Goal: Task Accomplishment & Management: Manage account settings

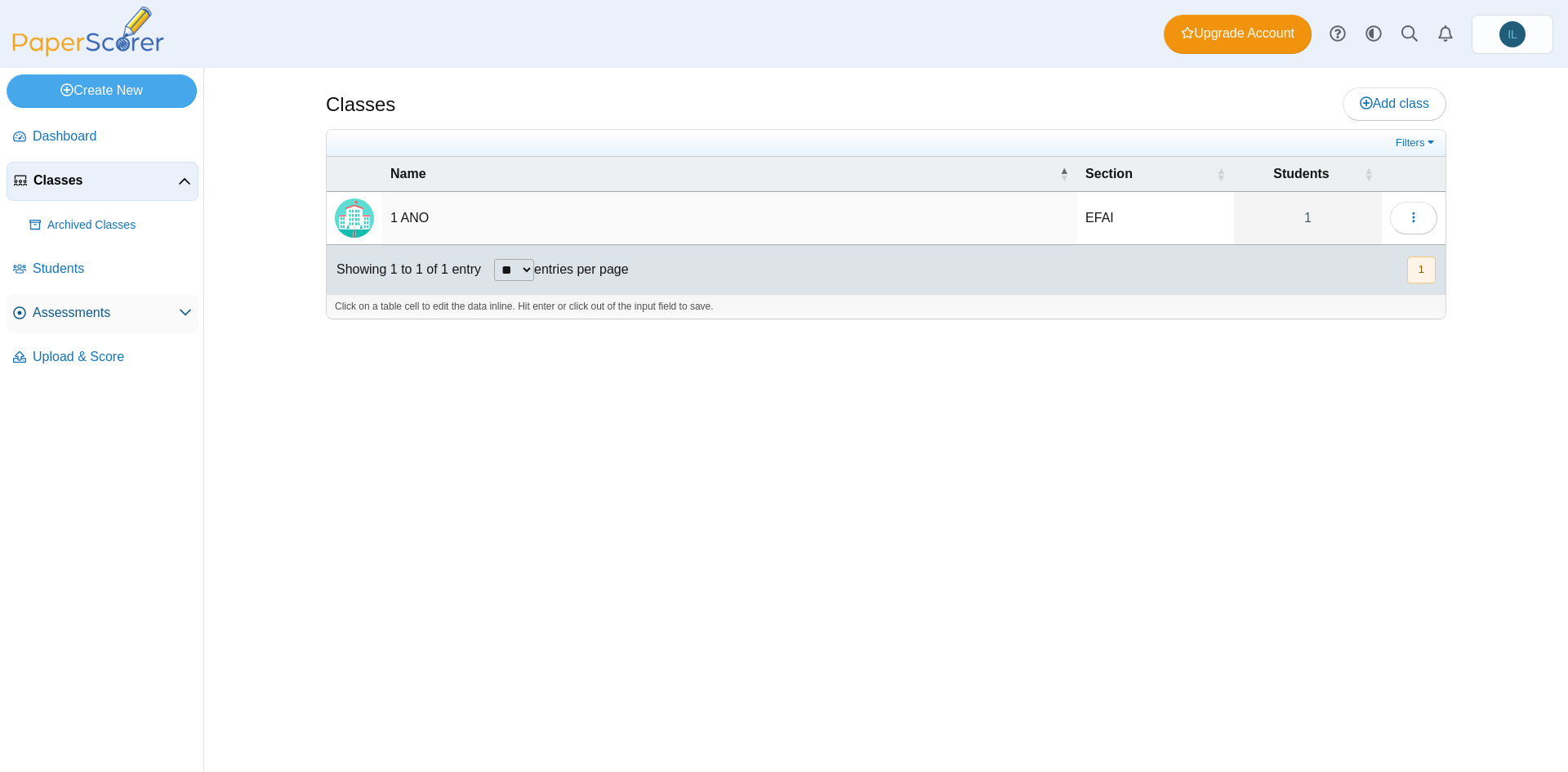
click at [90, 313] on span "Assessments" at bounding box center [106, 312] width 146 height 18
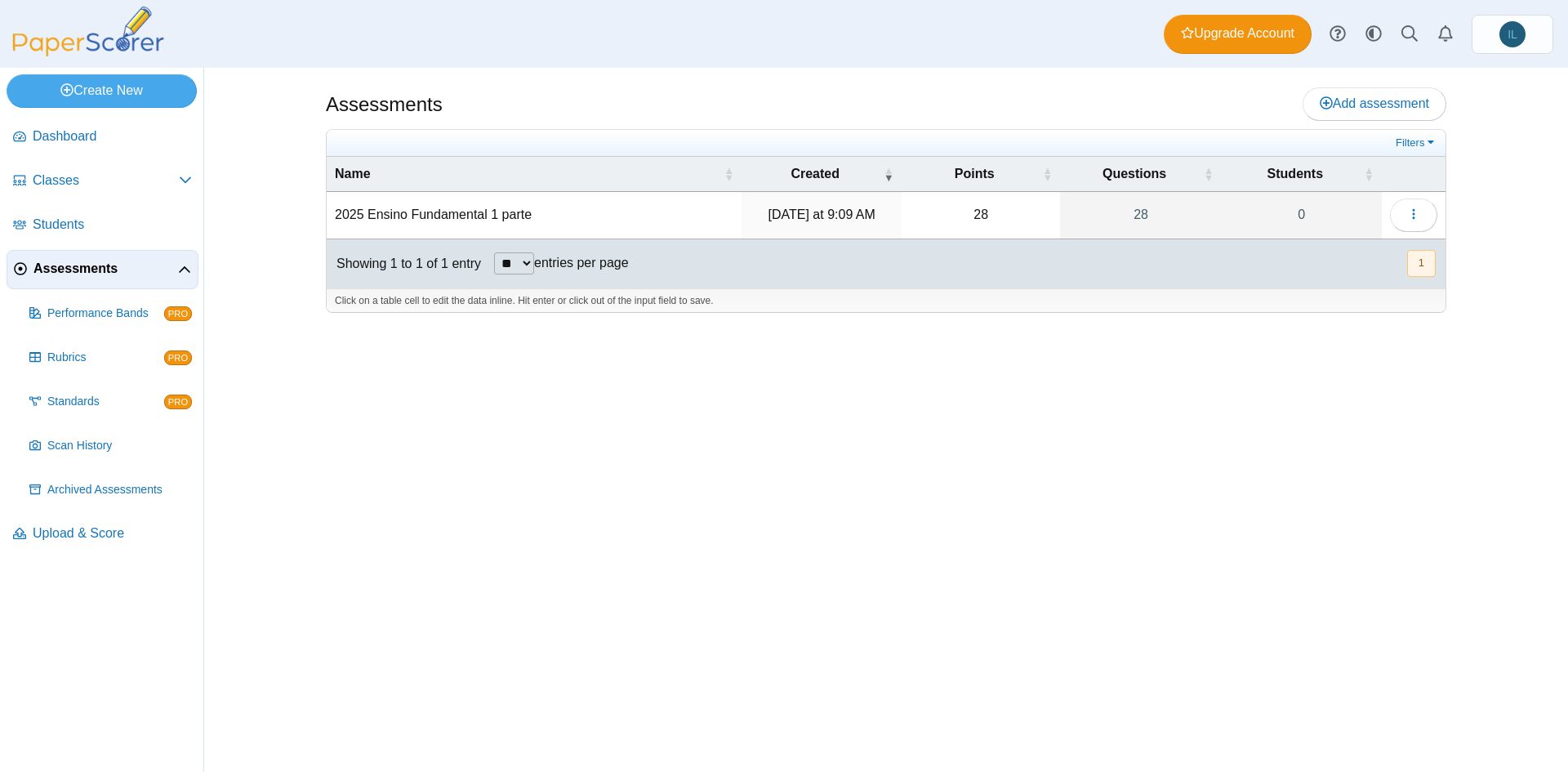
click at [177, 268] on span "Assessments" at bounding box center [106, 269] width 144 height 18
click at [469, 215] on td "2025 Ensino Fundamental 1 parte" at bounding box center [534, 215] width 415 height 46
click at [978, 212] on td "28" at bounding box center [981, 215] width 159 height 46
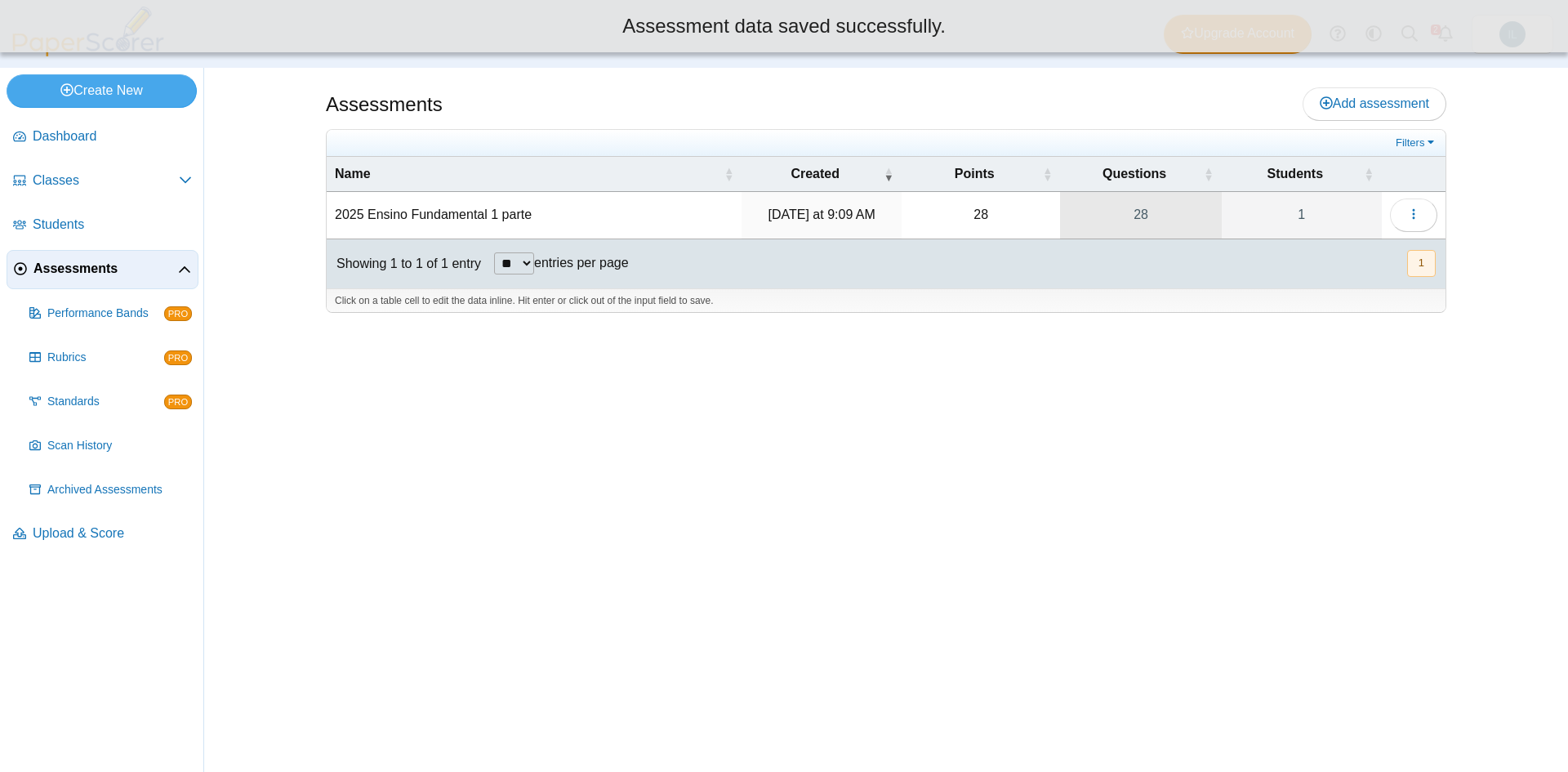
click at [1141, 207] on link "28" at bounding box center [1141, 215] width 161 height 46
click at [1146, 220] on link "28" at bounding box center [1141, 215] width 161 height 46
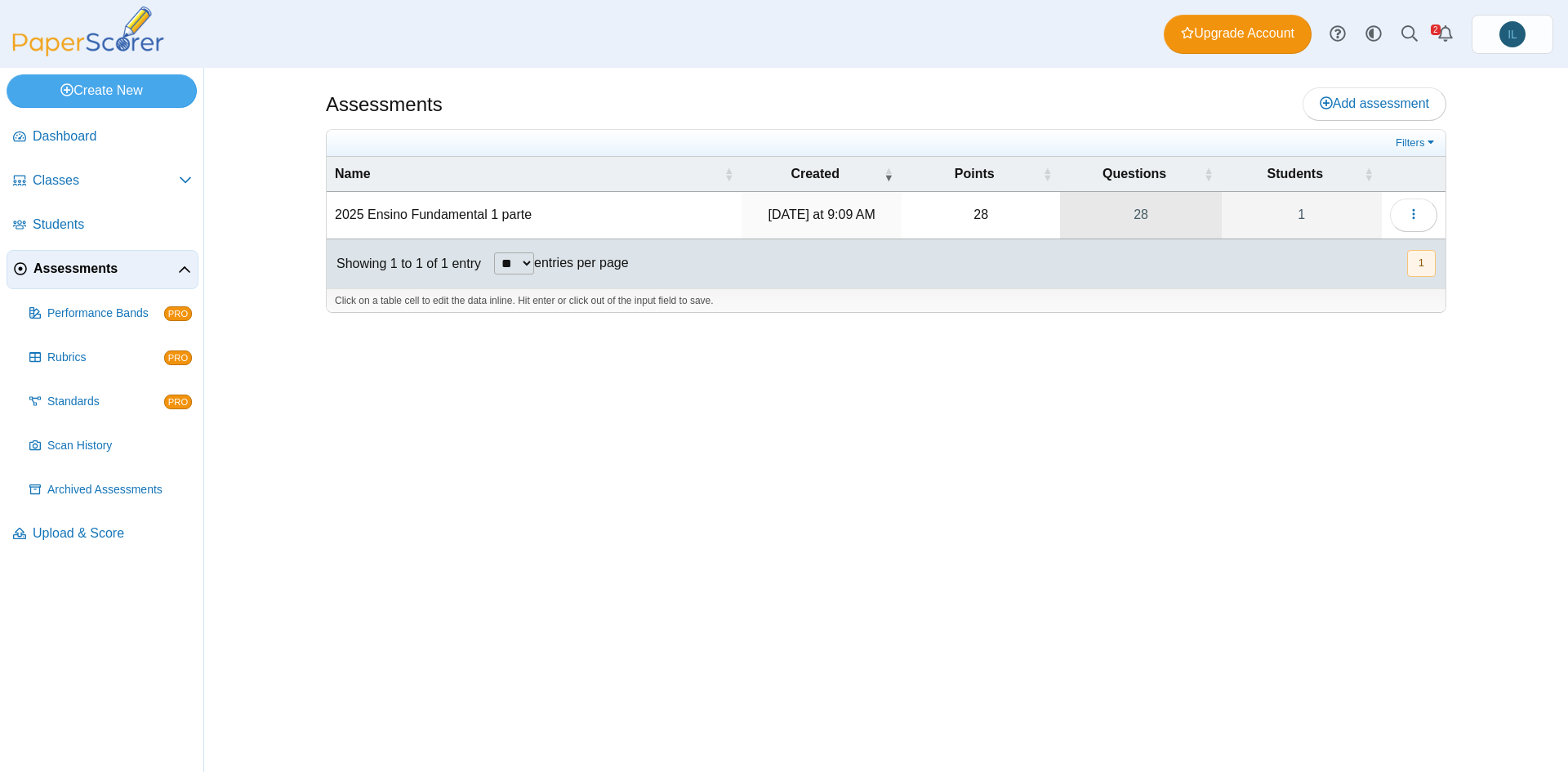
click at [1143, 214] on link "28" at bounding box center [1141, 215] width 161 height 46
click at [1411, 221] on icon "button" at bounding box center [1414, 214] width 13 height 13
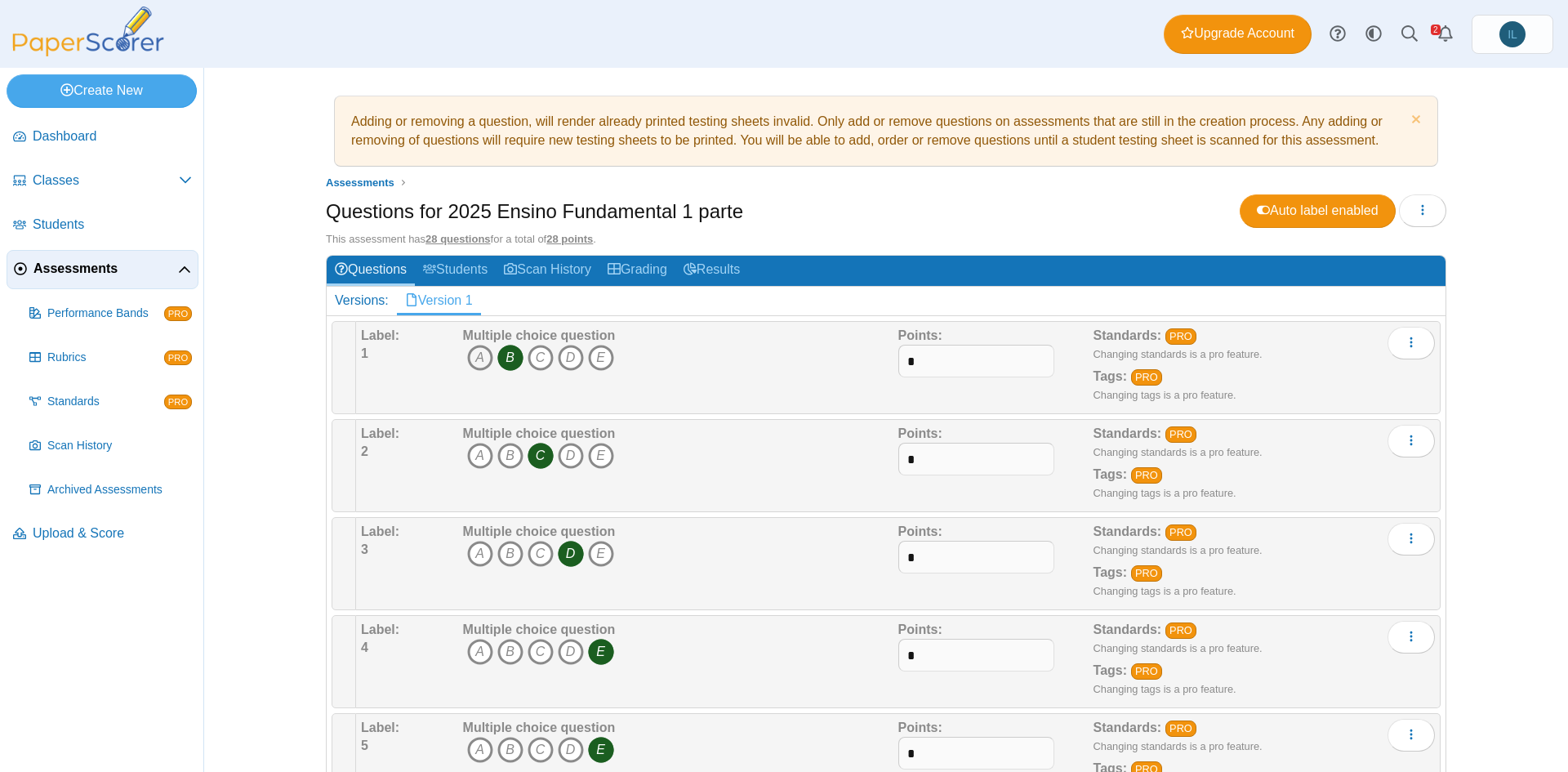
click at [475, 360] on icon "A" at bounding box center [480, 357] width 26 height 26
click at [505, 356] on icon "B" at bounding box center [510, 357] width 26 height 26
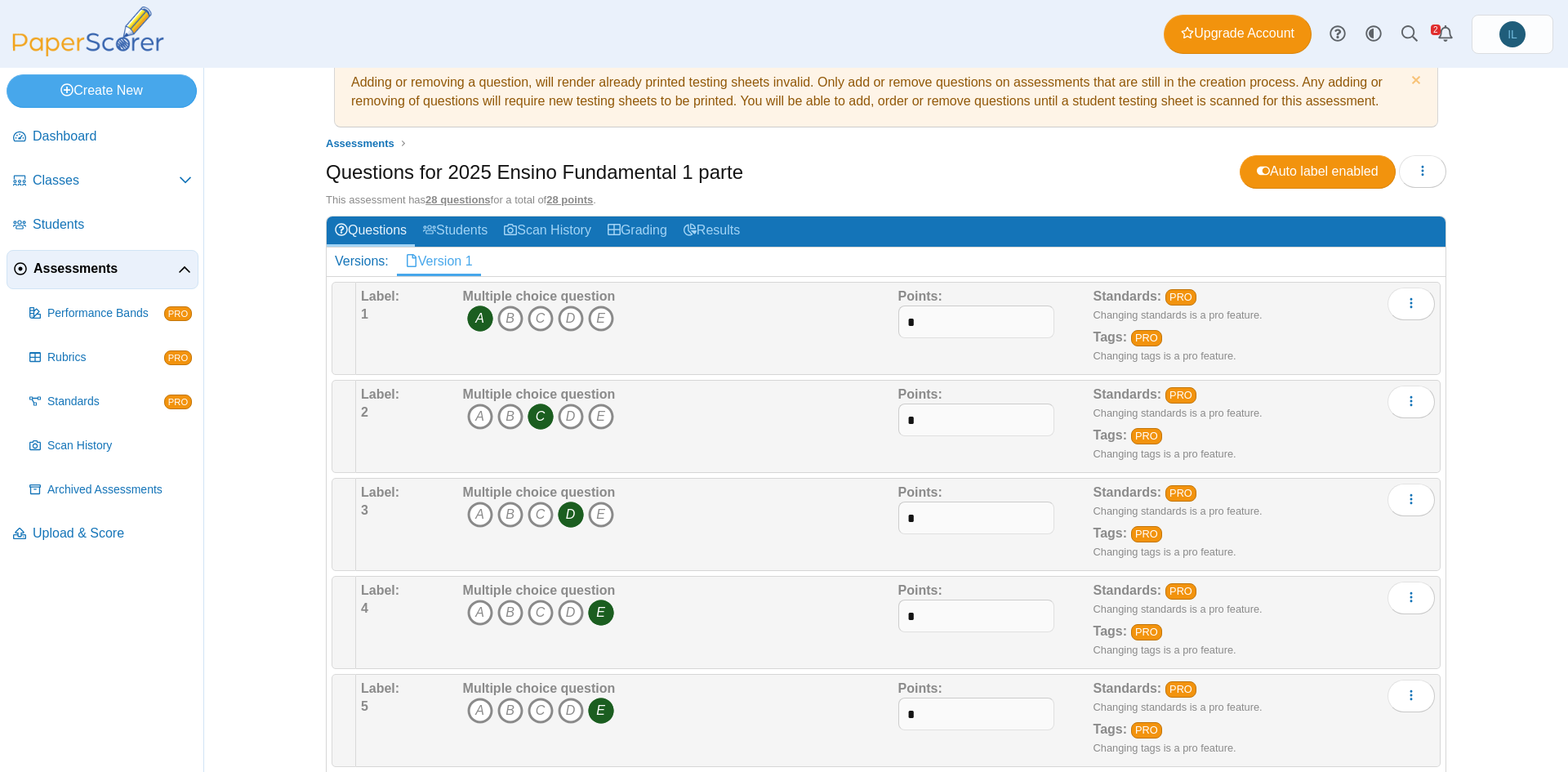
scroll to position [63, 0]
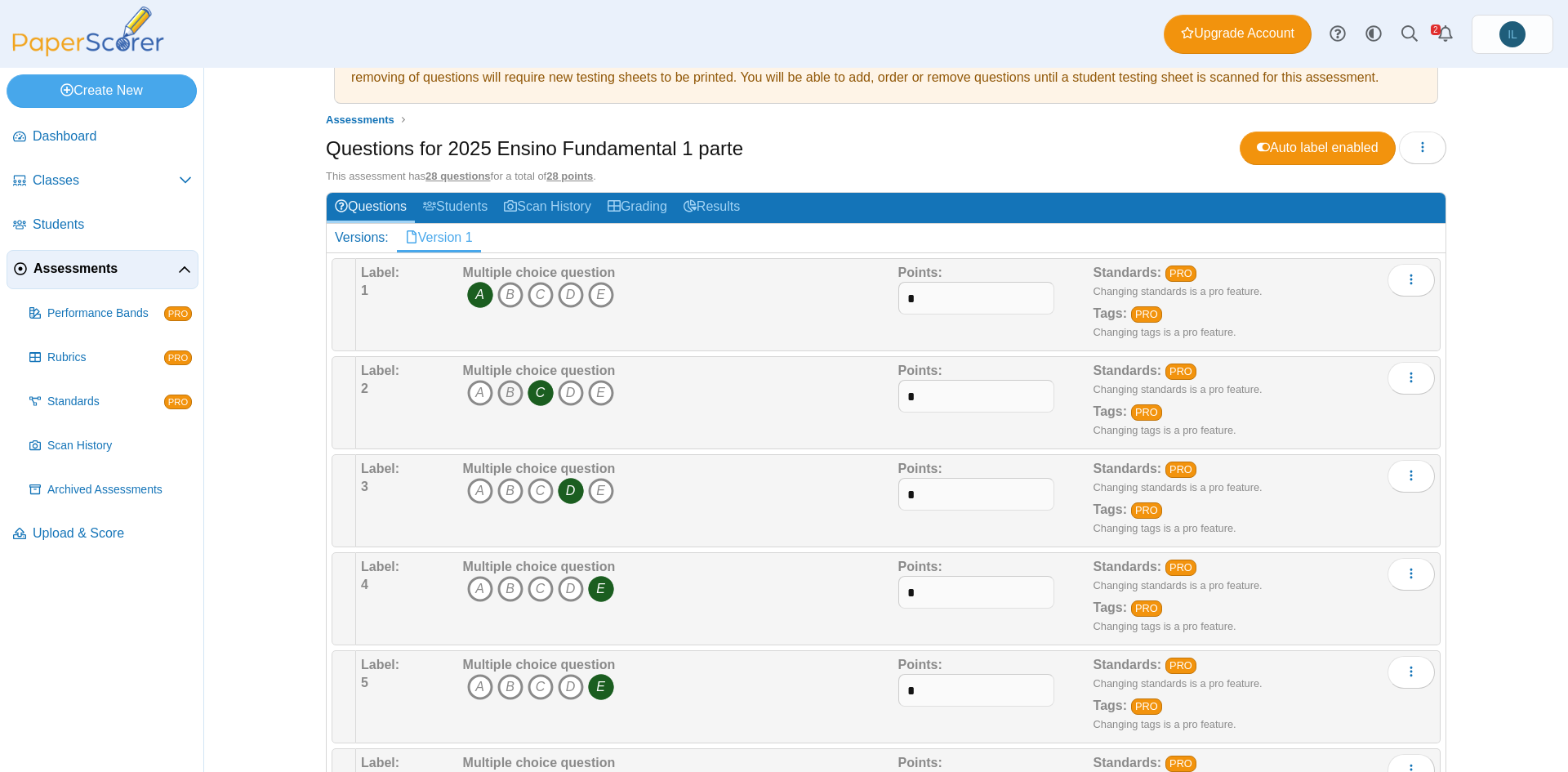
click at [512, 394] on icon "B" at bounding box center [510, 393] width 26 height 26
click at [509, 493] on icon "B" at bounding box center [510, 491] width 26 height 26
click at [538, 386] on icon "C" at bounding box center [540, 393] width 26 height 26
click at [564, 494] on icon "D" at bounding box center [570, 491] width 26 height 26
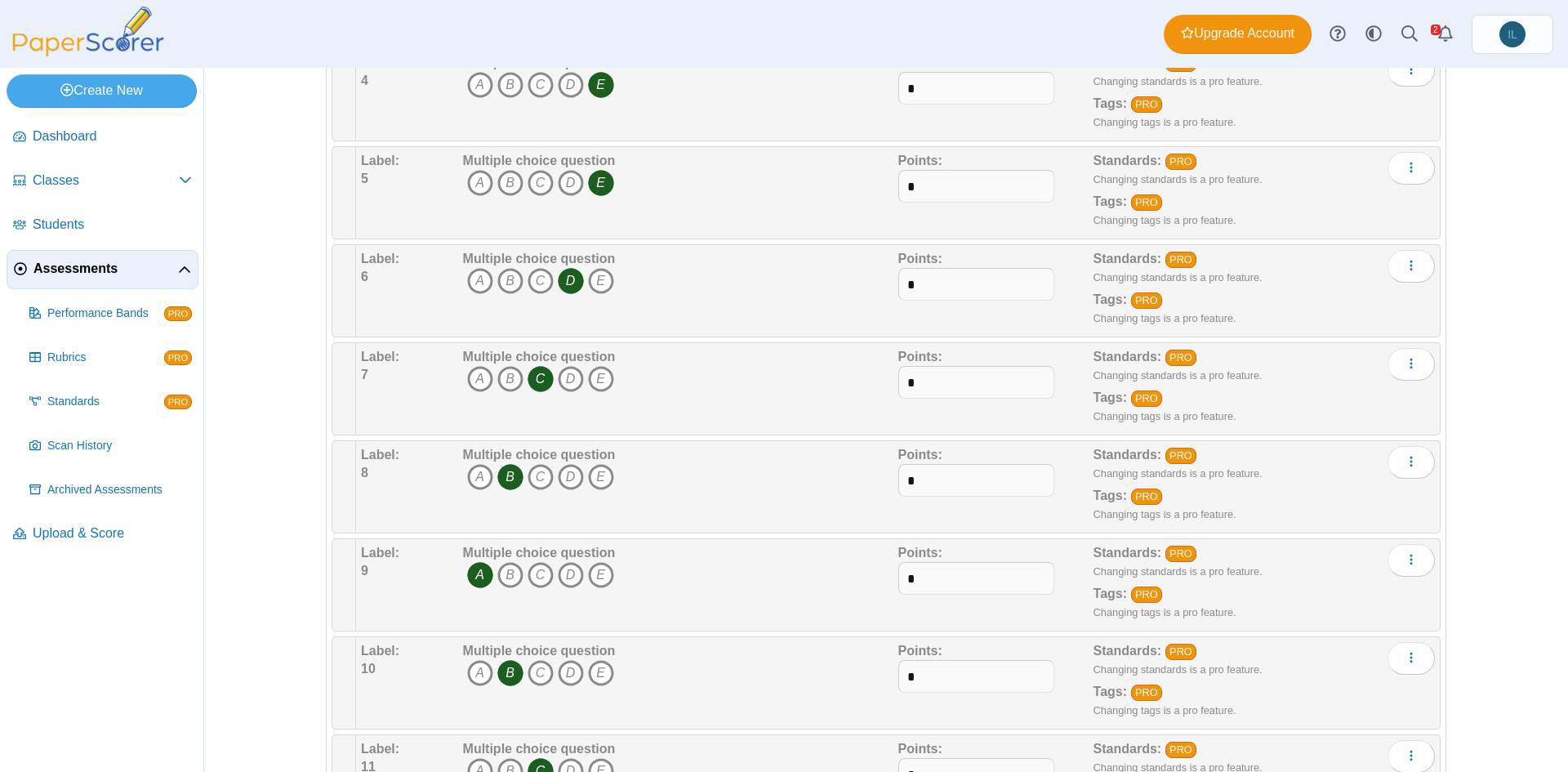
scroll to position [0, 0]
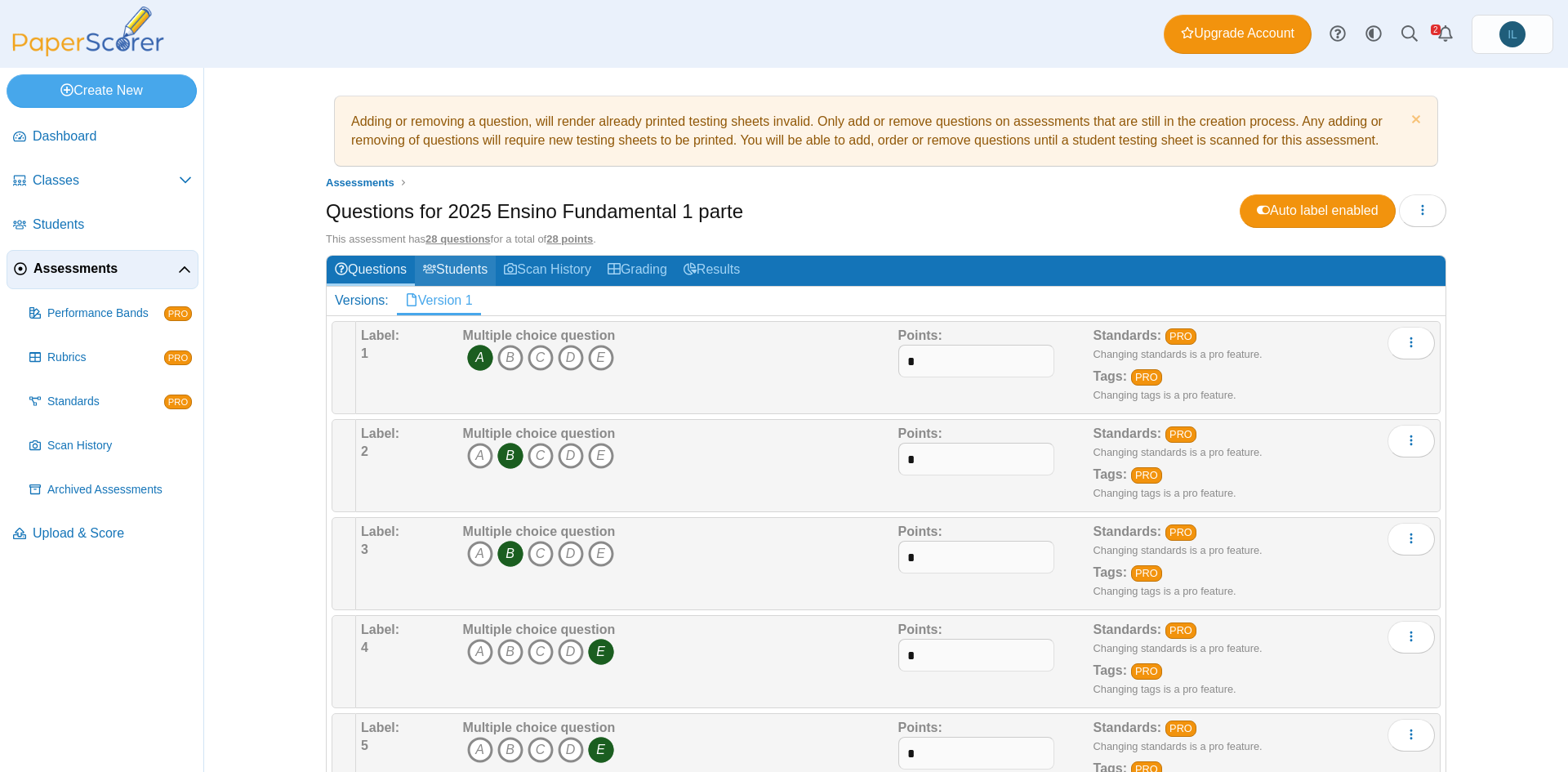
click at [466, 269] on link "Students" at bounding box center [456, 271] width 81 height 30
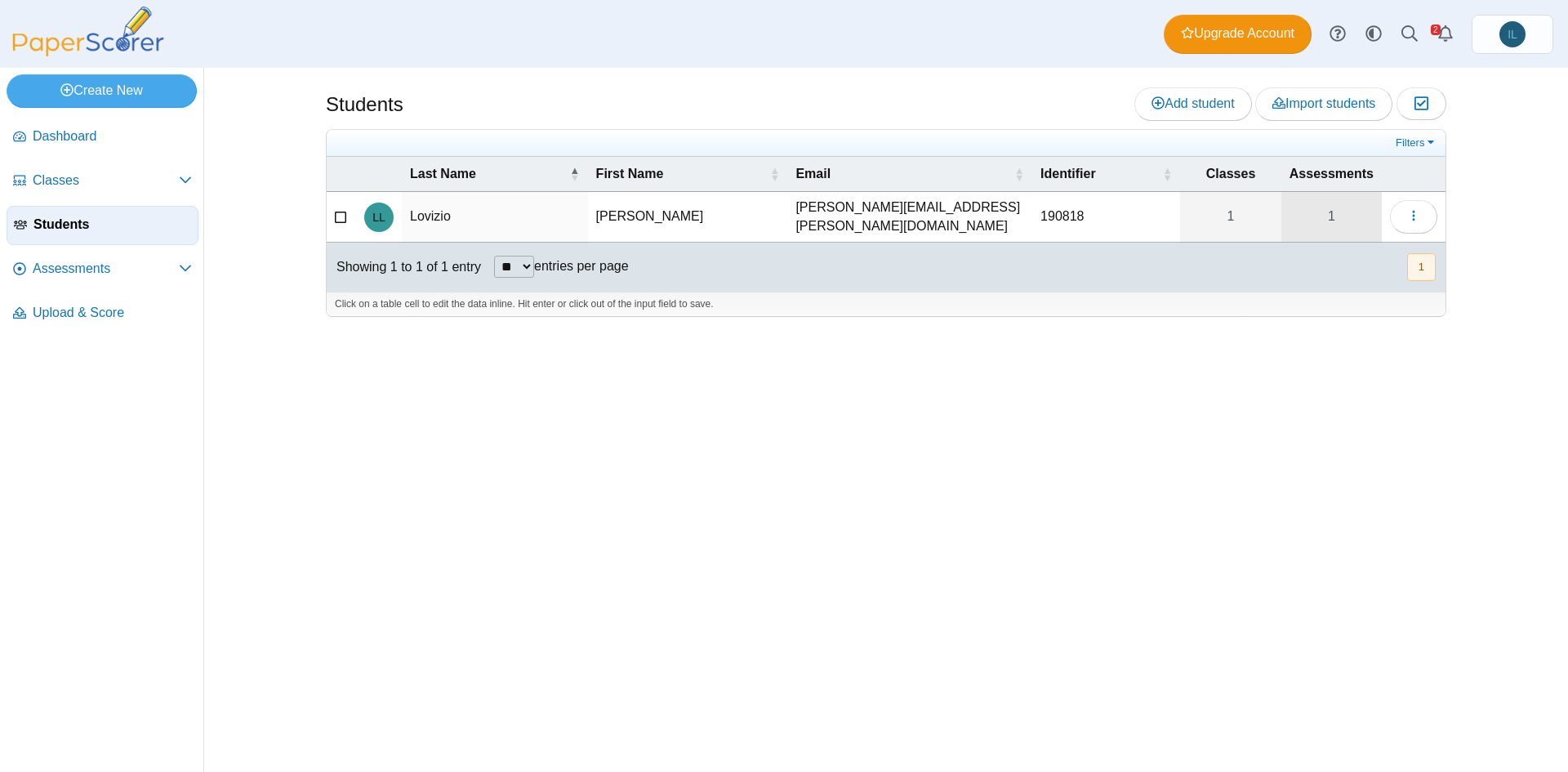
click at [1326, 220] on link "1" at bounding box center [1331, 216] width 101 height 50
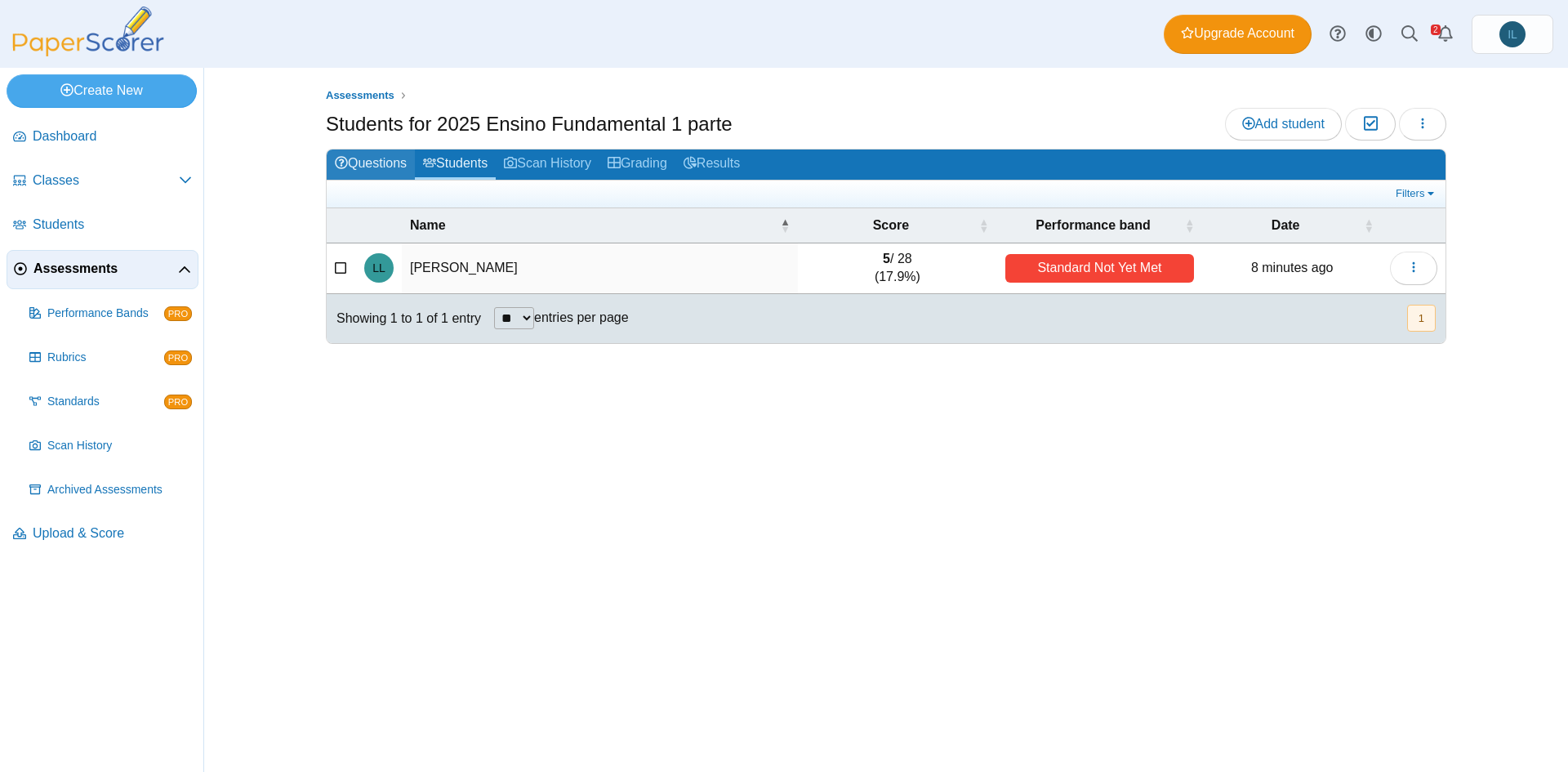
click at [397, 164] on link "Questions" at bounding box center [370, 164] width 88 height 30
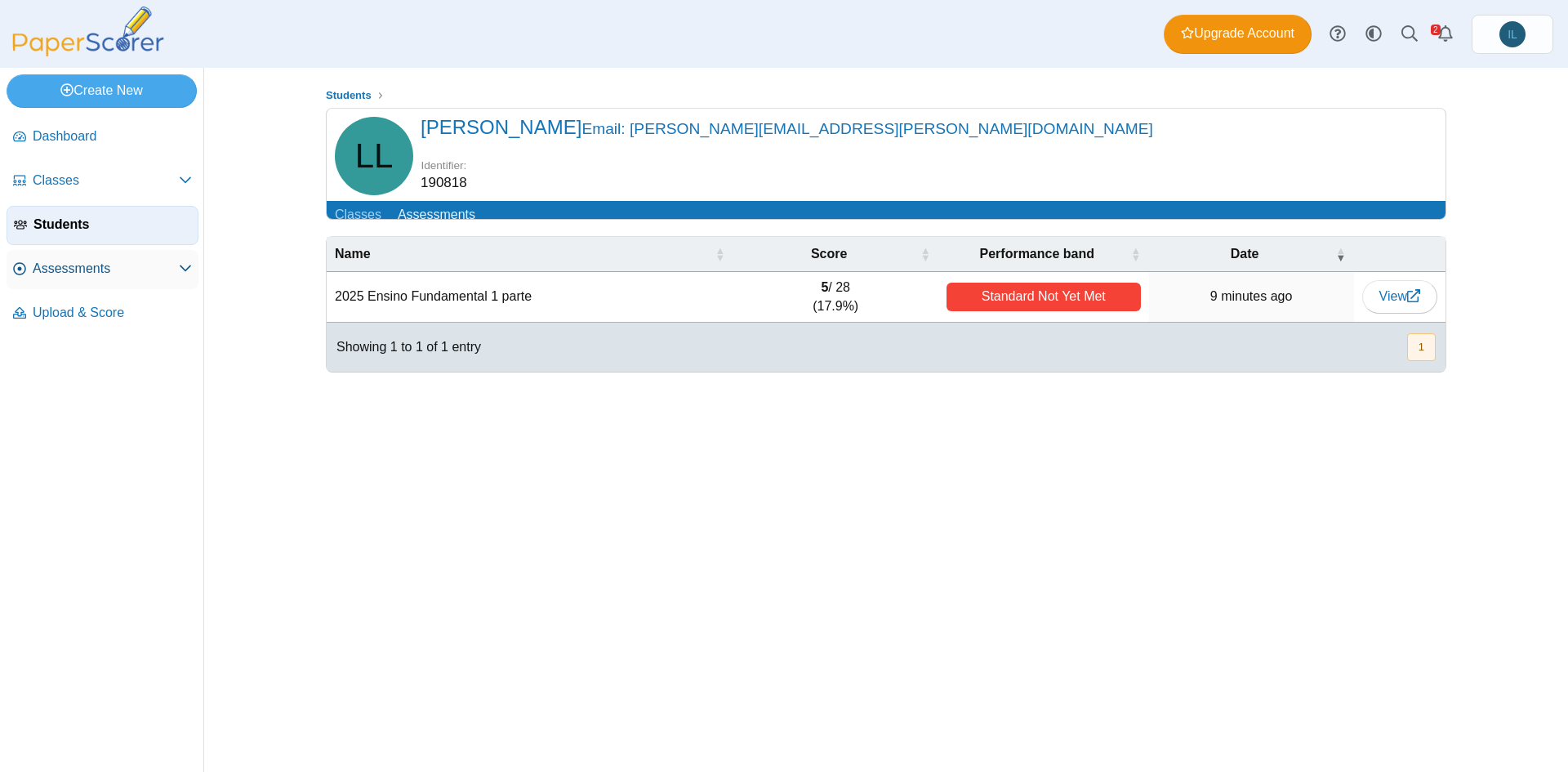
click at [112, 273] on span "Assessments" at bounding box center [106, 269] width 146 height 18
click at [166, 270] on span "Assessments" at bounding box center [106, 269] width 146 height 18
click at [151, 99] on link "Create New" at bounding box center [102, 91] width 190 height 33
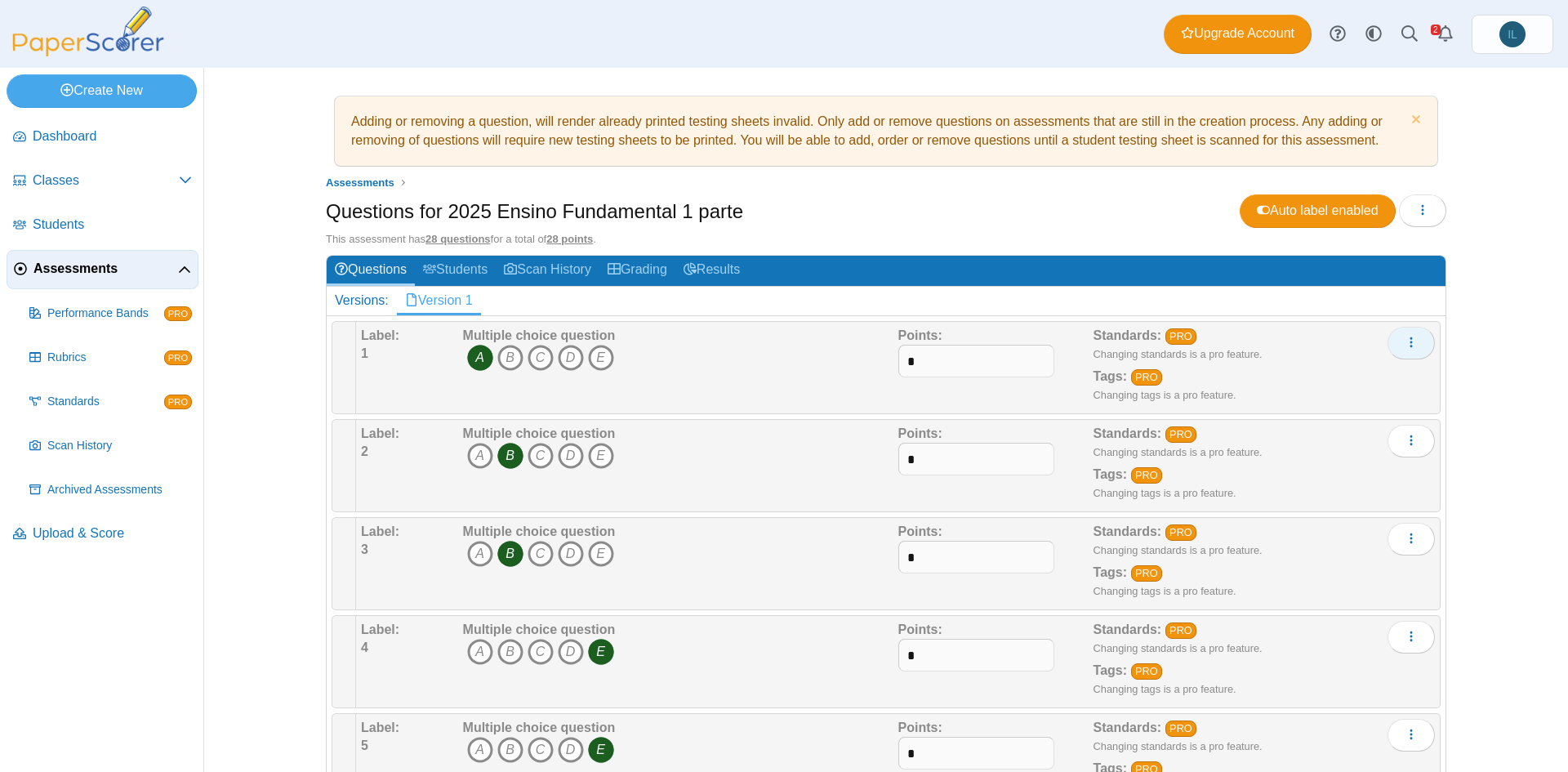
click at [1414, 352] on button "More options" at bounding box center [1411, 342] width 47 height 33
click at [1368, 382] on link "Edit" at bounding box center [1331, 378] width 196 height 24
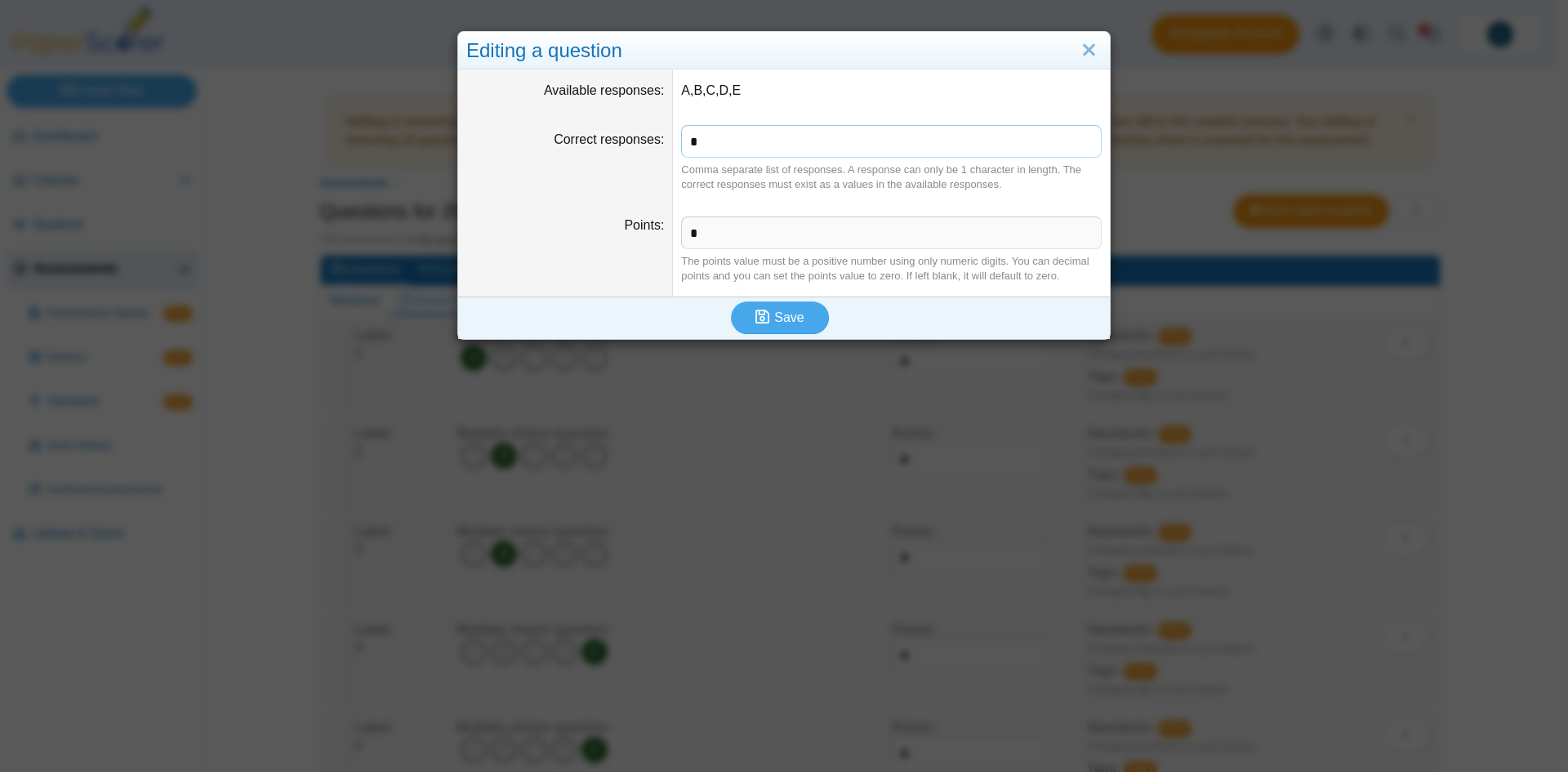
click at [805, 145] on input "*" at bounding box center [891, 141] width 420 height 33
click at [803, 315] on button "Save" at bounding box center [779, 317] width 98 height 33
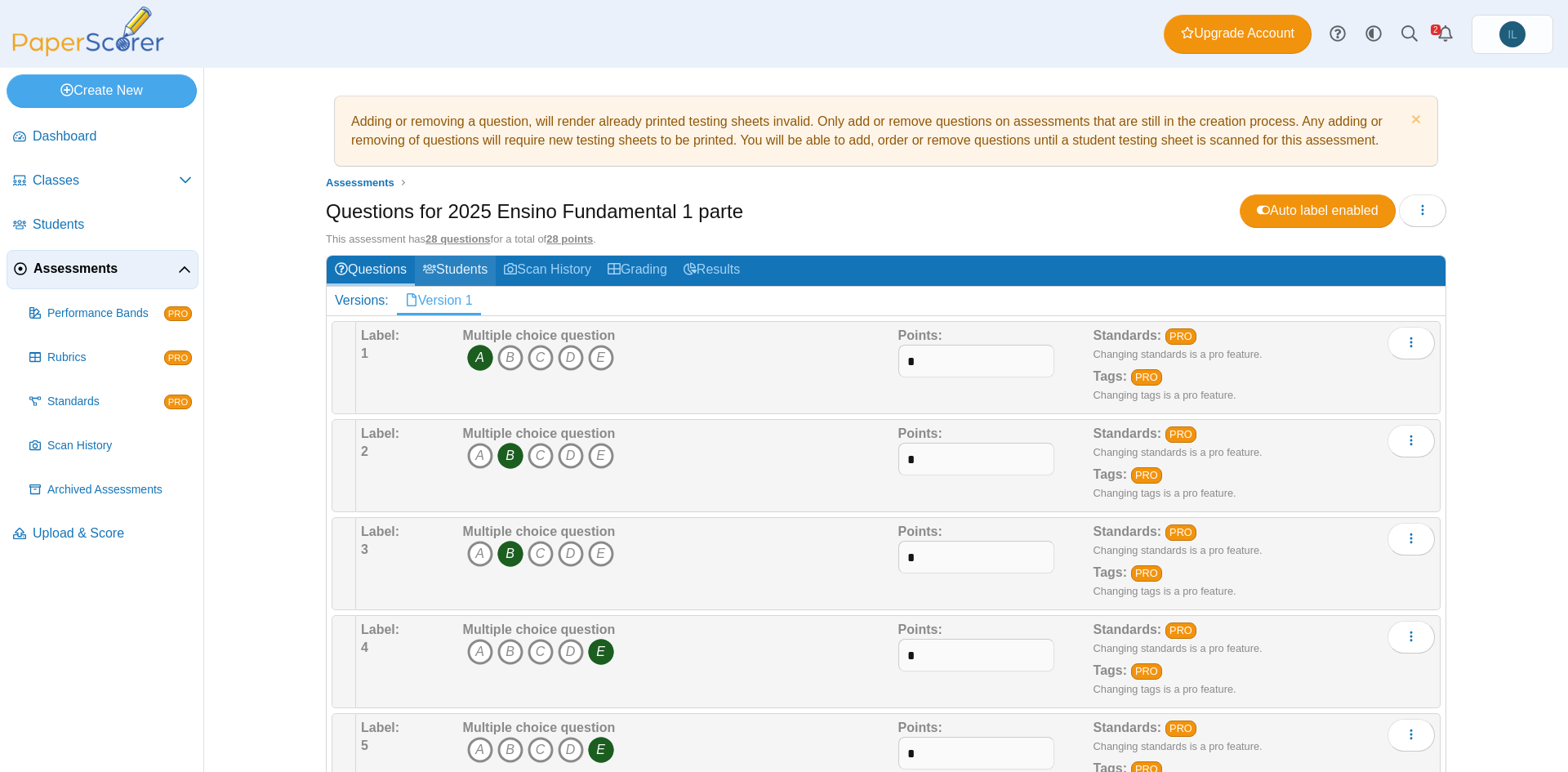
click at [462, 269] on link "Students" at bounding box center [456, 271] width 81 height 30
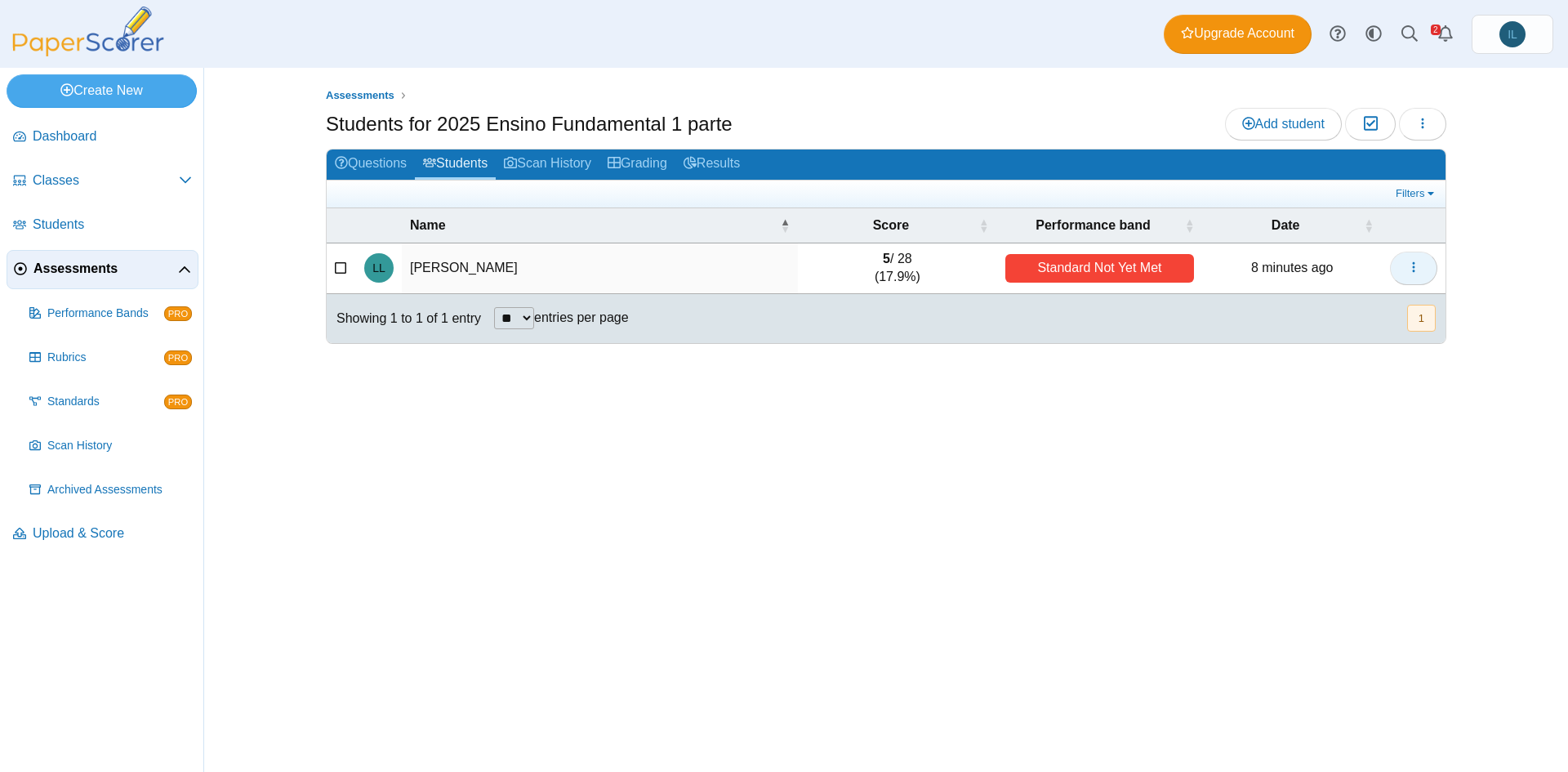
click at [1420, 269] on button "button" at bounding box center [1414, 268] width 47 height 33
click at [1334, 325] on link "View scanned test" at bounding box center [1340, 329] width 196 height 24
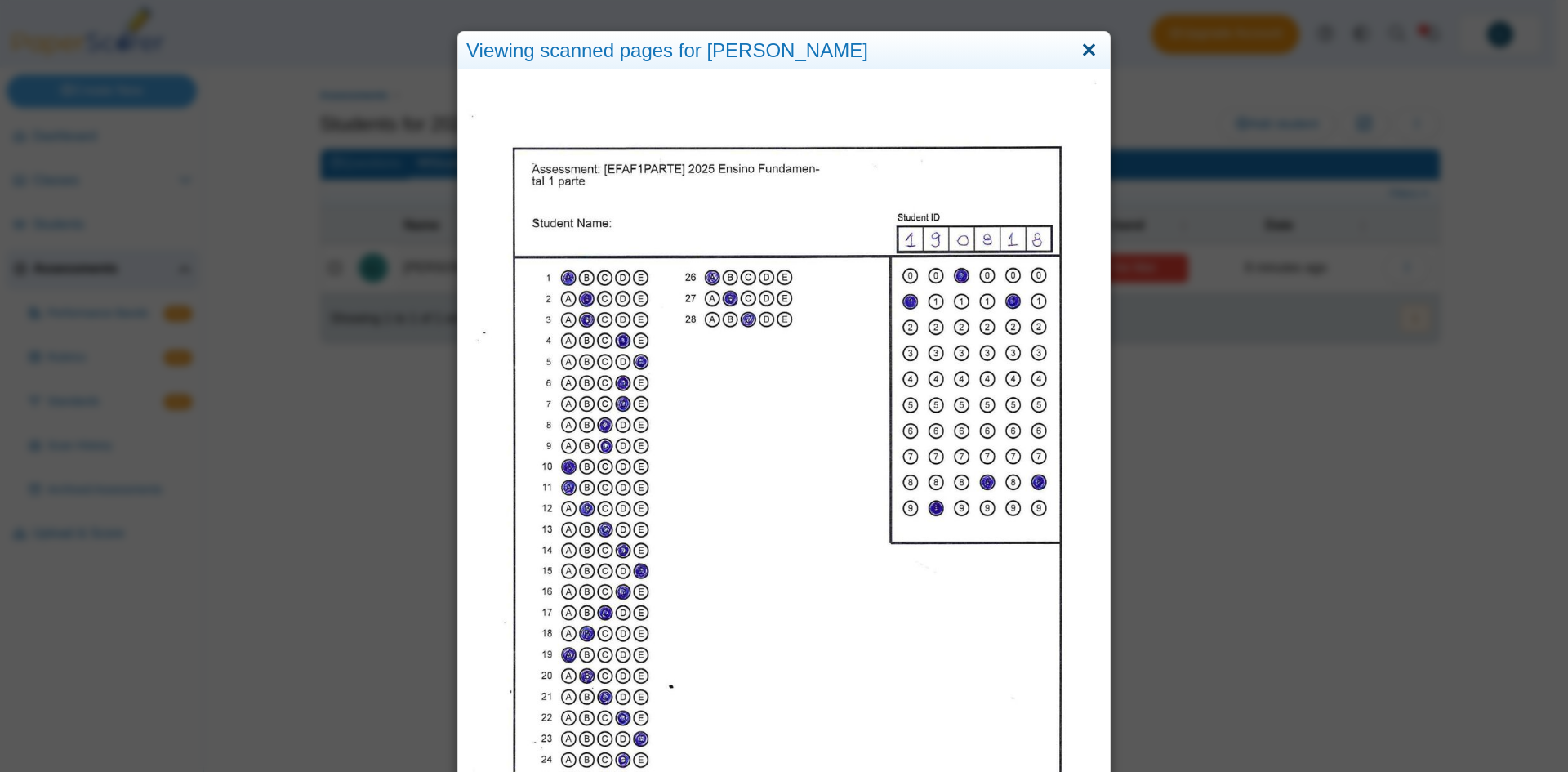
click at [1086, 45] on link "Close" at bounding box center [1089, 50] width 25 height 28
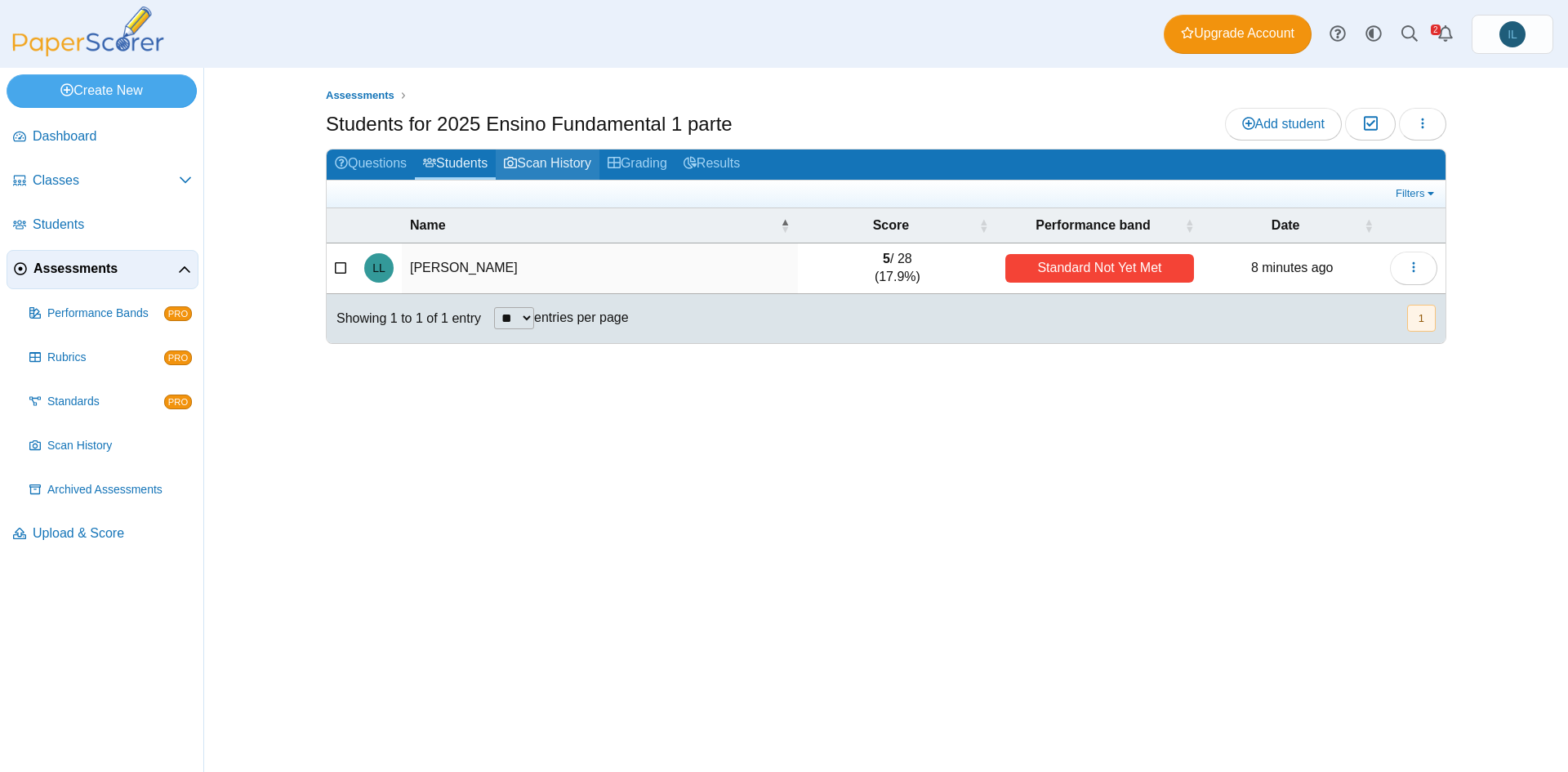
click at [564, 170] on link "Scan History" at bounding box center [548, 164] width 104 height 30
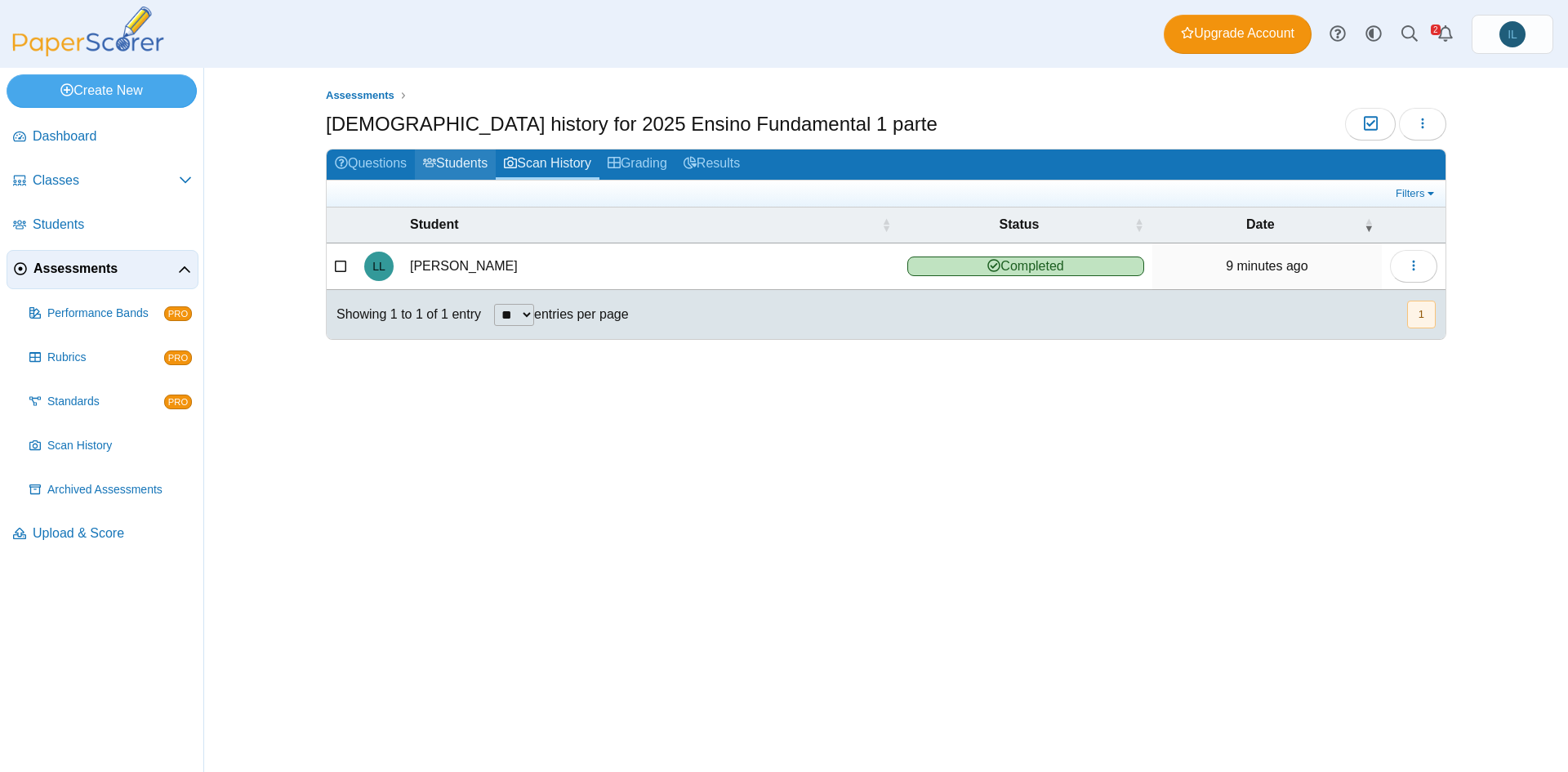
click at [486, 163] on link "Students" at bounding box center [456, 164] width 81 height 30
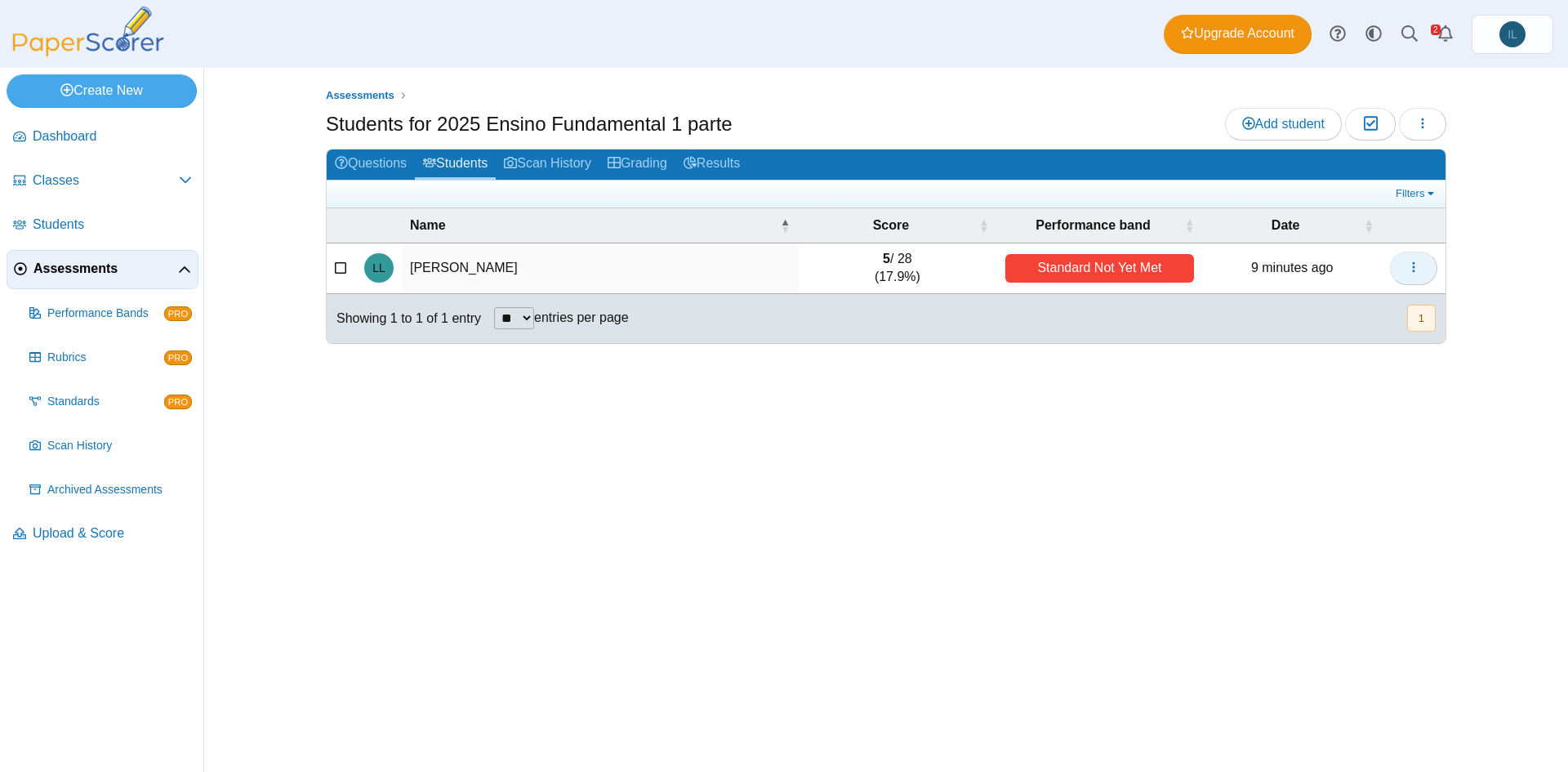
click at [1414, 262] on icon "button" at bounding box center [1414, 268] width 13 height 13
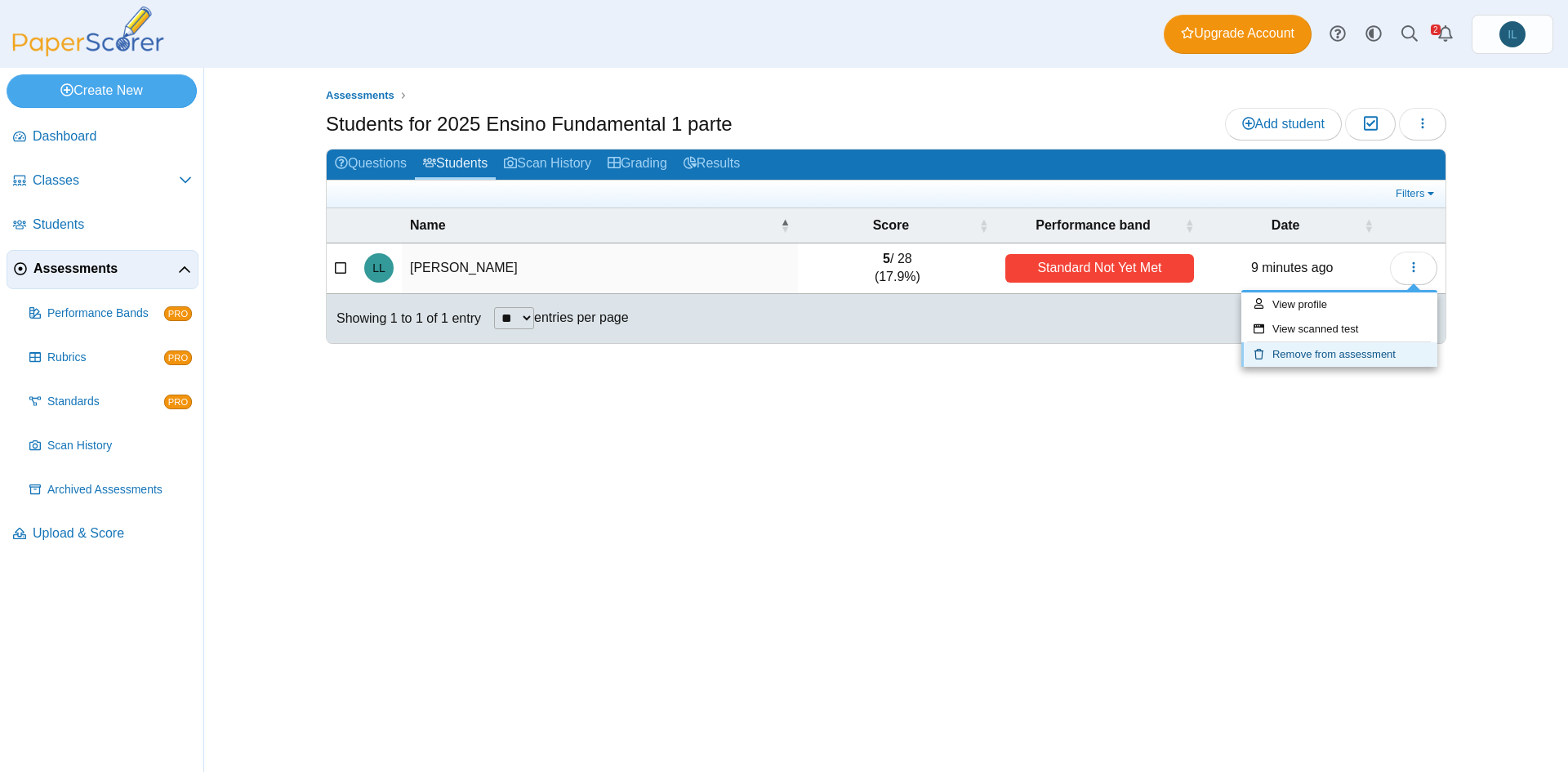
click at [1348, 352] on link "Remove from assessment" at bounding box center [1340, 354] width 196 height 24
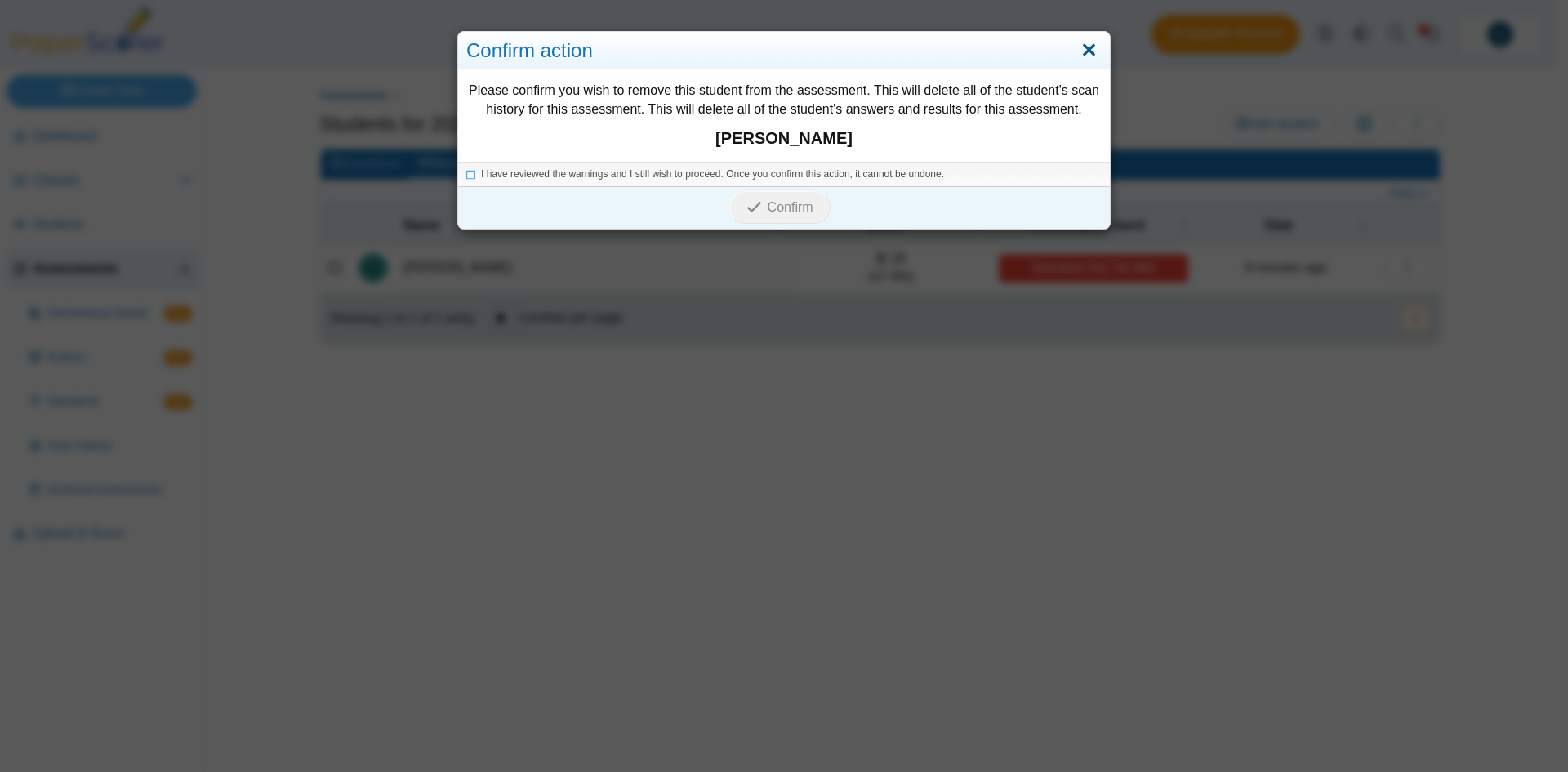
click at [1082, 51] on link "Close" at bounding box center [1089, 50] width 25 height 28
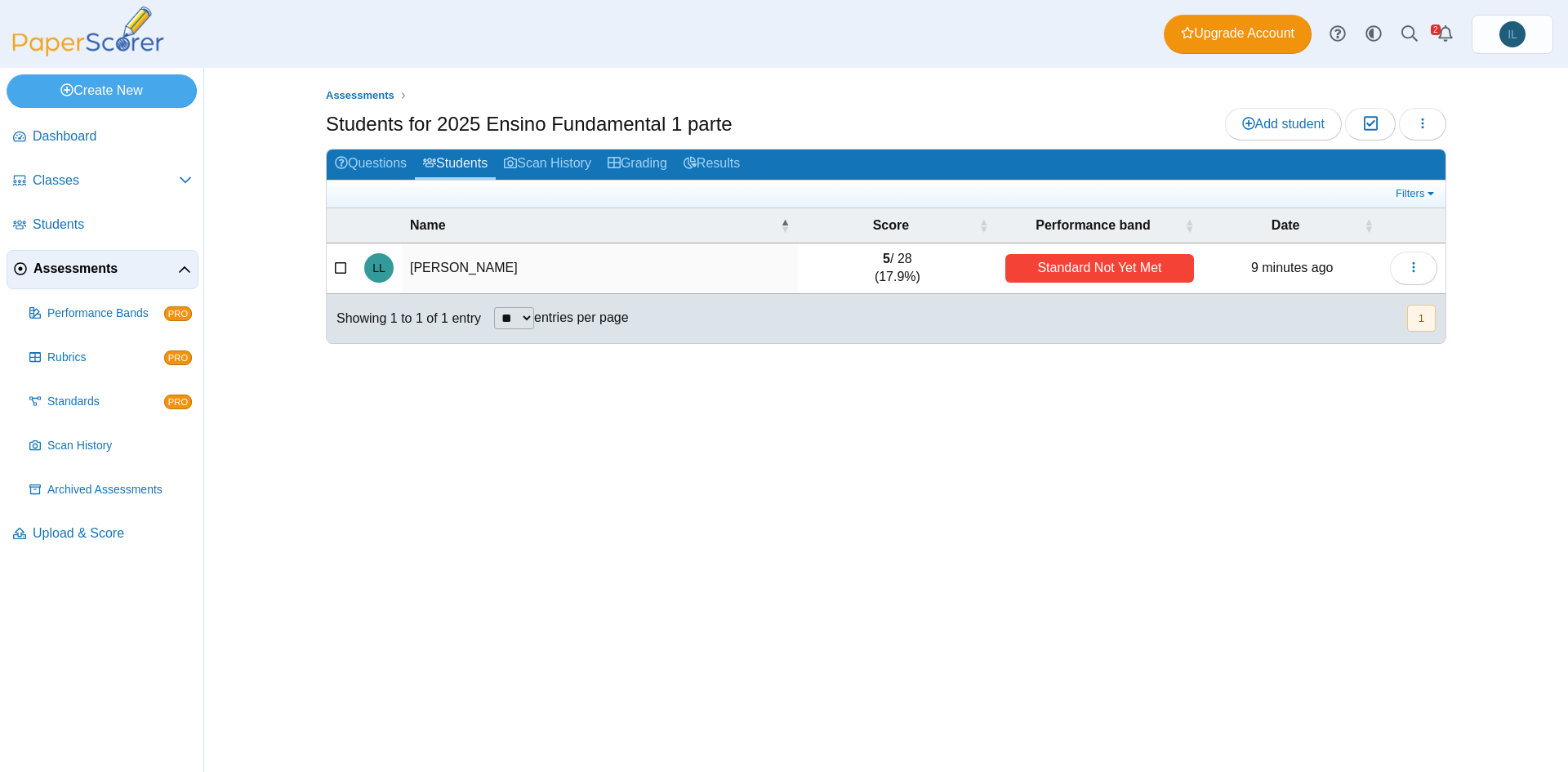
click at [1101, 271] on div "Standard Not Yet Met" at bounding box center [1100, 269] width 190 height 29
click at [362, 156] on link "Questions" at bounding box center [370, 164] width 88 height 30
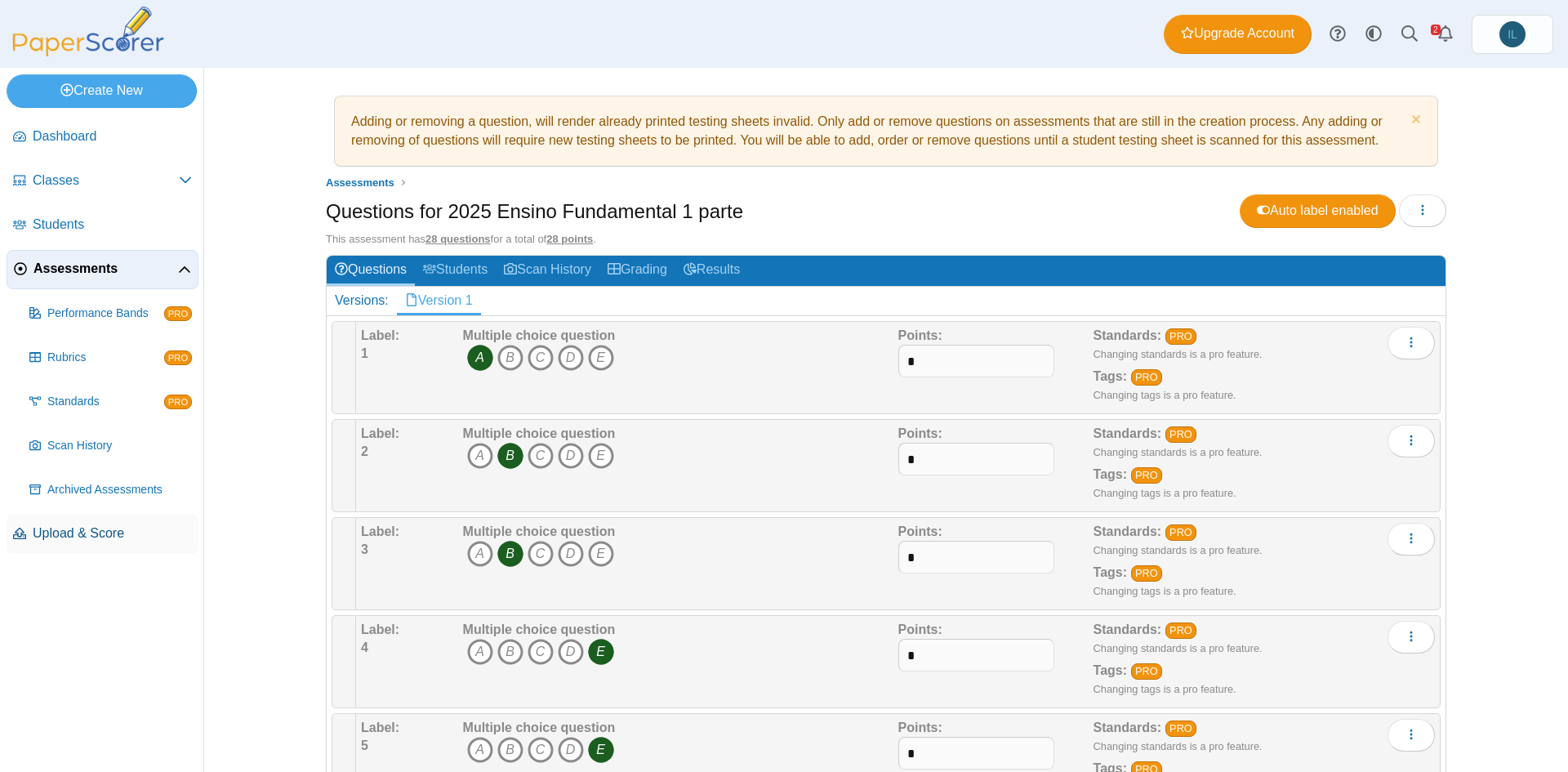
click at [91, 535] on span "Upload & Score" at bounding box center [112, 533] width 159 height 18
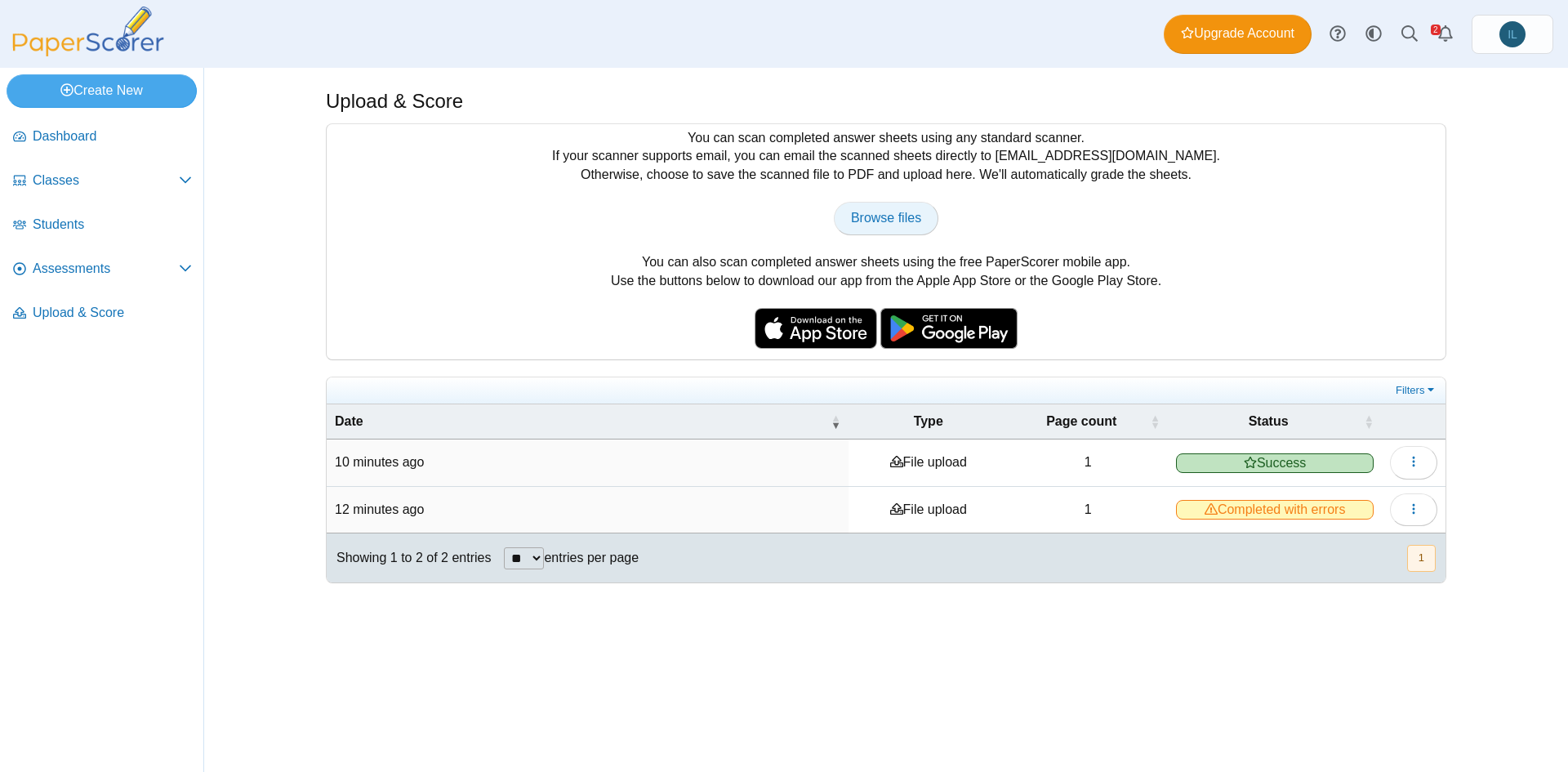
click at [899, 203] on link "Browse files" at bounding box center [886, 217] width 105 height 33
type input "**********"
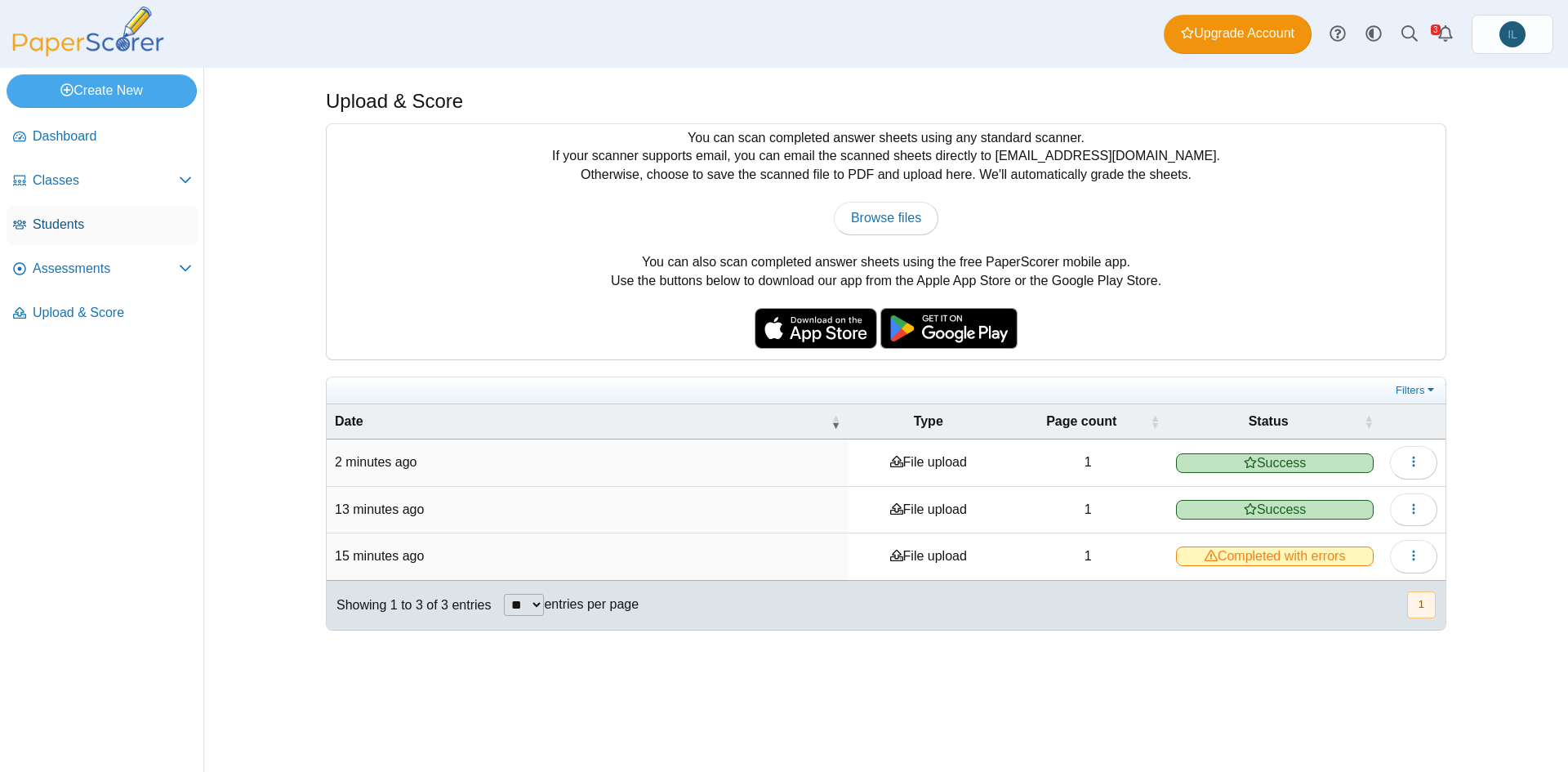
click at [84, 223] on span "Students" at bounding box center [112, 224] width 159 height 18
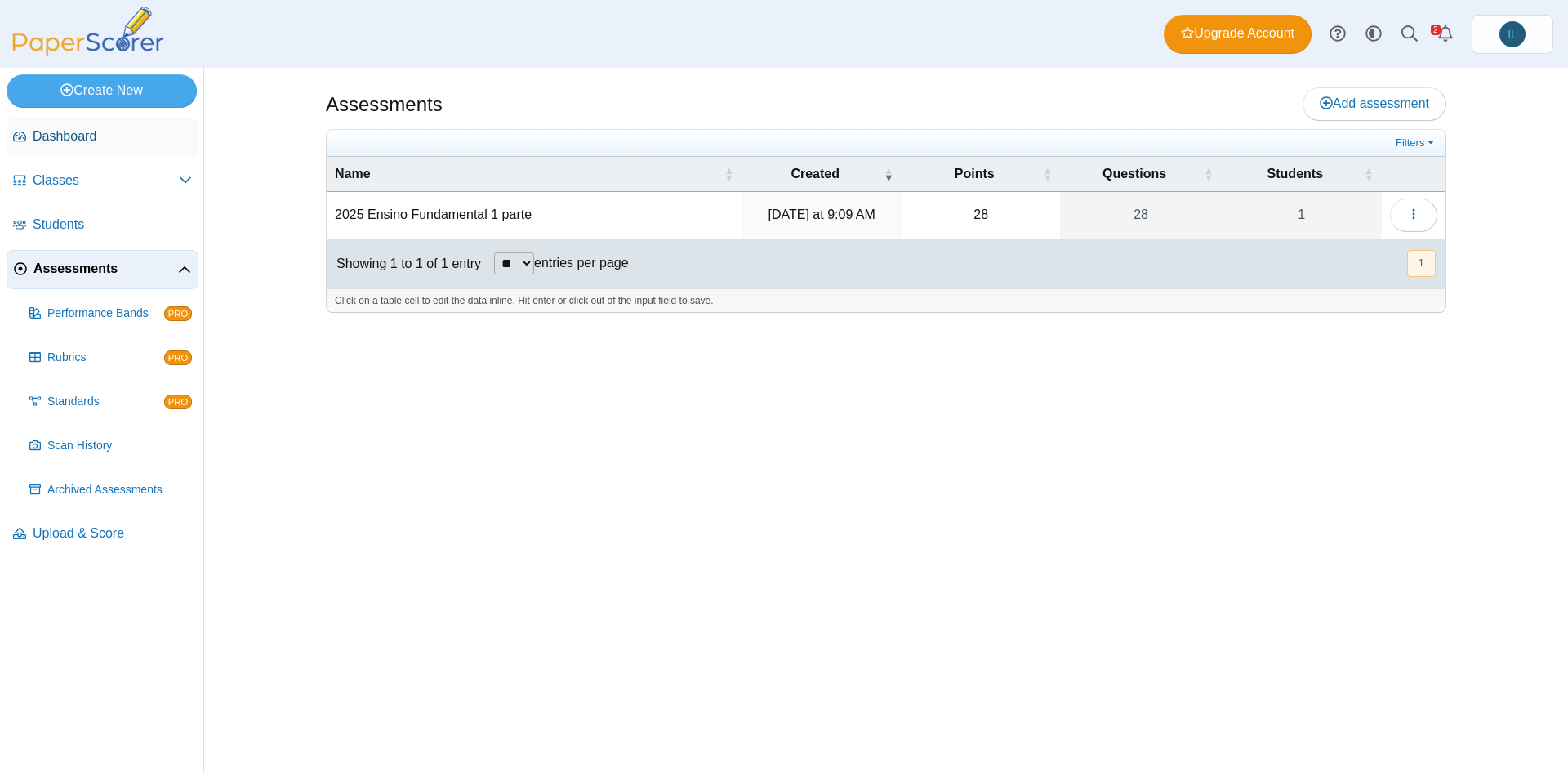
click at [123, 138] on span "Dashboard" at bounding box center [112, 136] width 159 height 18
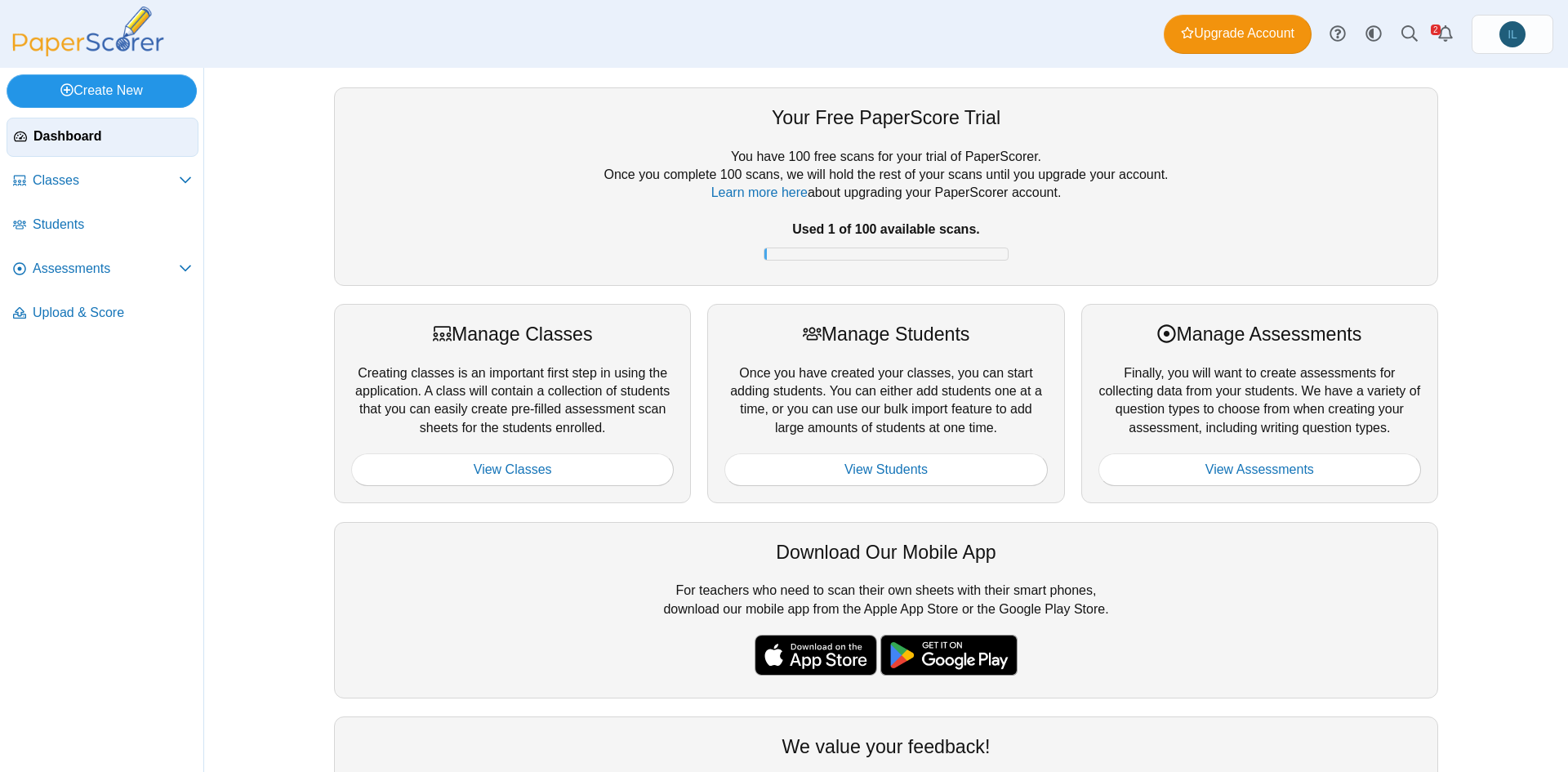
click at [137, 85] on link "Create New" at bounding box center [102, 91] width 190 height 33
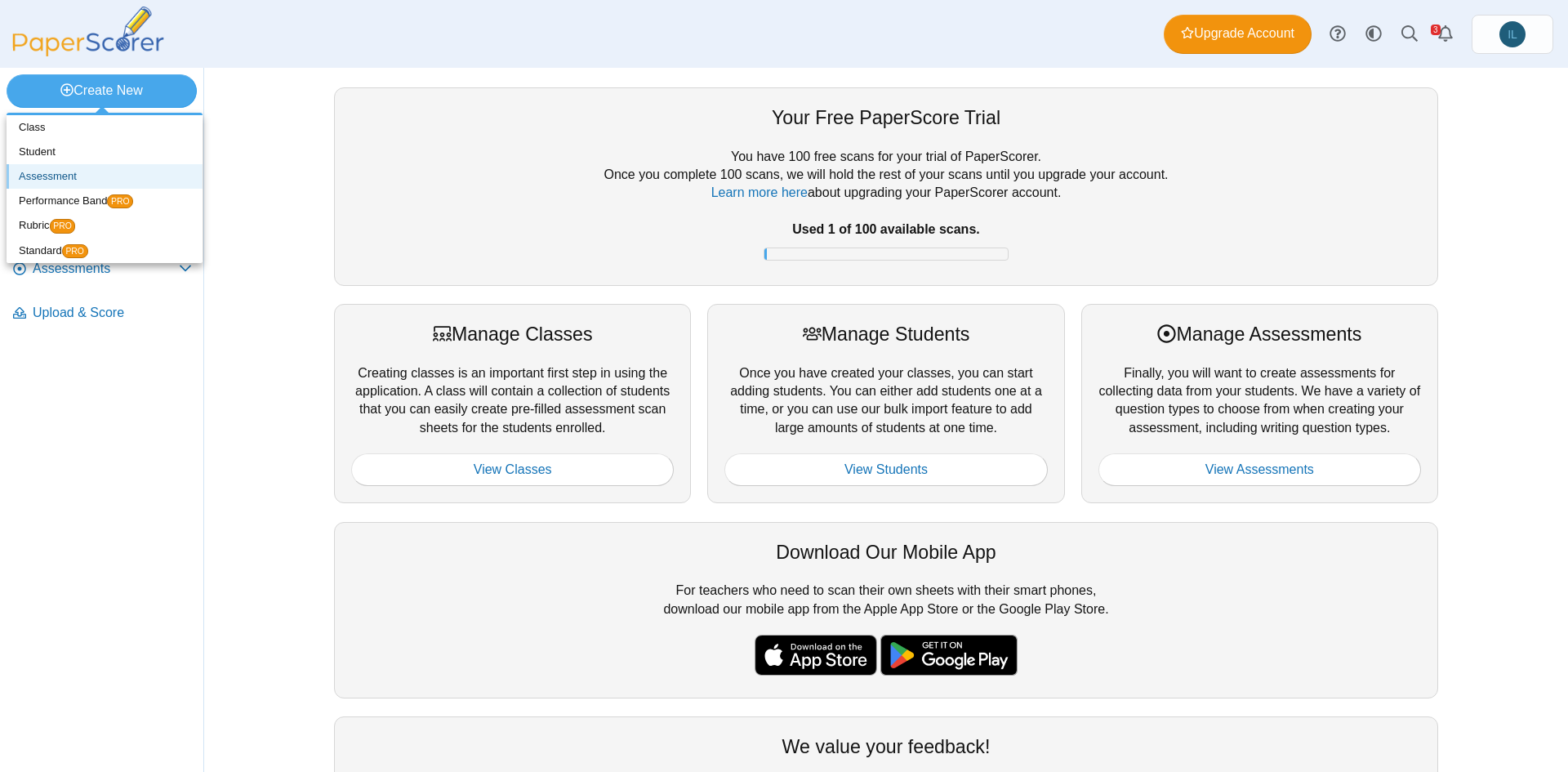
click at [97, 171] on link "Assessment" at bounding box center [105, 176] width 196 height 24
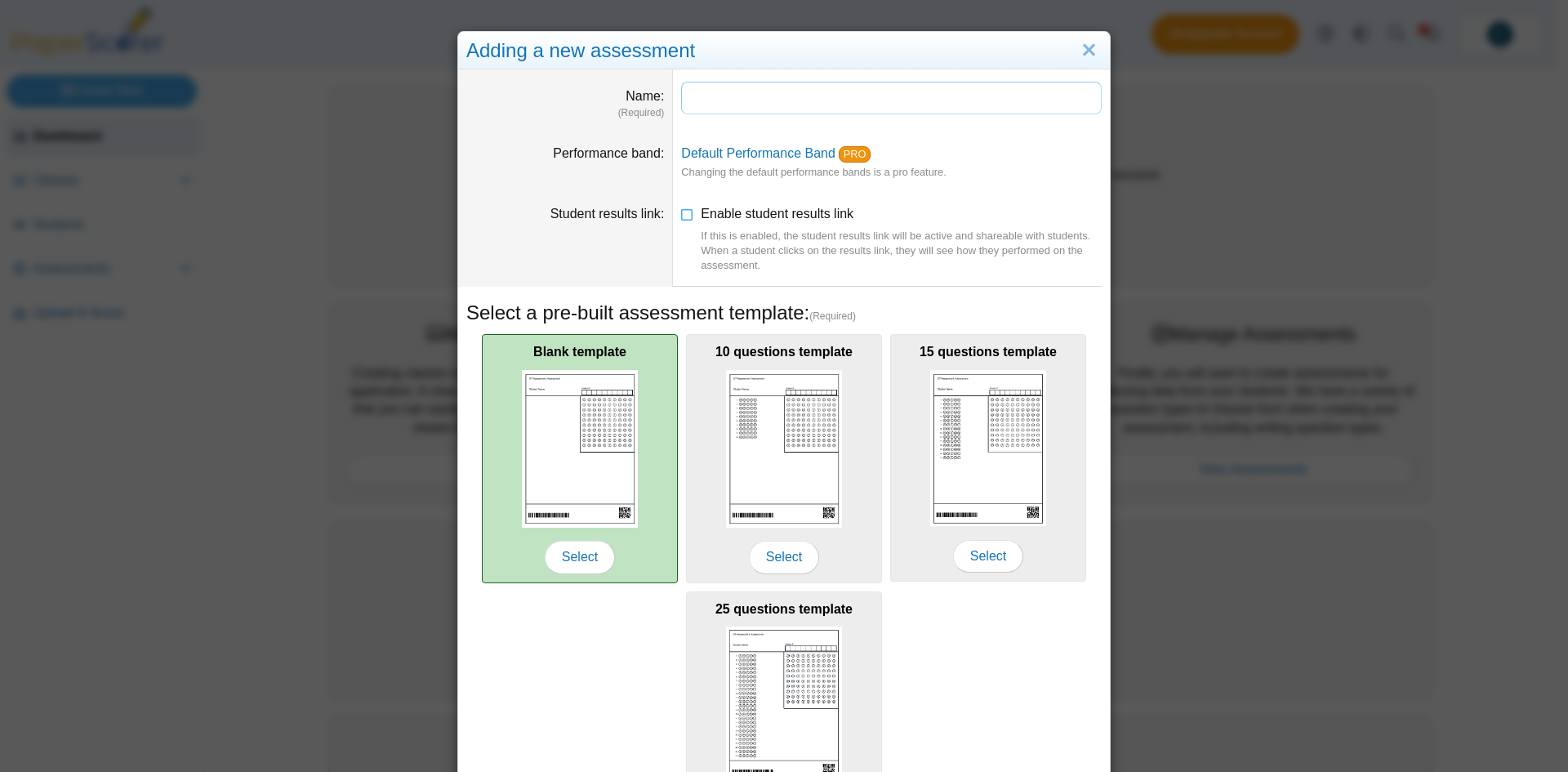
scroll to position [103, 0]
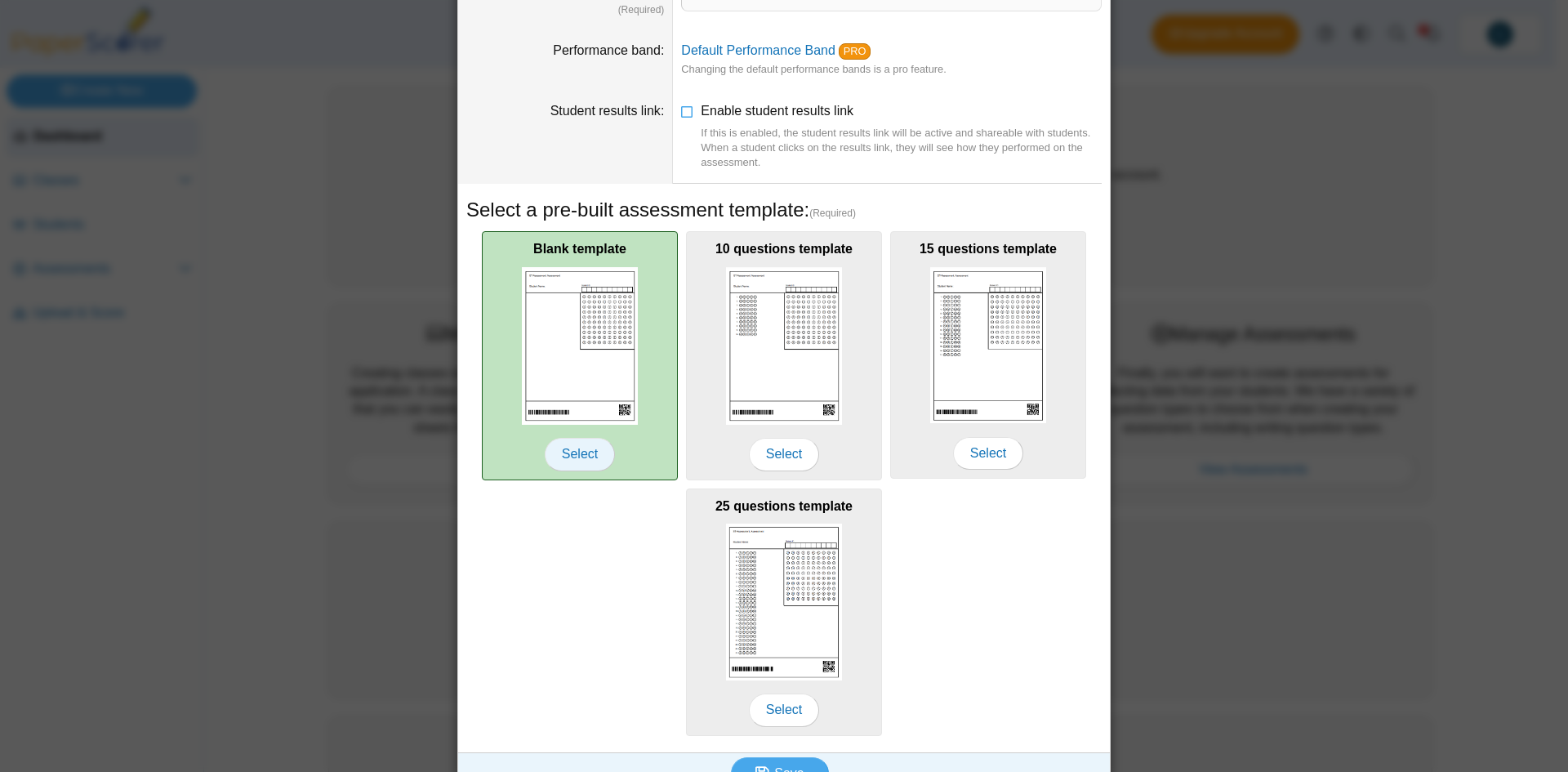
click at [570, 446] on span "Select" at bounding box center [580, 454] width 70 height 33
click at [547, 313] on img at bounding box center [580, 346] width 116 height 158
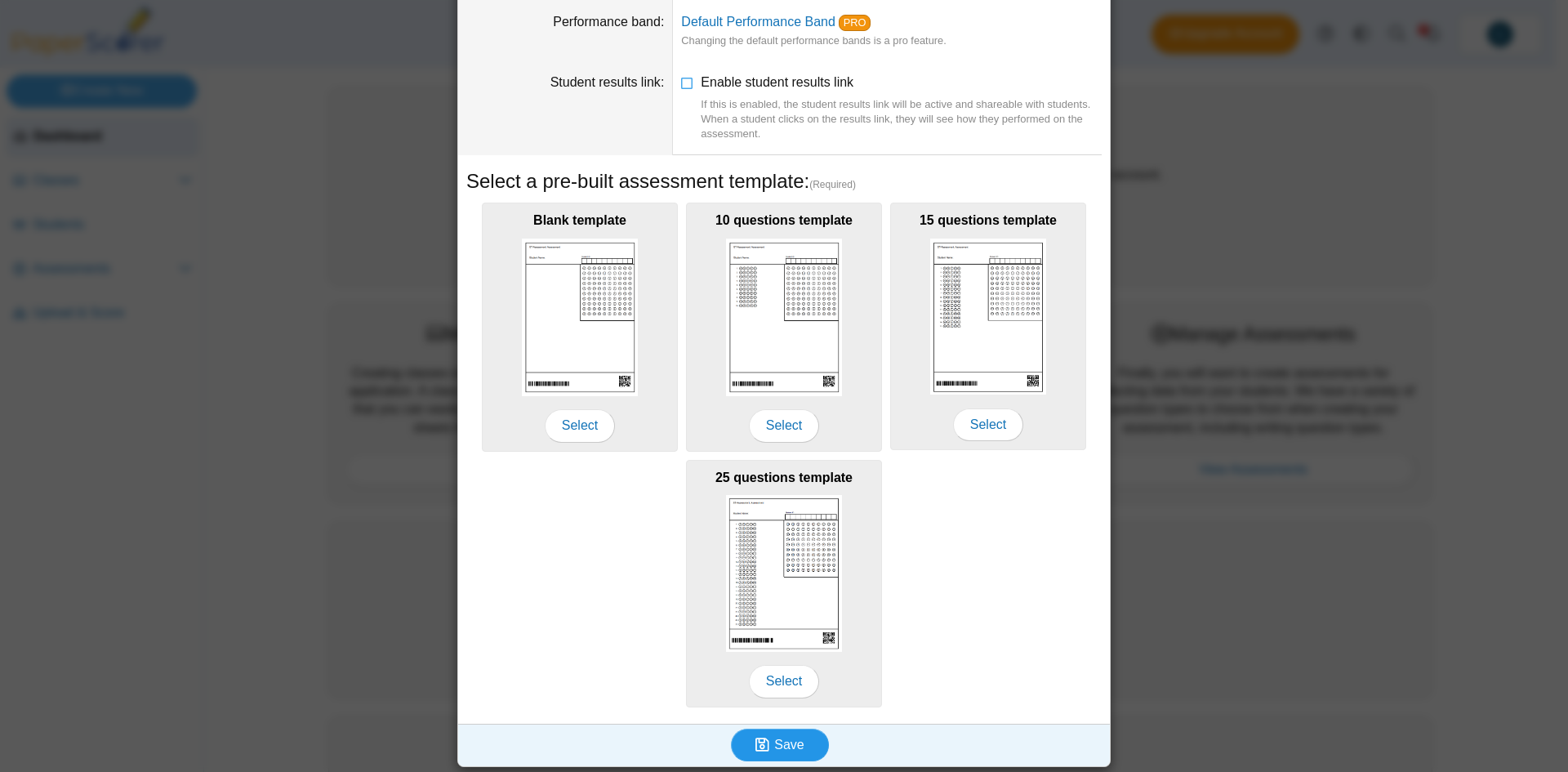
click at [793, 738] on span "Save" at bounding box center [789, 744] width 29 height 14
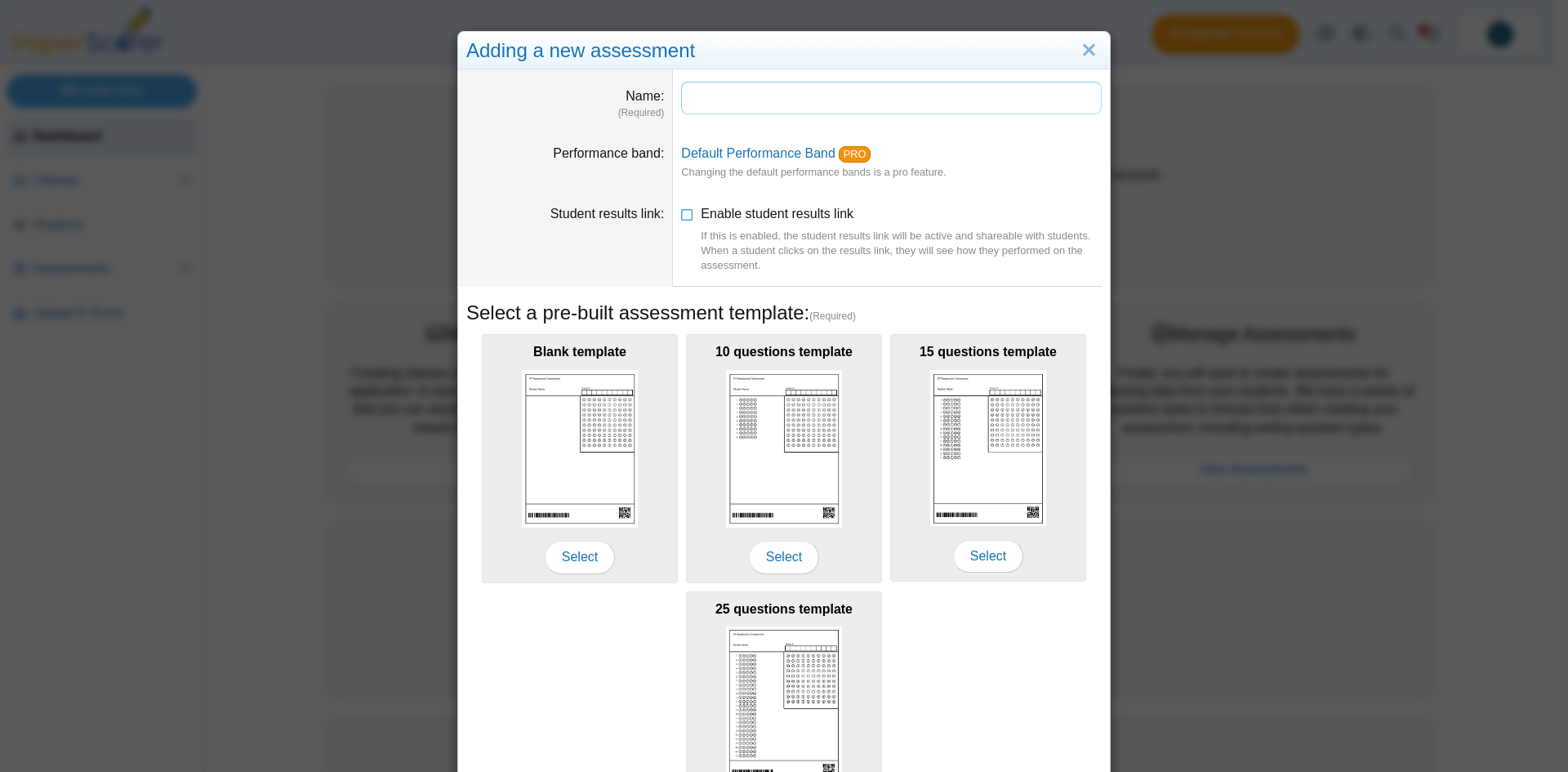
click at [756, 108] on input "Name" at bounding box center [891, 97] width 420 height 33
type input "*"
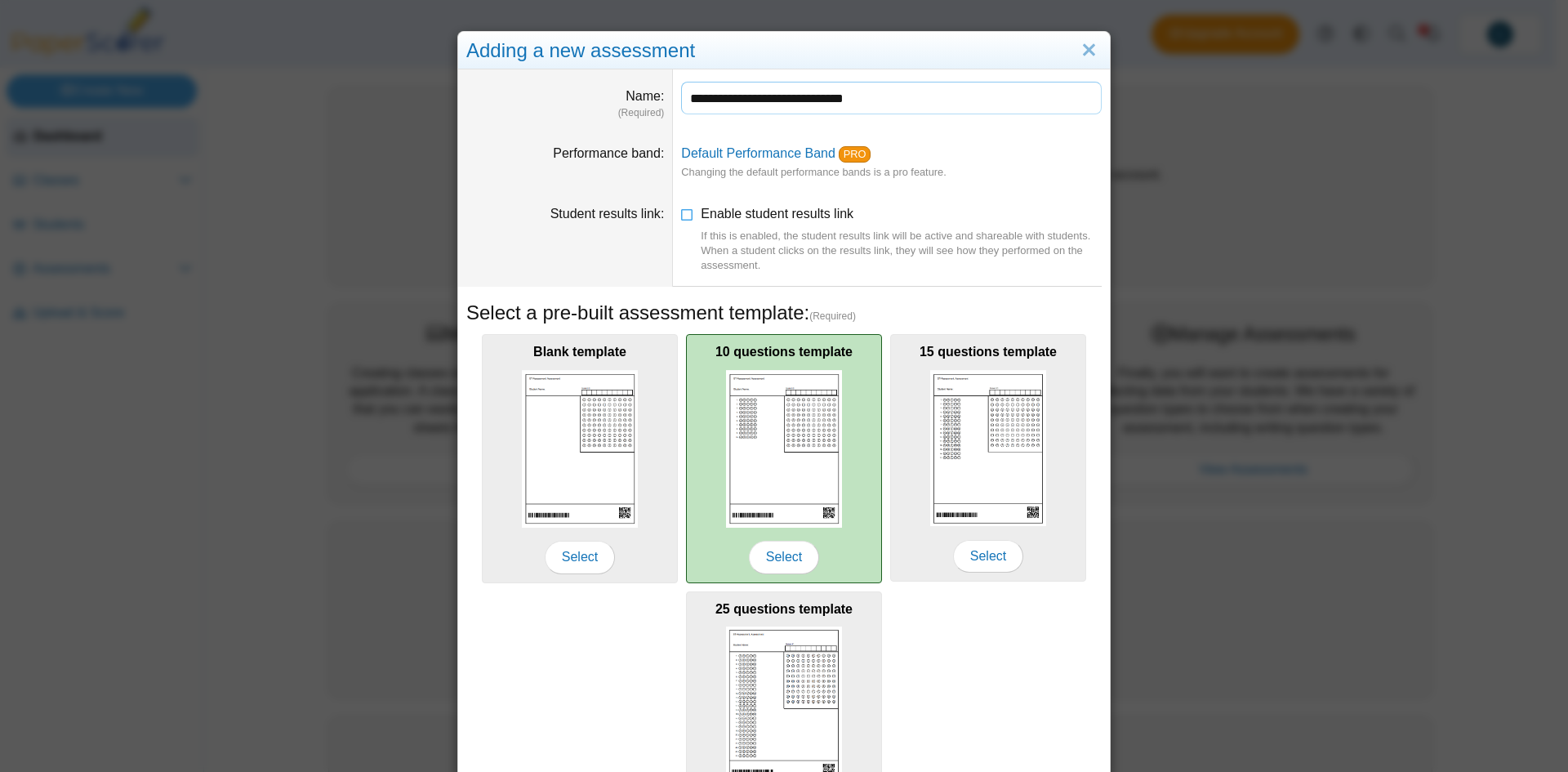
scroll to position [132, 0]
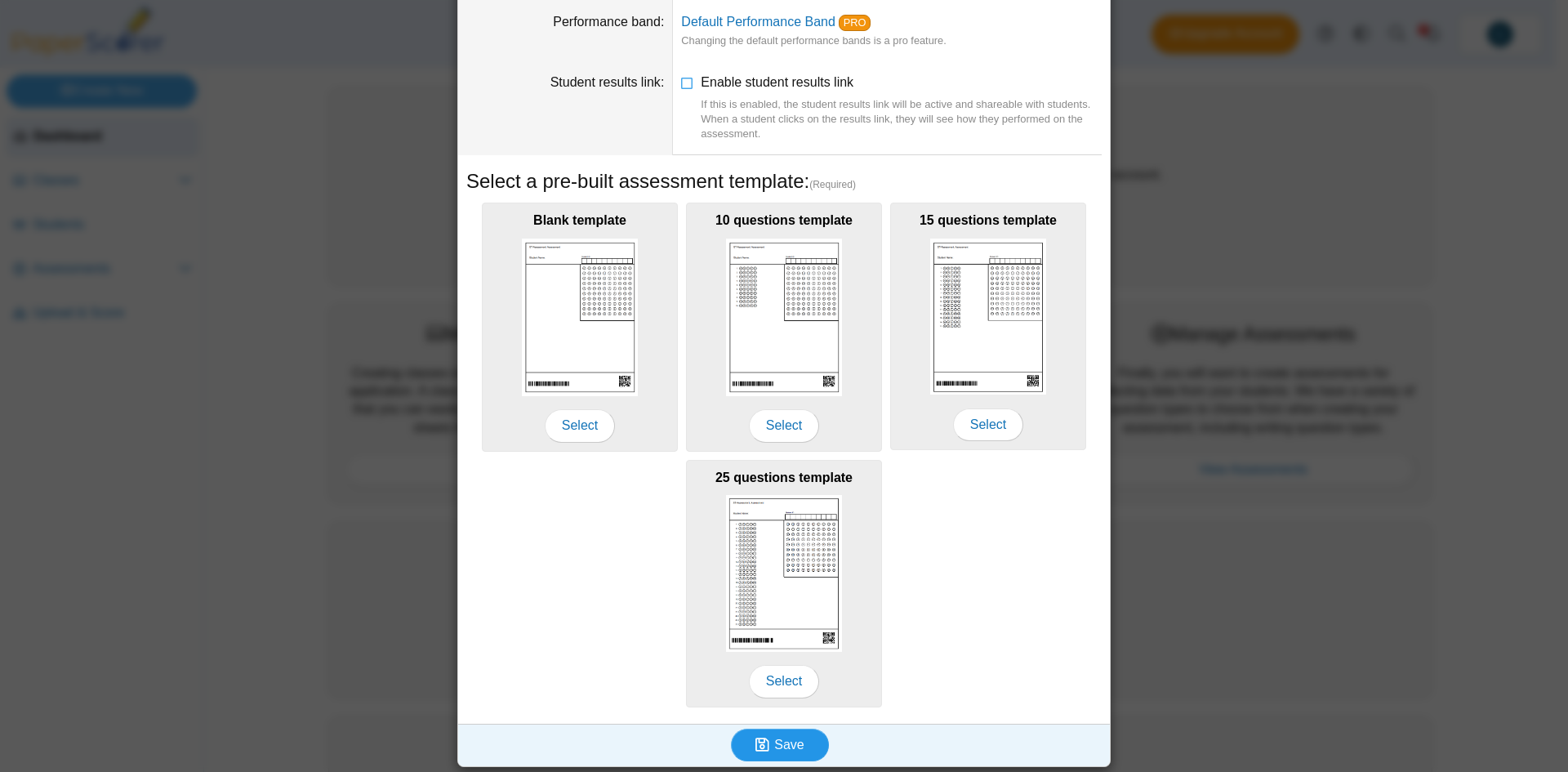
type input "**********"
click at [779, 738] on span "Save" at bounding box center [789, 744] width 29 height 14
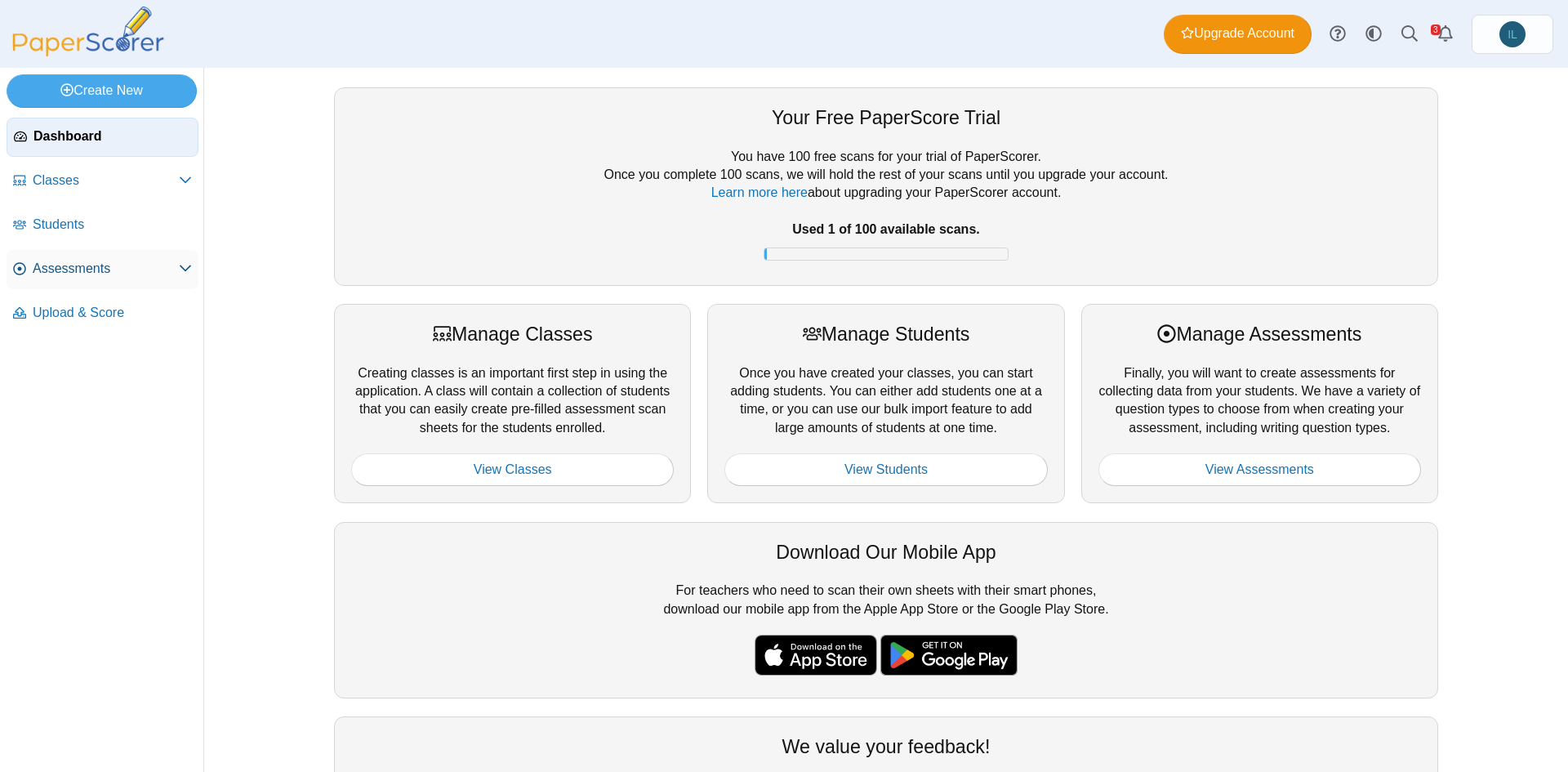
click at [181, 266] on use at bounding box center [185, 269] width 12 height 7
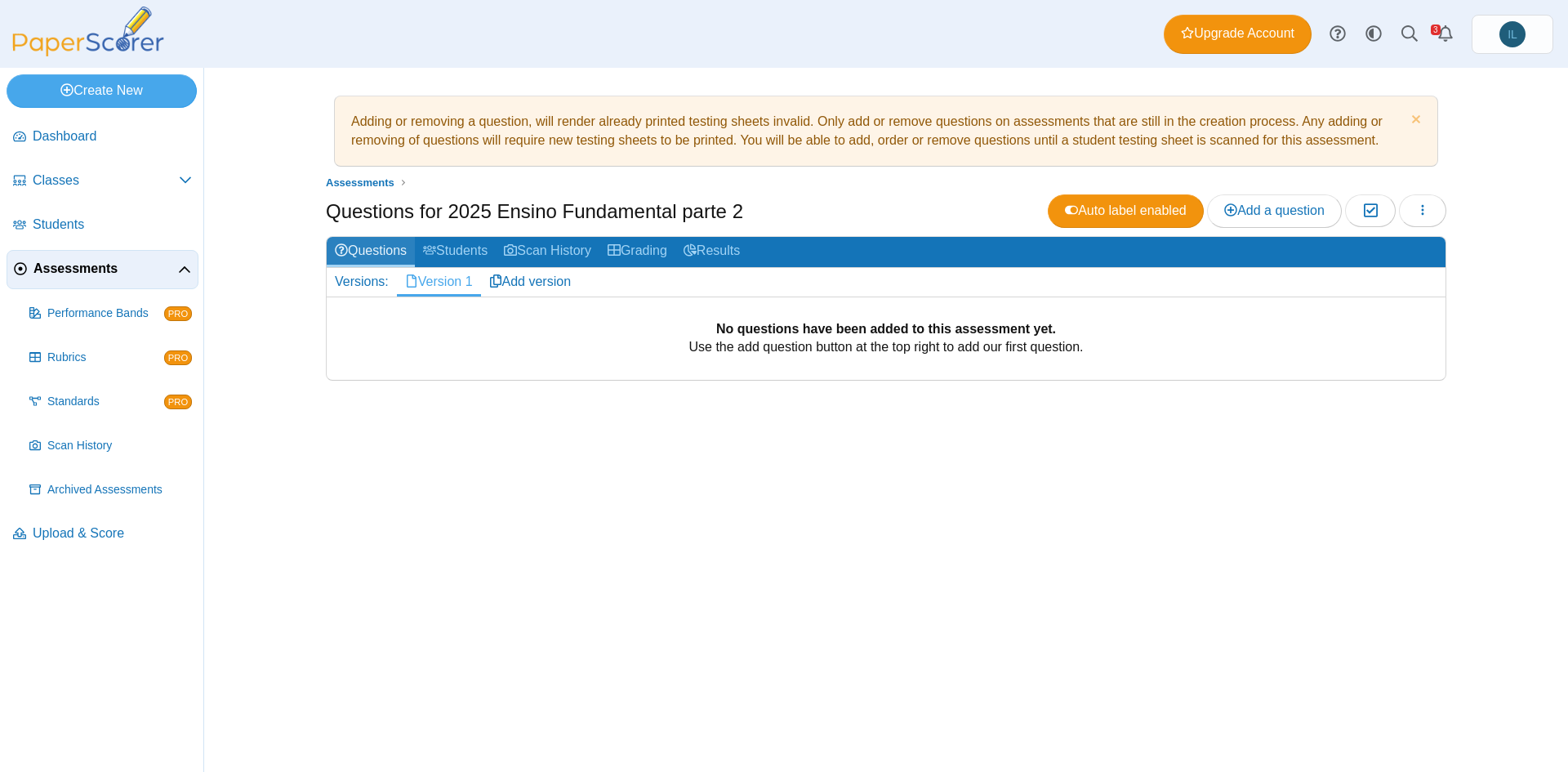
click at [389, 248] on link "Questions" at bounding box center [370, 252] width 88 height 30
click at [1246, 215] on span "Add a question" at bounding box center [1274, 210] width 101 height 14
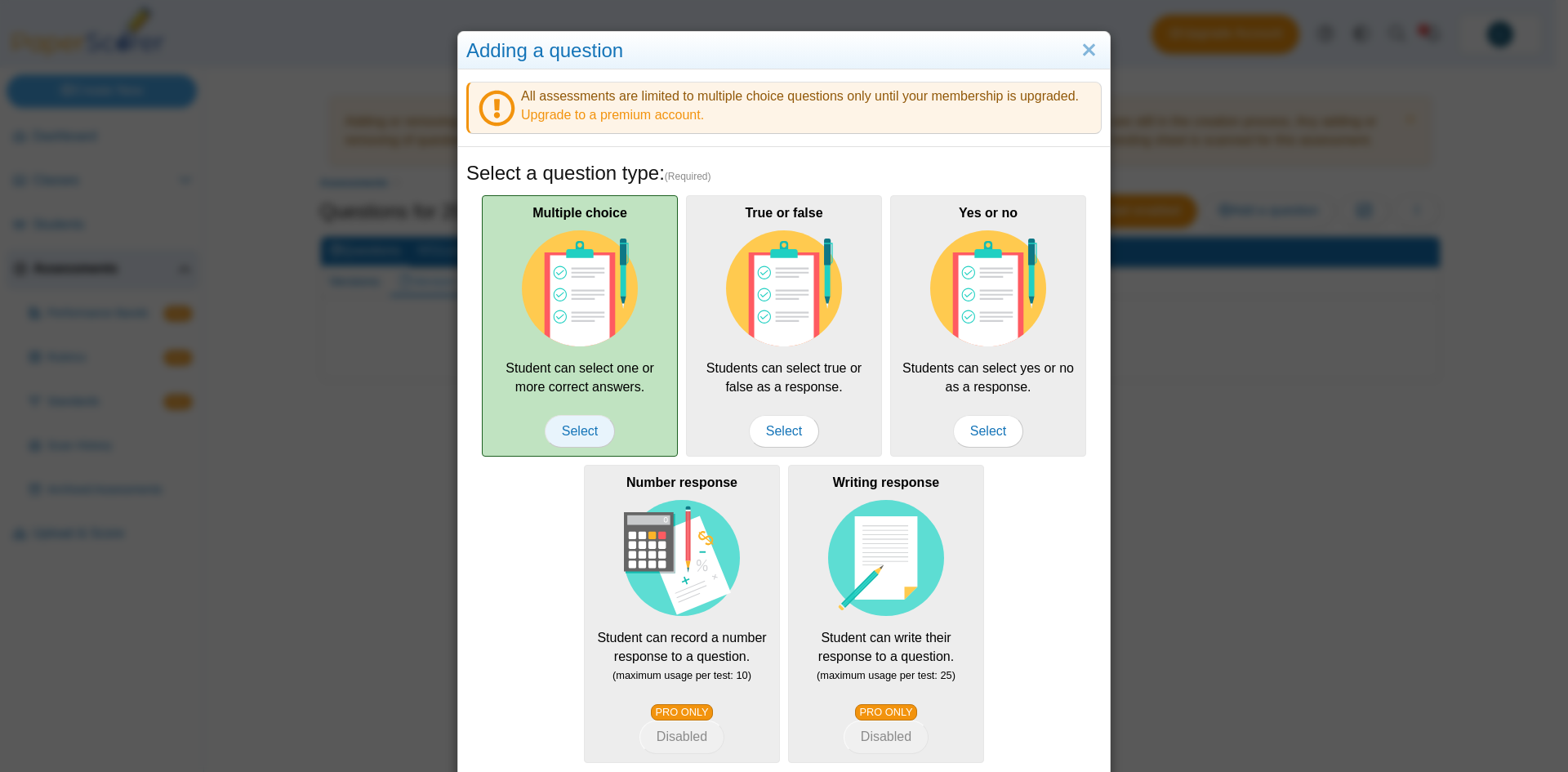
click at [571, 438] on span "Select" at bounding box center [580, 431] width 70 height 33
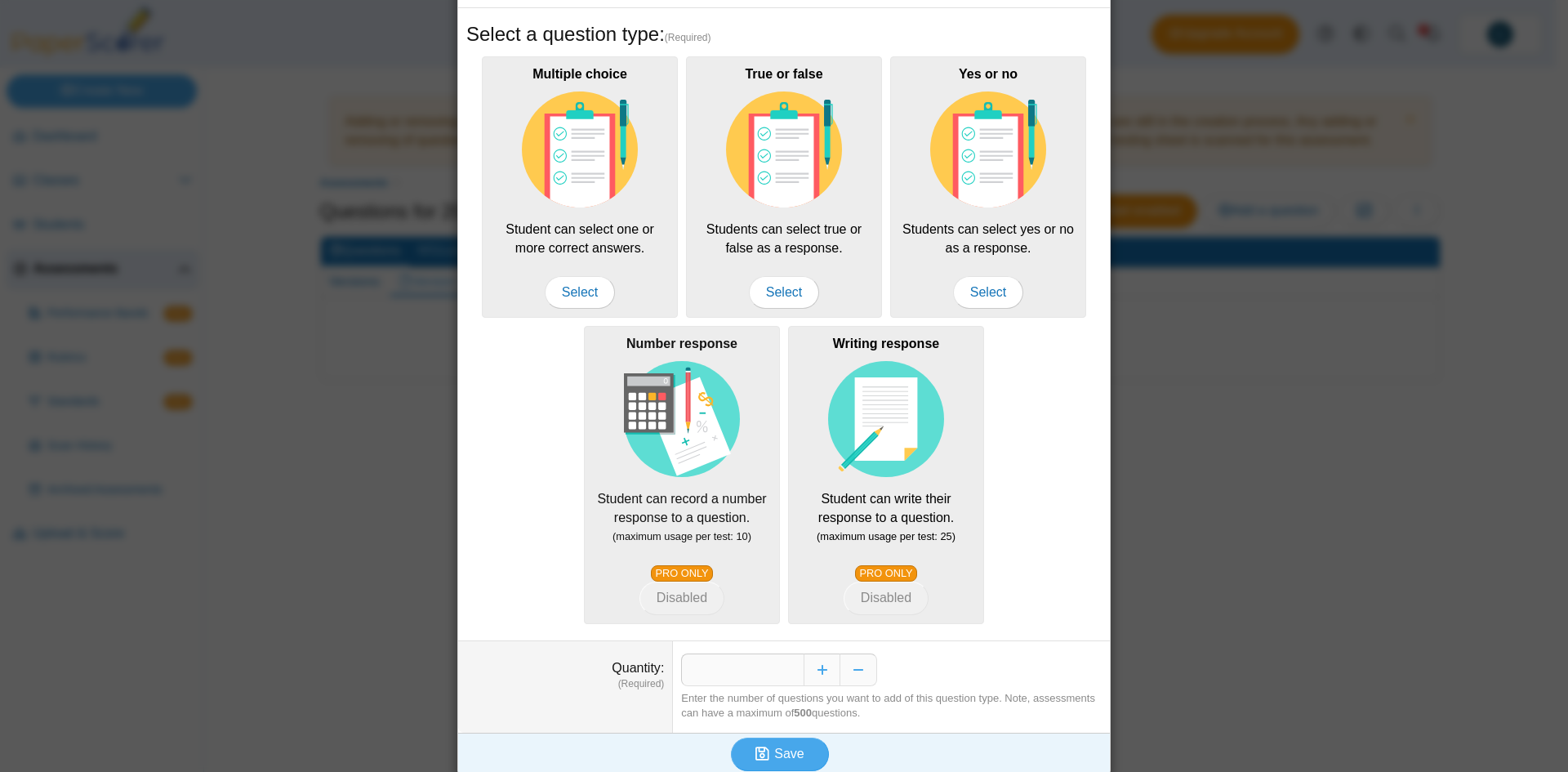
scroll to position [149, 0]
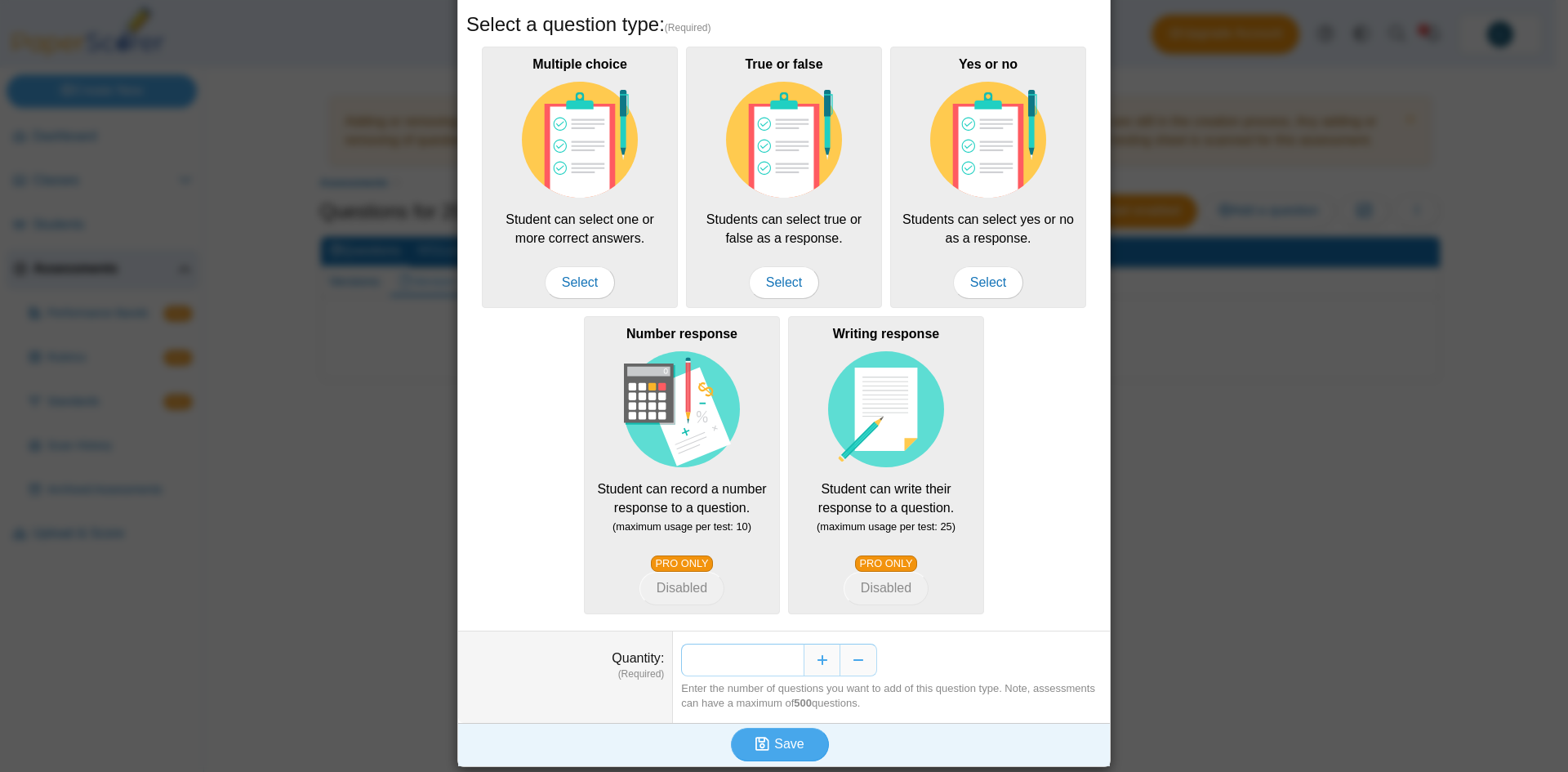
drag, startPoint x: 784, startPoint y: 656, endPoint x: 795, endPoint y: 665, distance: 14.2
click at [795, 665] on input "*" at bounding box center [742, 660] width 122 height 33
type input "**"
click at [774, 743] on span "Save" at bounding box center [789, 743] width 29 height 14
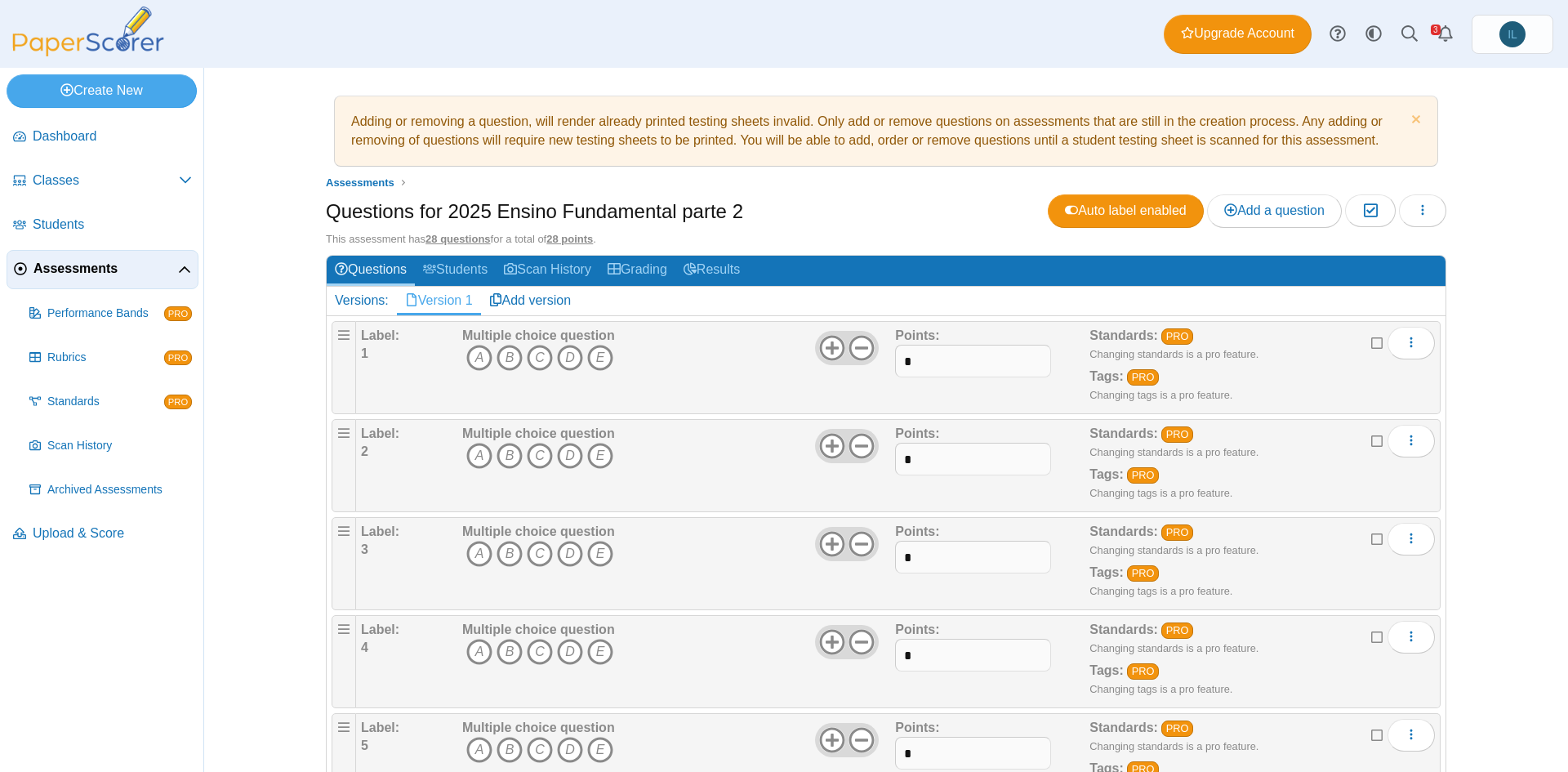
scroll to position [1, 0]
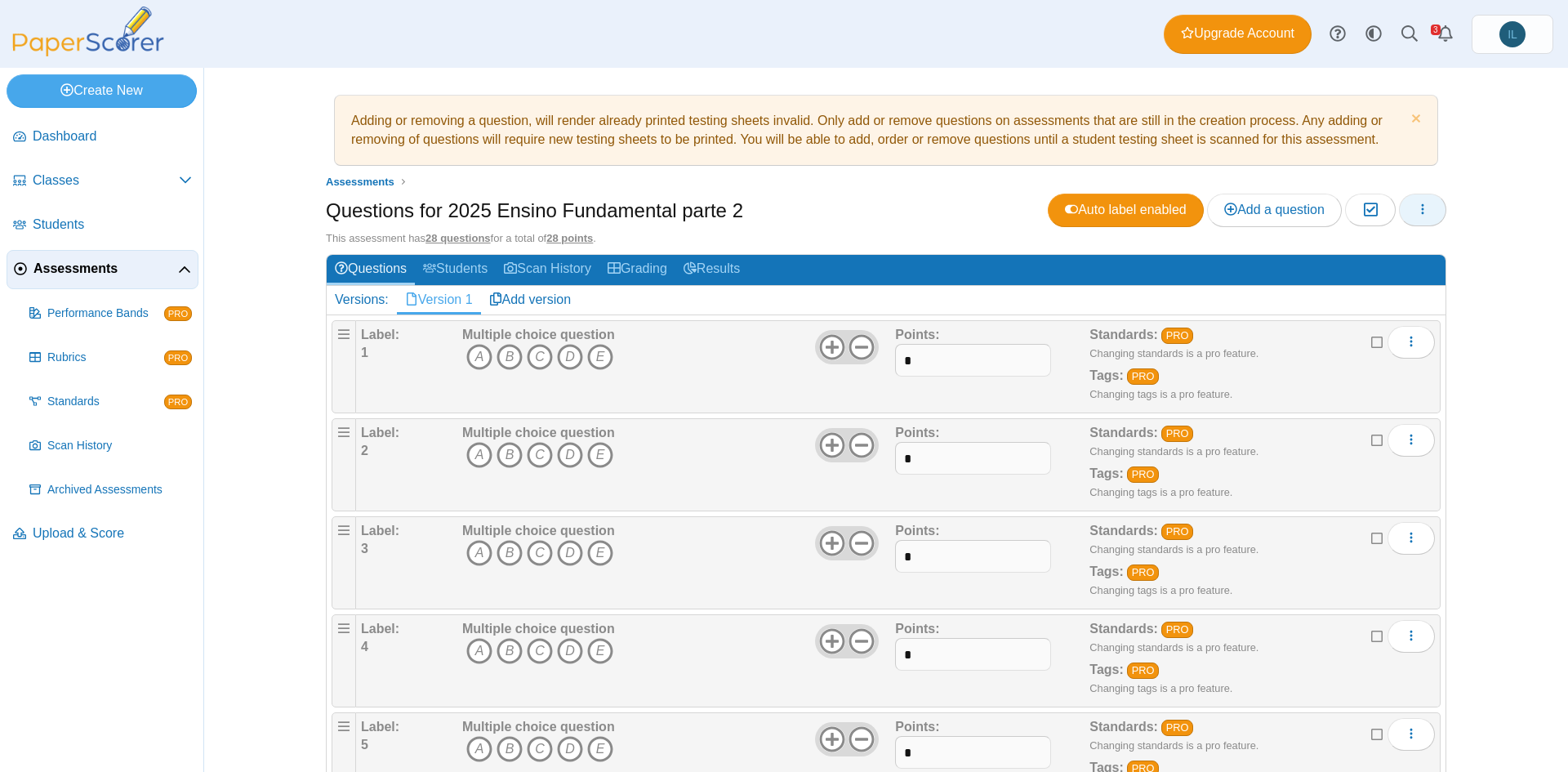
click at [1416, 211] on icon "button" at bounding box center [1423, 209] width 13 height 13
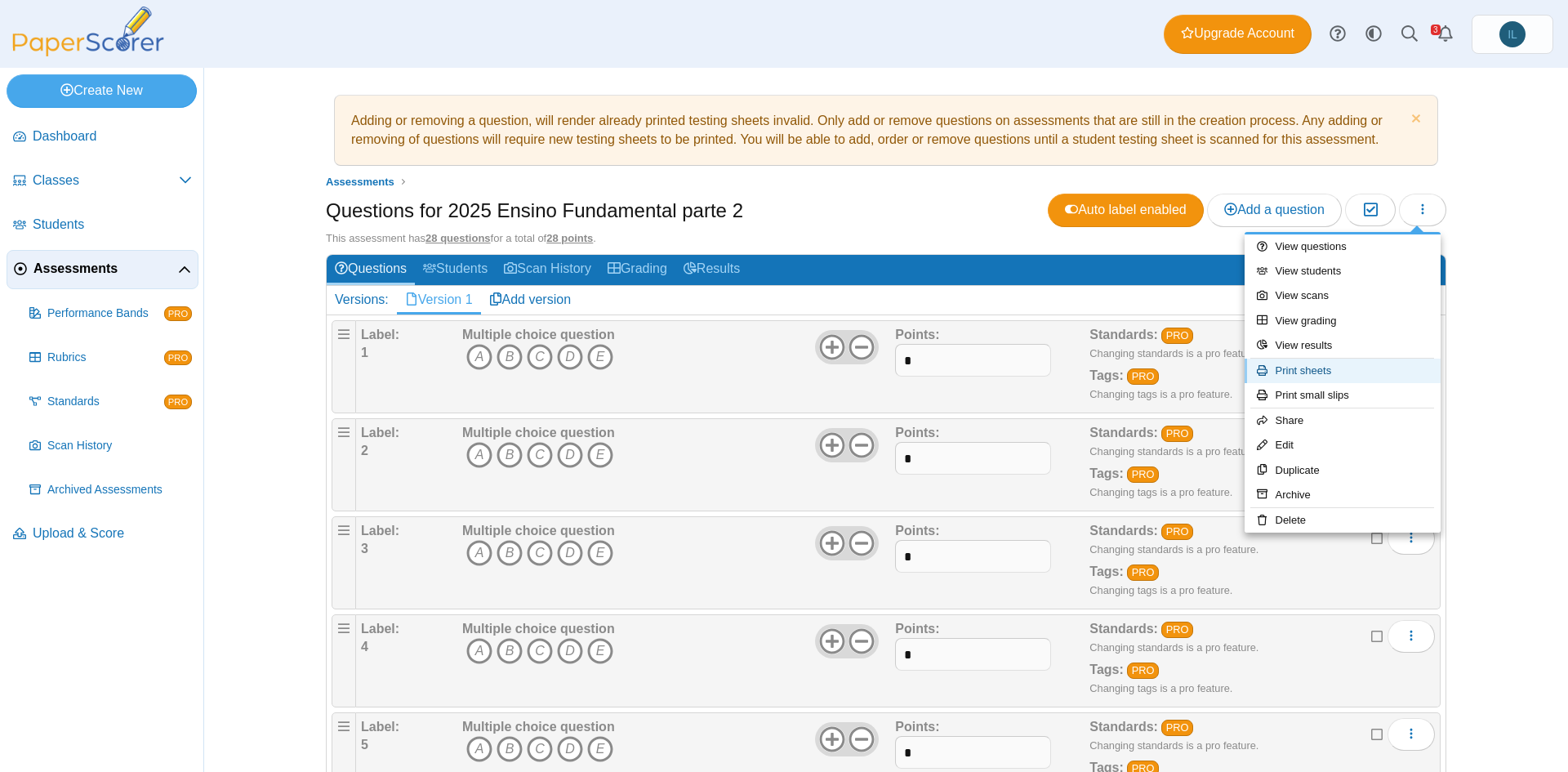
click at [1362, 372] on link "Print sheets" at bounding box center [1343, 370] width 196 height 24
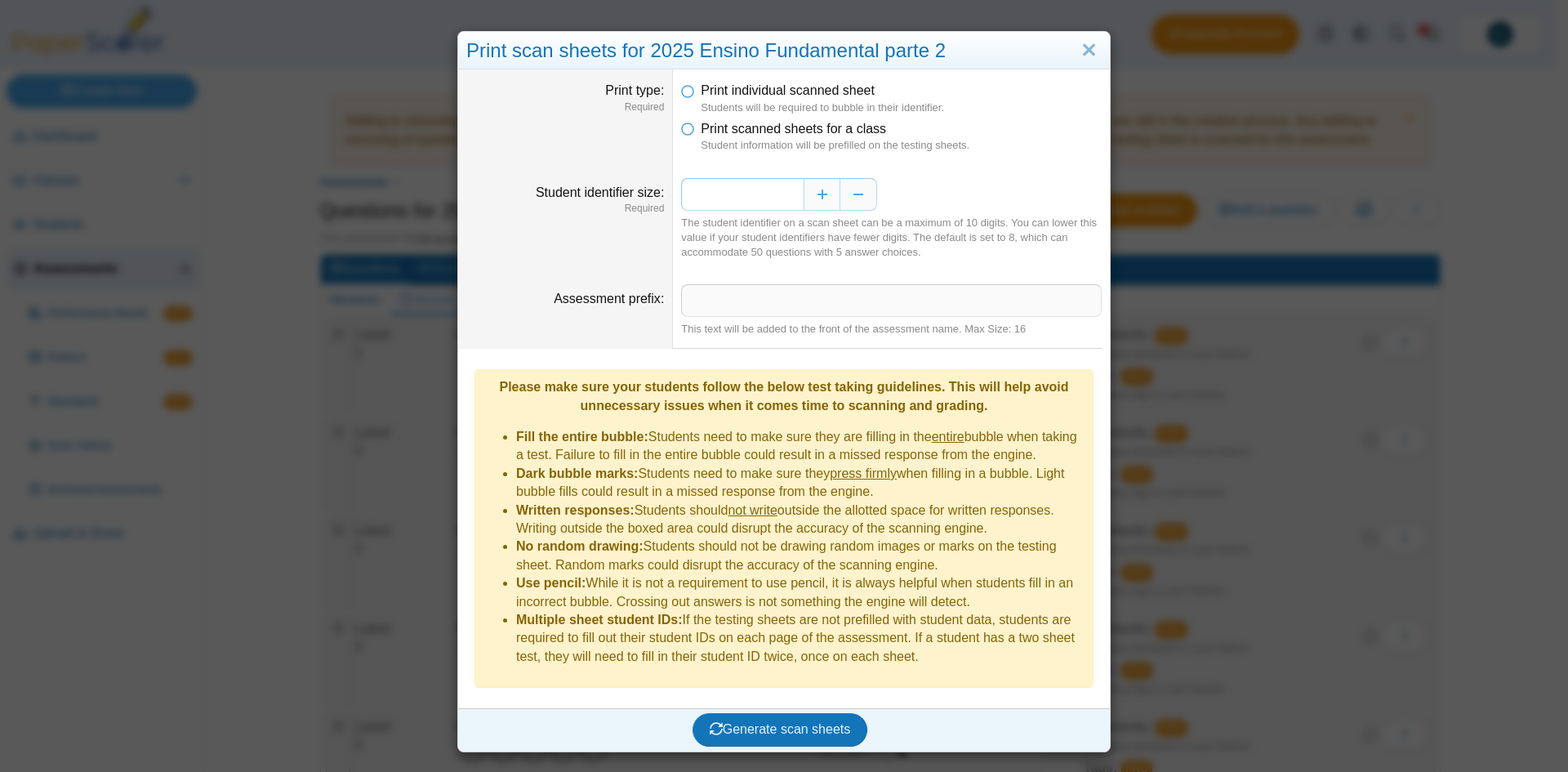
click at [732, 193] on input "*" at bounding box center [742, 194] width 122 height 33
type input "*"
click at [800, 722] on span "Generate scan sheets" at bounding box center [780, 729] width 141 height 14
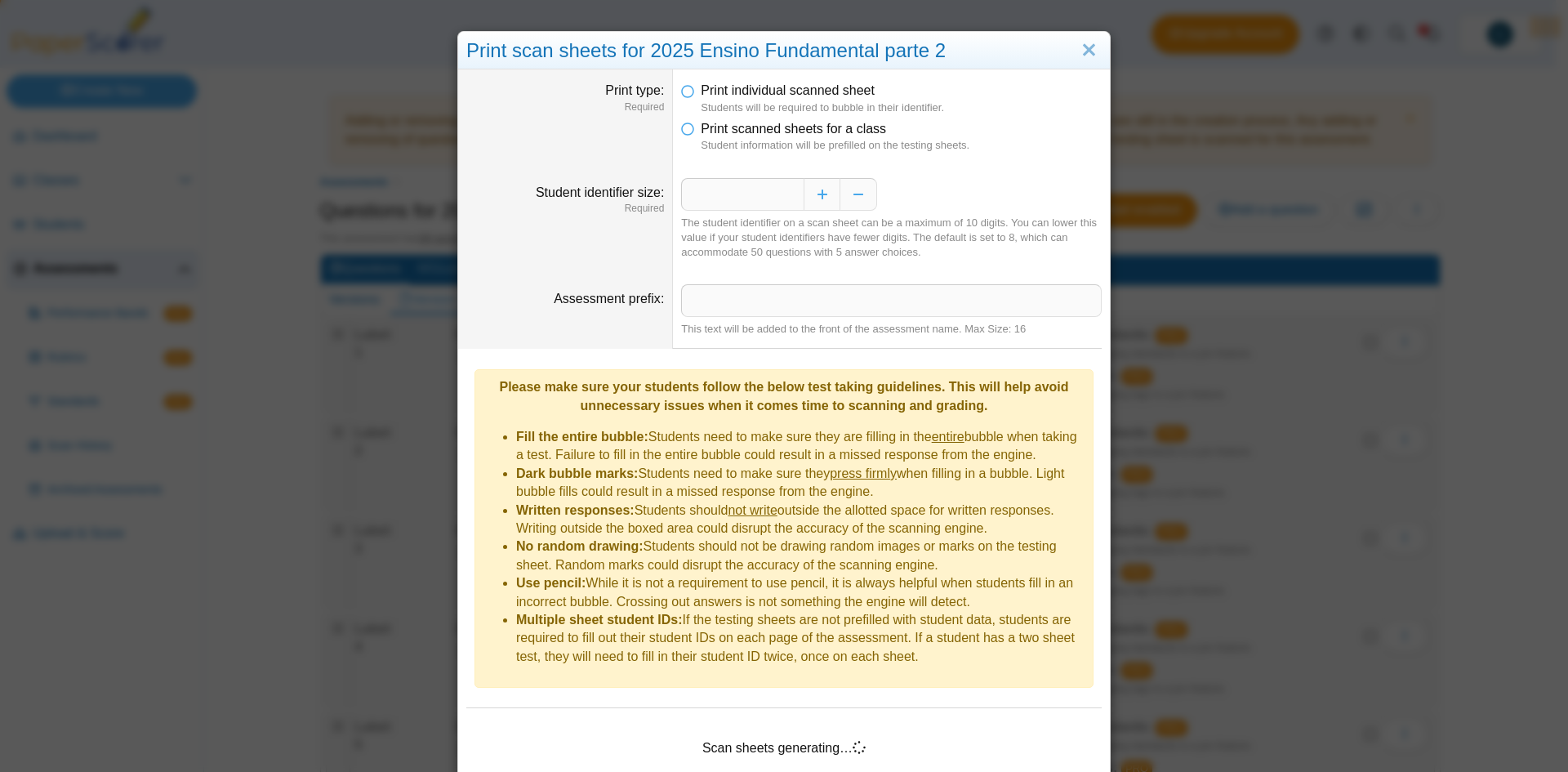
scroll to position [42, 0]
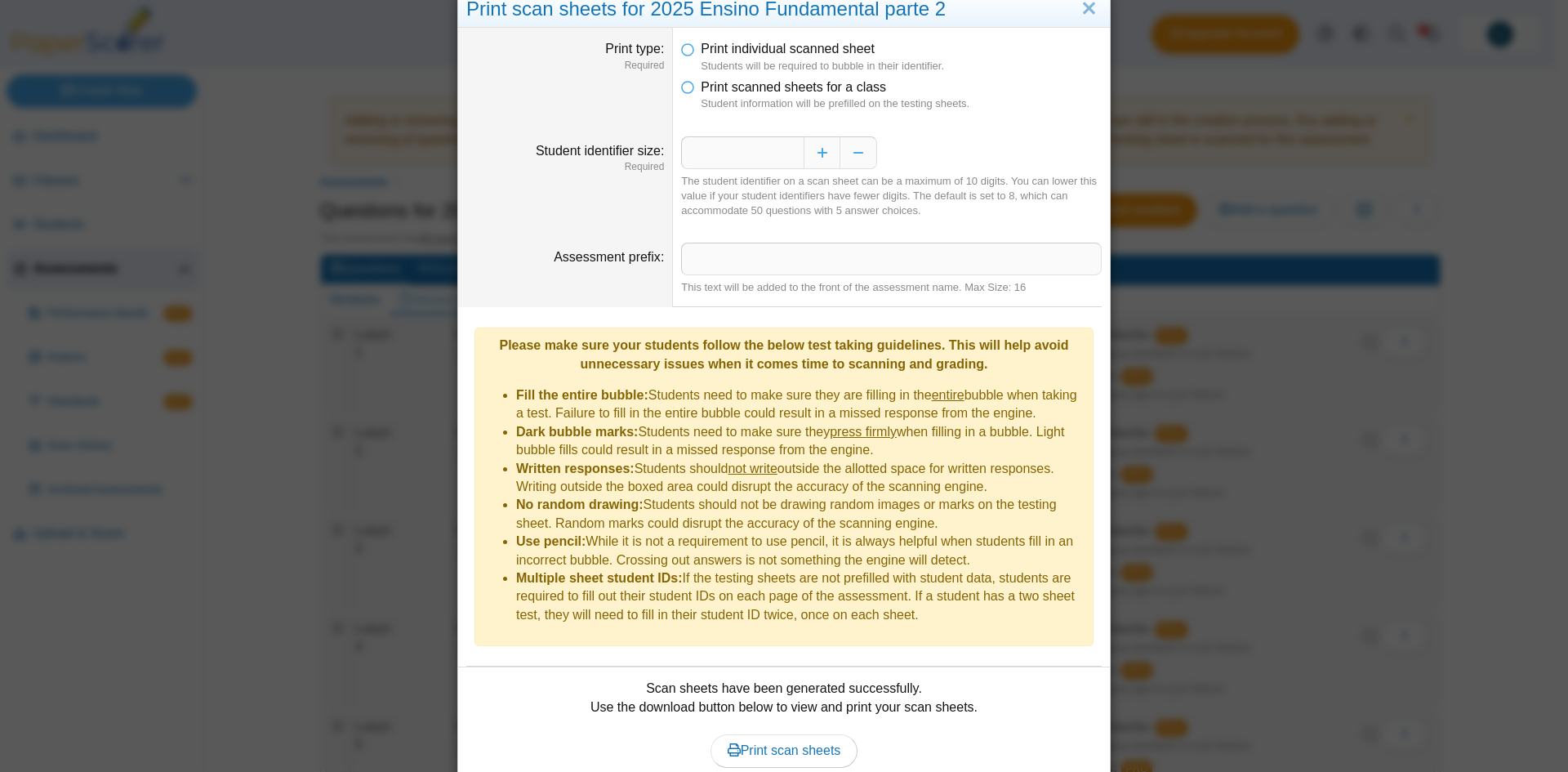
click at [1315, 542] on div "**********" at bounding box center [784, 386] width 1568 height 772
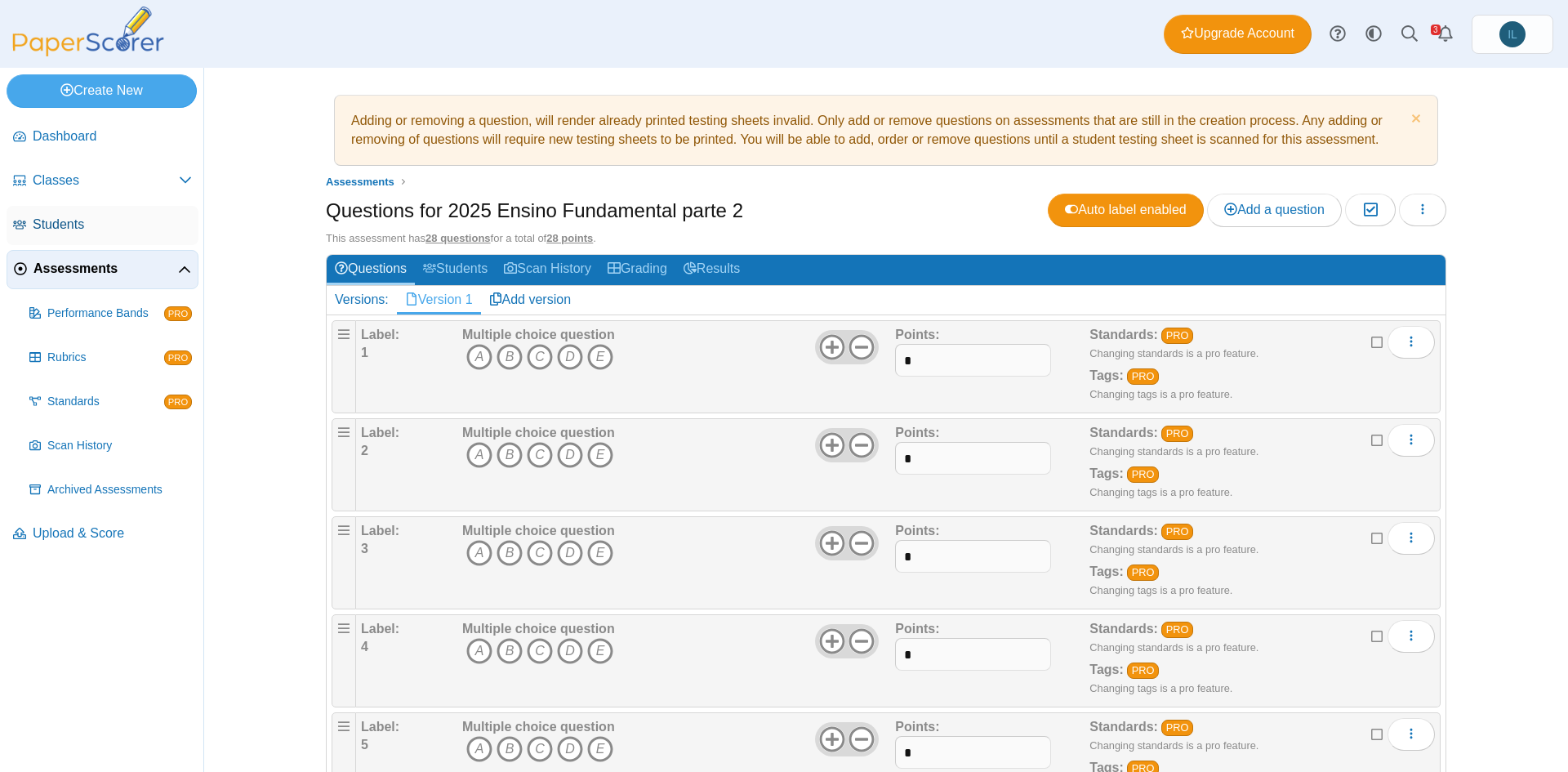
click at [98, 226] on span "Students" at bounding box center [112, 224] width 159 height 18
click at [122, 96] on link "Create New" at bounding box center [102, 91] width 190 height 33
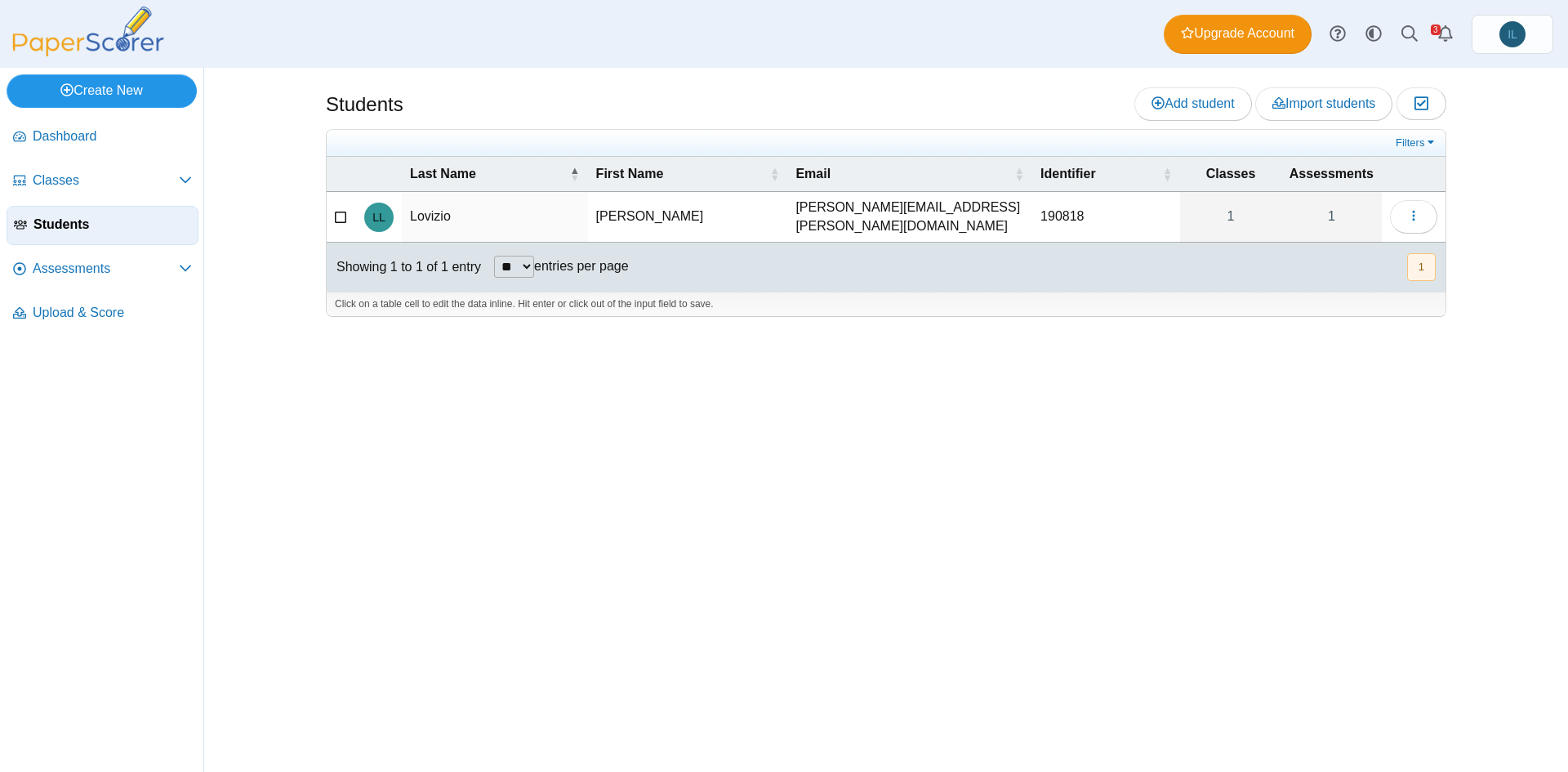
click at [131, 91] on link "Create New" at bounding box center [102, 91] width 190 height 33
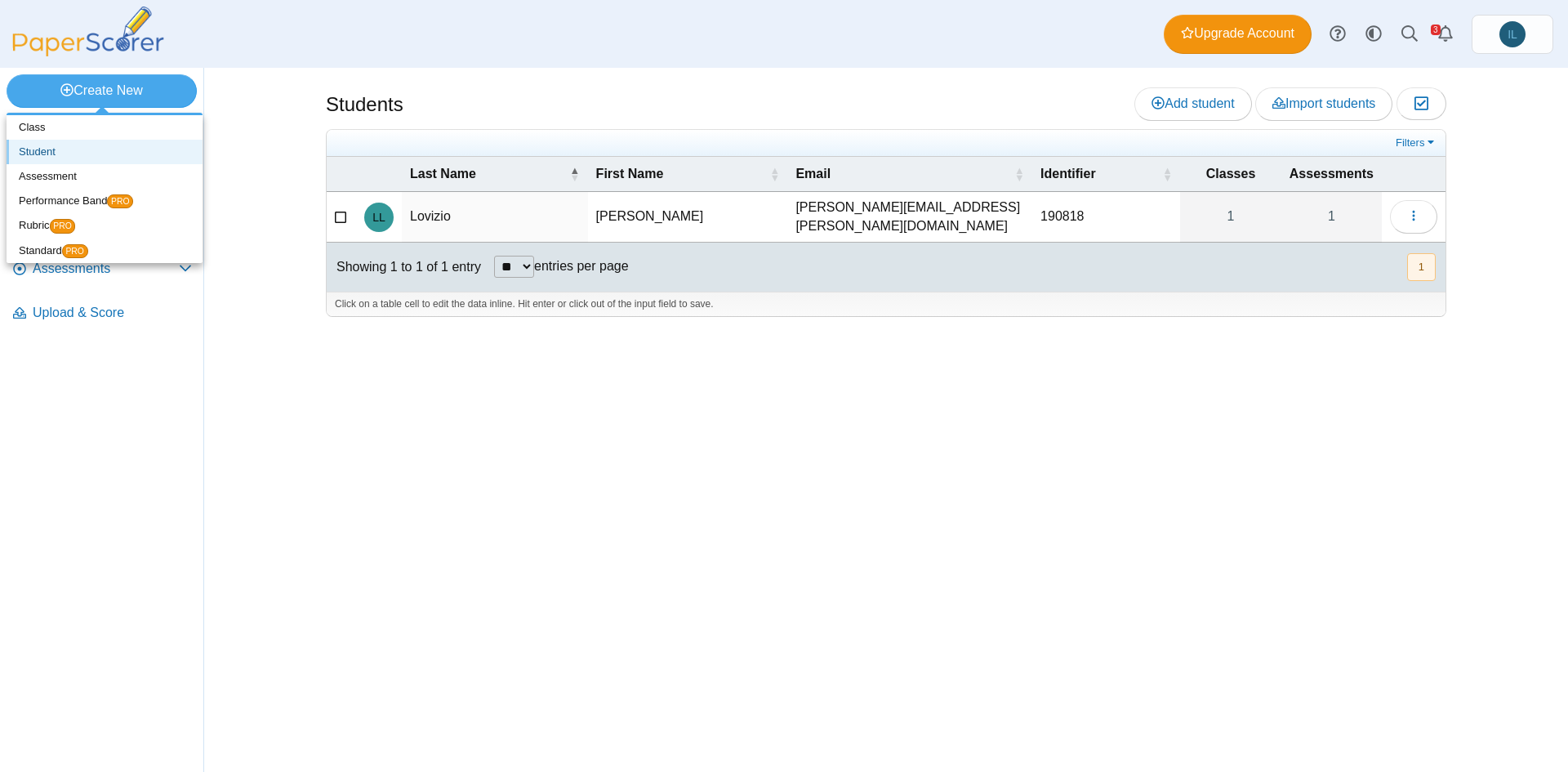
click at [103, 153] on link "Student" at bounding box center [105, 151] width 196 height 24
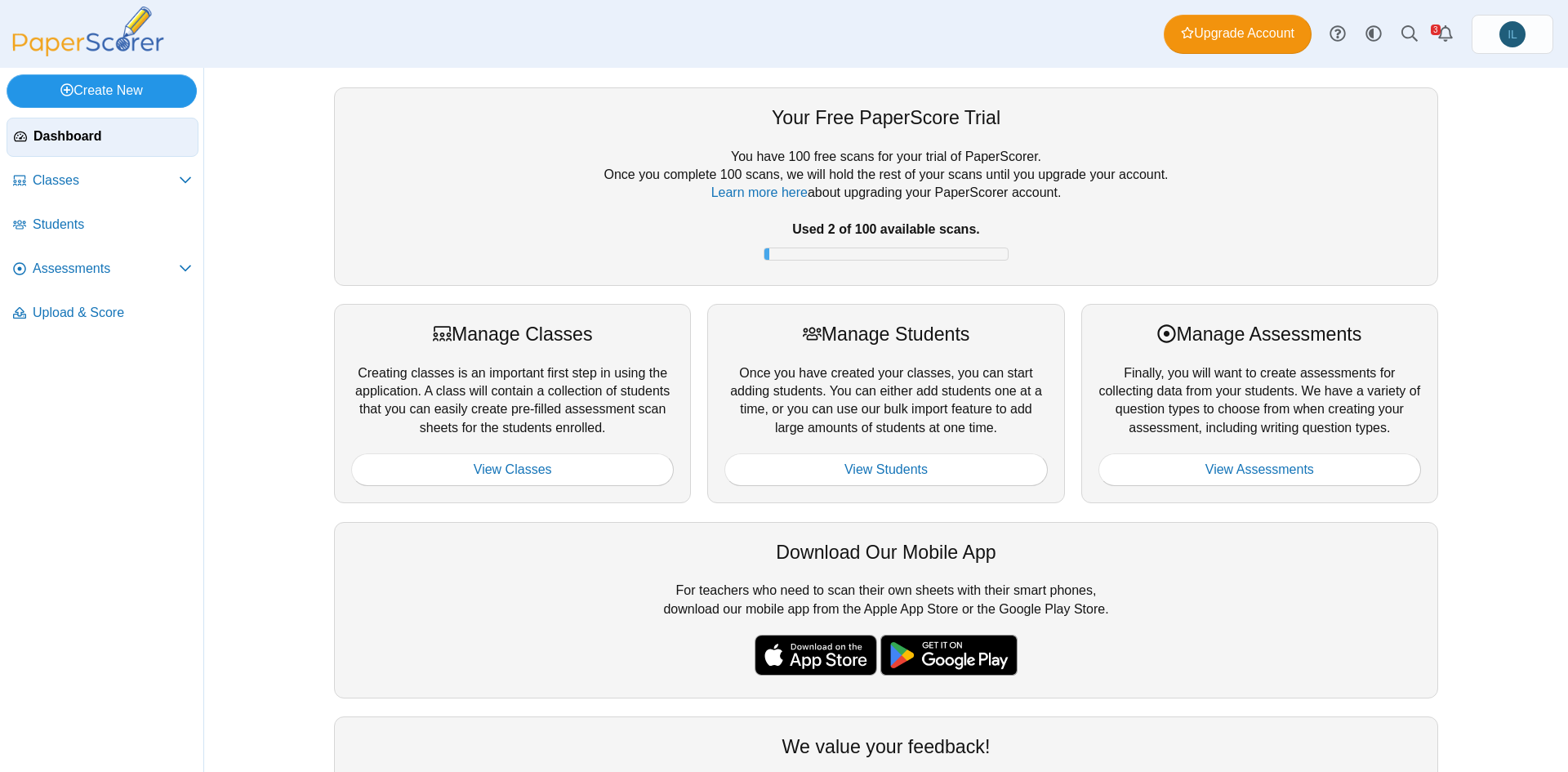
click at [154, 96] on link "Create New" at bounding box center [102, 91] width 190 height 33
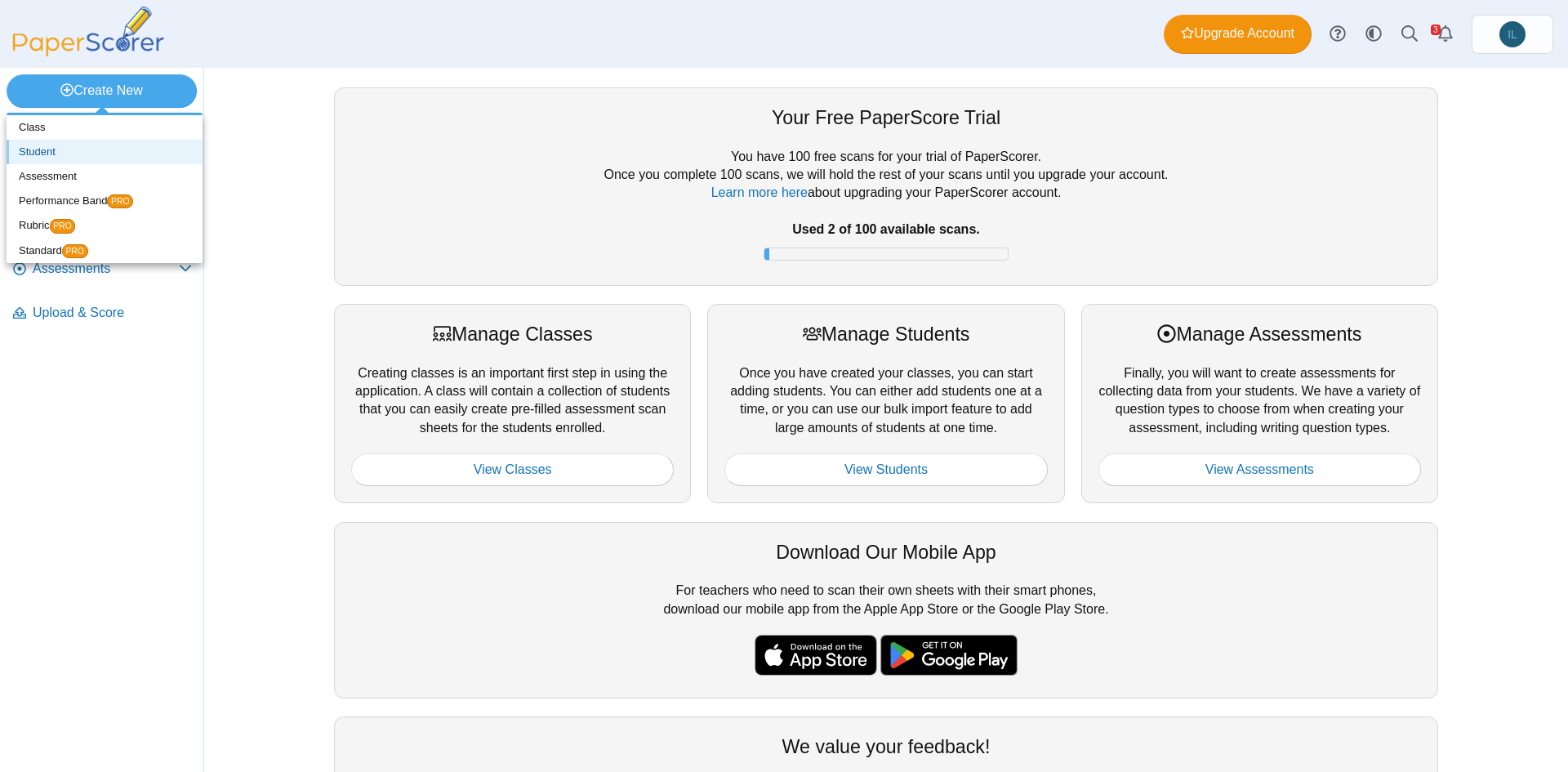
click at [117, 147] on link "Student" at bounding box center [105, 151] width 196 height 24
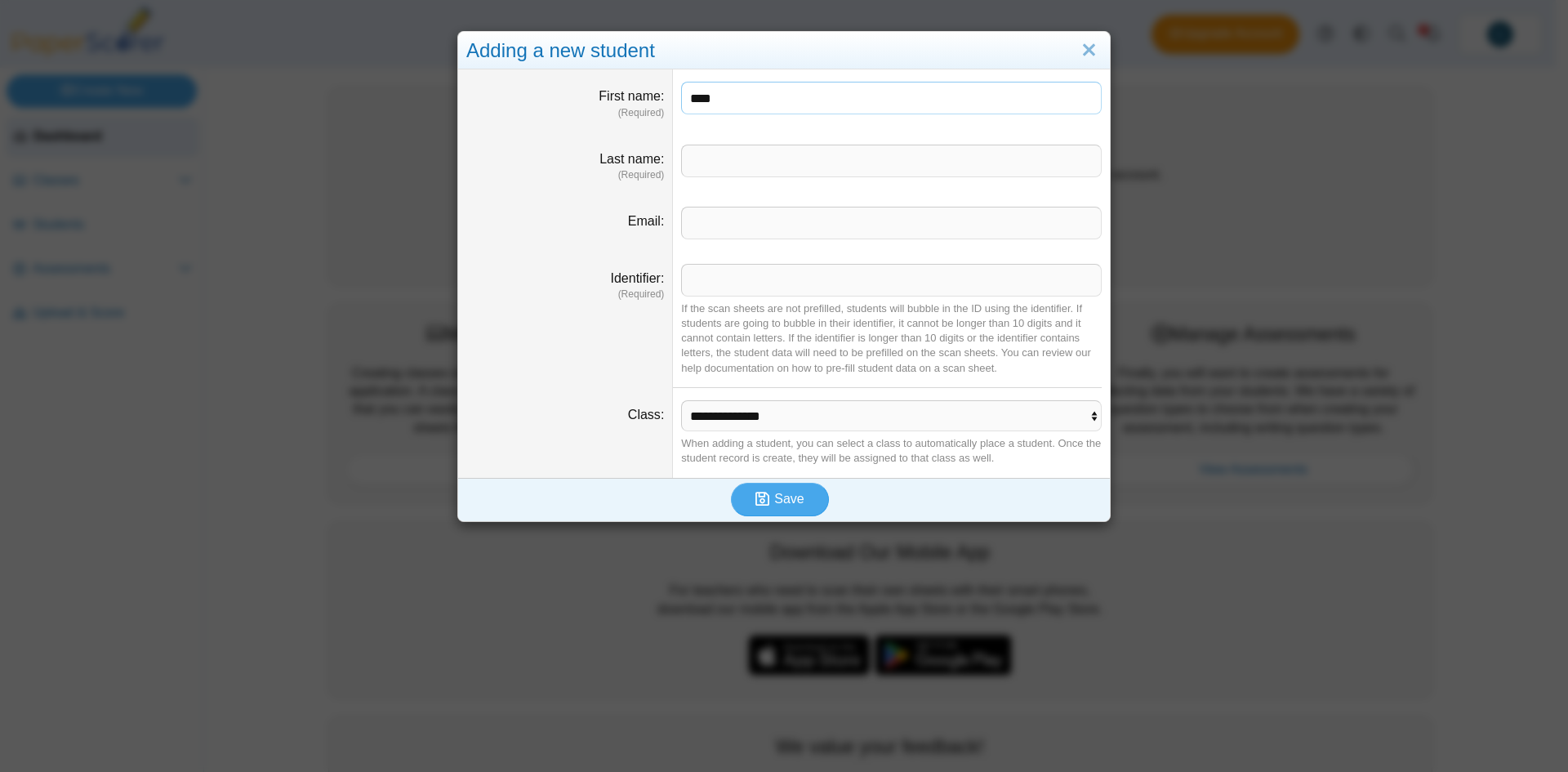
type input "****"
type input "*******"
click at [753, 283] on input "Identifier" at bounding box center [891, 279] width 420 height 33
type input "*"
type input "********"
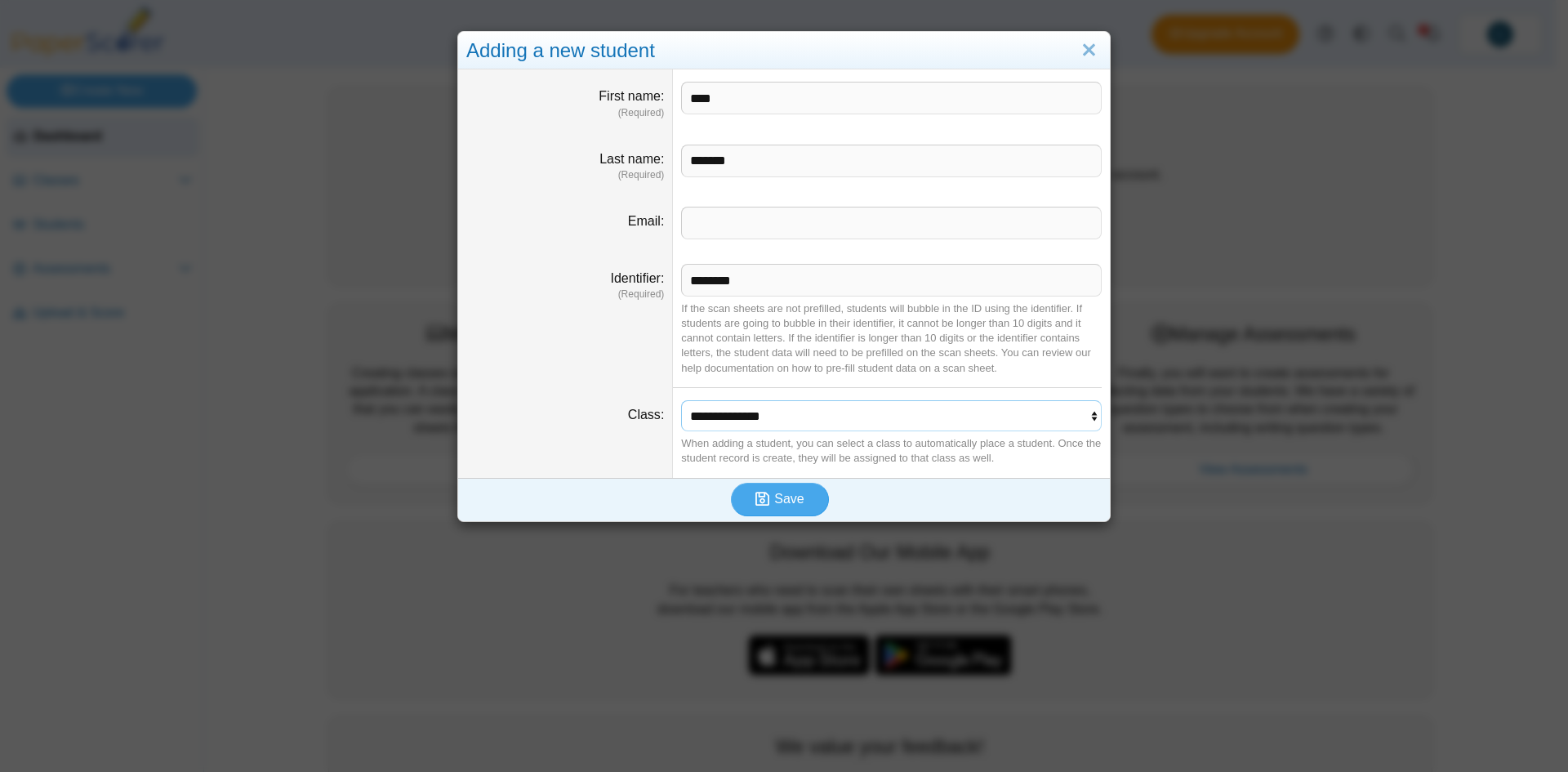
click at [816, 417] on select "**********" at bounding box center [891, 415] width 420 height 31
select select "**********"
click at [681, 400] on select "**********" at bounding box center [891, 415] width 420 height 31
click at [790, 506] on span "Save" at bounding box center [789, 498] width 29 height 14
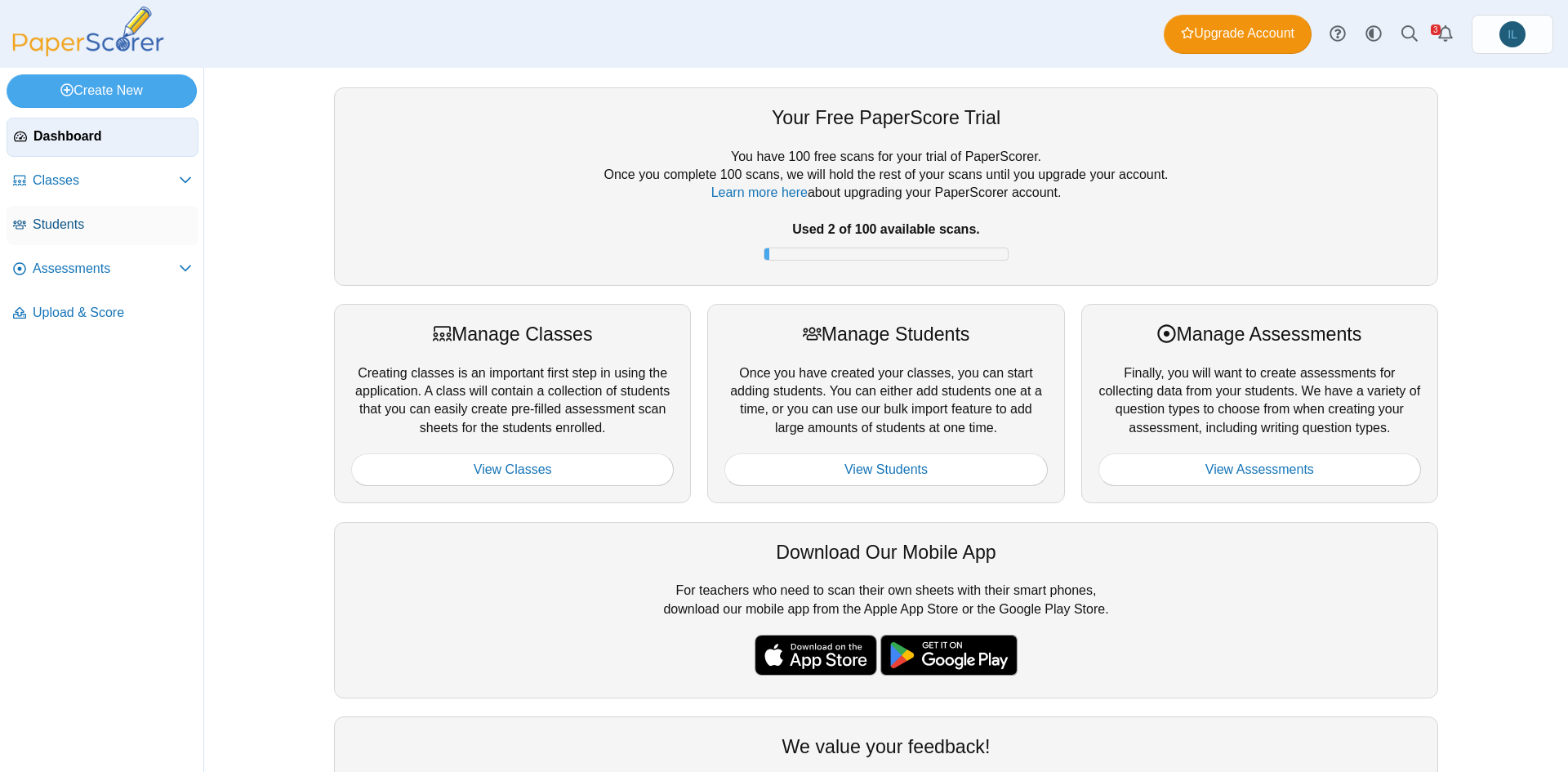
click at [110, 216] on span "Students" at bounding box center [112, 224] width 159 height 18
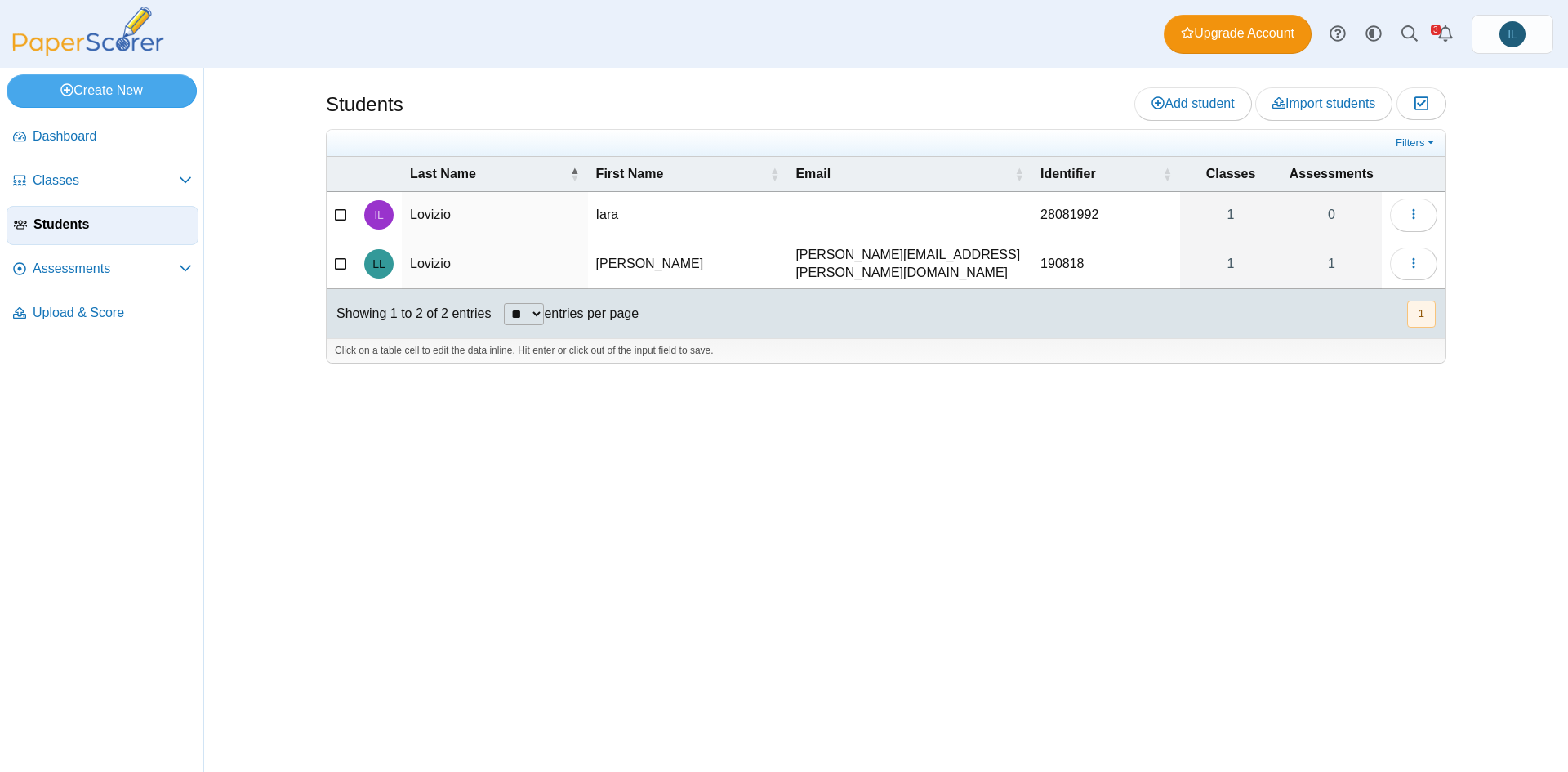
click at [633, 263] on td "[PERSON_NAME]" at bounding box center [688, 264] width 201 height 50
click at [1323, 258] on link "1" at bounding box center [1331, 263] width 101 height 50
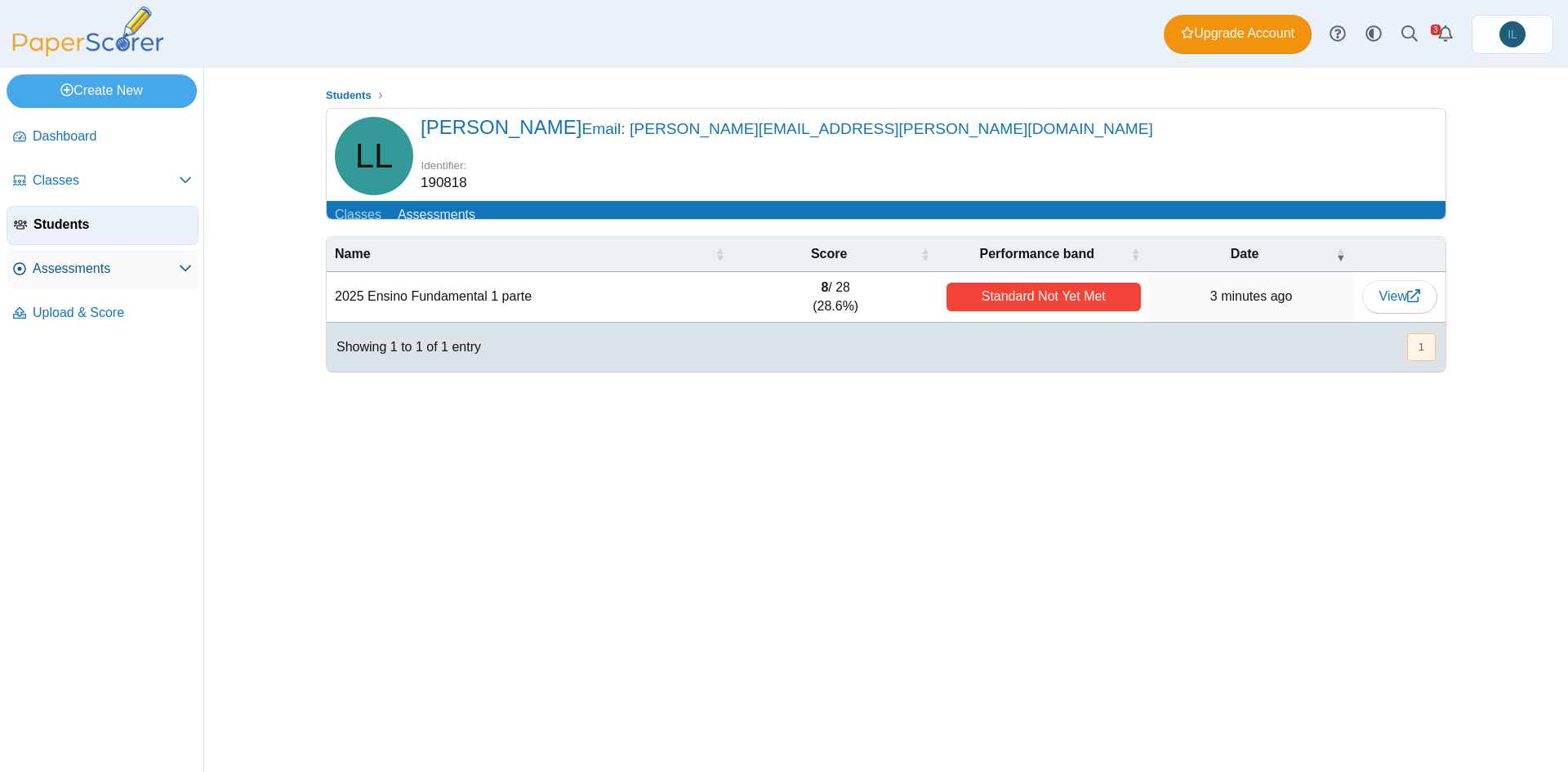
click at [154, 260] on span "Assessments" at bounding box center [106, 269] width 146 height 18
click at [192, 274] on link "Assessments" at bounding box center [102, 269] width 192 height 39
click at [180, 272] on icon at bounding box center [185, 269] width 13 height 13
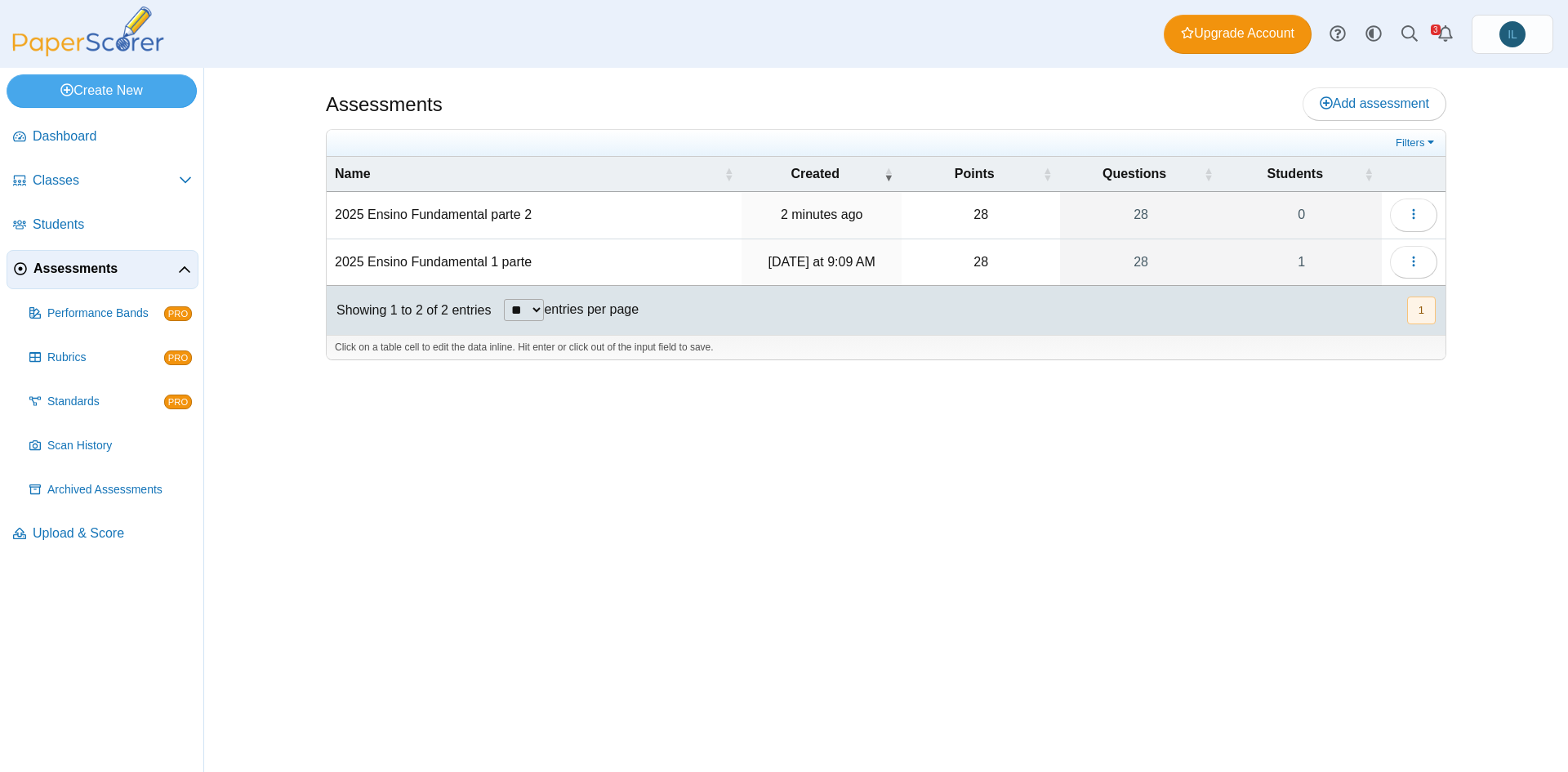
click at [503, 215] on td "2025 Ensino Fundamental parte 2" at bounding box center [534, 215] width 415 height 46
click at [1412, 211] on icon "button" at bounding box center [1414, 214] width 13 height 13
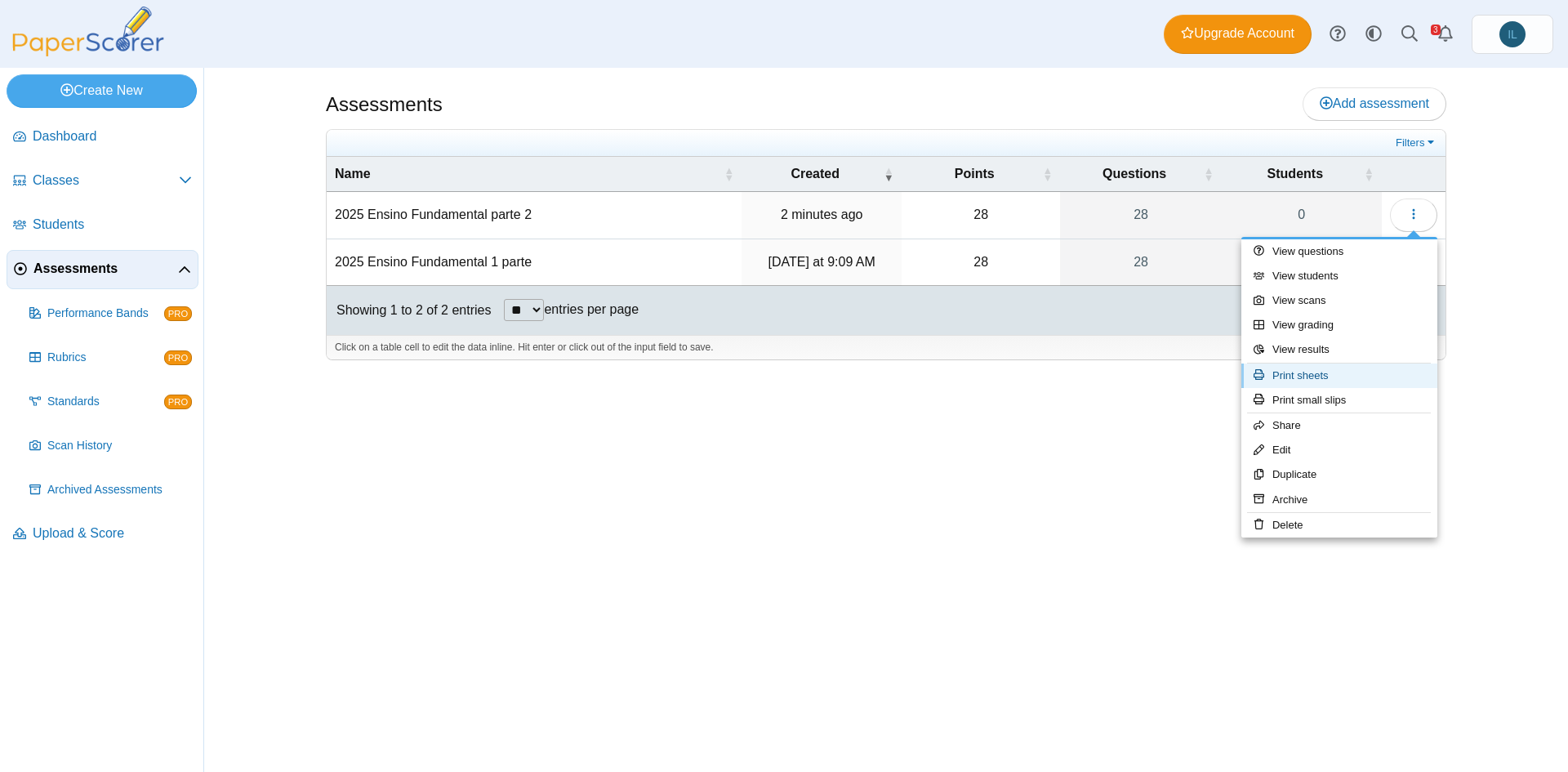
click at [1319, 378] on link "Print sheets" at bounding box center [1340, 375] width 196 height 24
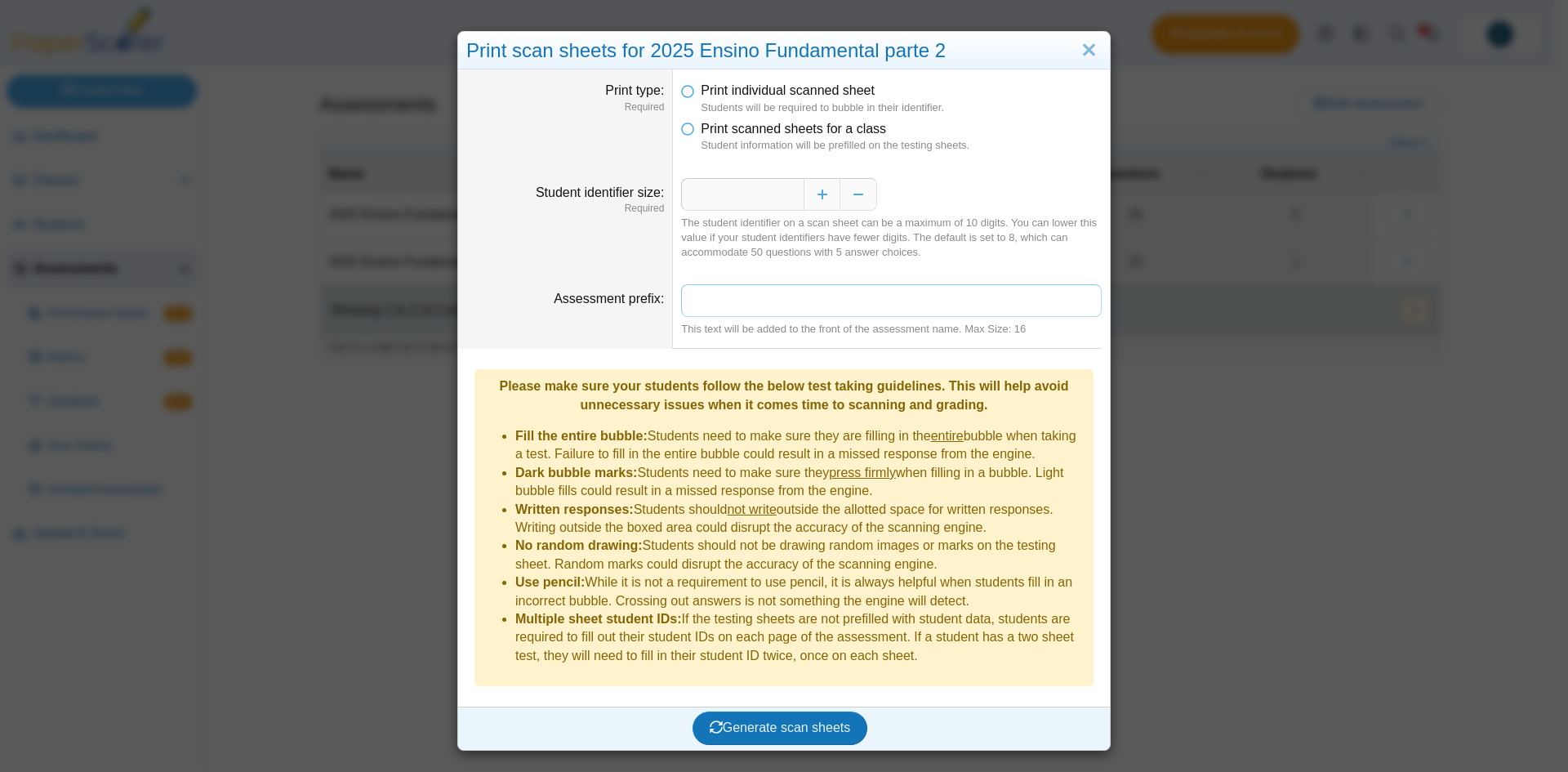
click at [755, 300] on input "Assessment prefix" at bounding box center [891, 300] width 420 height 33
type input "**********"
click at [825, 721] on span "Generate scan sheets" at bounding box center [780, 728] width 141 height 14
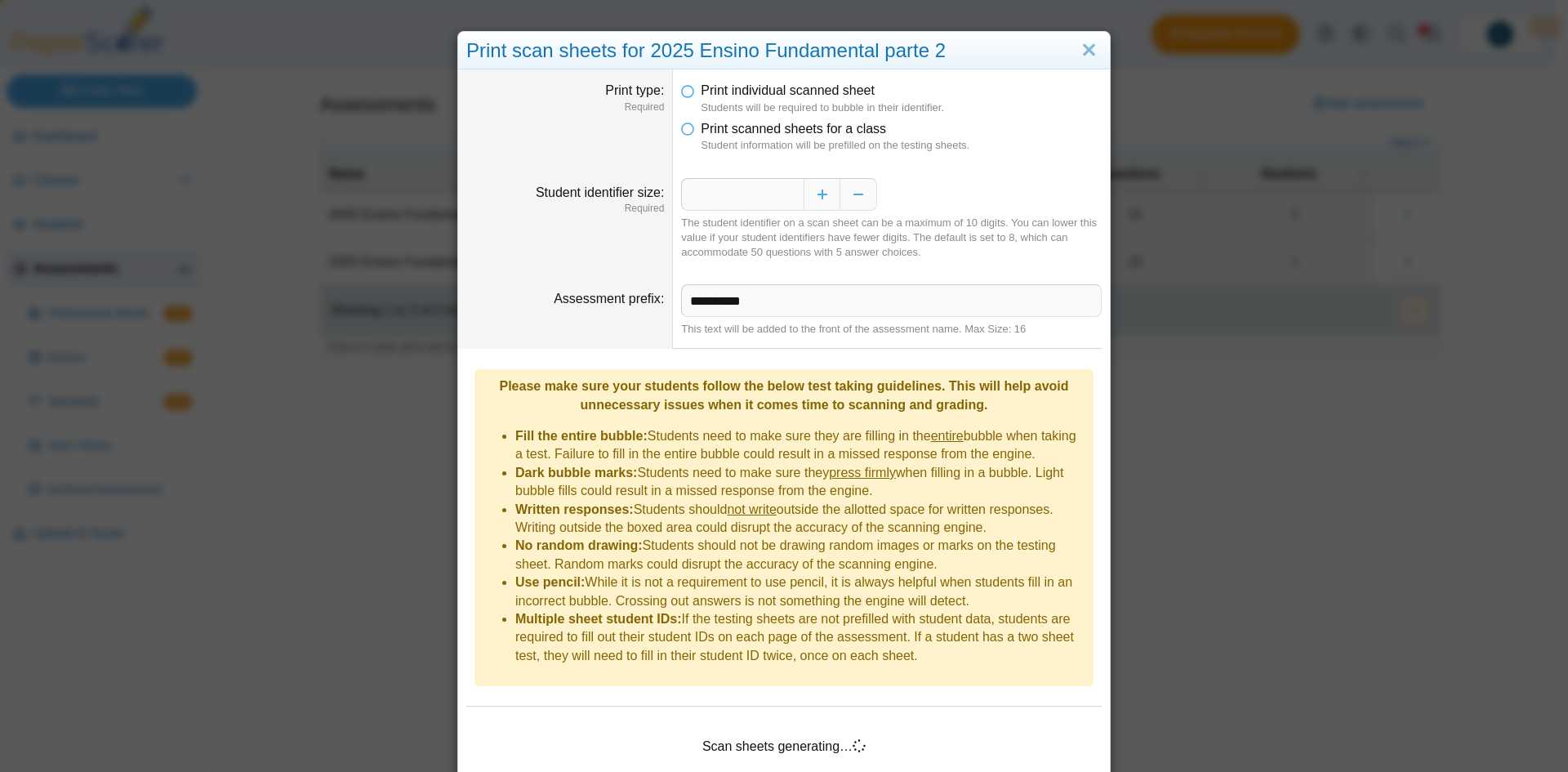
scroll to position [40, 0]
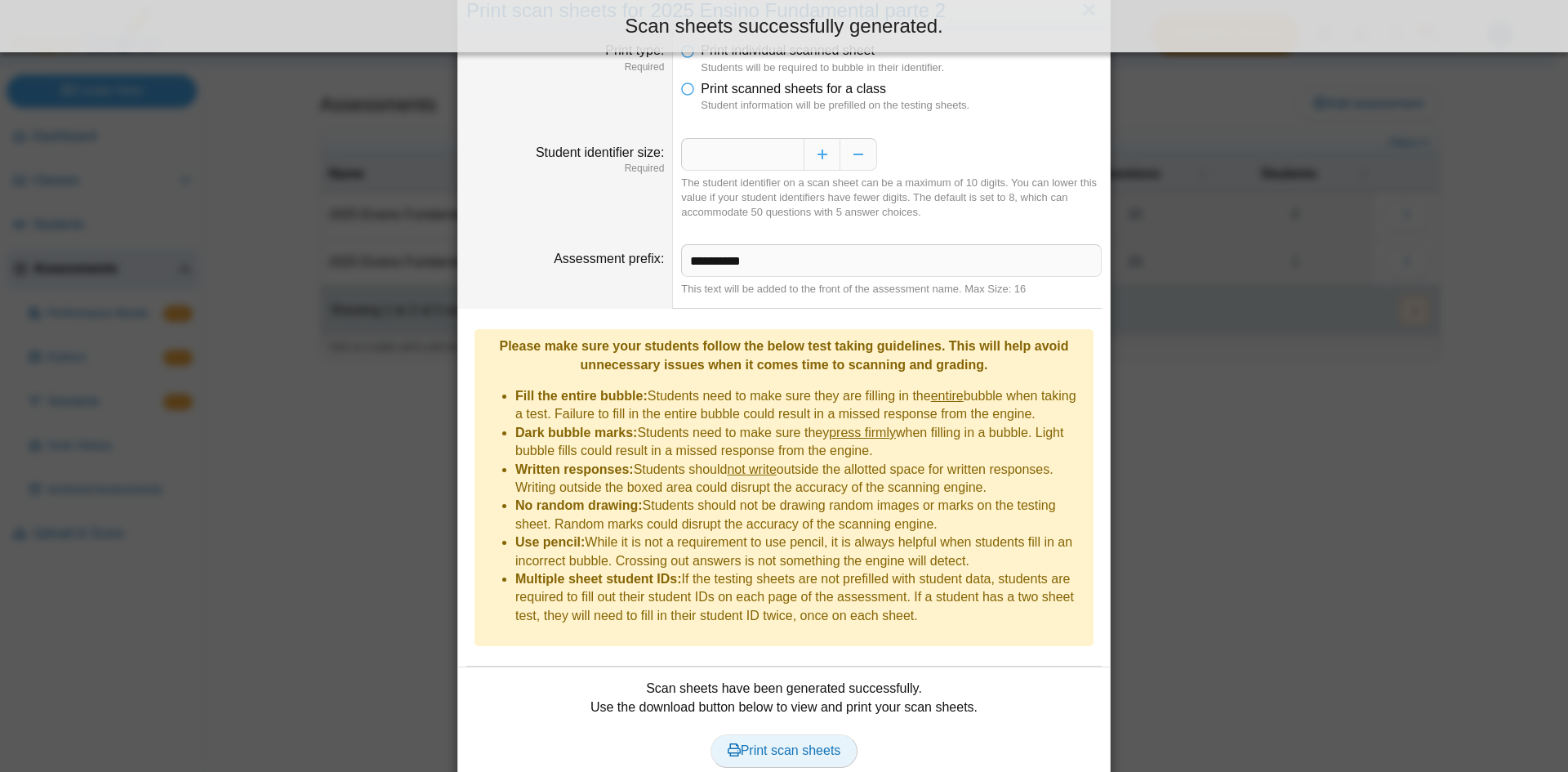
click at [793, 743] on span "Print scan sheets" at bounding box center [784, 750] width 113 height 14
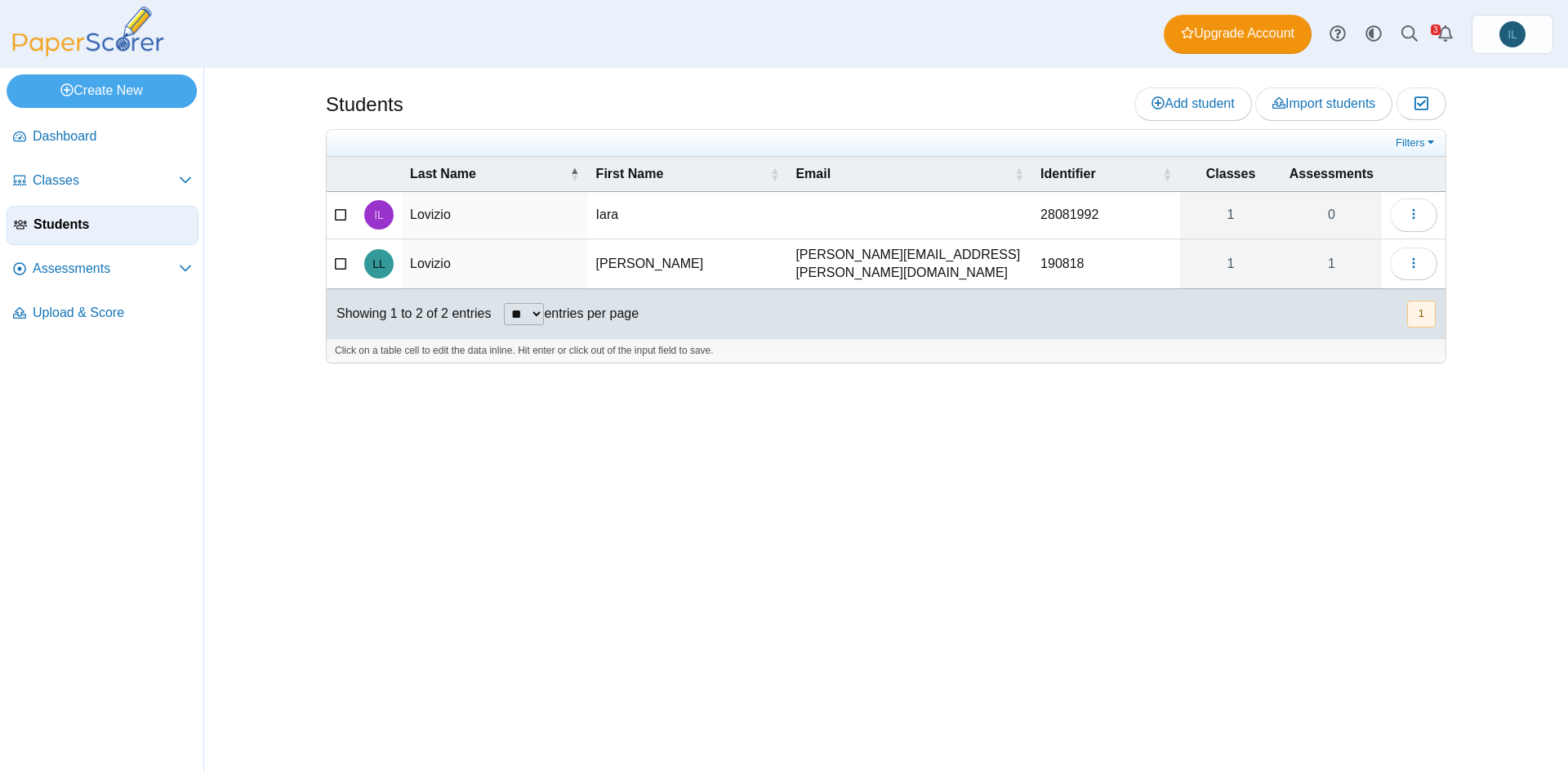
click at [1088, 269] on td "190818" at bounding box center [1107, 264] width 148 height 50
click at [1088, 269] on input "******" at bounding box center [1106, 263] width 132 height 33
click at [1095, 363] on div at bounding box center [886, 371] width 1121 height 16
click at [144, 273] on span "Assessments" at bounding box center [106, 269] width 146 height 18
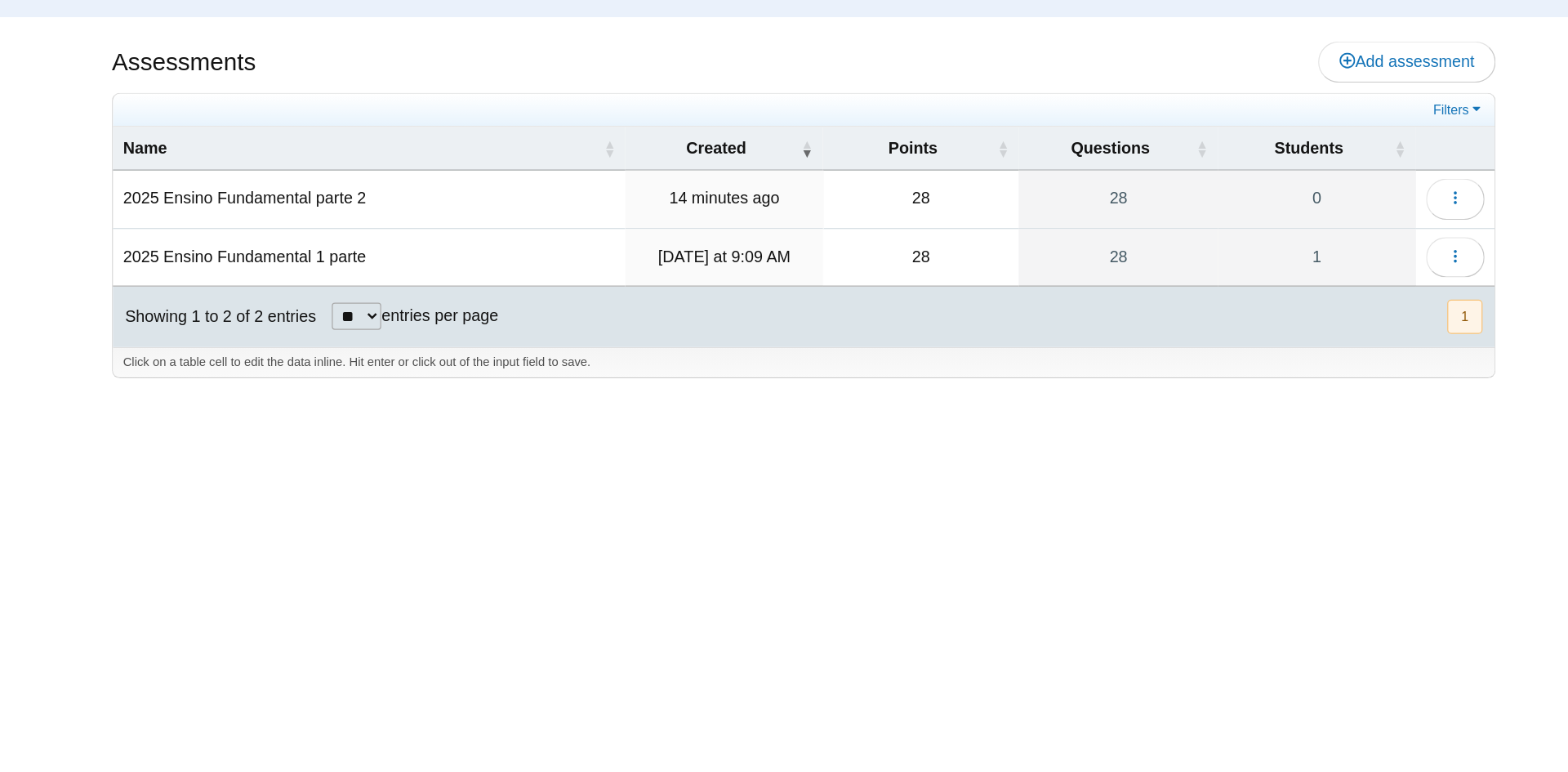
click at [506, 263] on td "2025 Ensino Fundamental 1 parte" at bounding box center [534, 262] width 415 height 46
click at [505, 260] on input "**********" at bounding box center [534, 262] width 399 height 33
click at [562, 263] on input "**********" at bounding box center [534, 262] width 399 height 33
type input "**********"
click at [972, 518] on div "Assessments Add assessment 28 0" at bounding box center [886, 420] width 1225 height 704
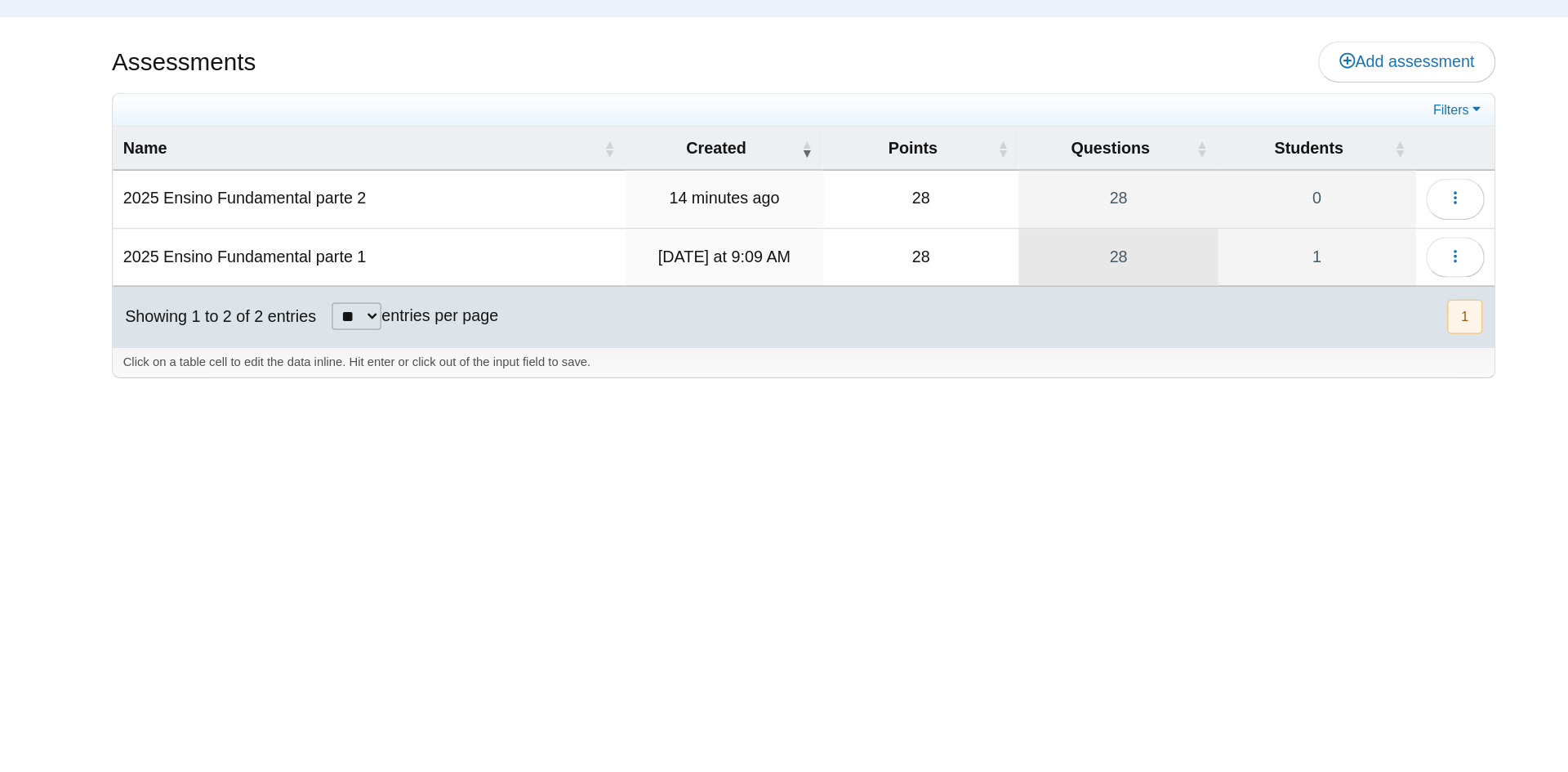
click at [1161, 261] on link "28" at bounding box center [1141, 262] width 161 height 46
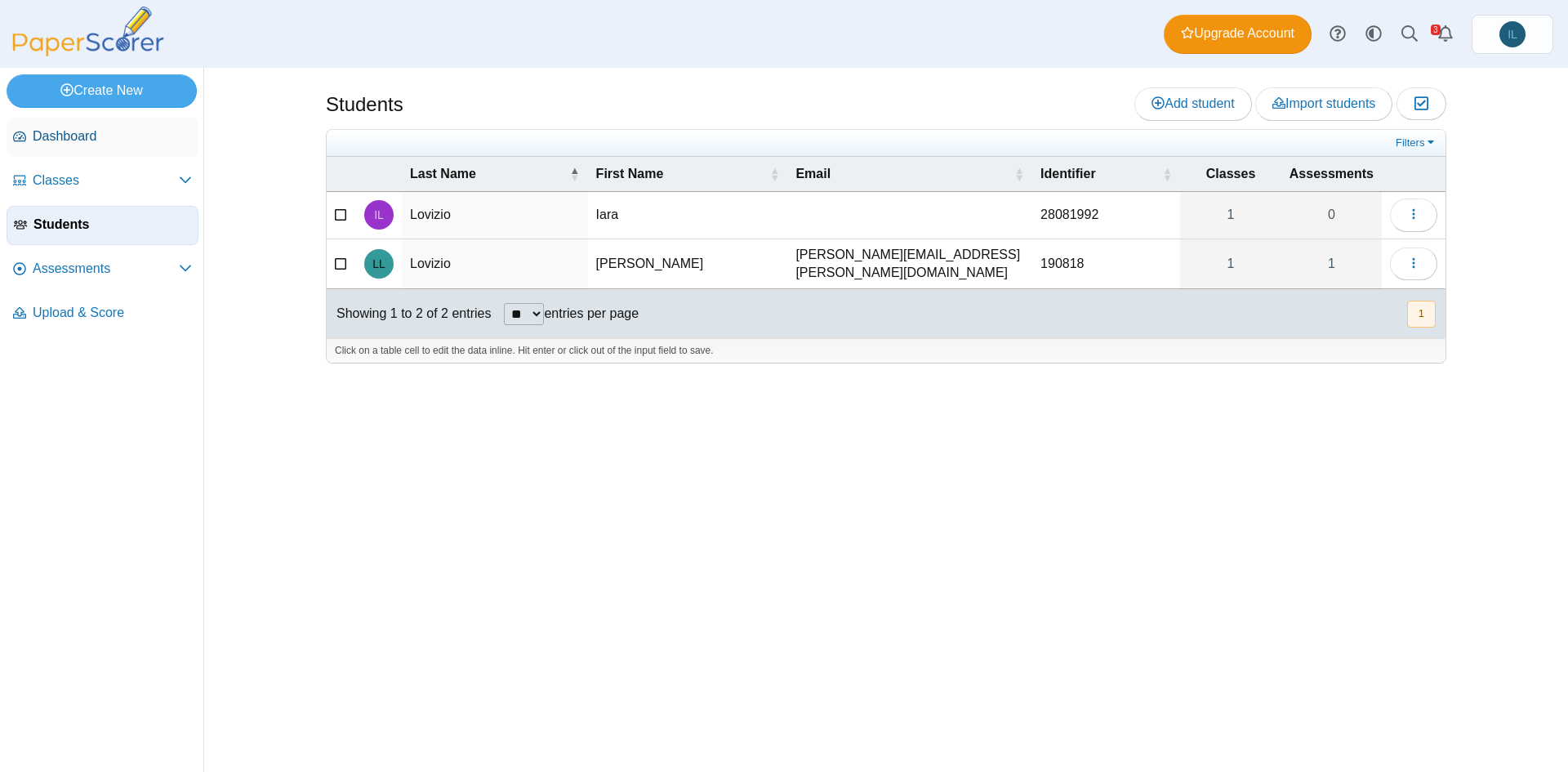
click at [103, 142] on span "Dashboard" at bounding box center [112, 136] width 159 height 18
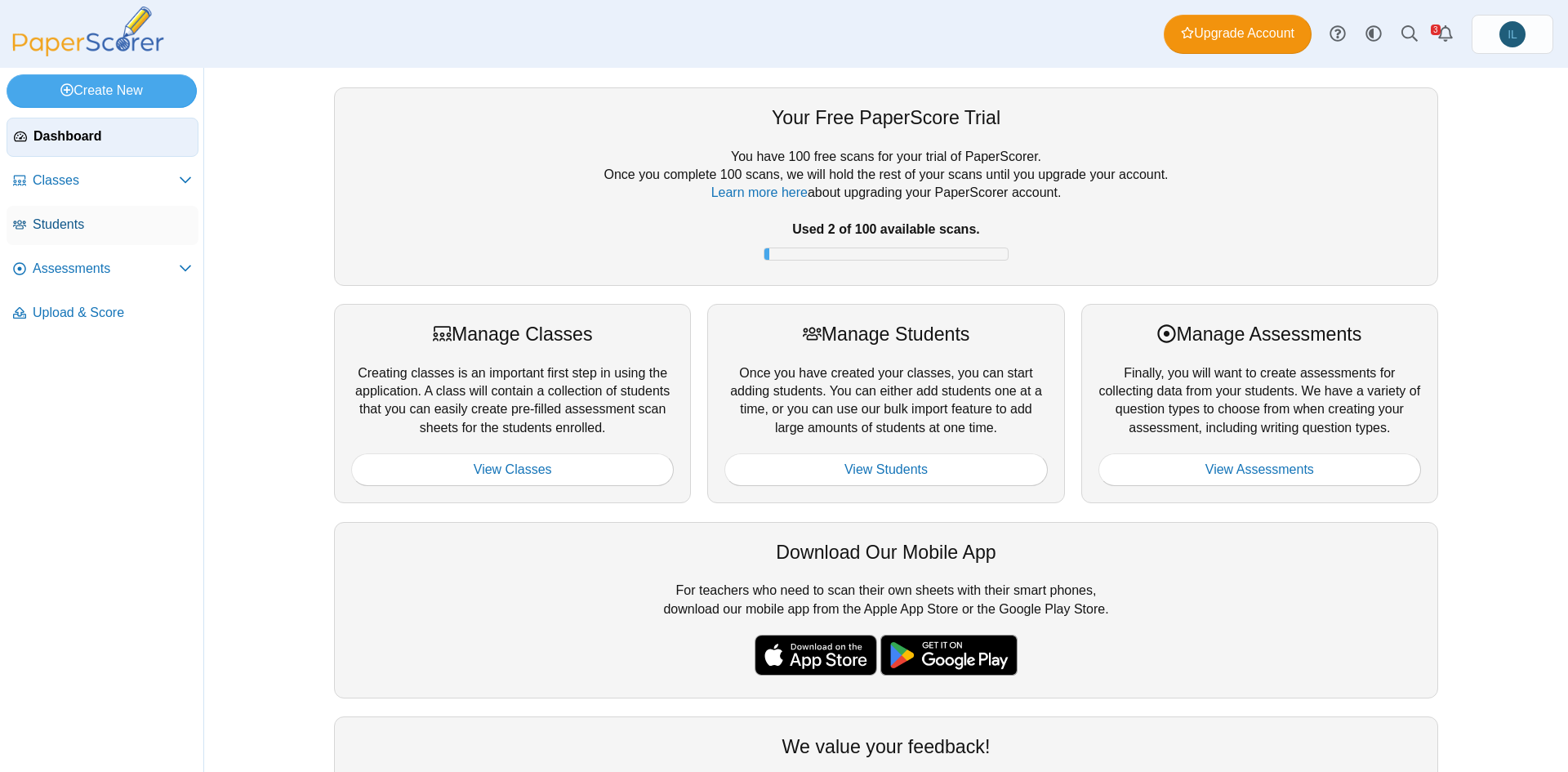
click at [99, 232] on link "Students" at bounding box center [102, 225] width 192 height 39
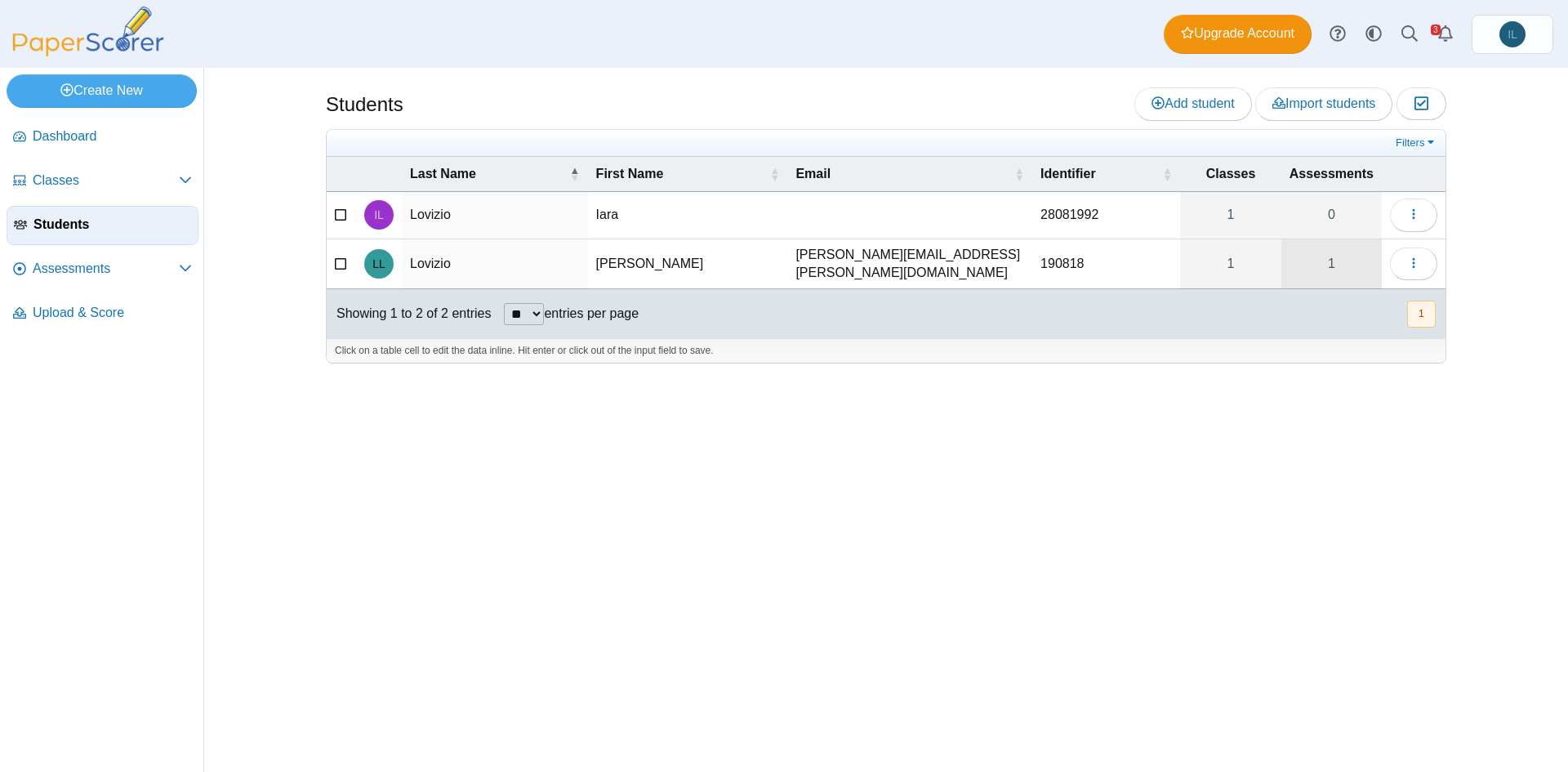
click at [1334, 253] on link "1" at bounding box center [1331, 263] width 101 height 50
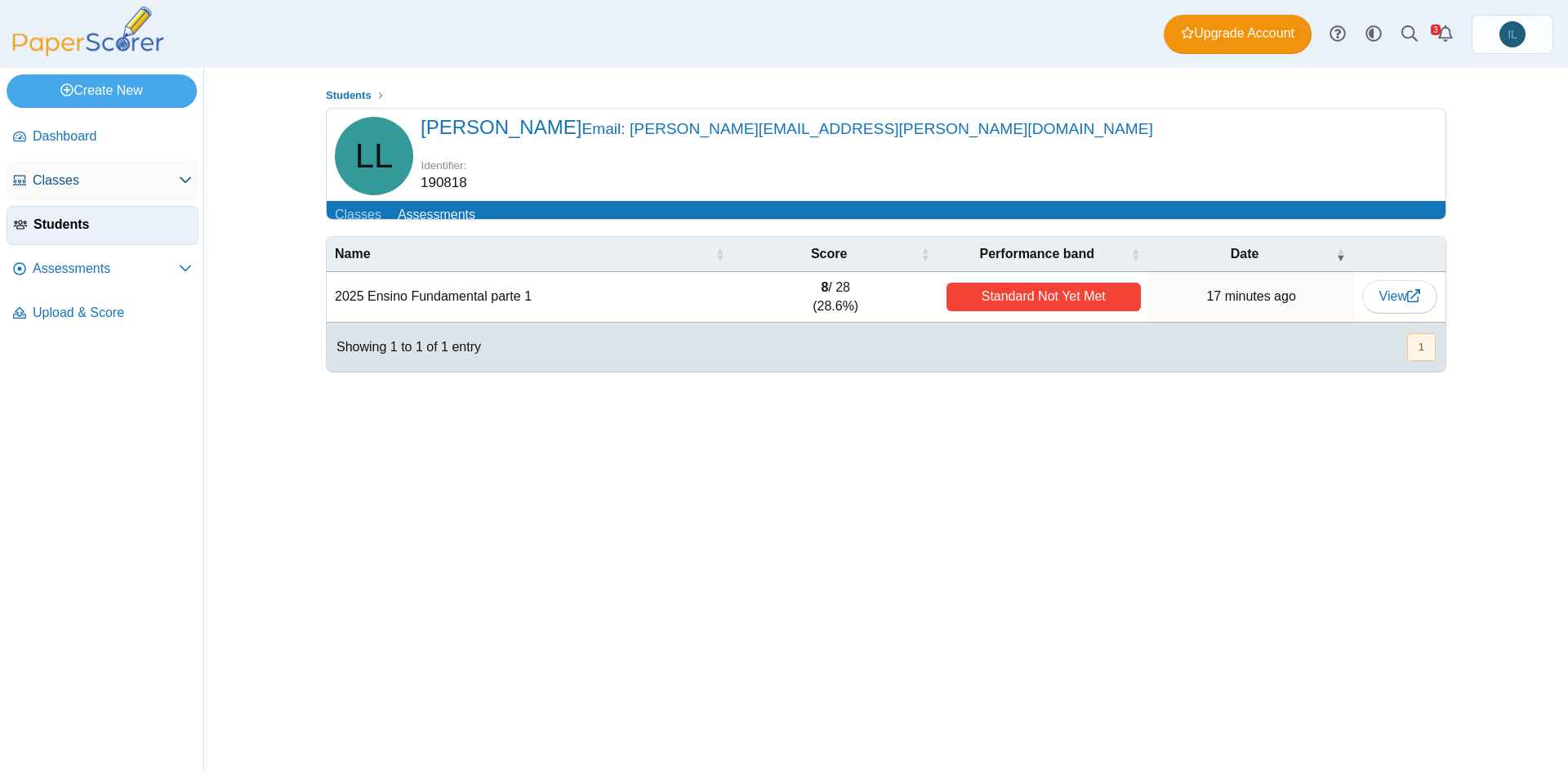
click at [110, 182] on span "Classes" at bounding box center [106, 180] width 146 height 18
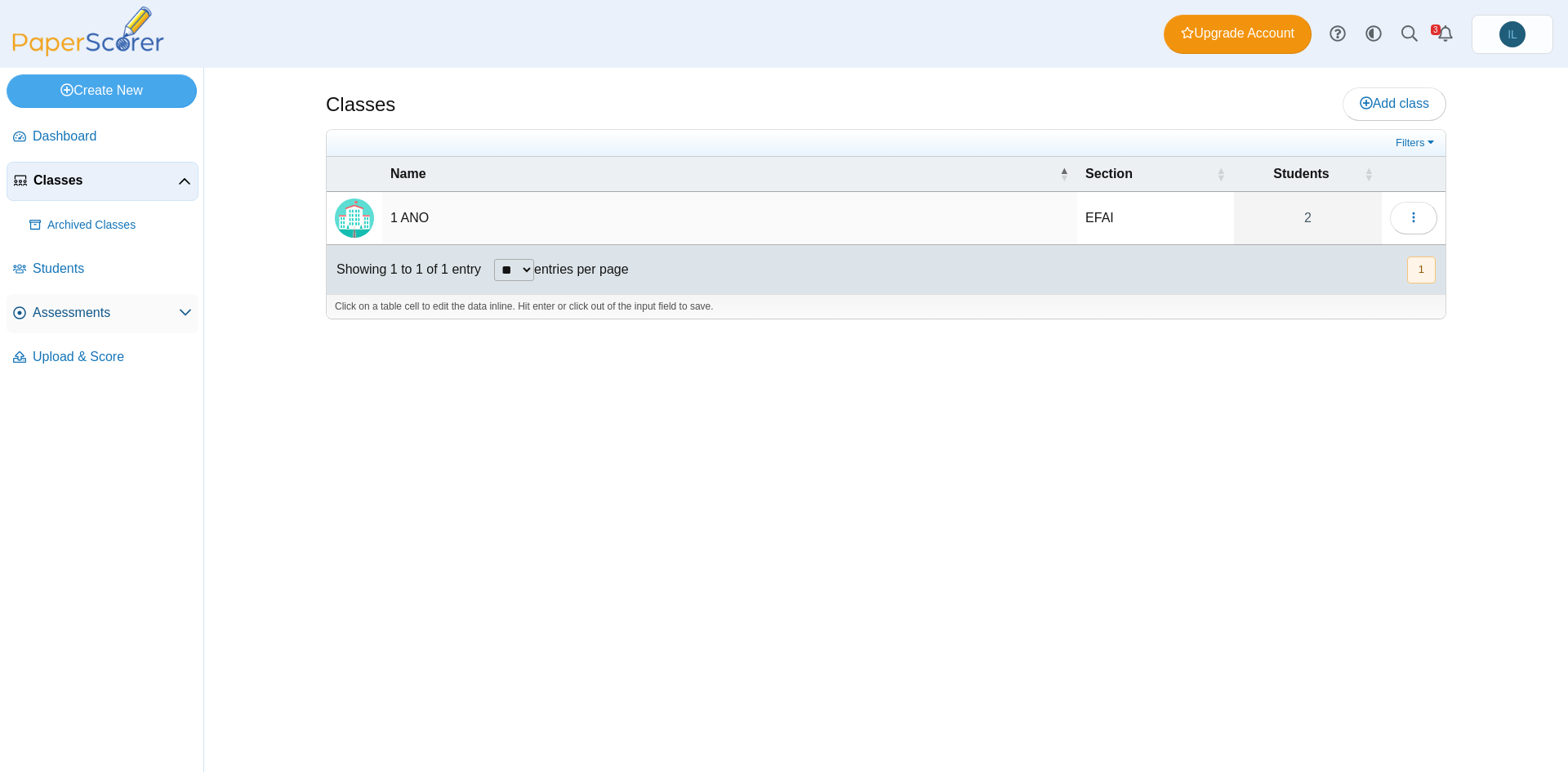
click at [101, 309] on span "Assessments" at bounding box center [106, 312] width 146 height 18
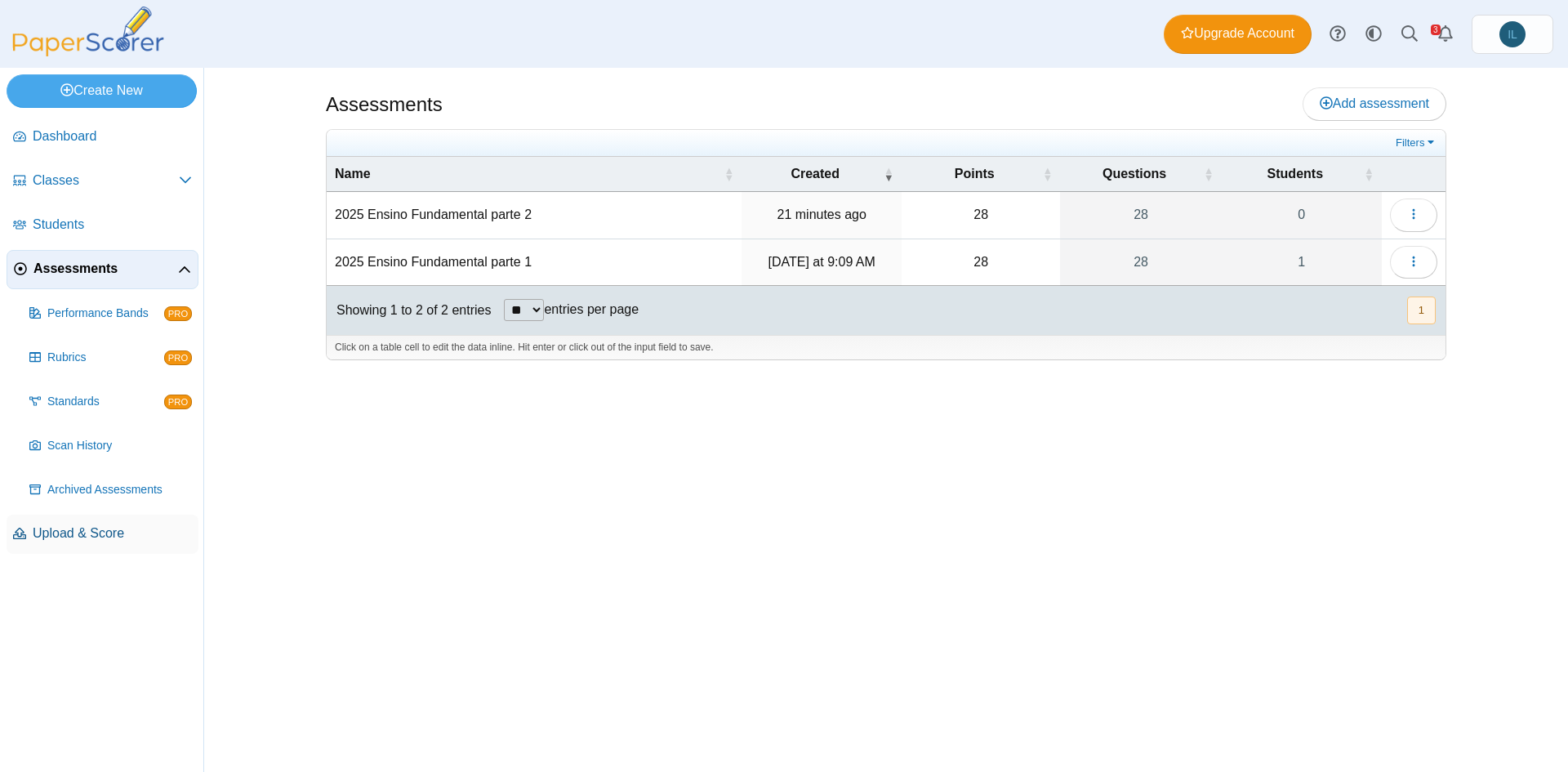
click at [110, 519] on link "Upload & Score" at bounding box center [102, 534] width 192 height 39
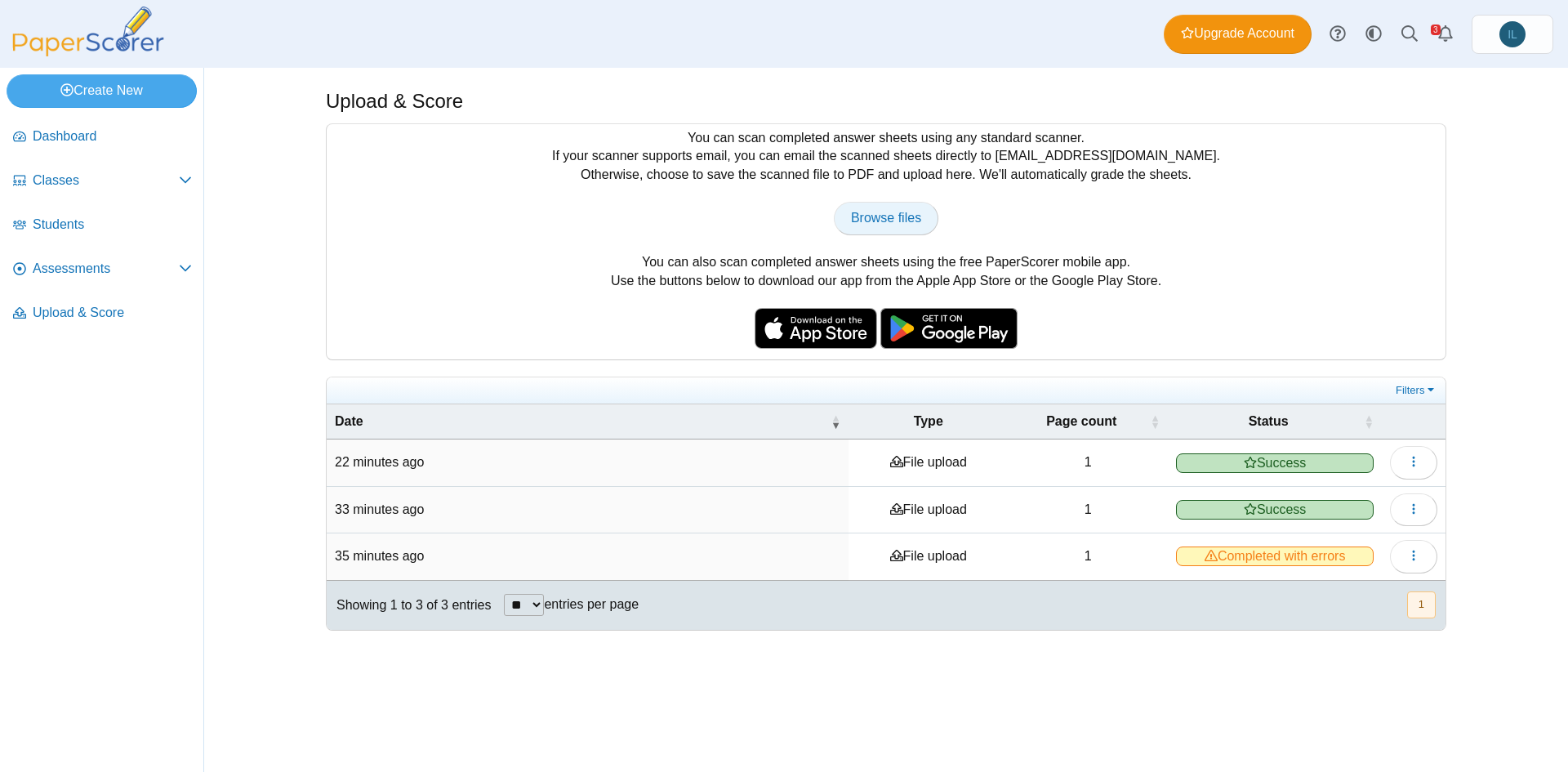
click at [883, 219] on span "Browse files" at bounding box center [886, 217] width 70 height 14
type input "**********"
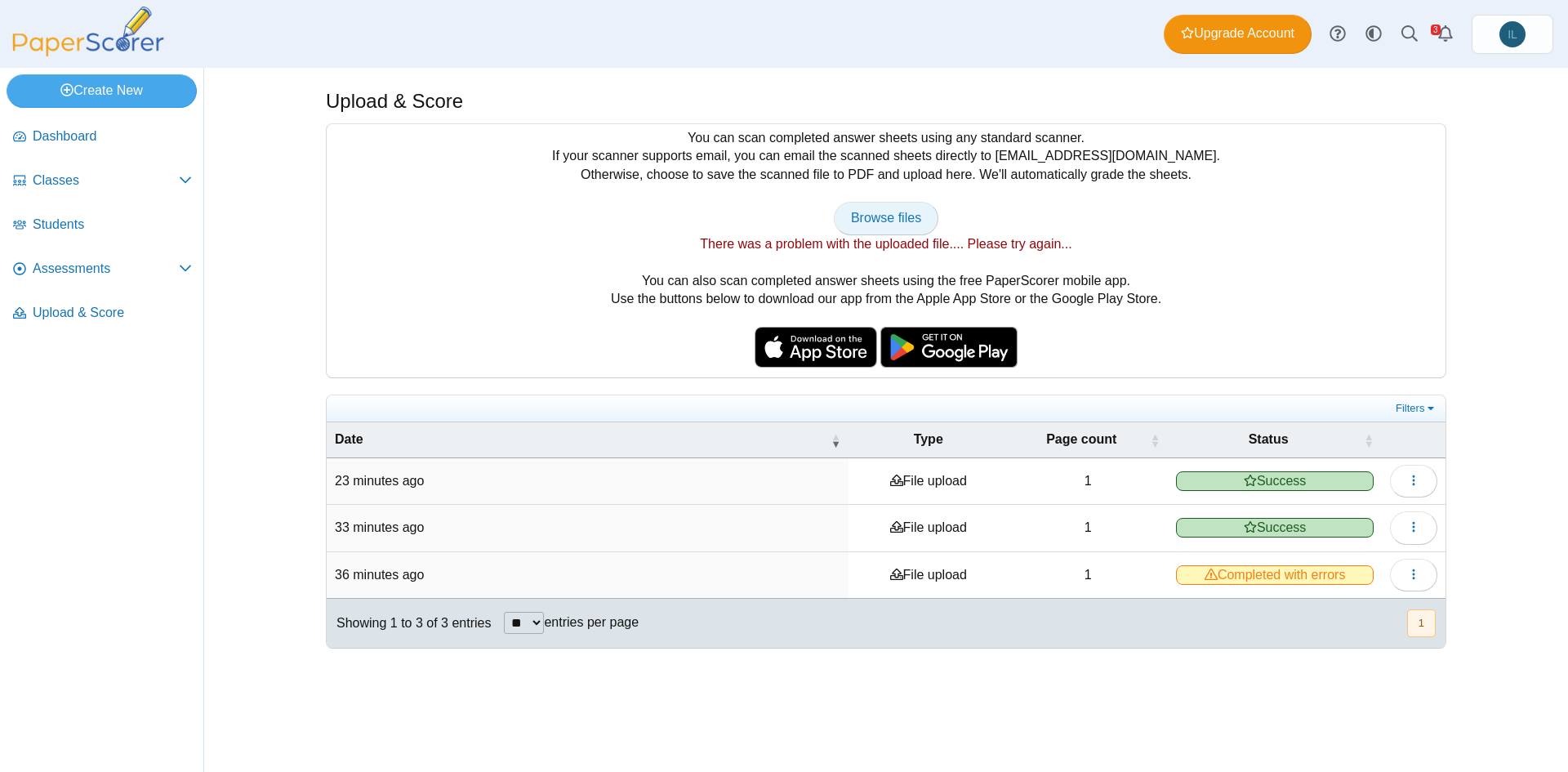
click at [907, 213] on span "Browse files" at bounding box center [886, 217] width 70 height 14
type input "**********"
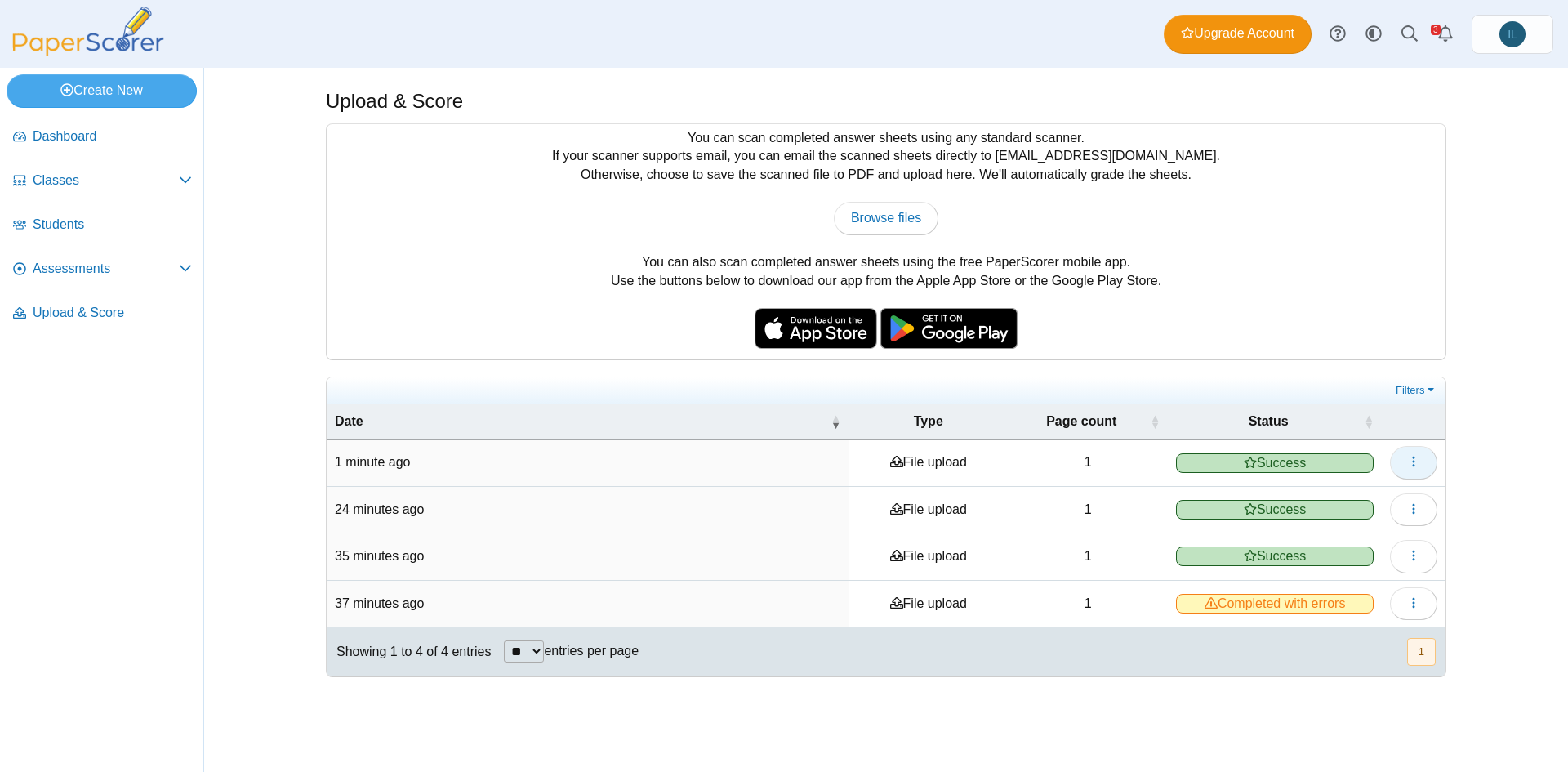
click at [1415, 464] on icon "button" at bounding box center [1414, 462] width 13 height 13
click at [87, 213] on link "Students" at bounding box center [102, 225] width 192 height 39
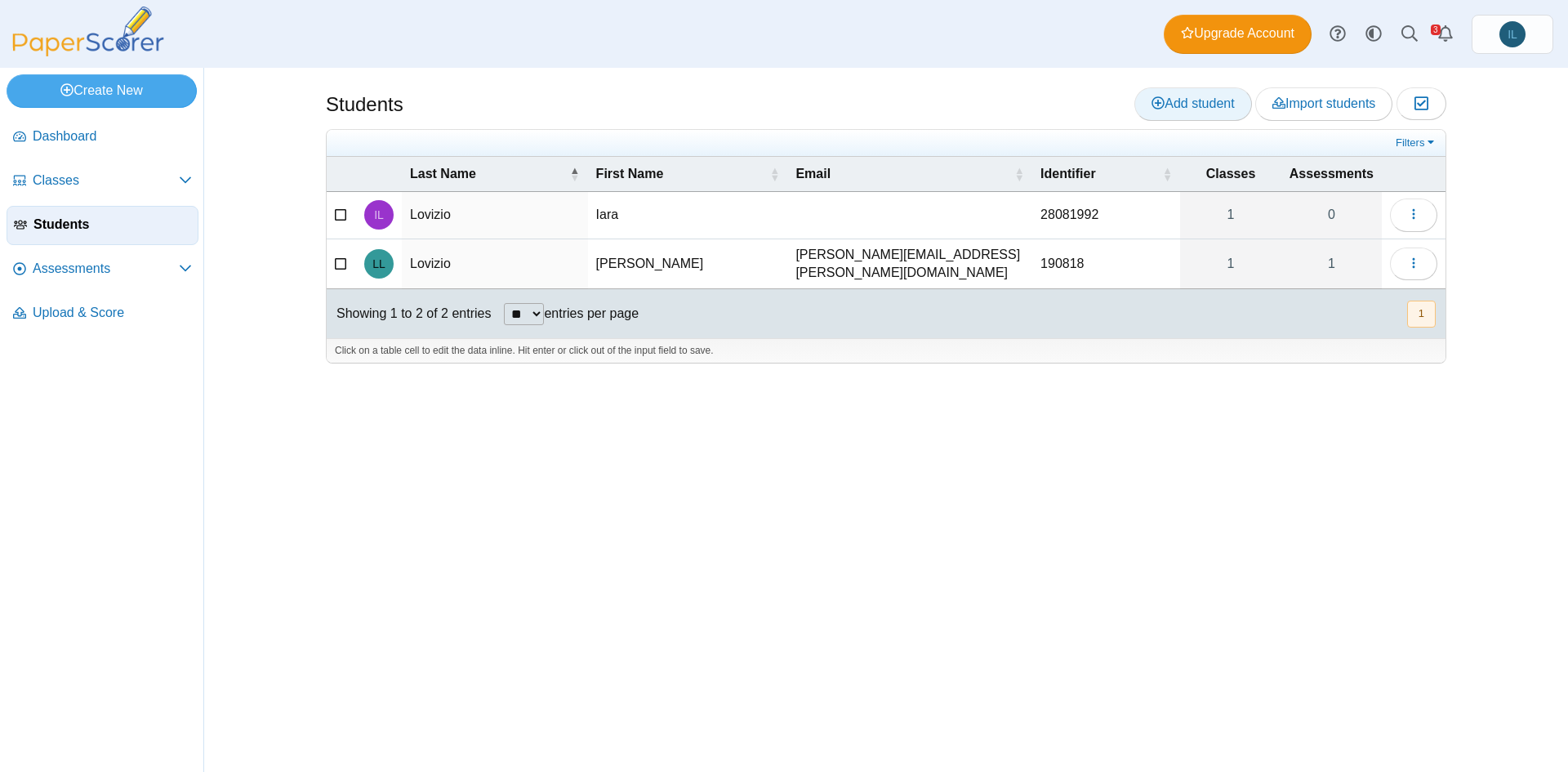
click at [1183, 104] on span "Add student" at bounding box center [1193, 103] width 82 height 14
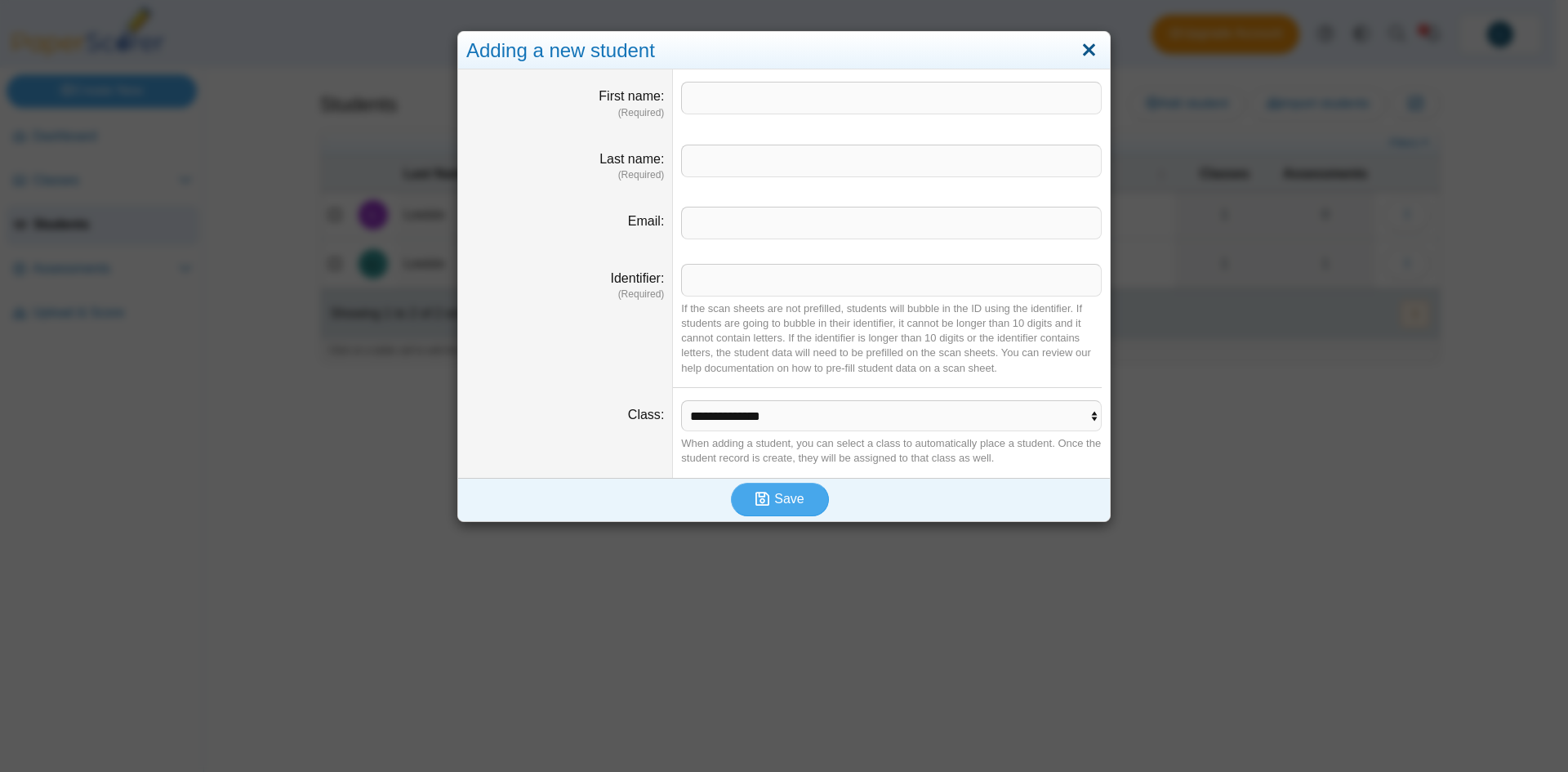
click at [1076, 52] on link "Close" at bounding box center [1089, 50] width 25 height 28
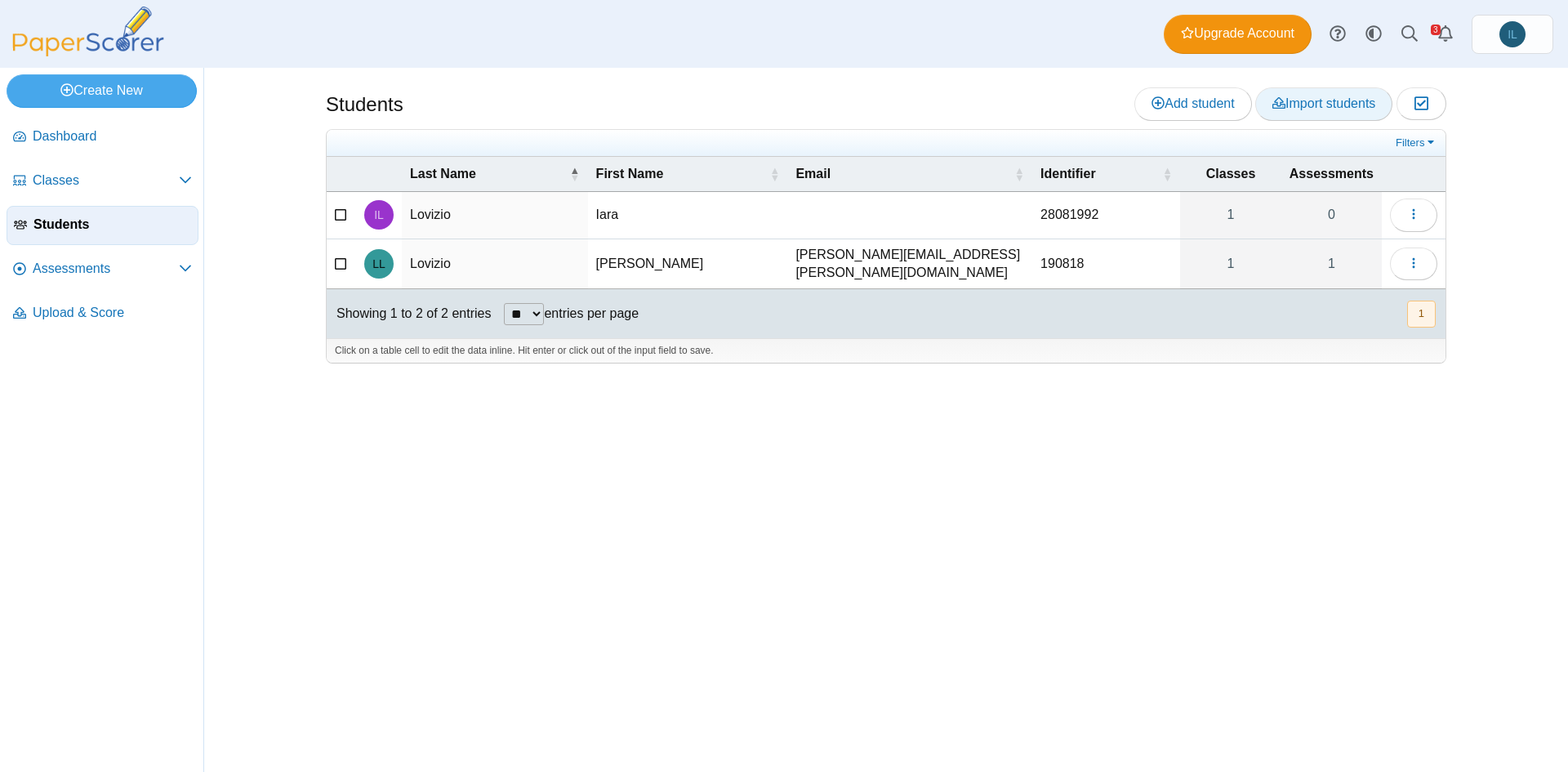
click at [1318, 108] on span "Import students" at bounding box center [1324, 103] width 103 height 14
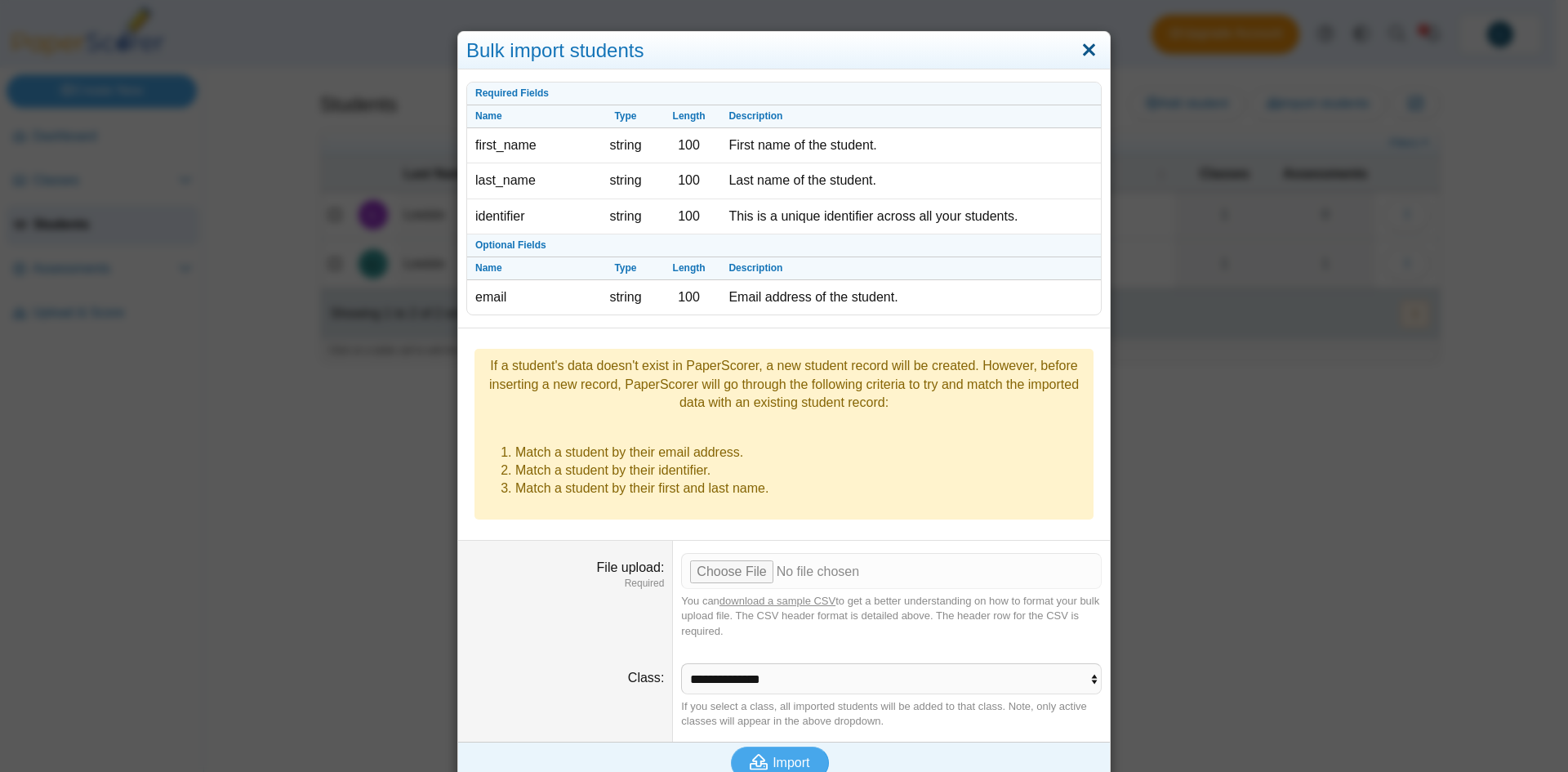
click at [1081, 55] on link "Close" at bounding box center [1089, 50] width 25 height 28
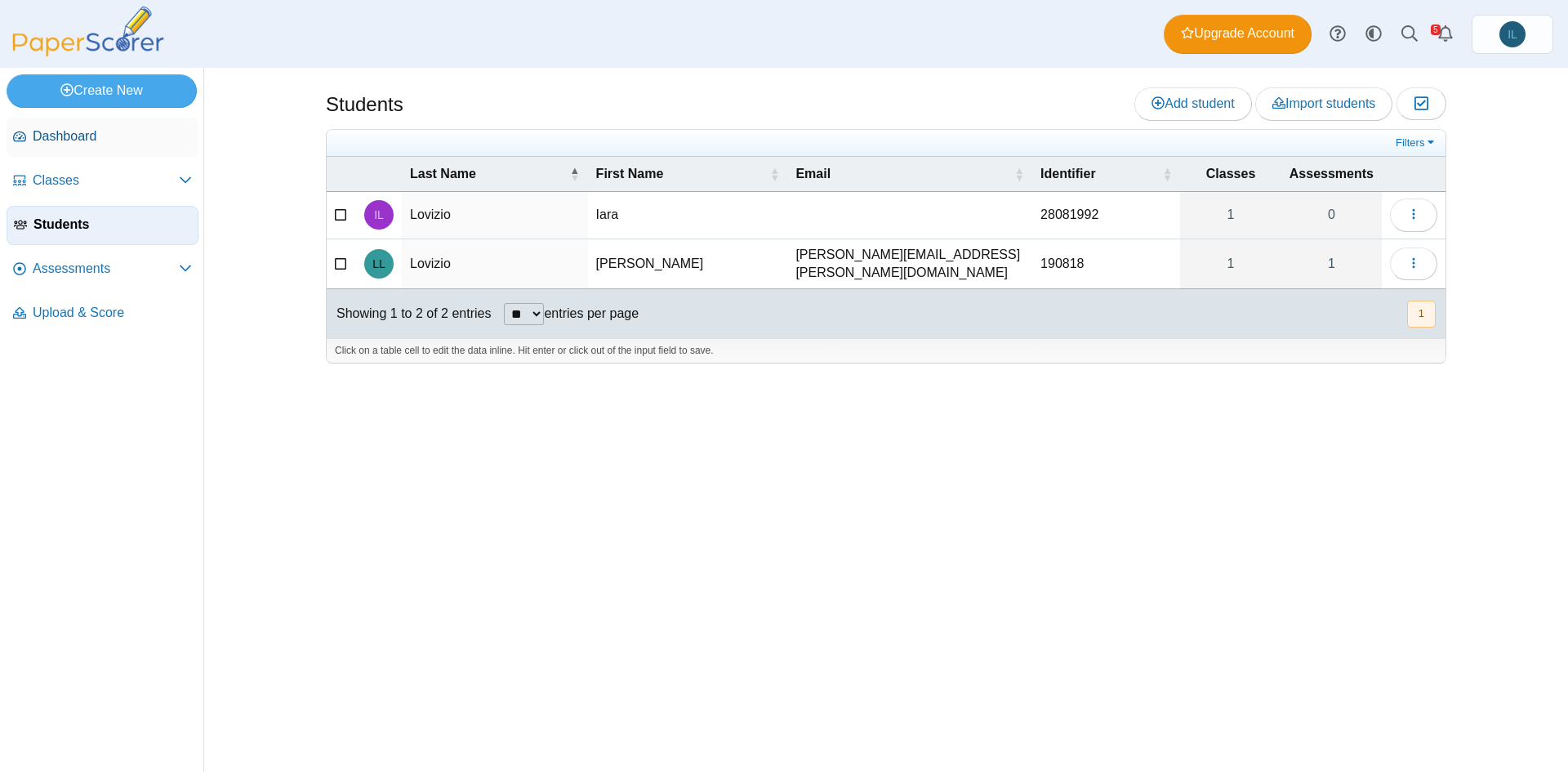
click at [108, 142] on span "Dashboard" at bounding box center [112, 136] width 159 height 18
click at [1160, 96] on span "Add student" at bounding box center [1193, 103] width 82 height 14
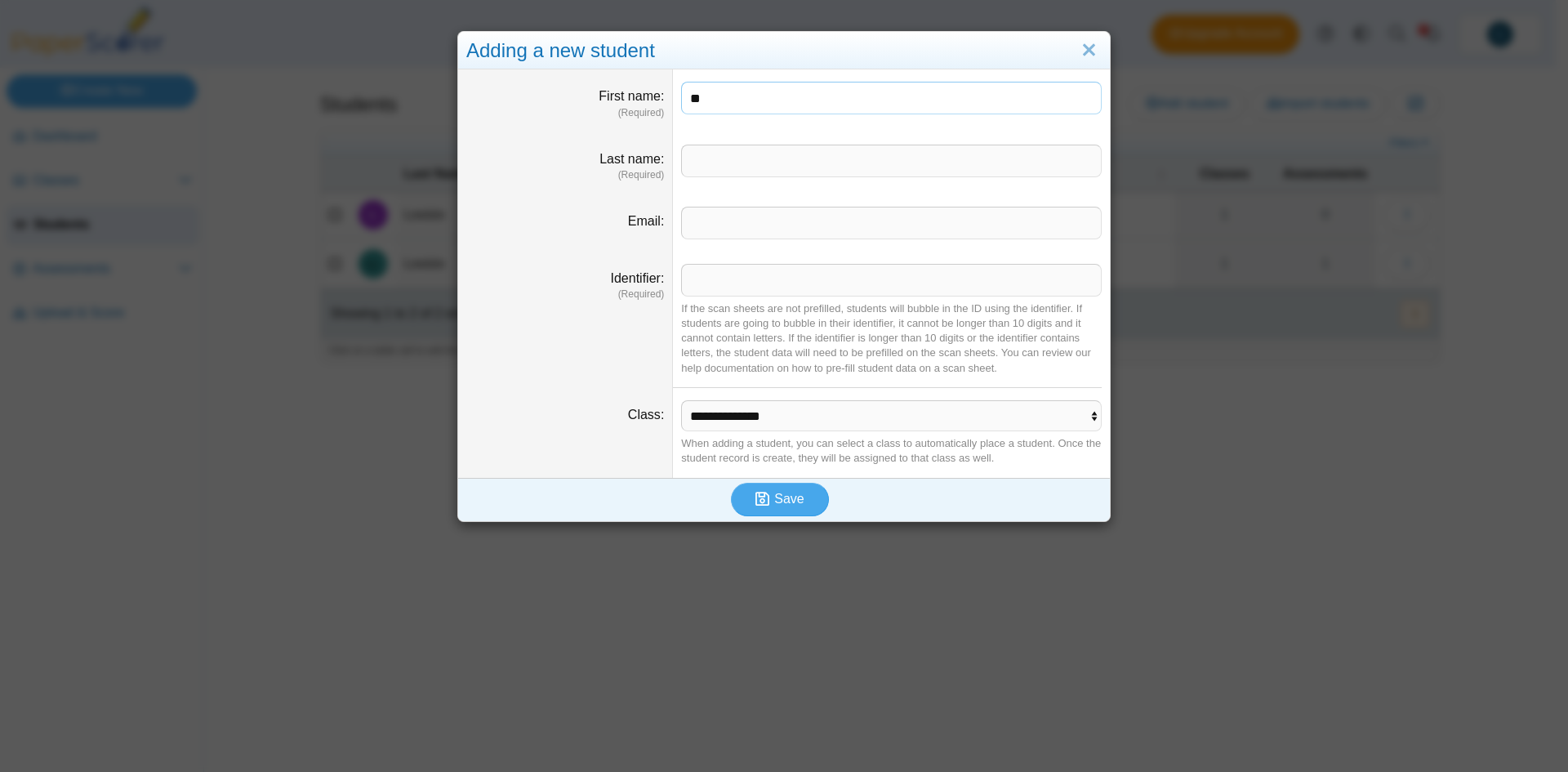
type input "*"
type input "*****"
click at [759, 282] on input "Identifier" at bounding box center [891, 279] width 420 height 33
type input "********"
click at [789, 413] on select "**********" at bounding box center [891, 415] width 420 height 31
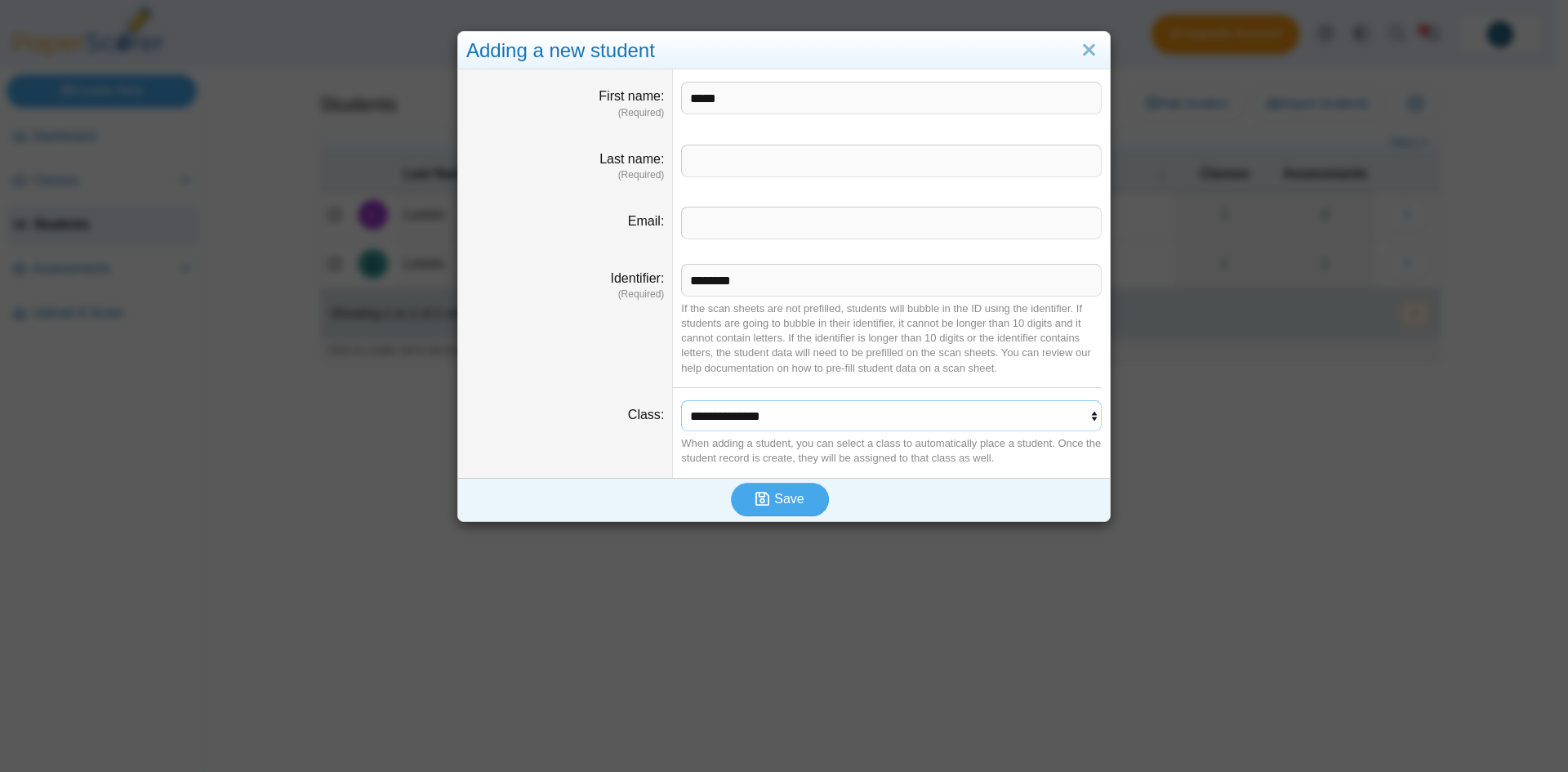
select select "**********"
click at [681, 400] on select "**********" at bounding box center [891, 415] width 420 height 31
click at [772, 488] on button "Save" at bounding box center [779, 498] width 98 height 33
click at [732, 165] on input "Last name" at bounding box center [891, 160] width 420 height 33
type input "******"
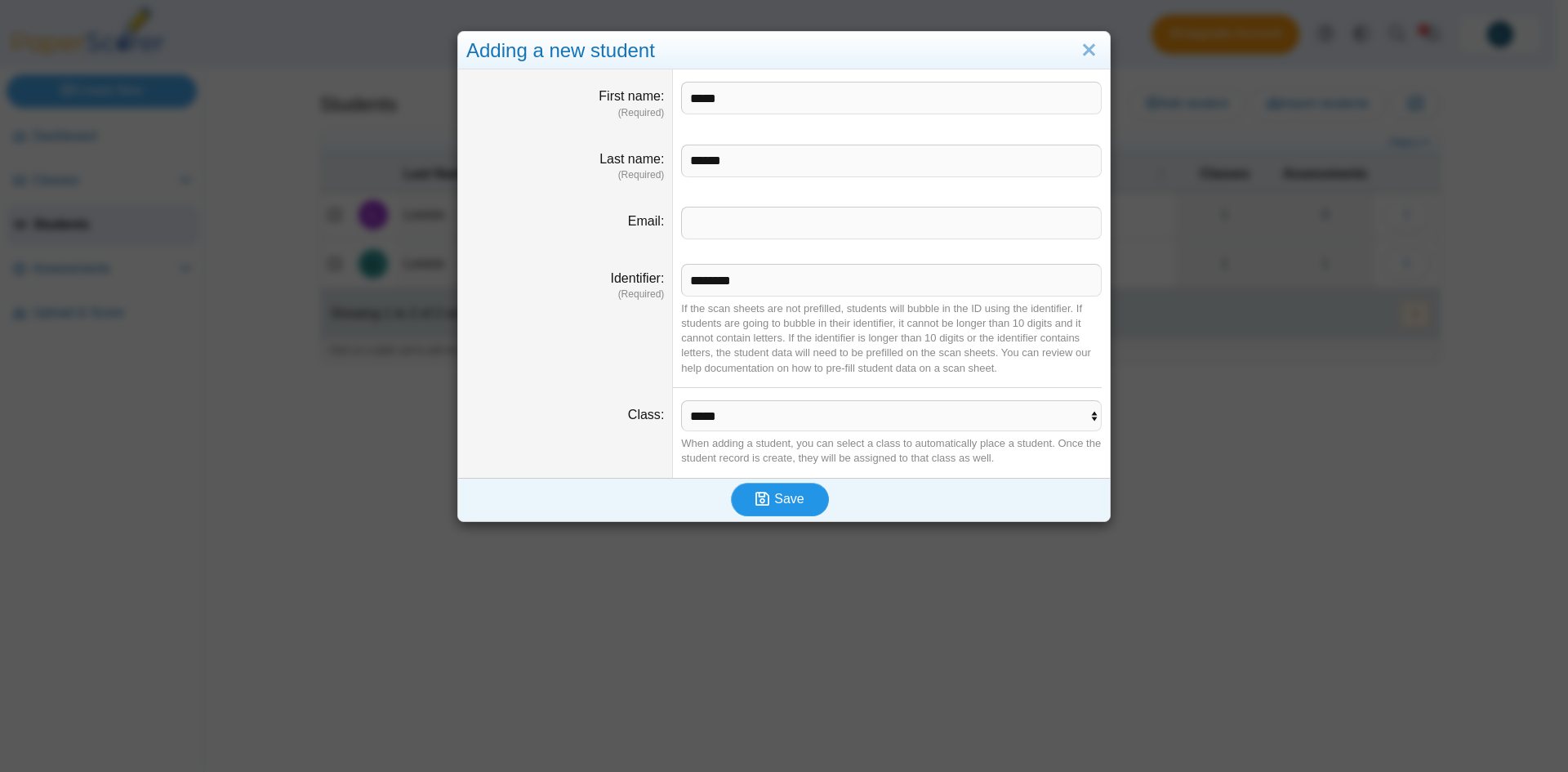
click at [794, 496] on span "Save" at bounding box center [789, 498] width 29 height 14
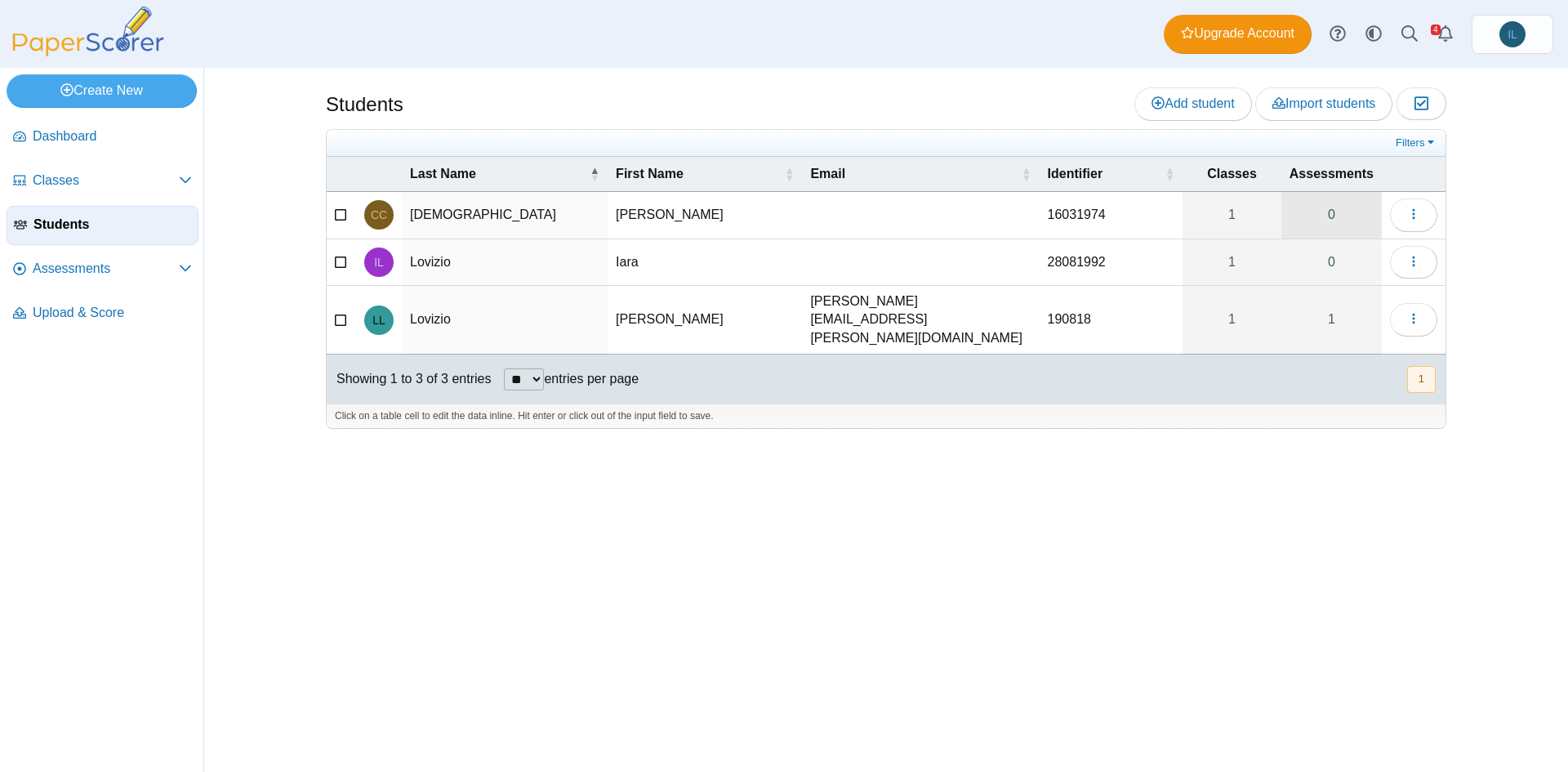
click at [1341, 210] on link "0" at bounding box center [1331, 215] width 101 height 46
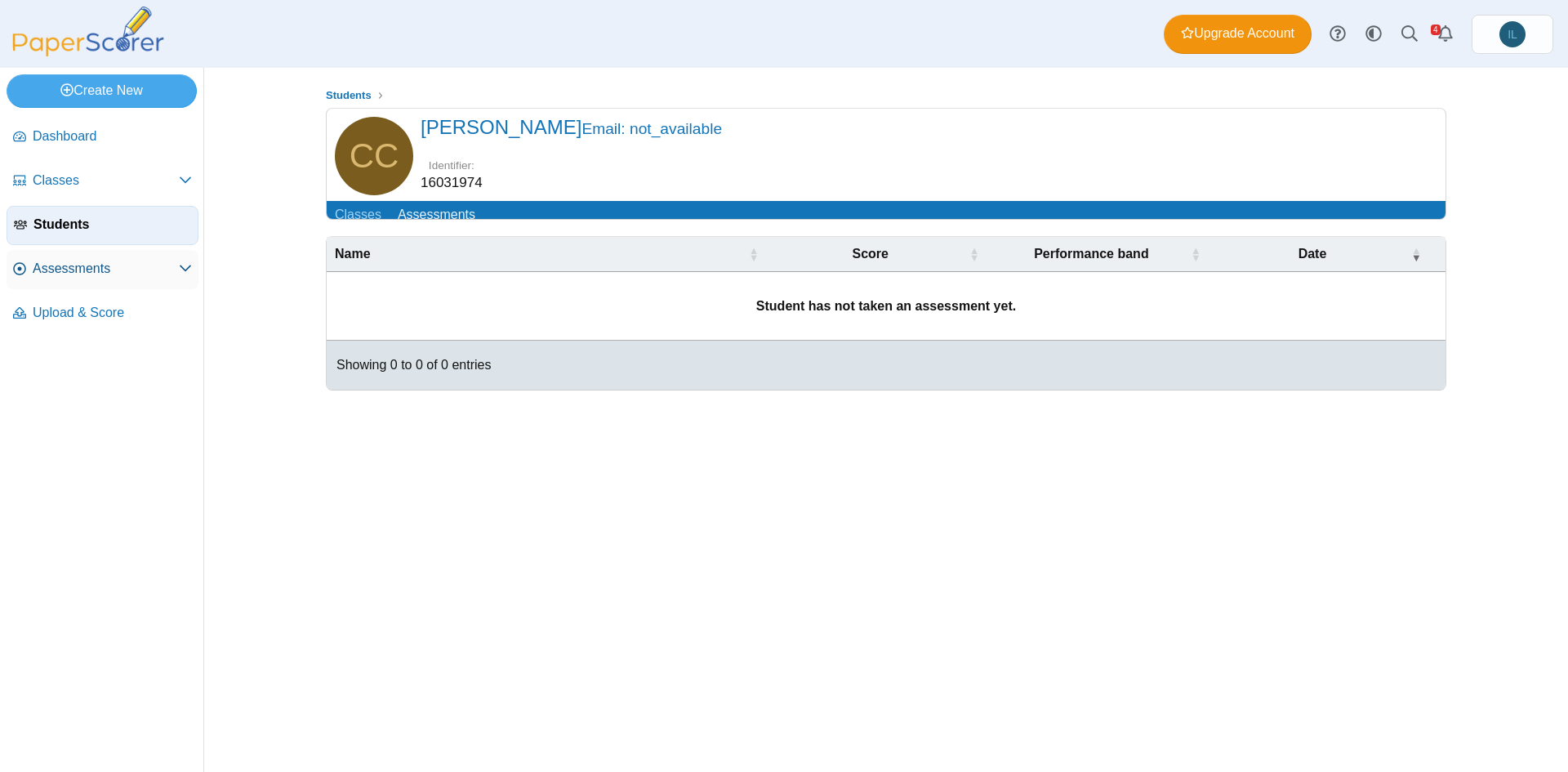
click at [118, 266] on span "Assessments" at bounding box center [106, 269] width 146 height 18
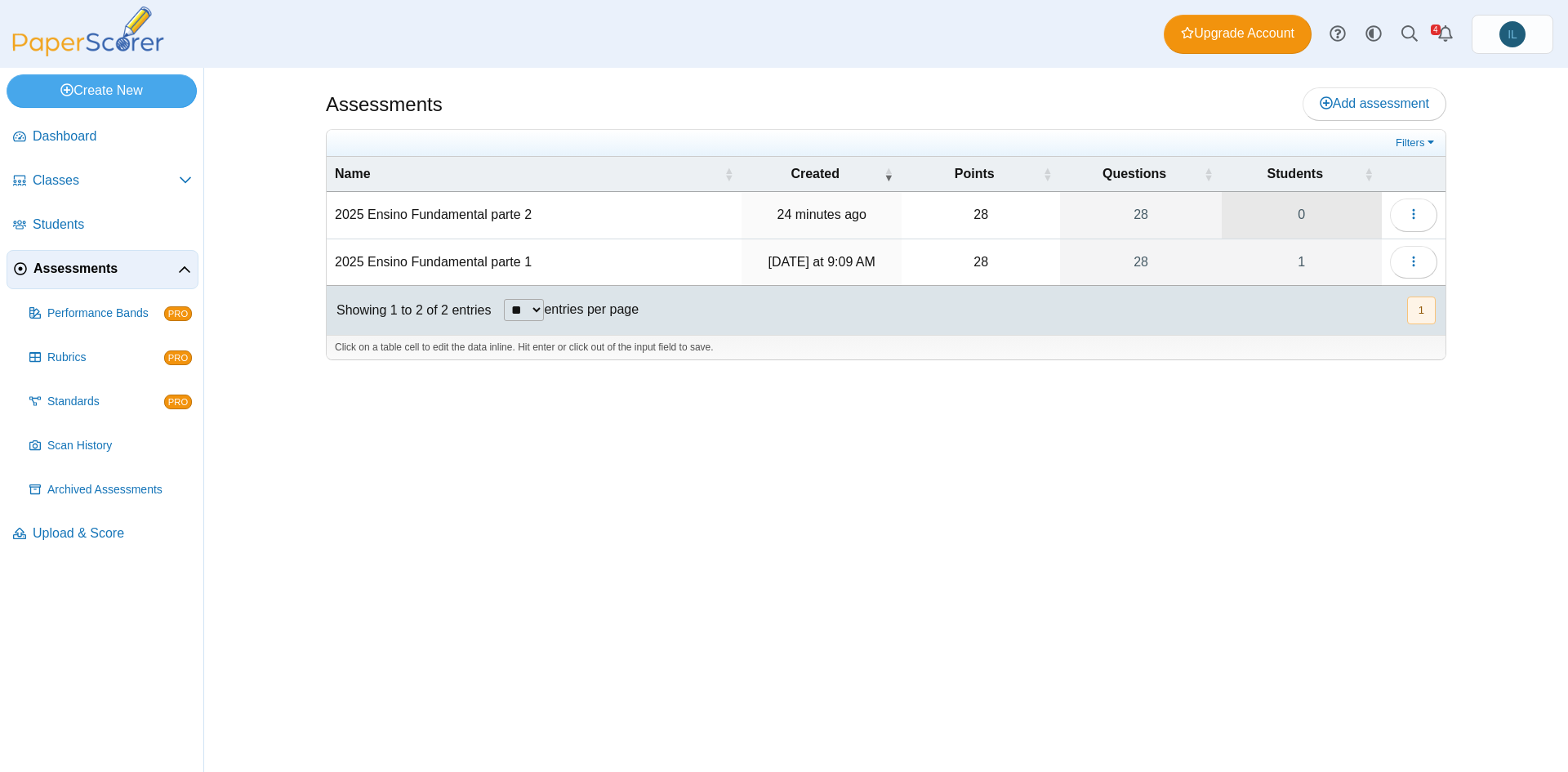
click at [1304, 227] on link "0" at bounding box center [1301, 215] width 160 height 46
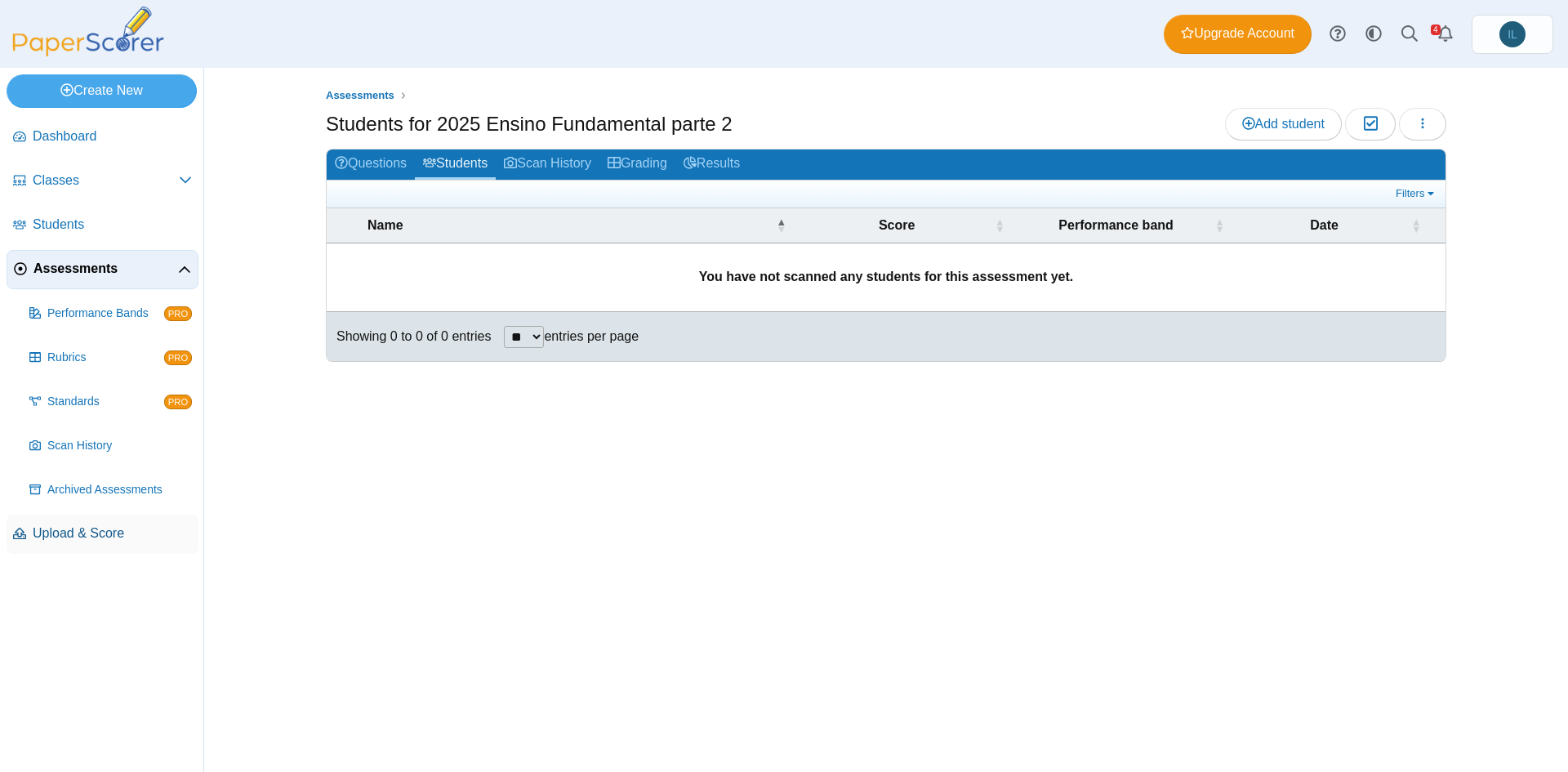
click at [102, 533] on span "Upload & Score" at bounding box center [112, 533] width 159 height 18
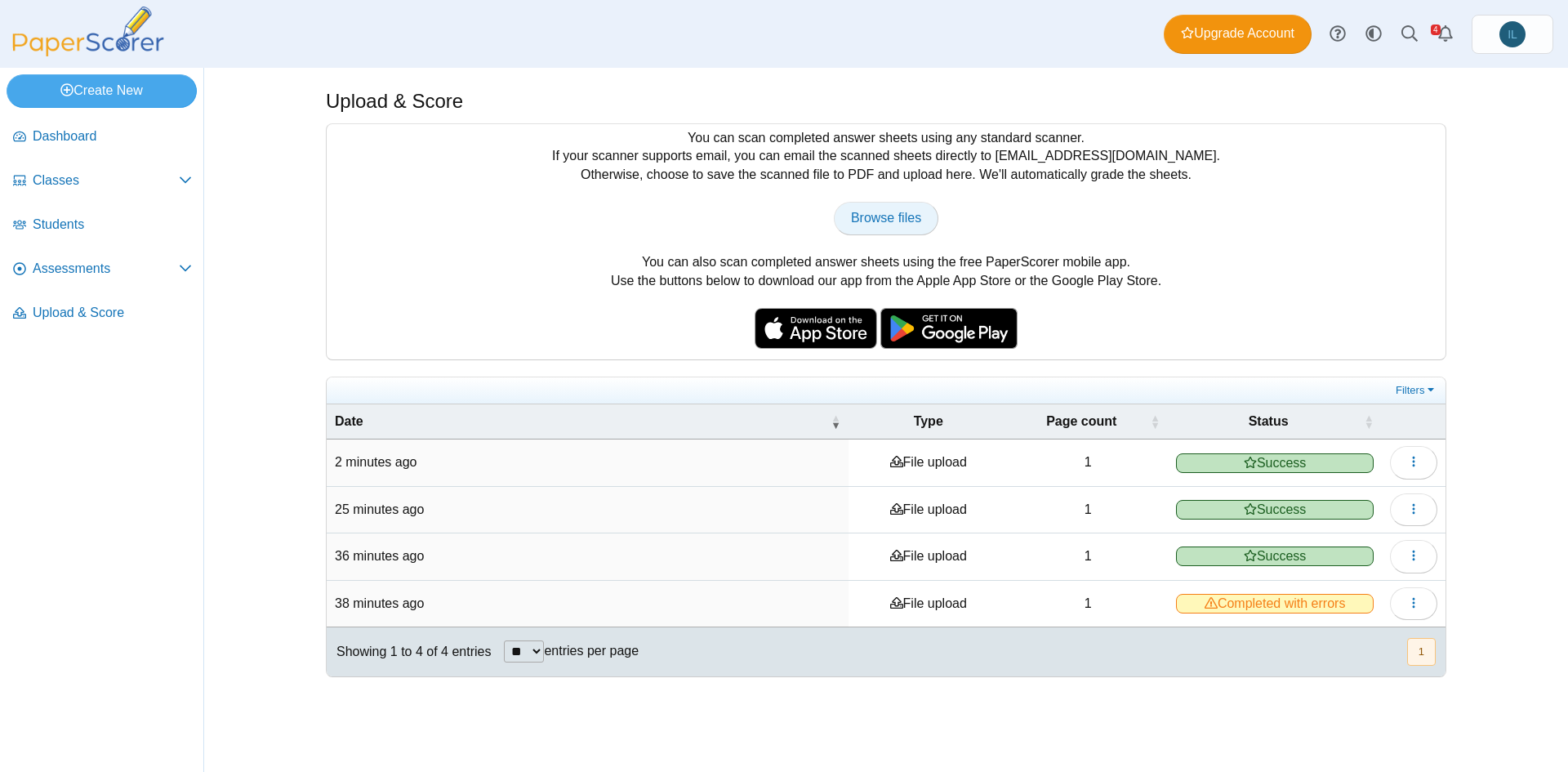
click at [868, 227] on link "Browse files" at bounding box center [886, 217] width 105 height 33
type input "**********"
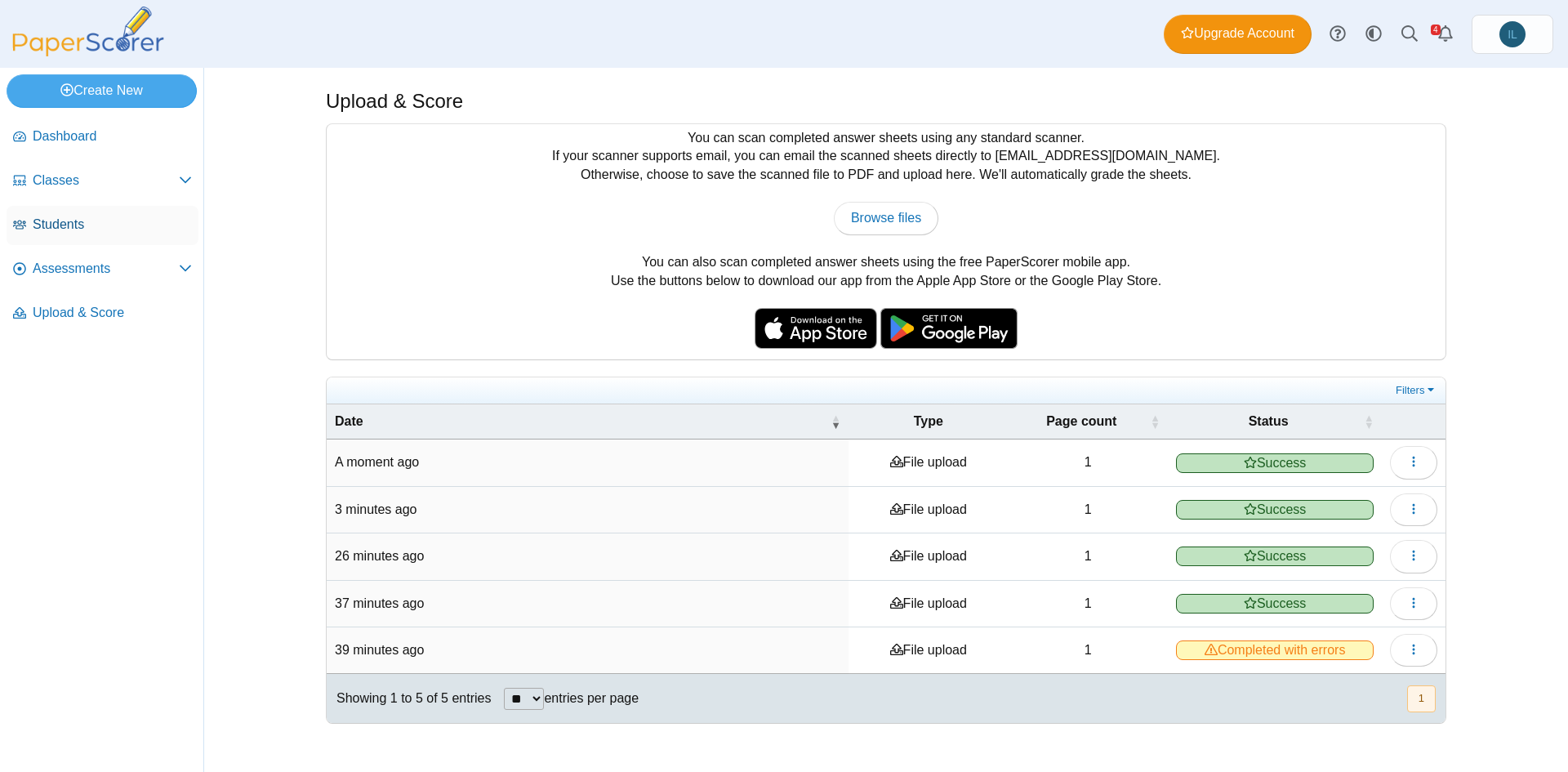
click at [123, 216] on span "Students" at bounding box center [112, 224] width 159 height 18
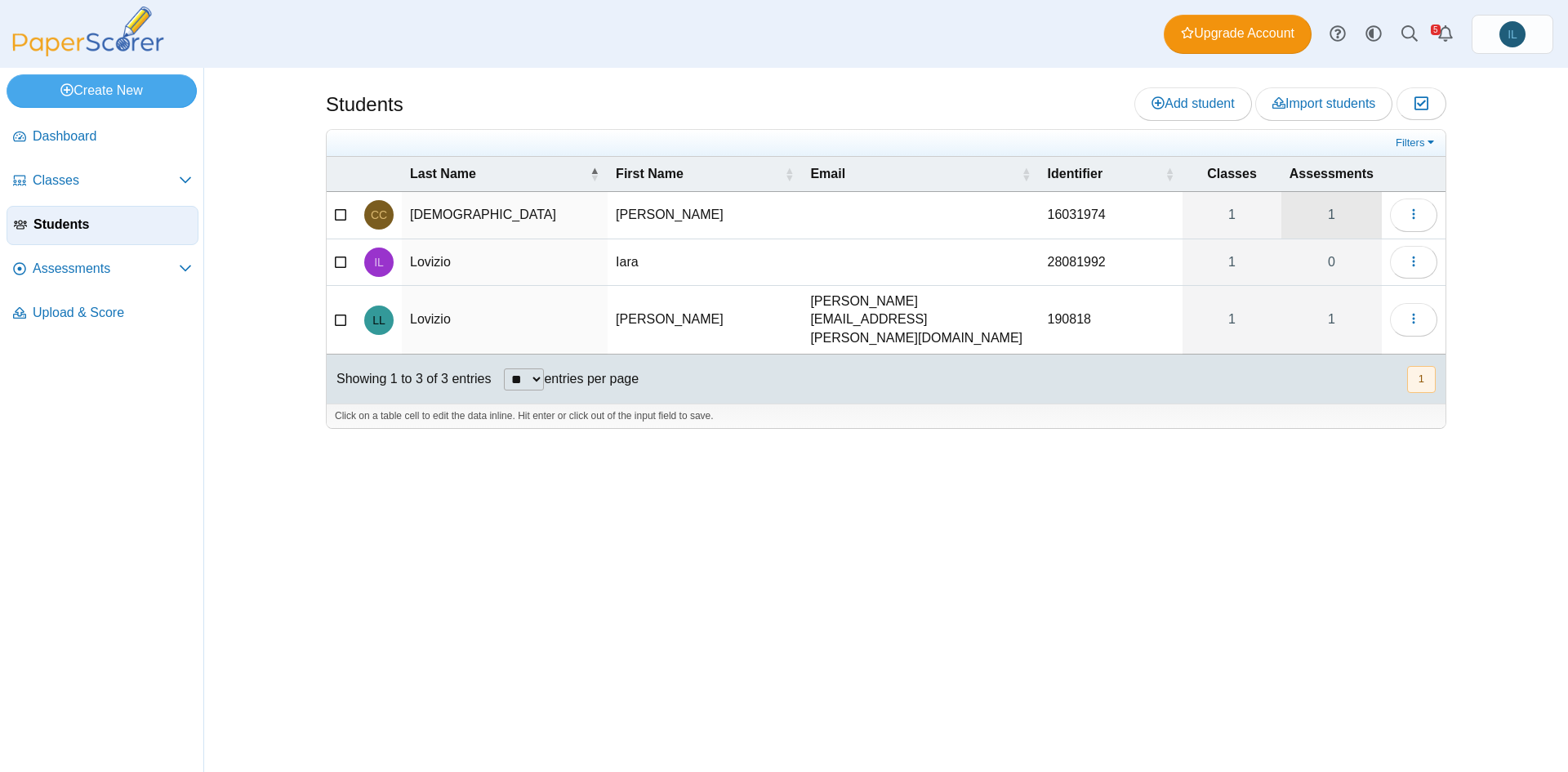
click at [1324, 215] on link "1" at bounding box center [1331, 215] width 101 height 46
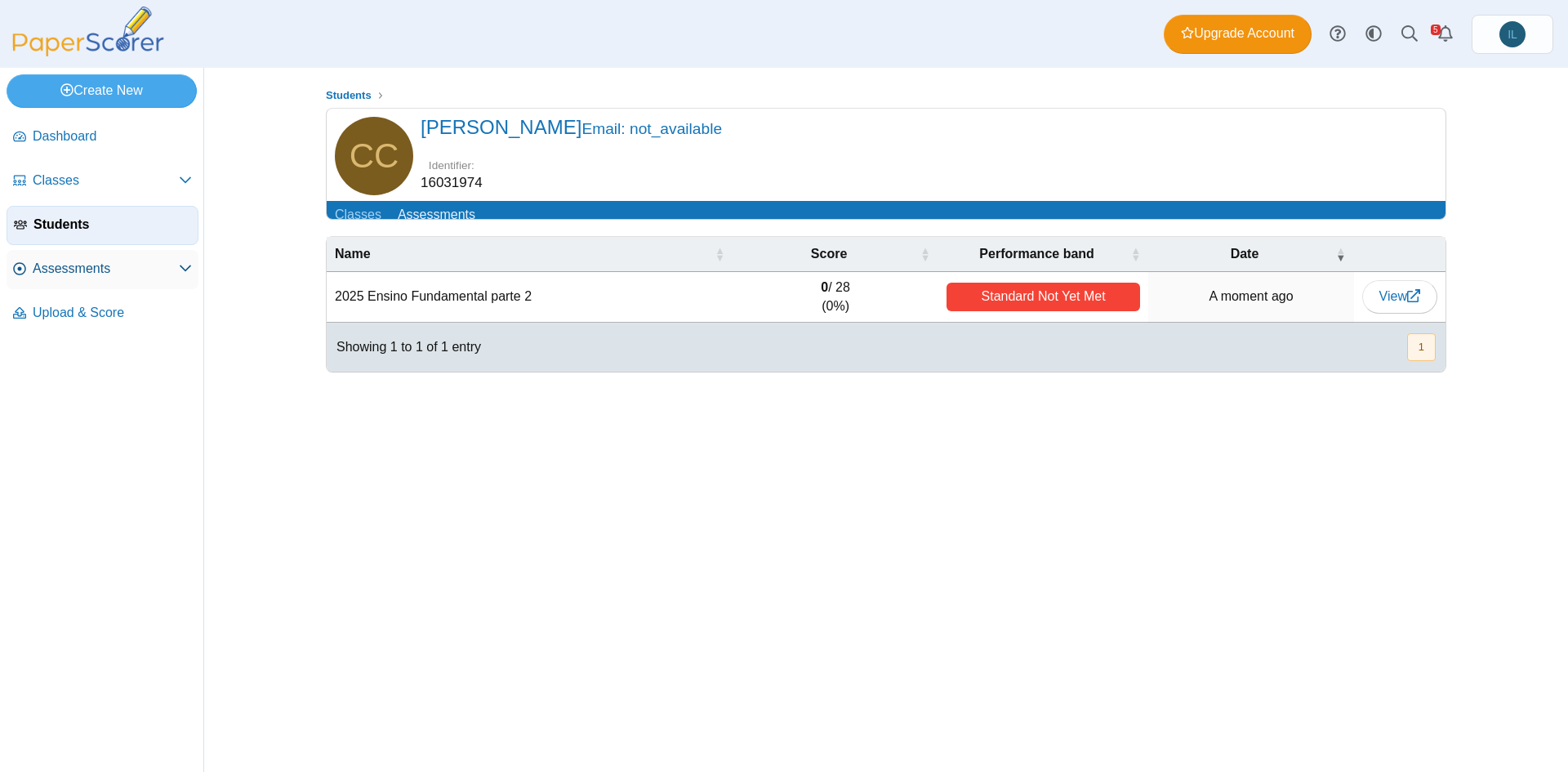
click at [84, 253] on link "Assessments" at bounding box center [102, 269] width 192 height 39
click at [128, 274] on span "Assessments" at bounding box center [106, 269] width 146 height 18
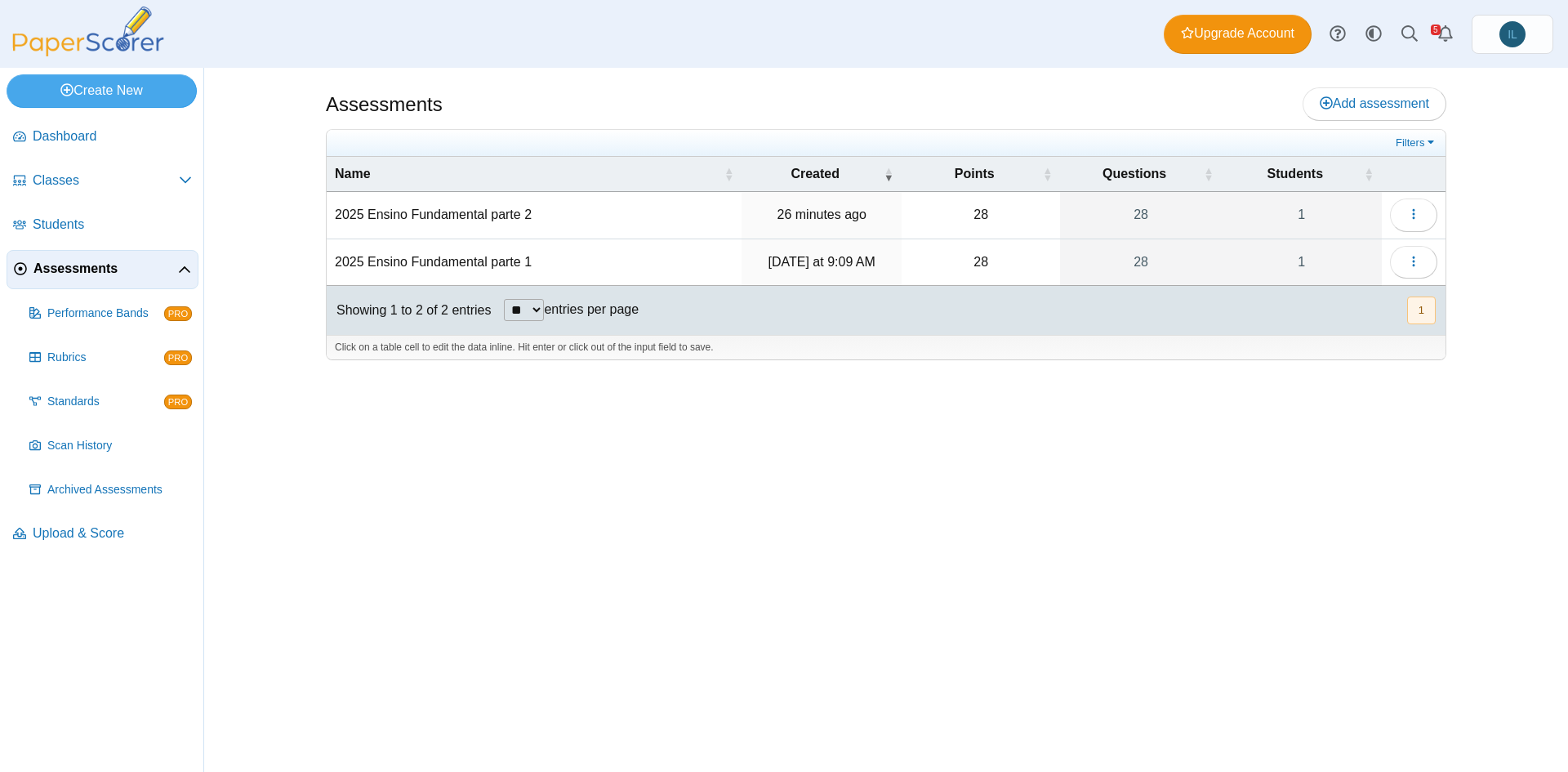
click at [471, 201] on td "2025 Ensino Fundamental parte 2" at bounding box center [534, 215] width 415 height 46
click at [1140, 225] on link "28" at bounding box center [1141, 215] width 161 height 46
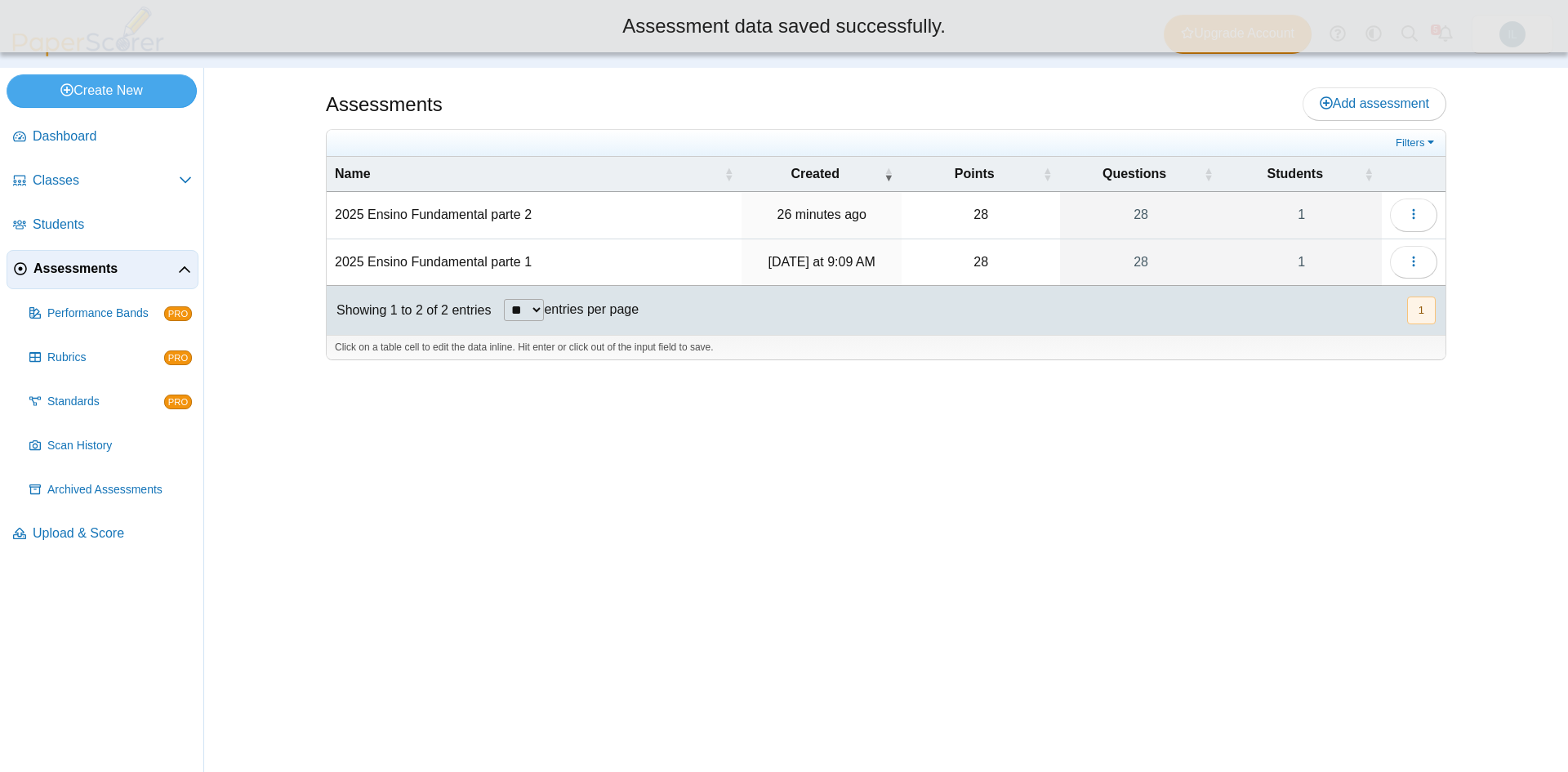
click at [999, 231] on td "28" at bounding box center [982, 215] width 159 height 46
click at [992, 223] on td "28" at bounding box center [982, 215] width 159 height 46
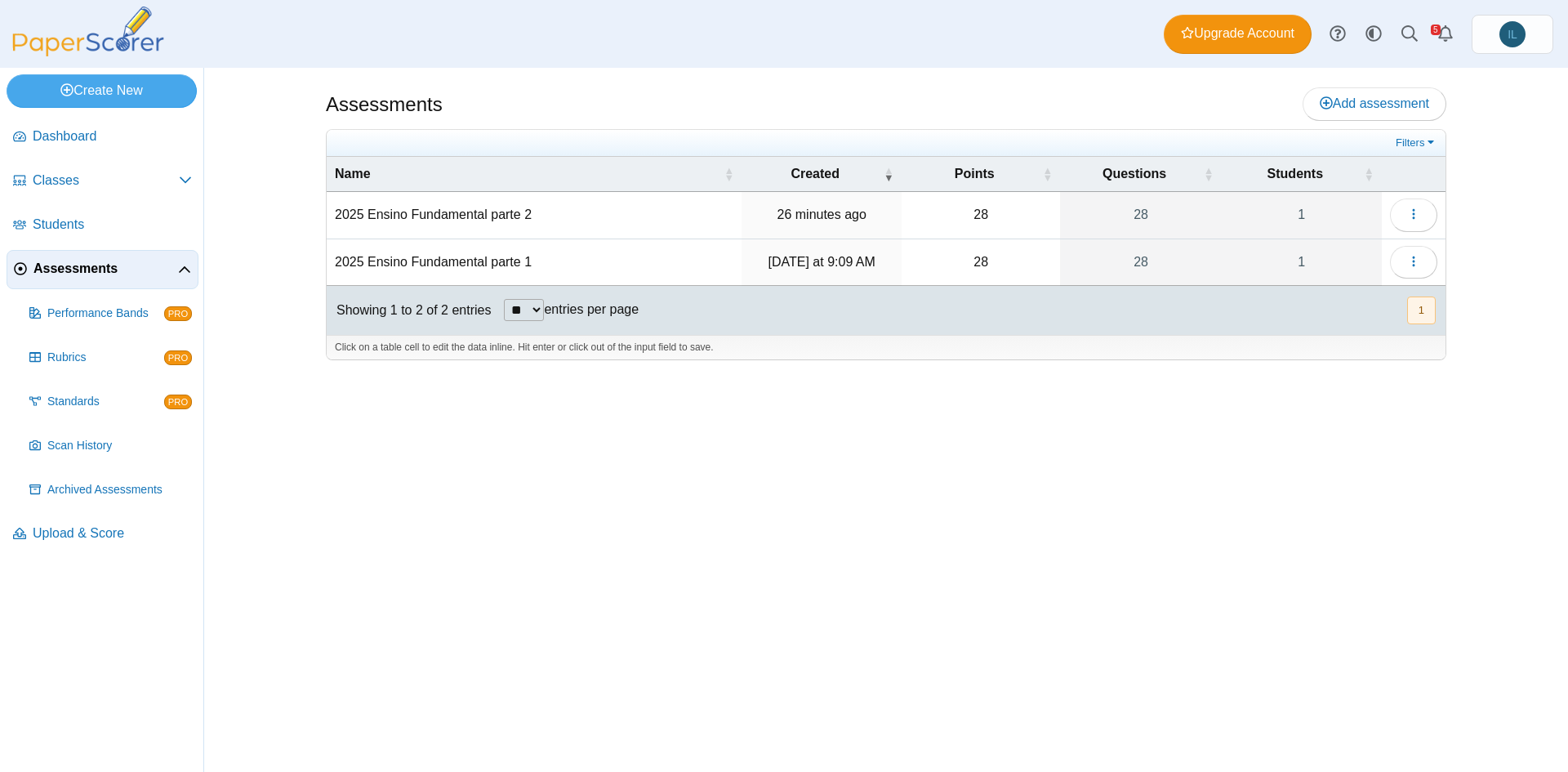
click at [988, 221] on td "28" at bounding box center [982, 215] width 159 height 46
click at [529, 204] on td "2025 Ensino Fundamental parte 2" at bounding box center [534, 215] width 415 height 46
click at [994, 201] on td "28" at bounding box center [982, 215] width 159 height 46
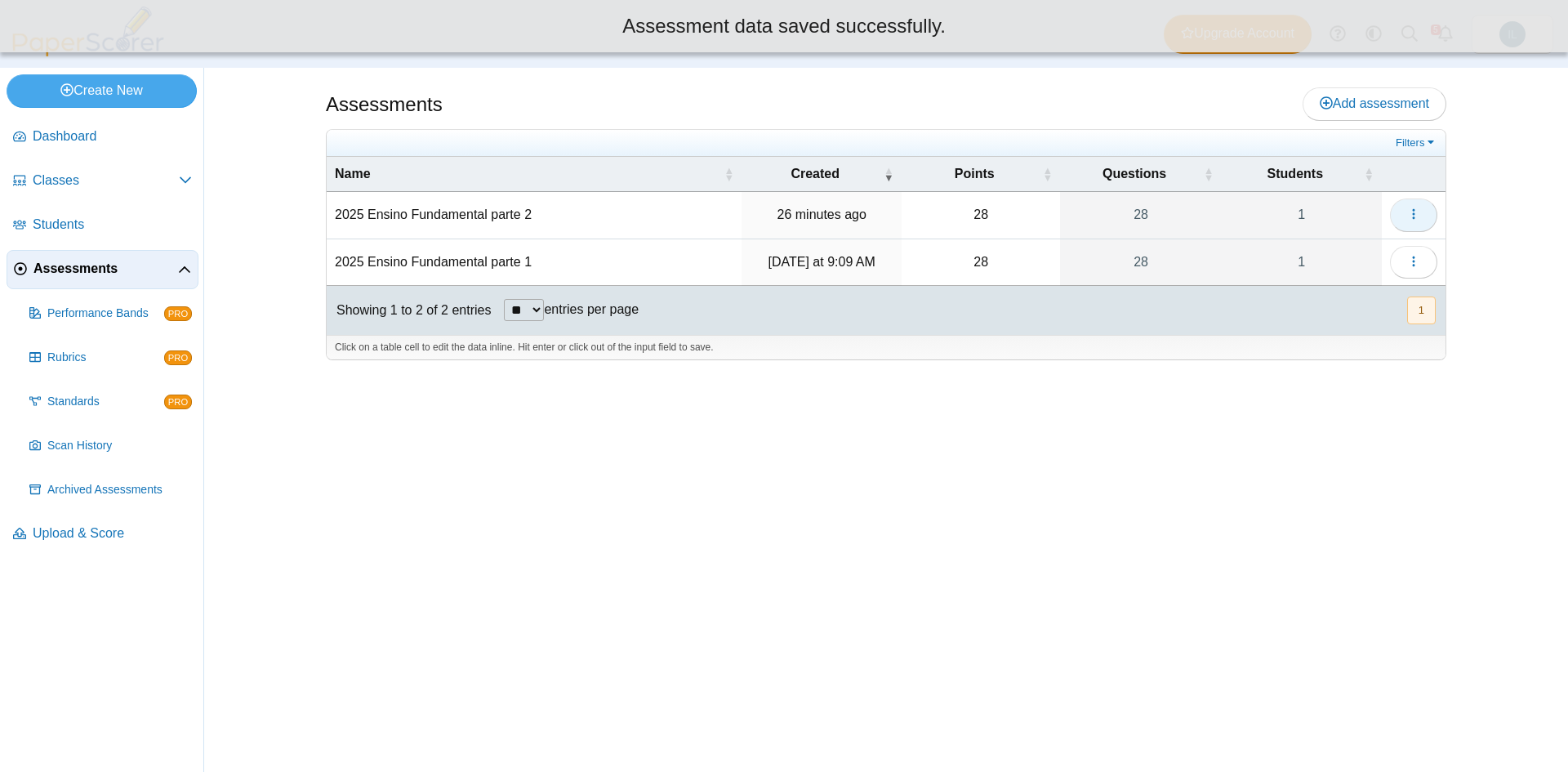
click at [1415, 216] on icon "button" at bounding box center [1414, 214] width 13 height 13
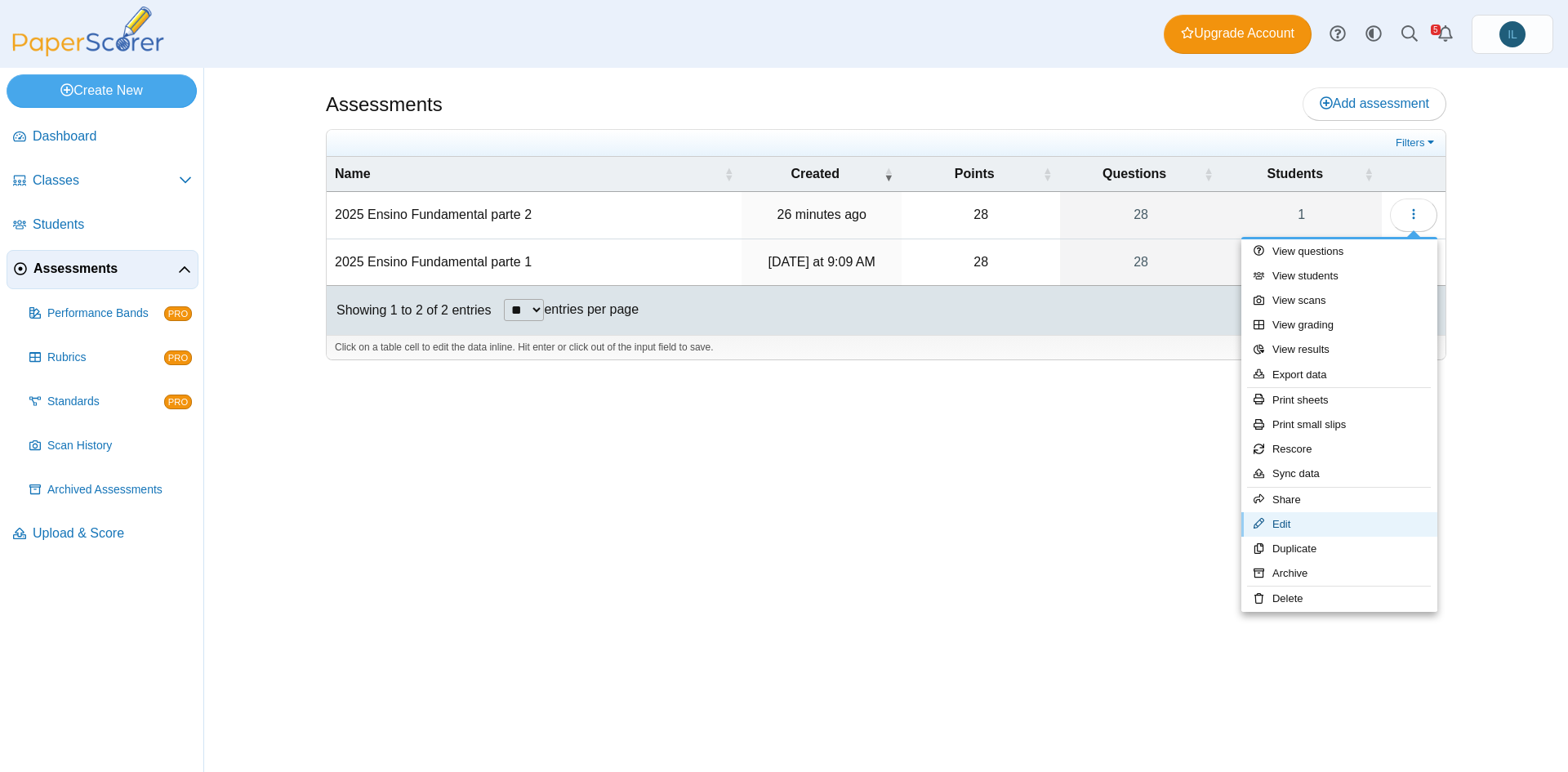
click at [1293, 524] on link "Edit" at bounding box center [1340, 524] width 196 height 24
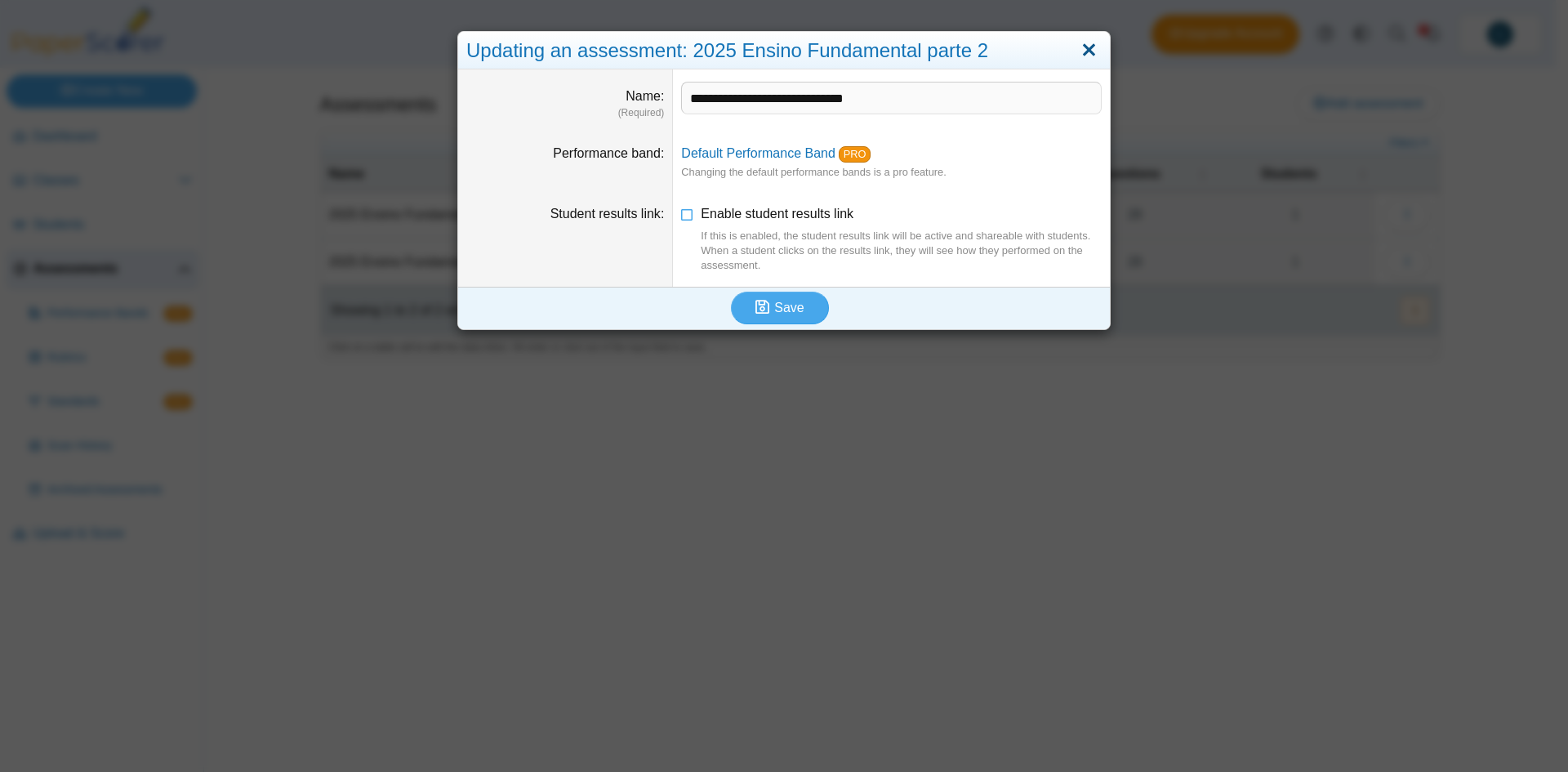
click at [1091, 56] on link "Close" at bounding box center [1089, 50] width 25 height 28
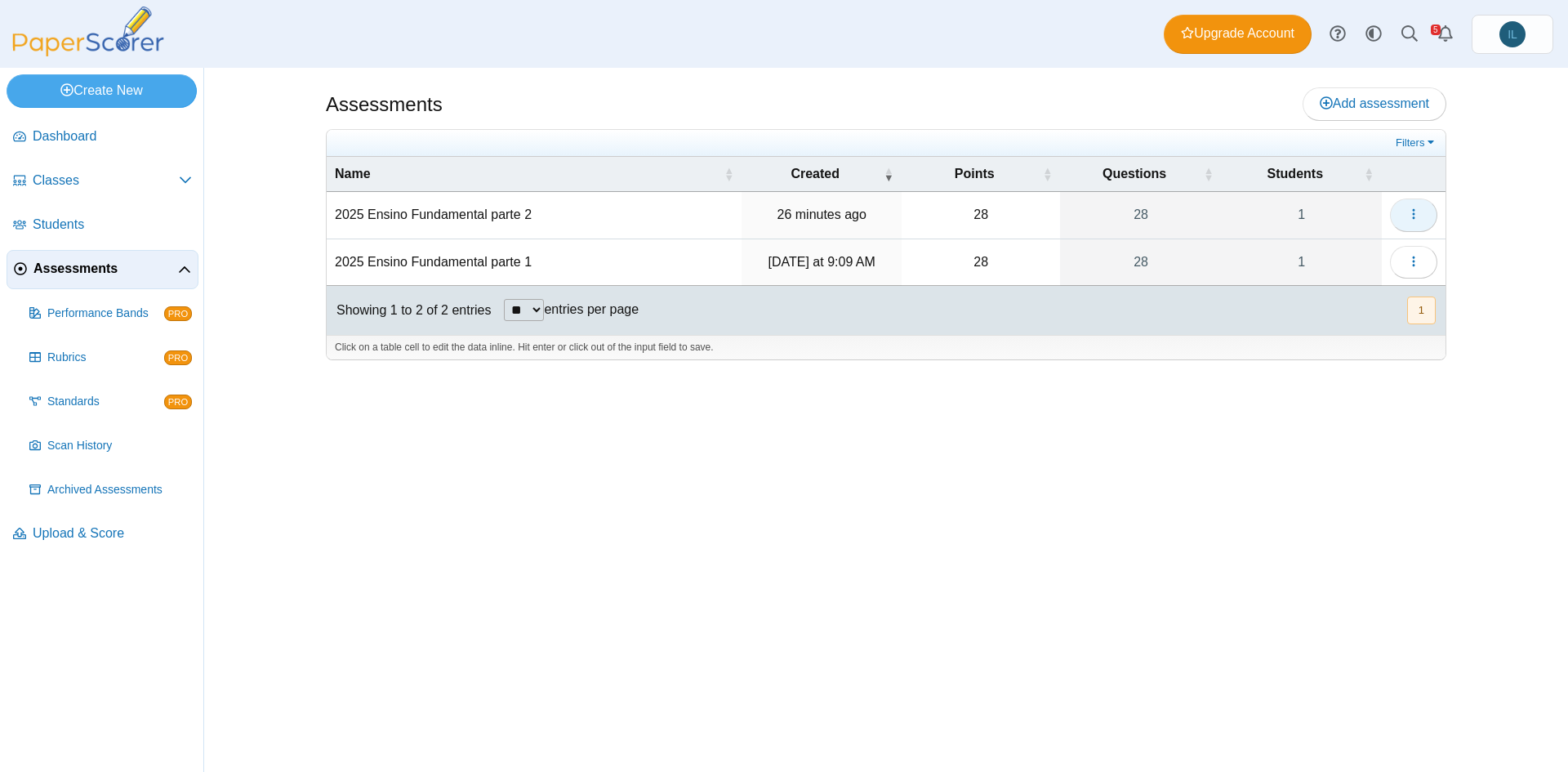
click at [1425, 222] on button "button" at bounding box center [1414, 215] width 47 height 33
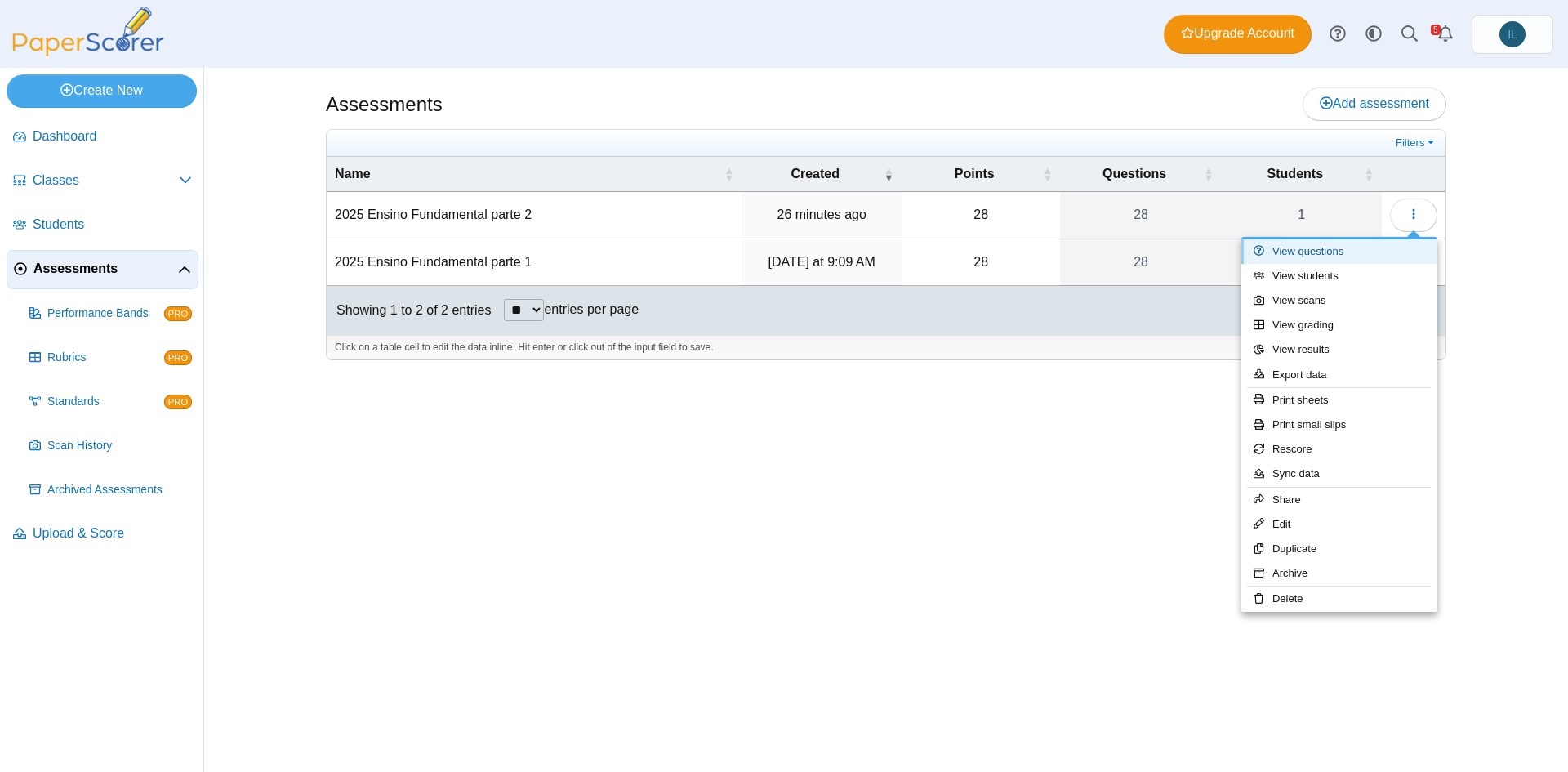
click at [1332, 251] on link "View questions" at bounding box center [1340, 251] width 196 height 24
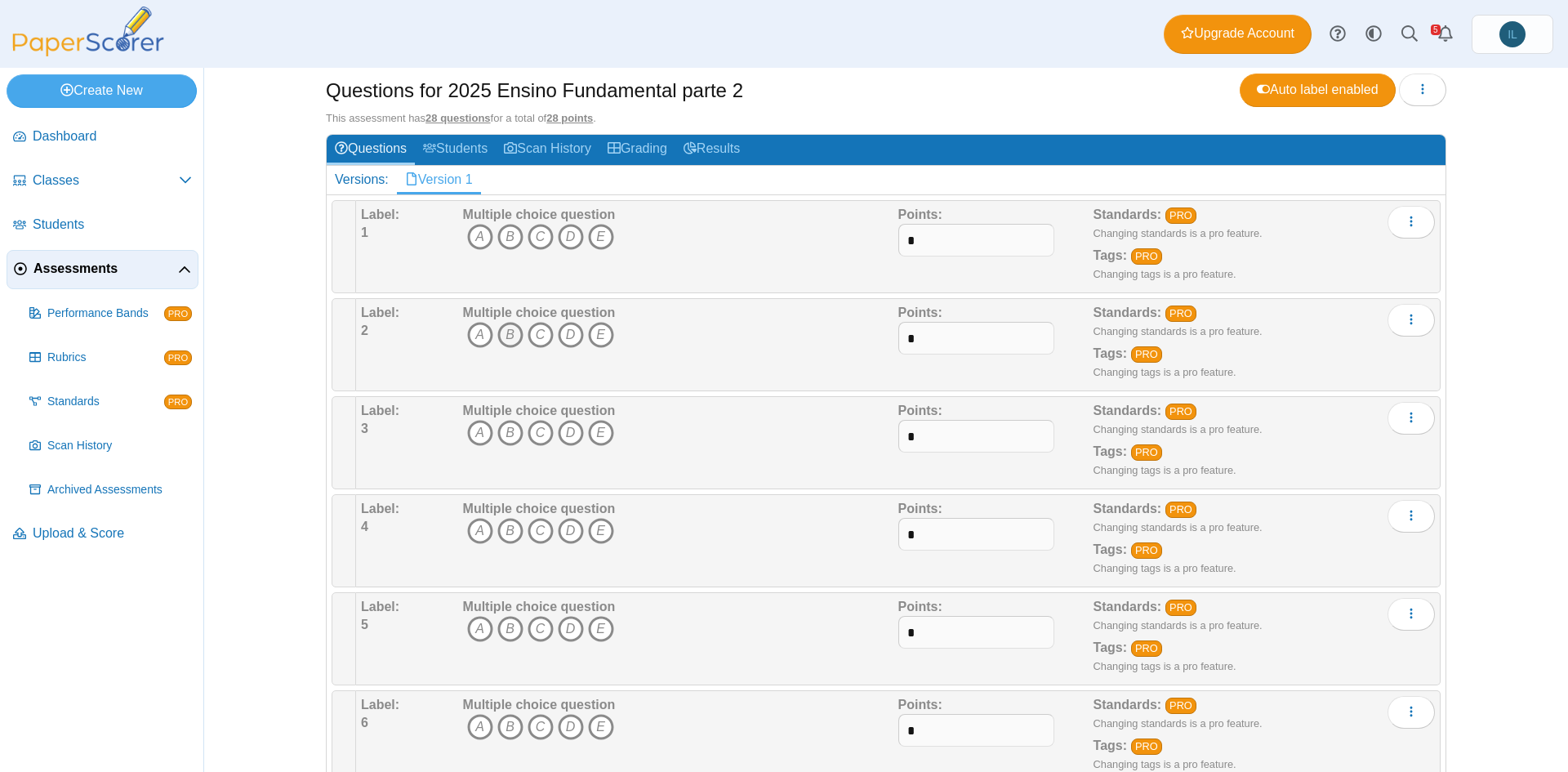
scroll to position [123, 0]
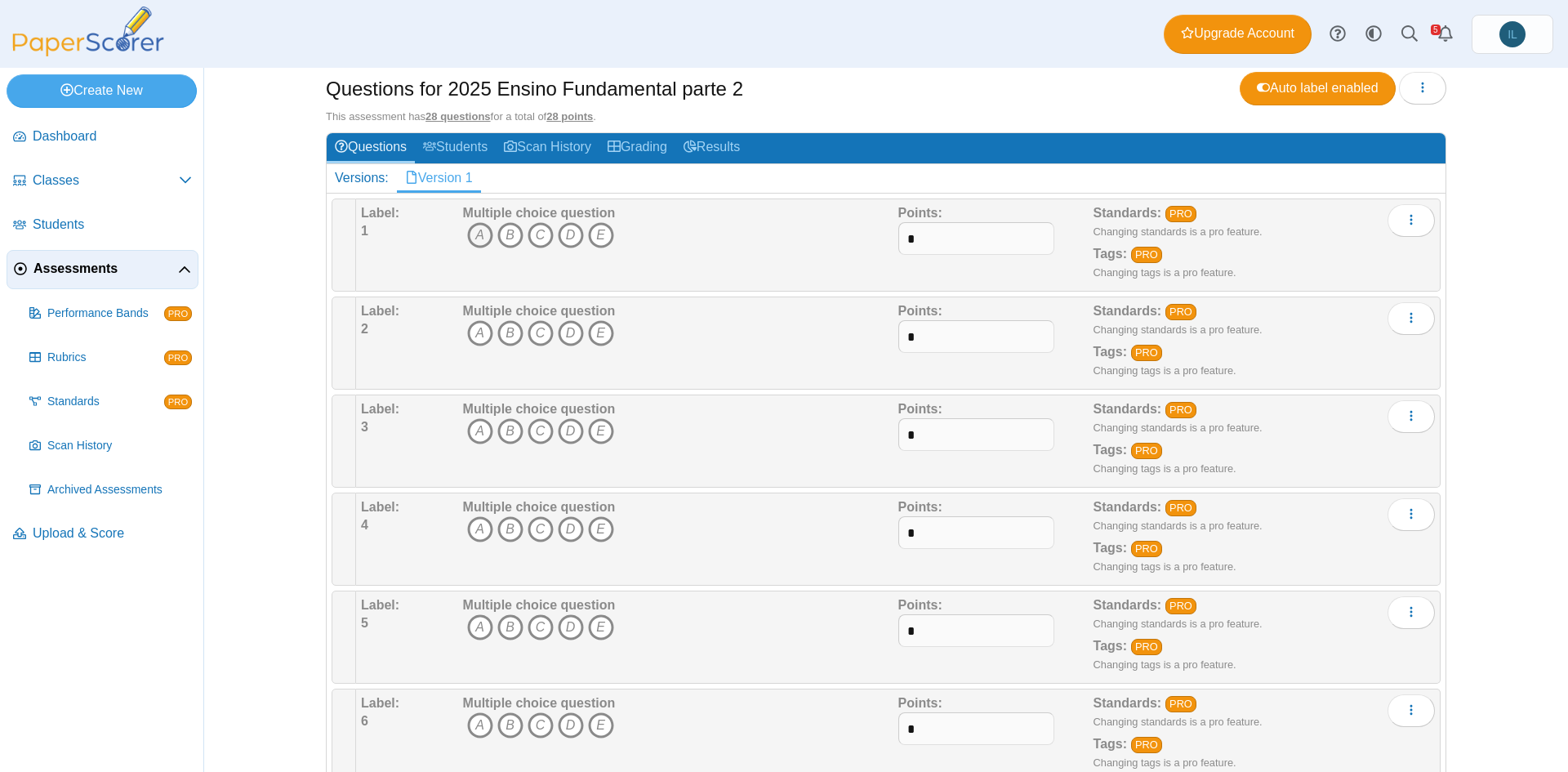
click at [473, 234] on icon "A" at bounding box center [480, 235] width 26 height 26
click at [504, 339] on icon "B" at bounding box center [510, 333] width 26 height 26
click at [510, 430] on icon "B" at bounding box center [510, 430] width 26 height 26
click at [541, 526] on icon "C" at bounding box center [540, 529] width 26 height 26
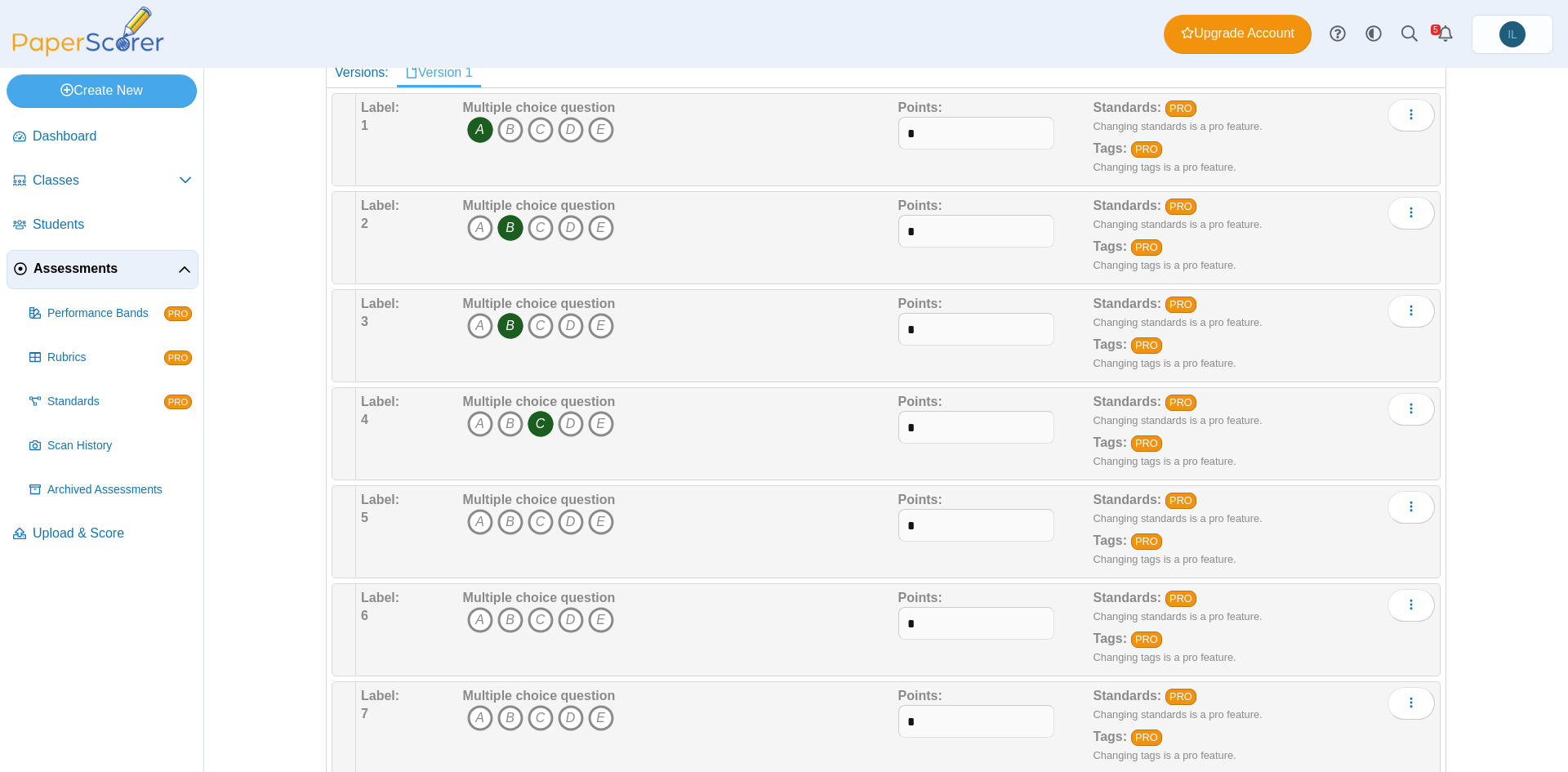
scroll to position [230, 0]
click at [541, 524] on icon "C" at bounding box center [540, 520] width 26 height 26
click at [501, 615] on icon "B" at bounding box center [510, 618] width 26 height 26
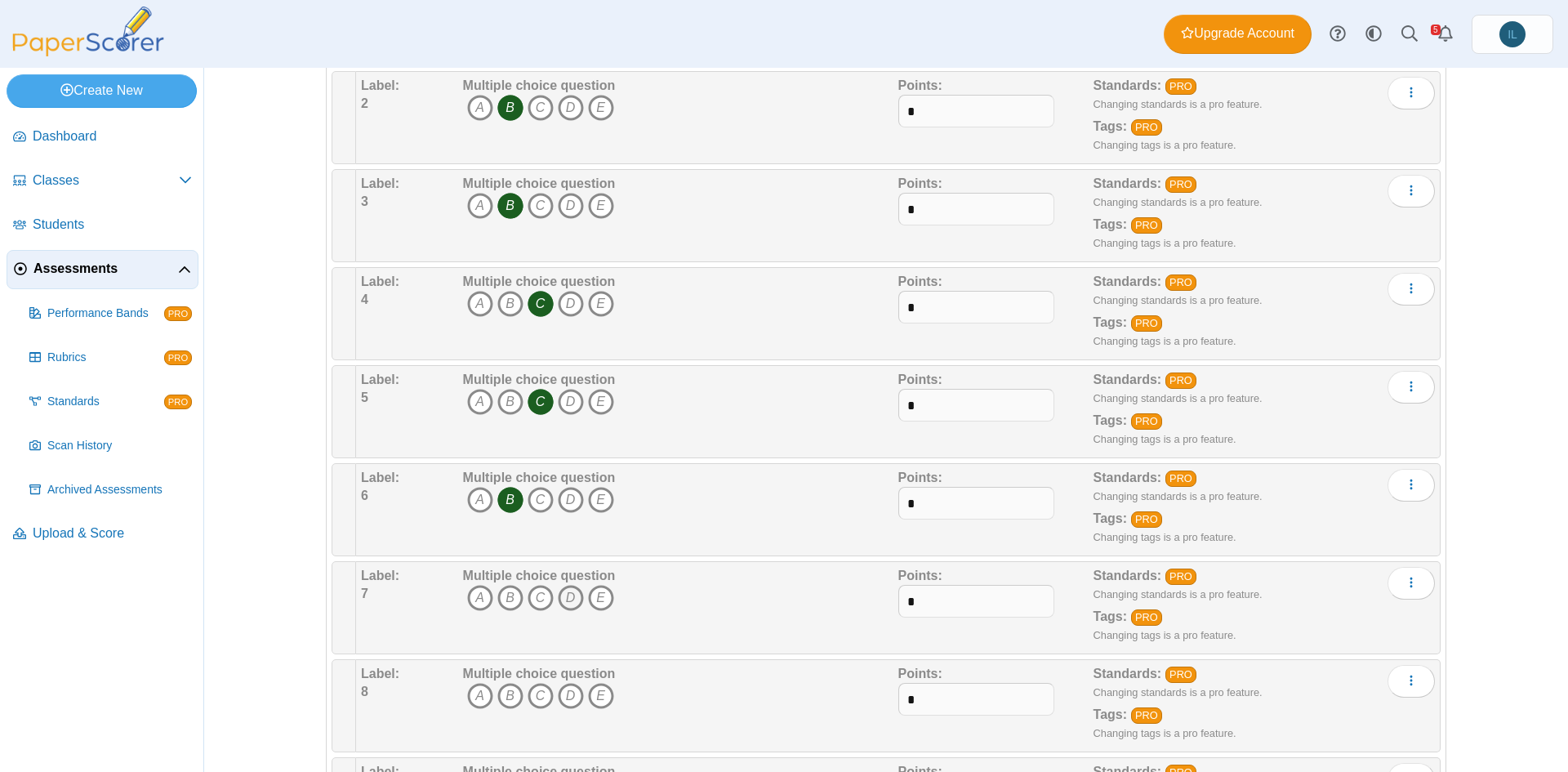
click at [565, 602] on icon "D" at bounding box center [570, 597] width 26 height 26
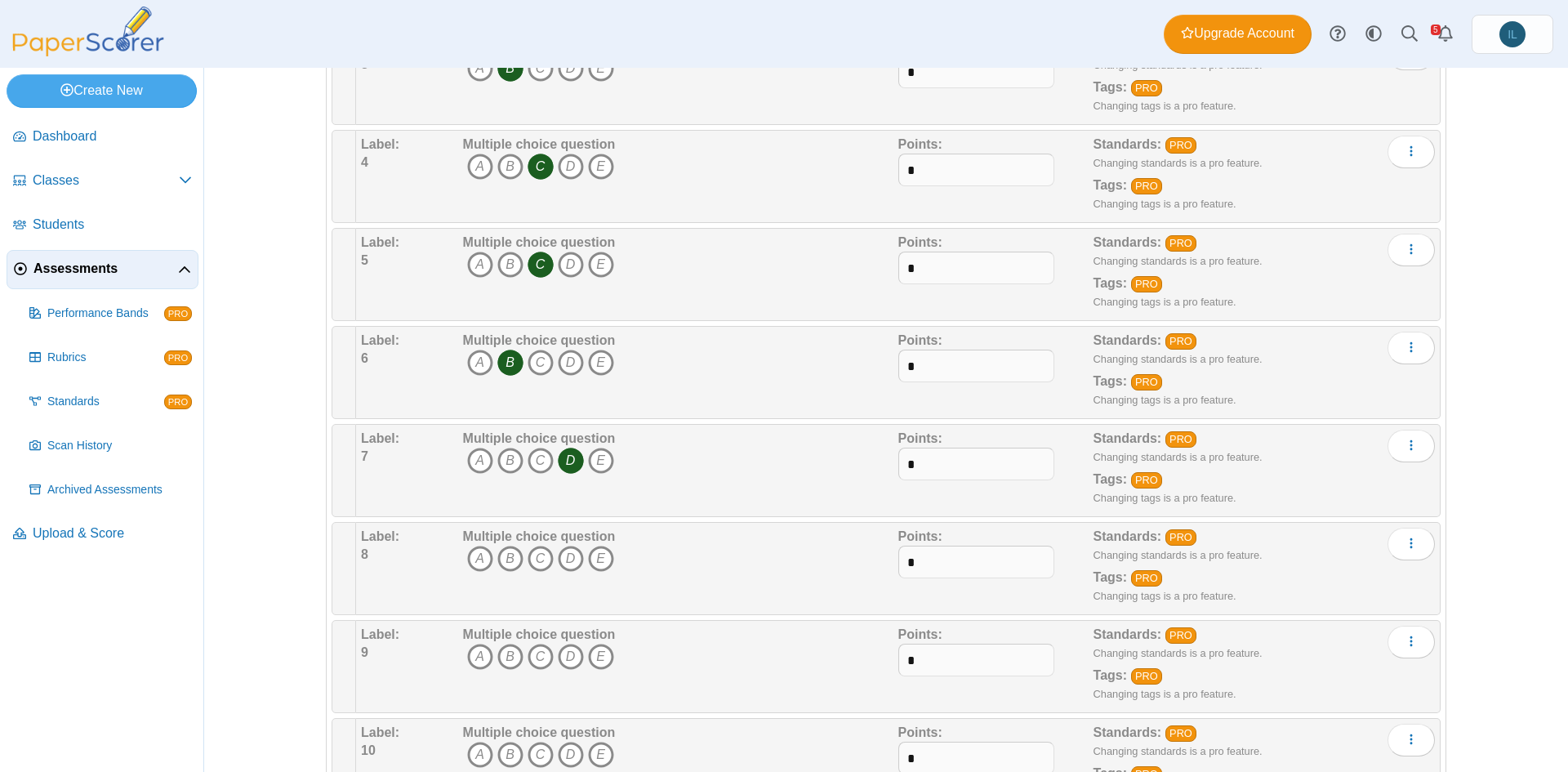
scroll to position [490, 0]
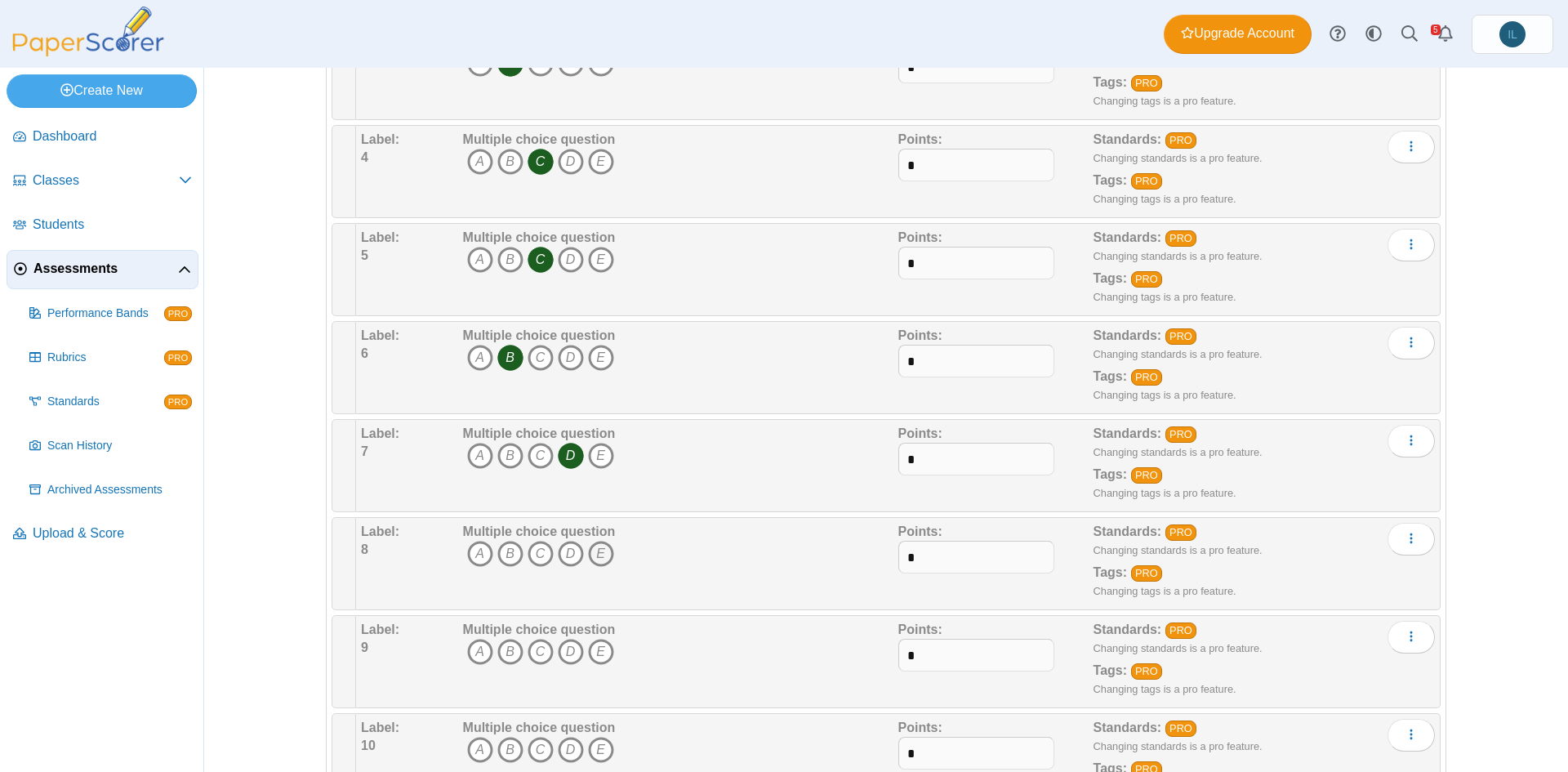
click at [593, 550] on icon "E" at bounding box center [601, 553] width 26 height 26
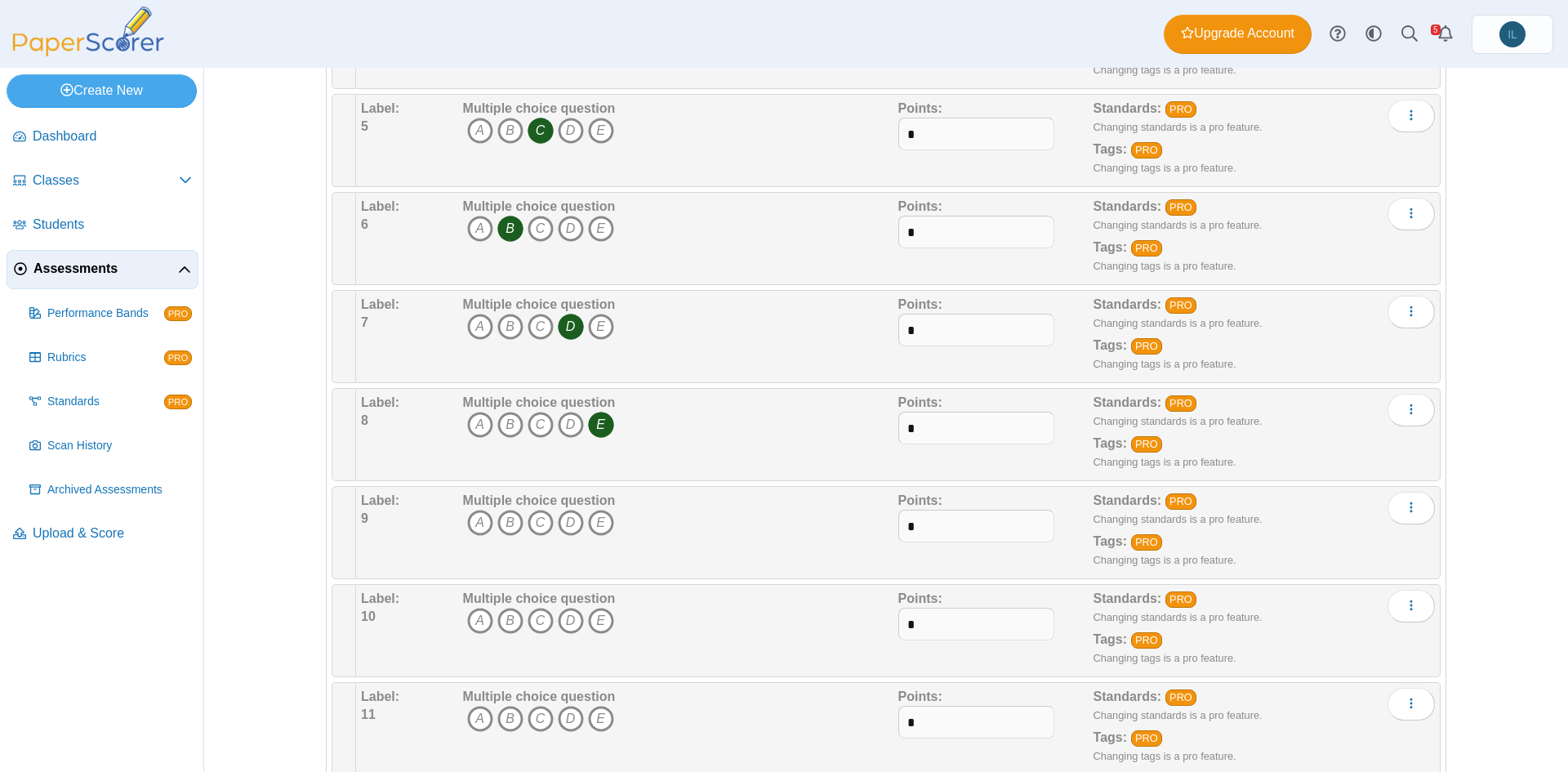
scroll to position [623, 0]
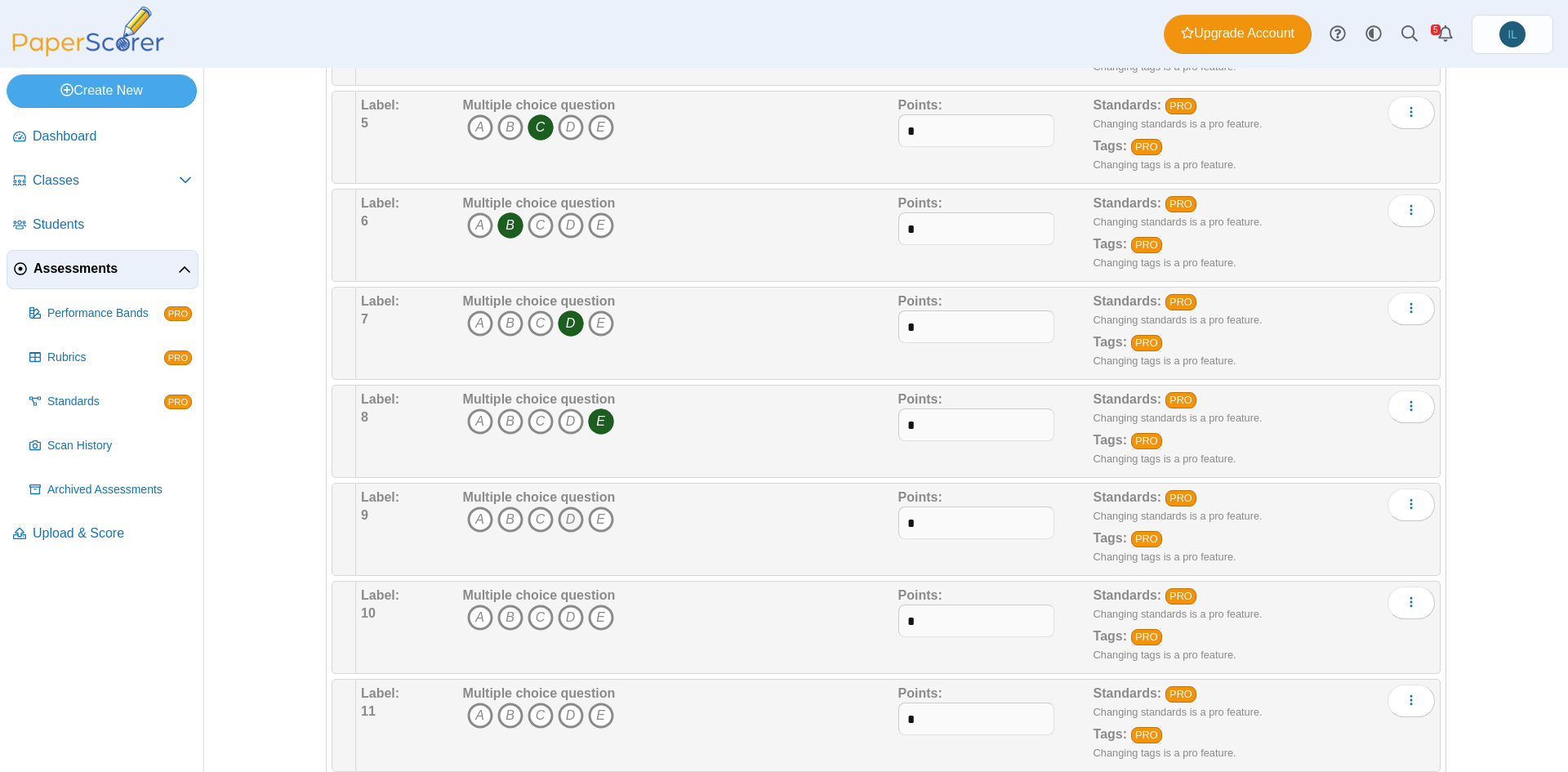
click at [568, 518] on icon "D" at bounding box center [570, 519] width 26 height 26
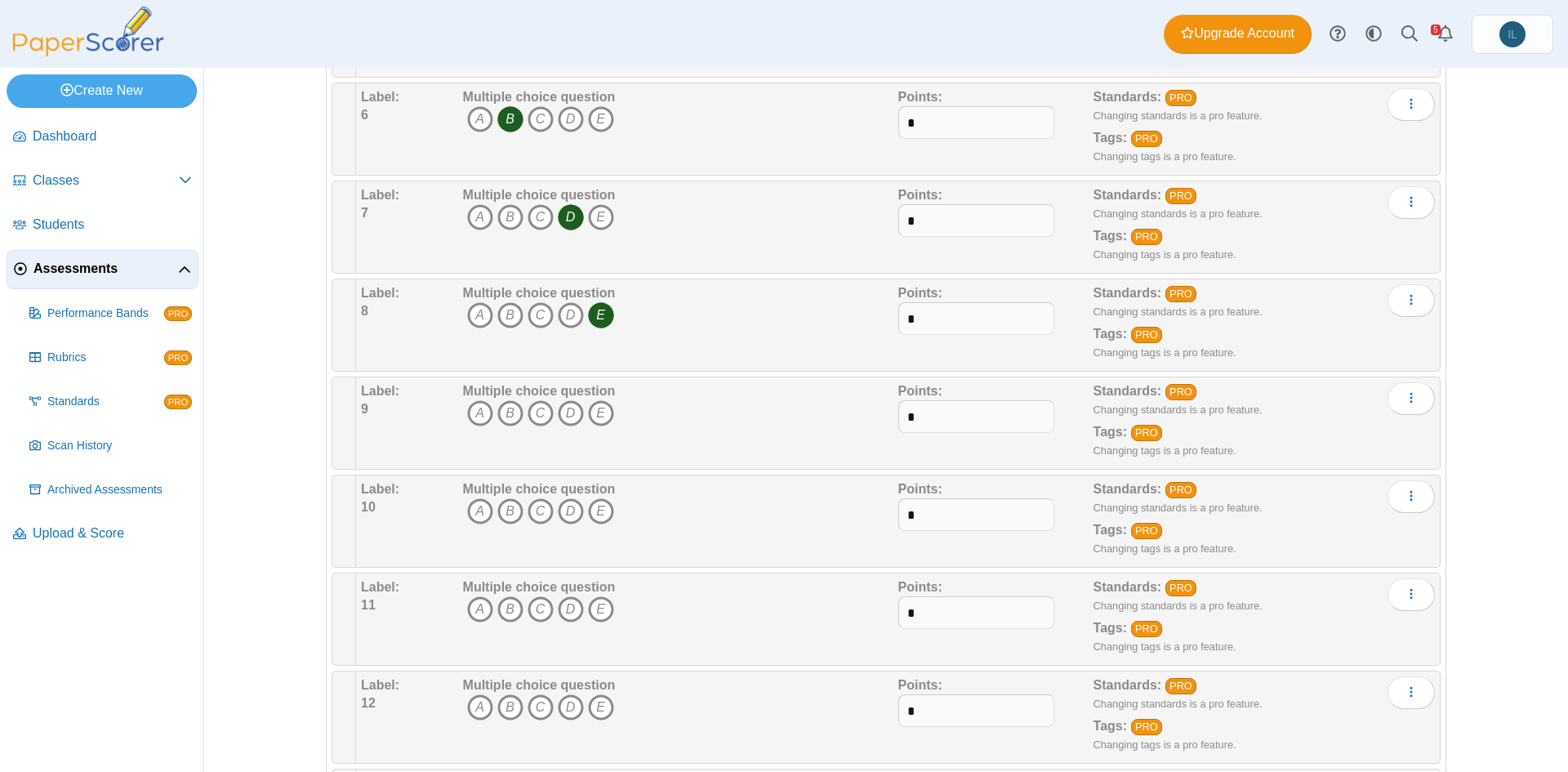
scroll to position [731, 0]
click at [570, 415] on icon "D" at bounding box center [570, 410] width 26 height 26
click at [528, 502] on icon "C" at bounding box center [540, 509] width 26 height 26
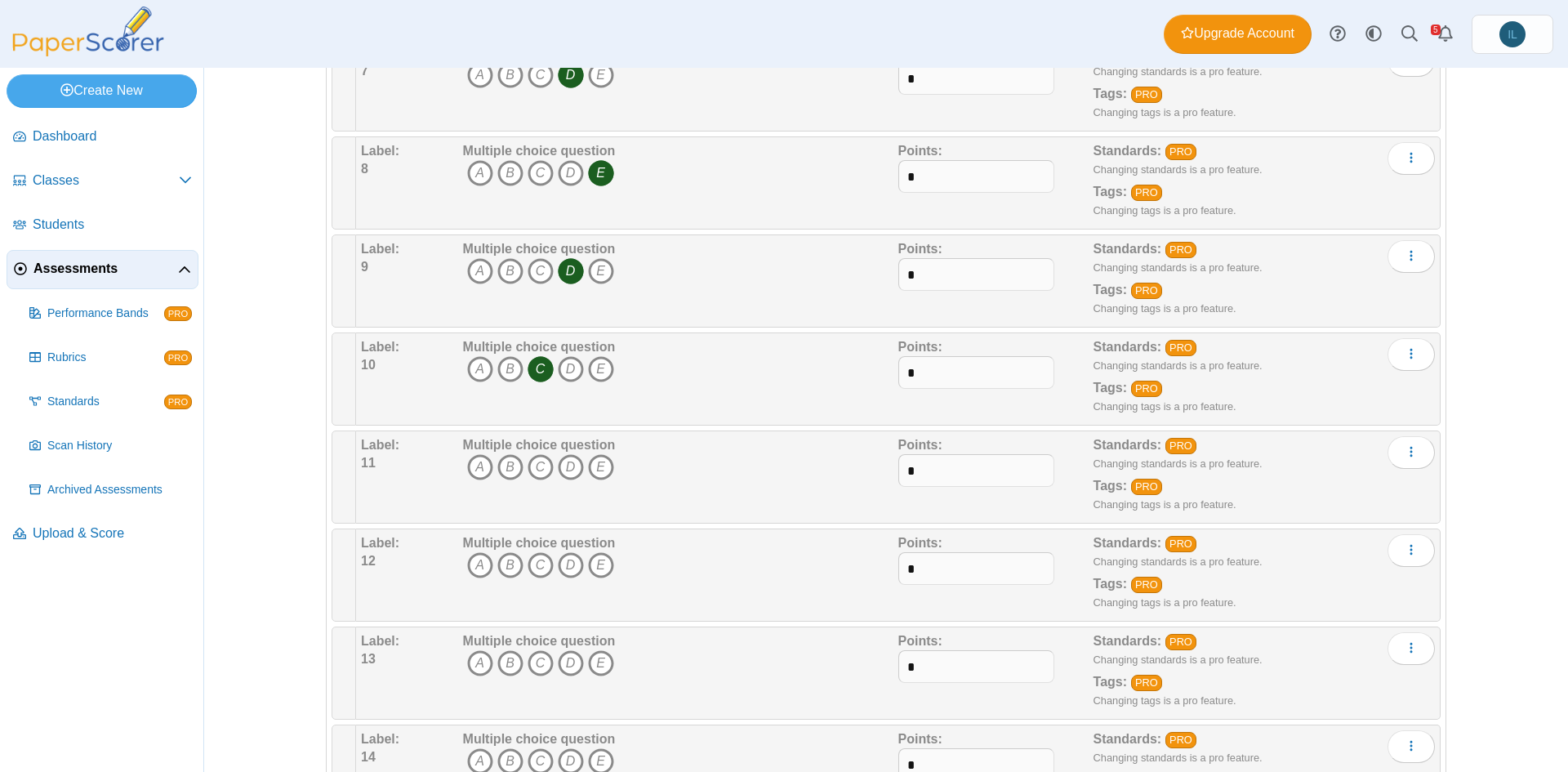
scroll to position [878, 0]
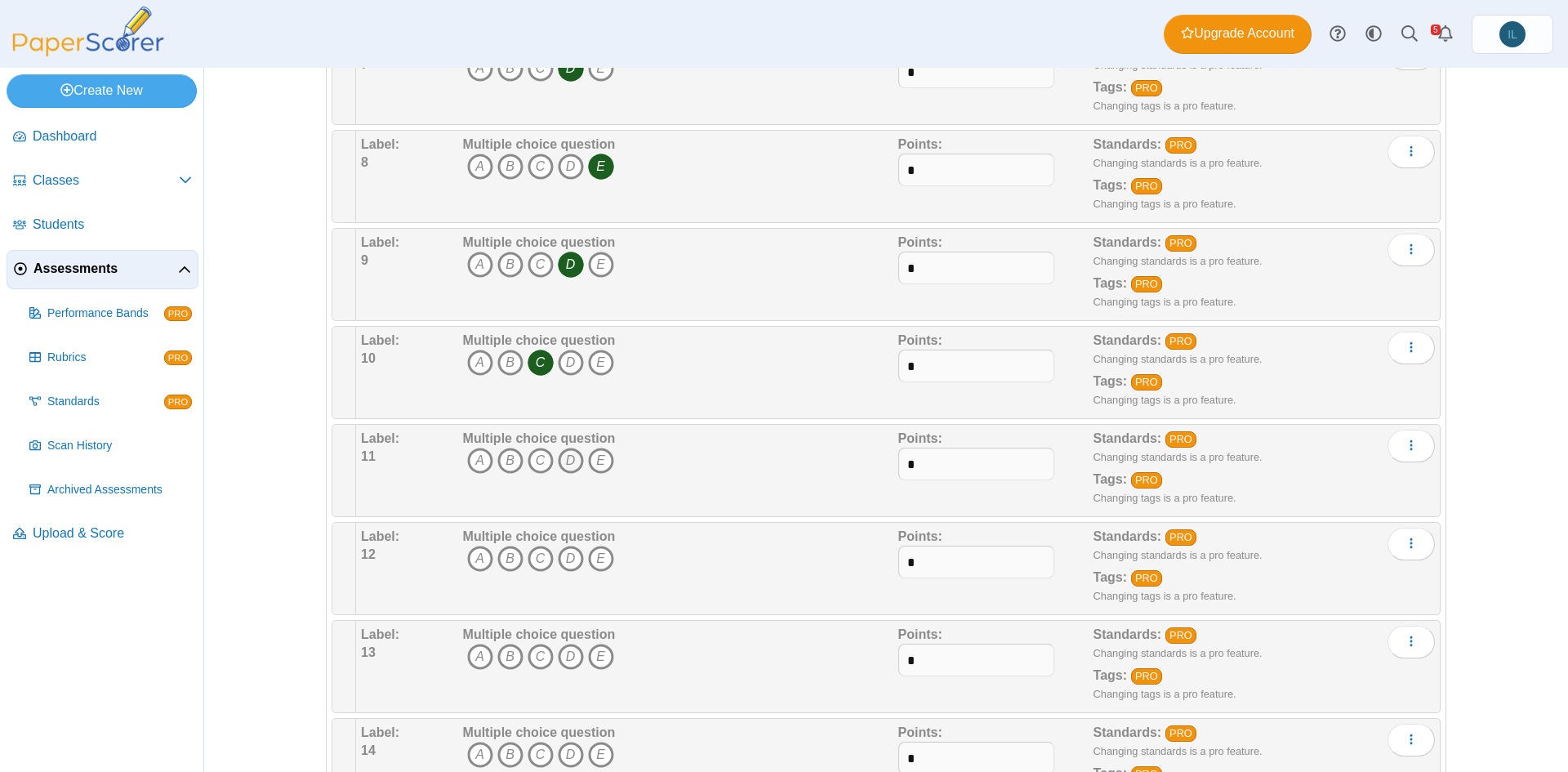
click at [565, 451] on icon "D" at bounding box center [570, 460] width 26 height 26
click at [477, 566] on icon "A" at bounding box center [480, 558] width 26 height 26
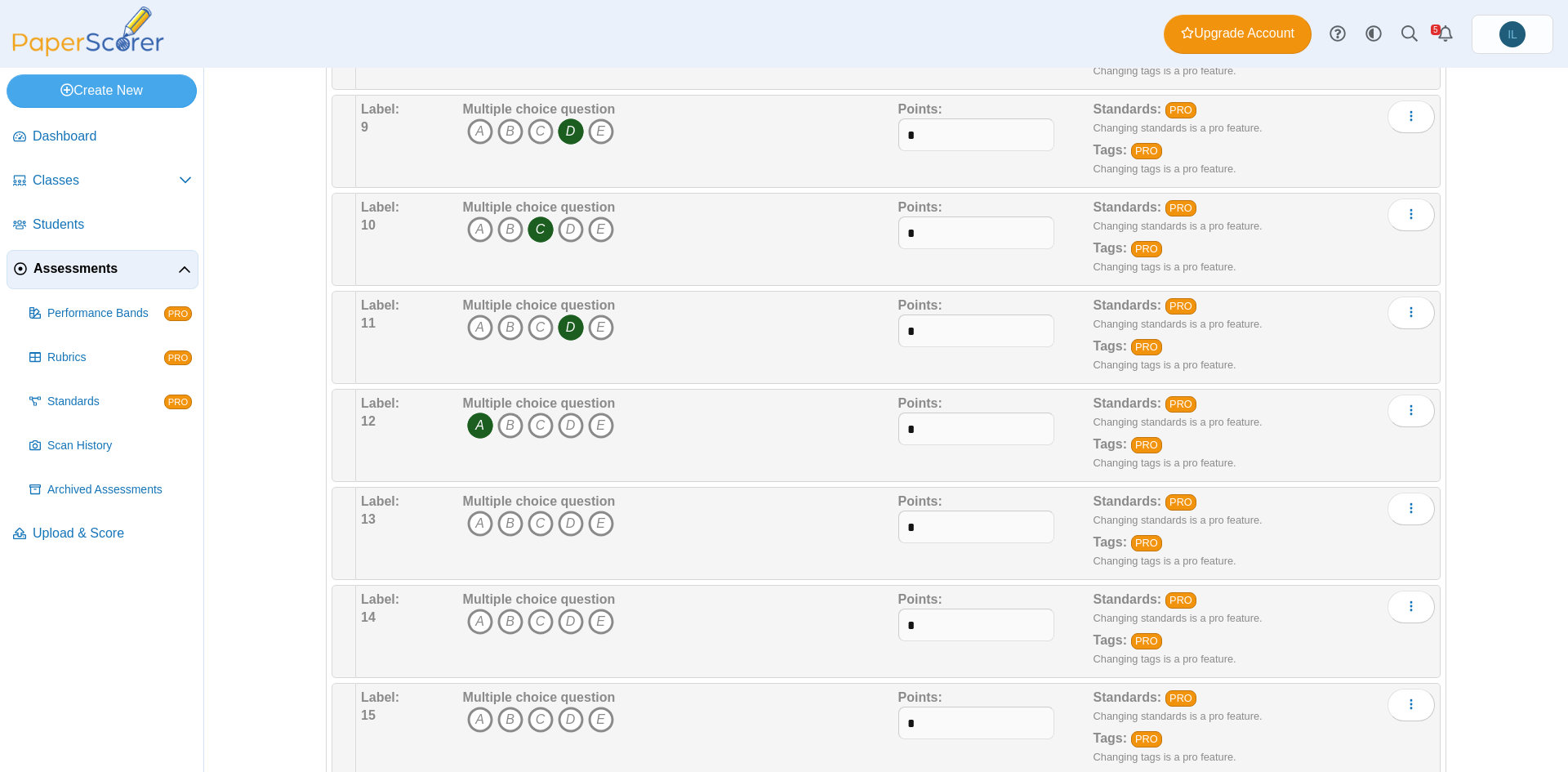
scroll to position [1014, 0]
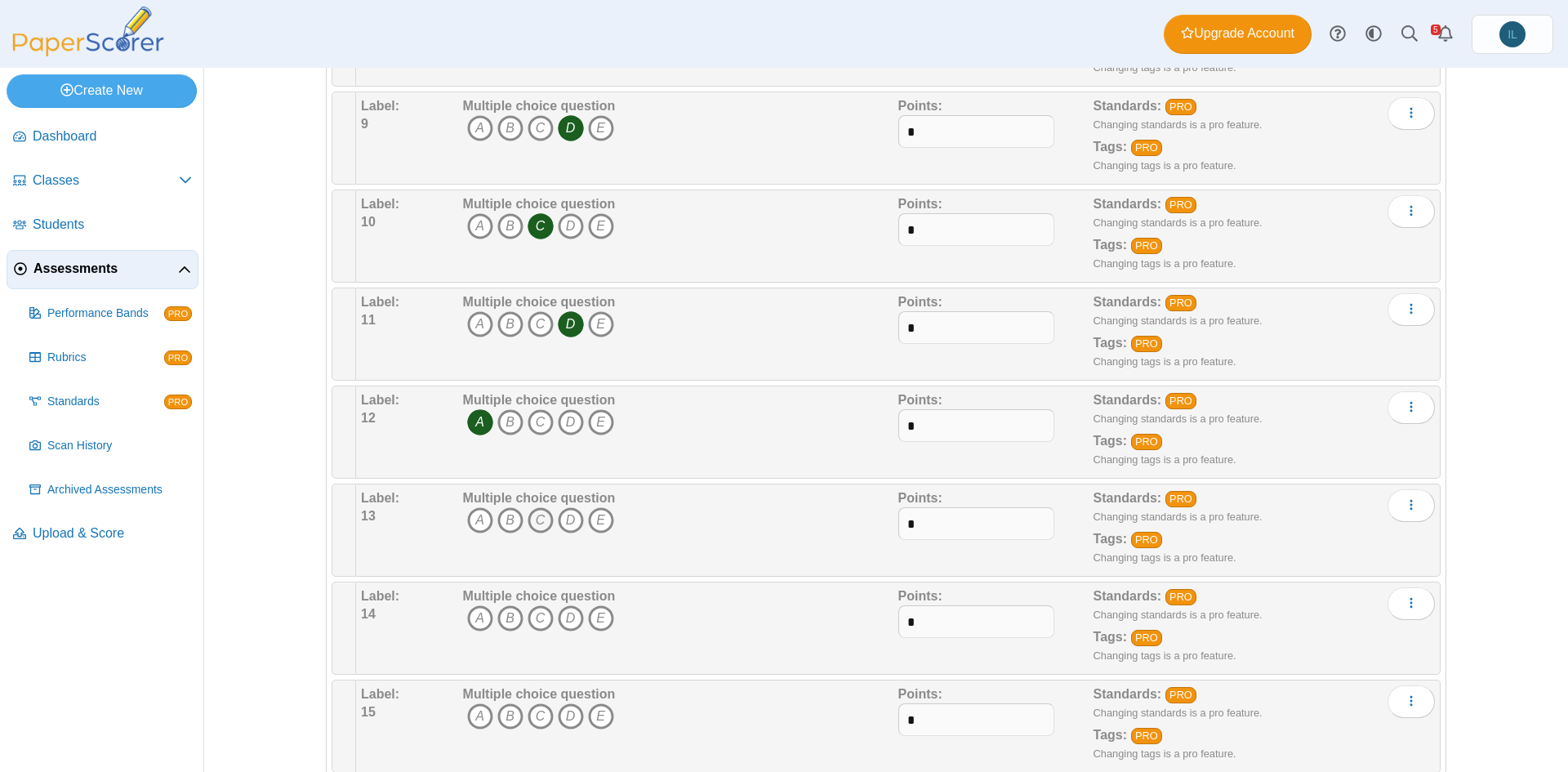
click at [539, 517] on icon "C" at bounding box center [540, 520] width 26 height 26
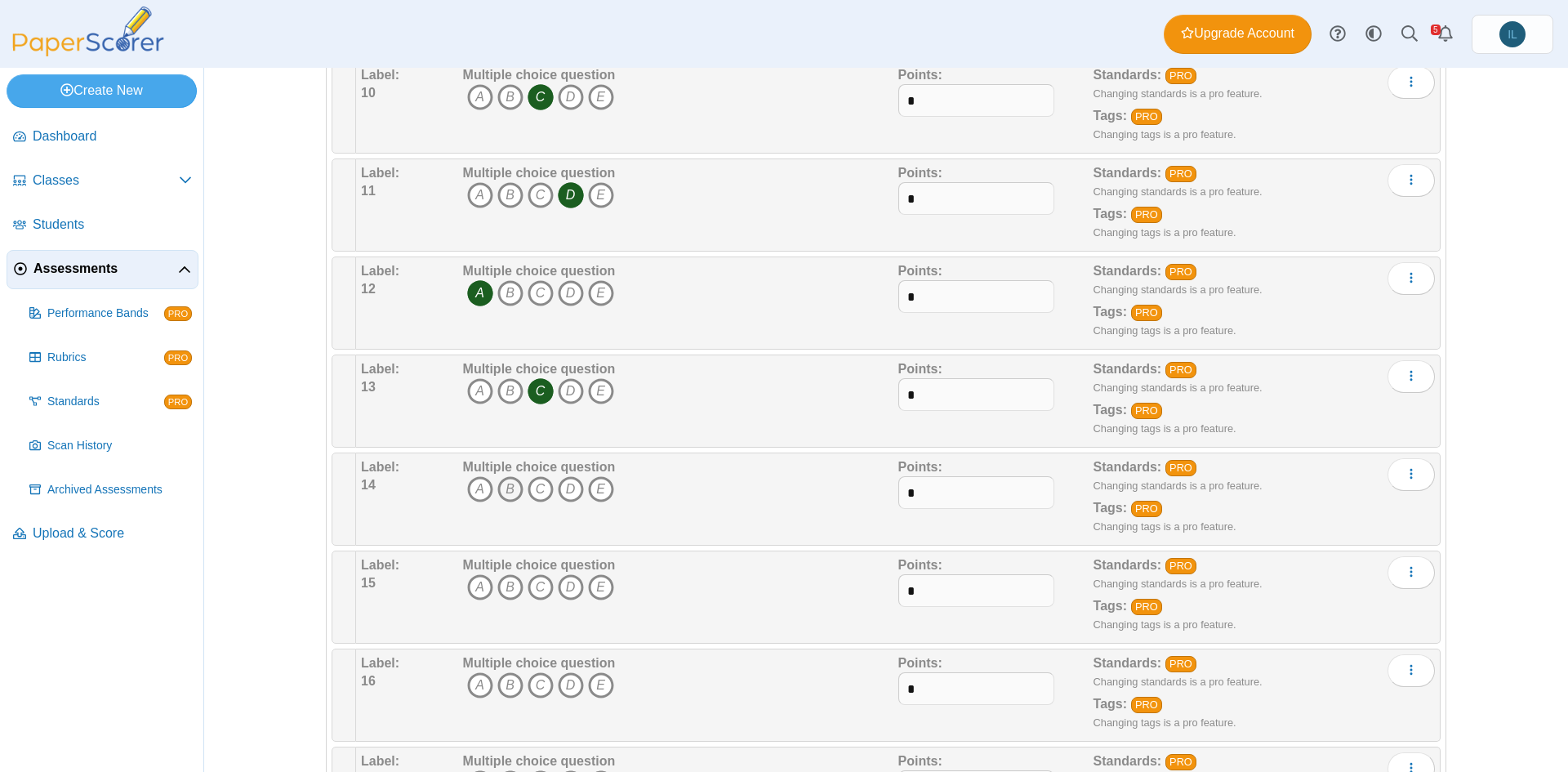
click at [501, 484] on icon "B" at bounding box center [510, 489] width 26 height 26
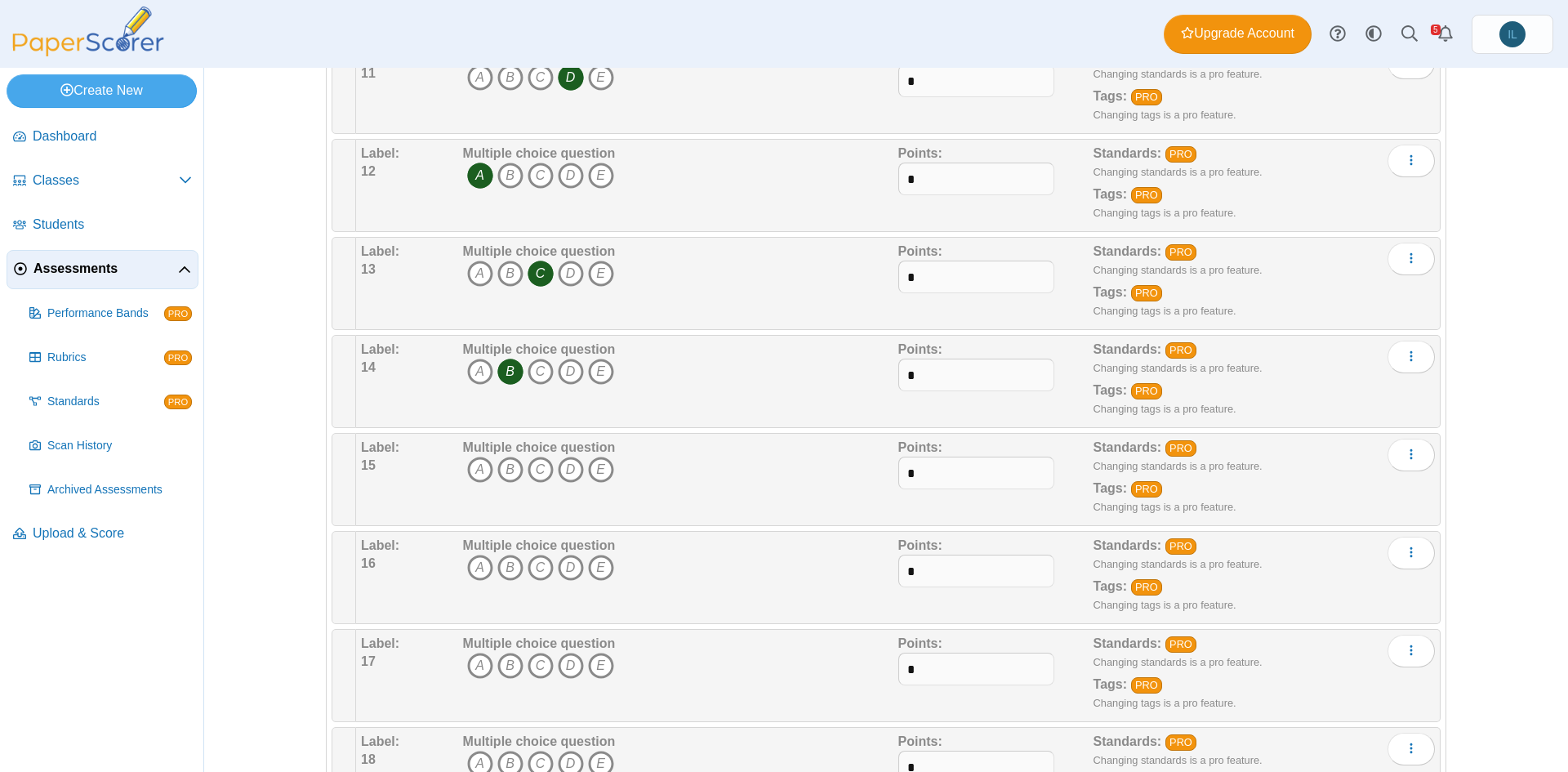
scroll to position [1266, 0]
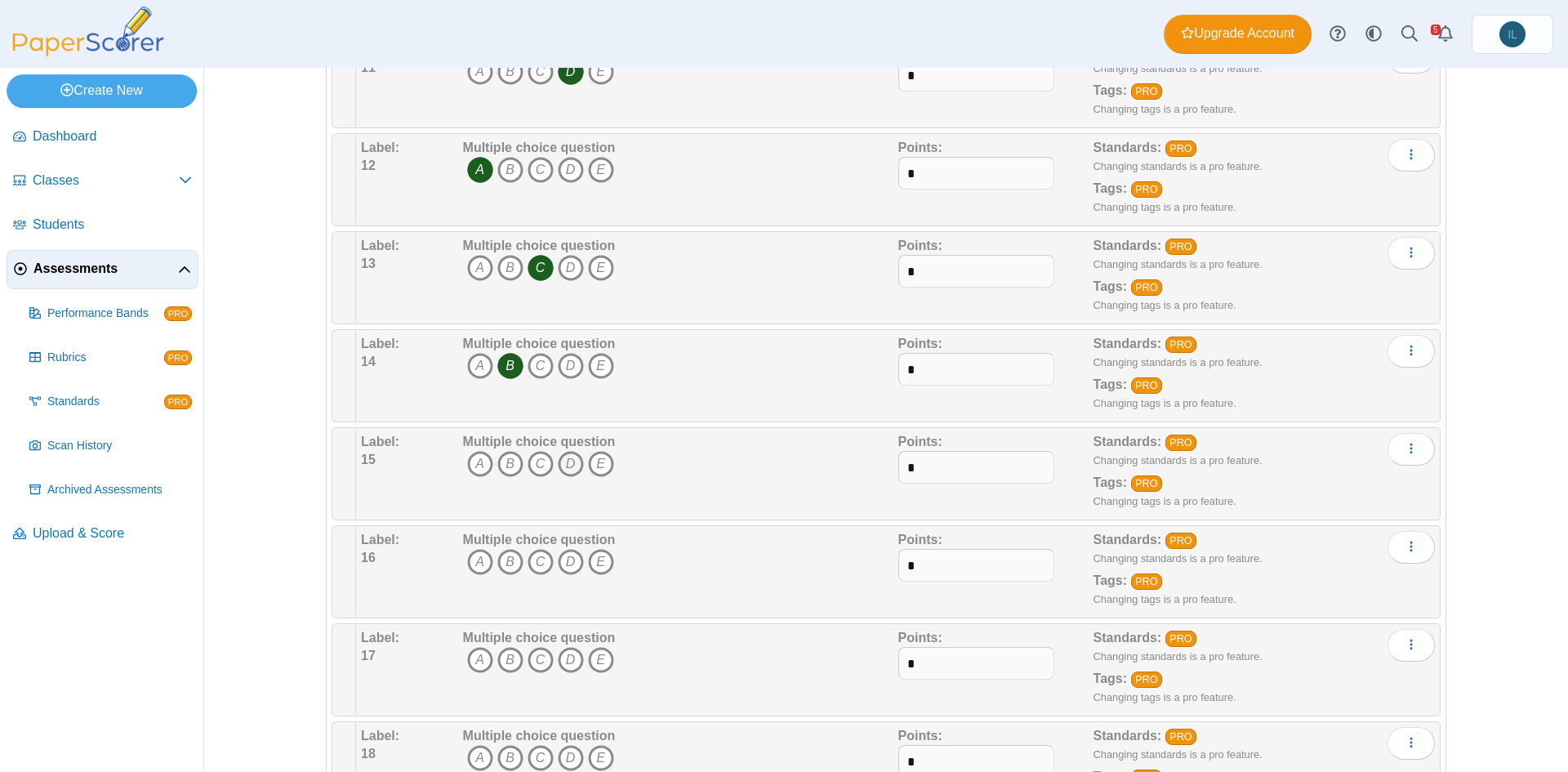
click at [563, 472] on icon "D" at bounding box center [570, 463] width 26 height 26
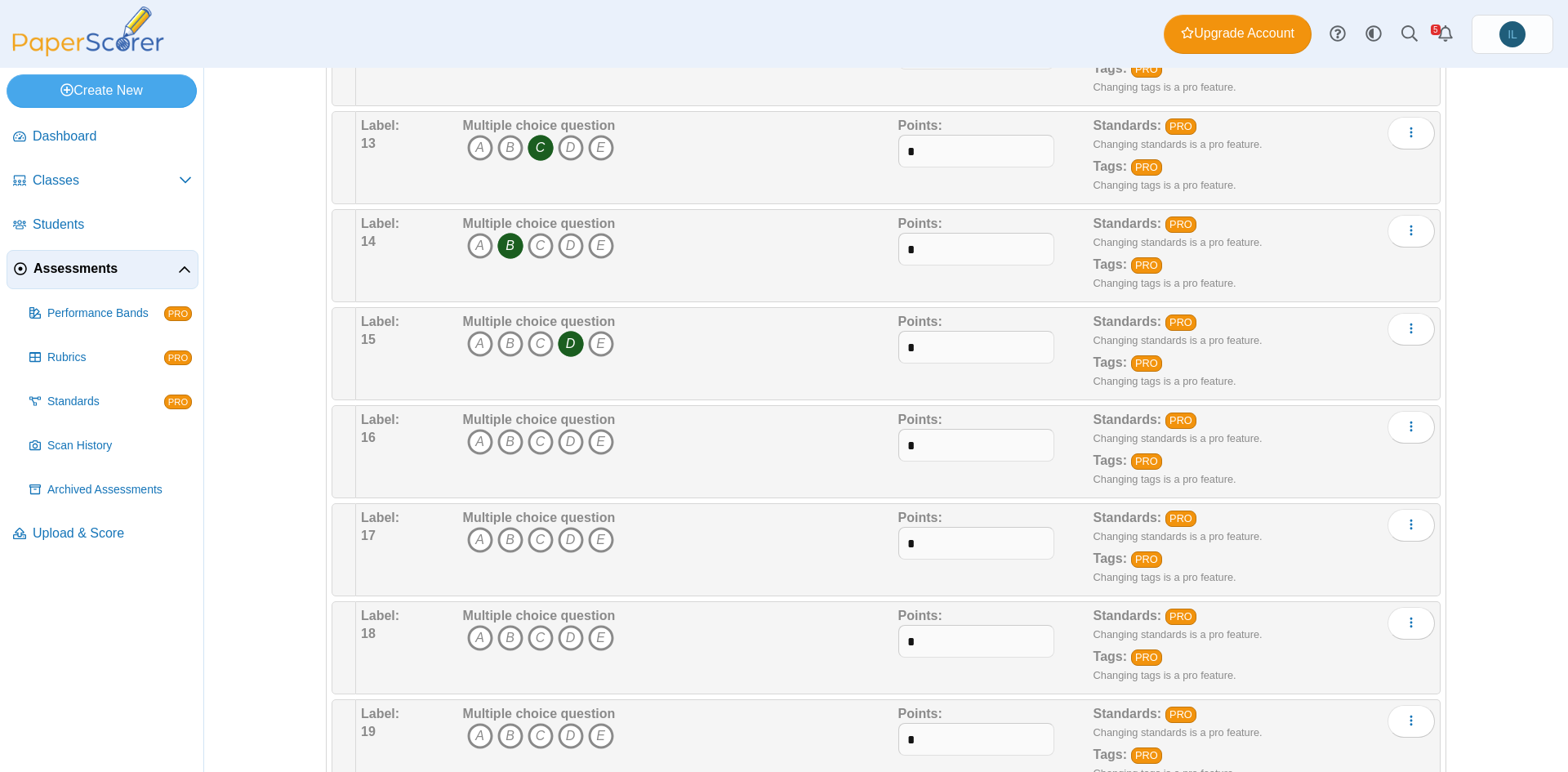
scroll to position [1393, 0]
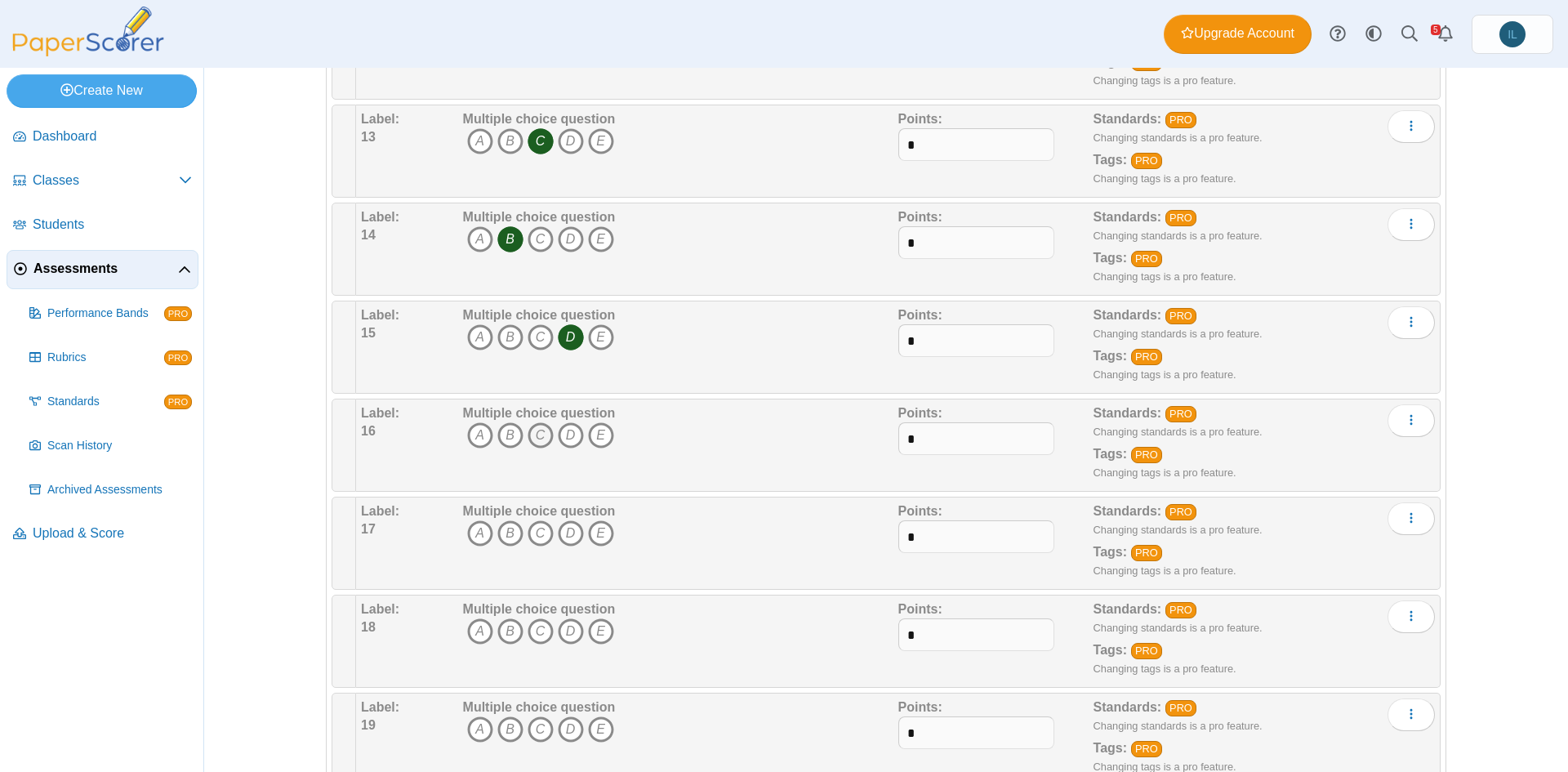
click at [528, 441] on icon "C" at bounding box center [540, 435] width 26 height 26
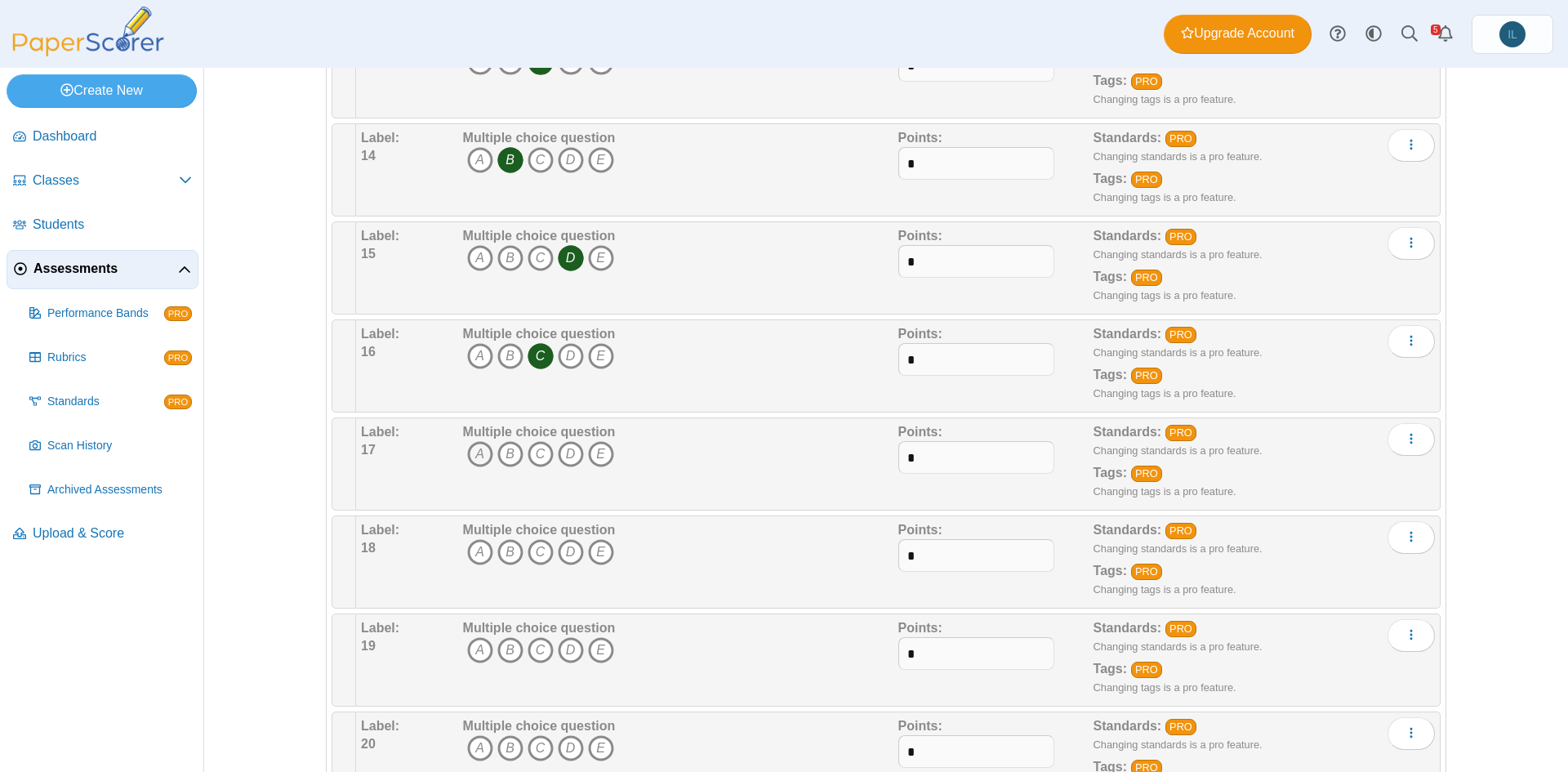
click at [470, 458] on icon "A" at bounding box center [480, 454] width 26 height 26
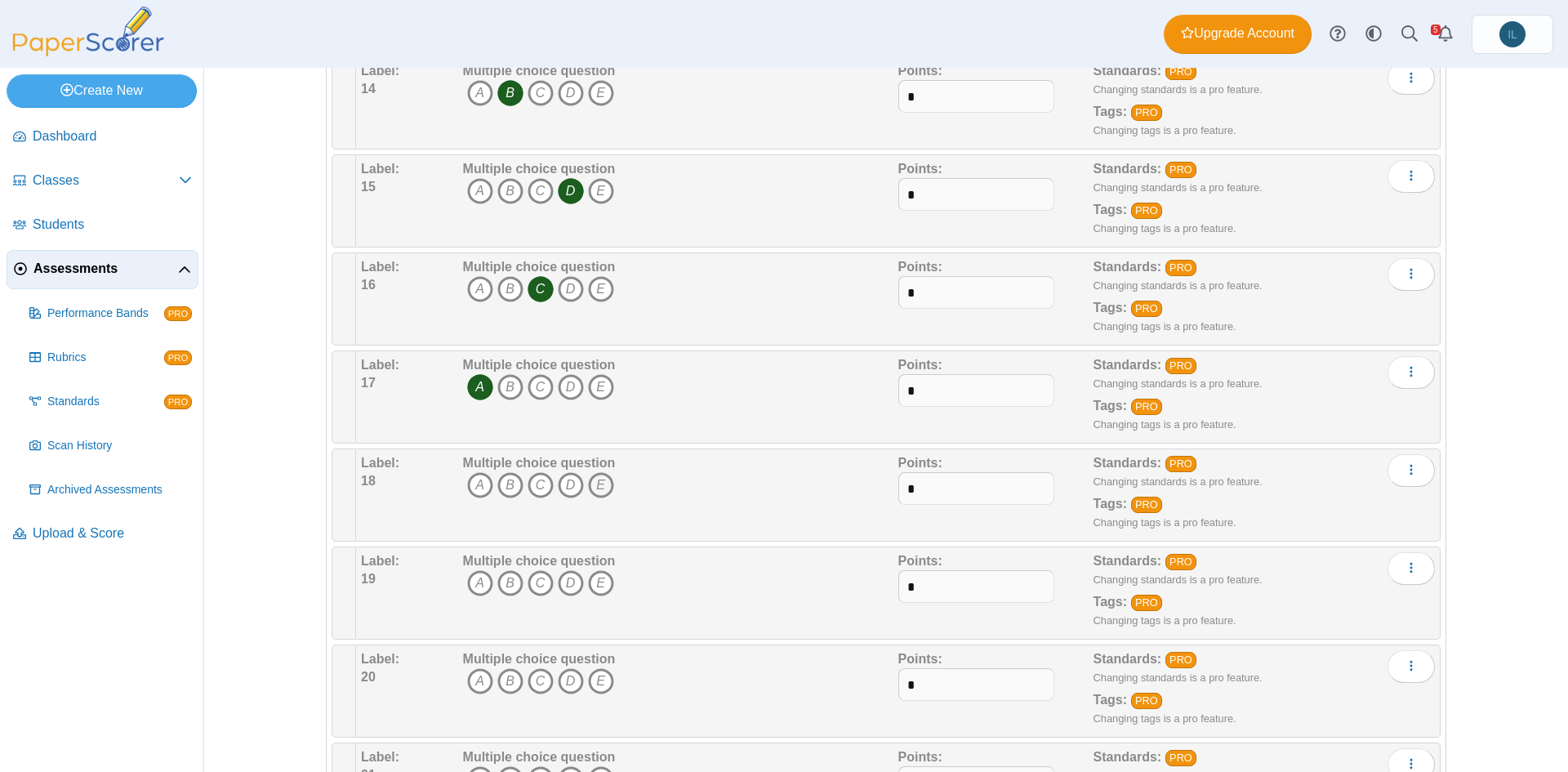
click at [594, 479] on icon "E" at bounding box center [601, 485] width 26 height 26
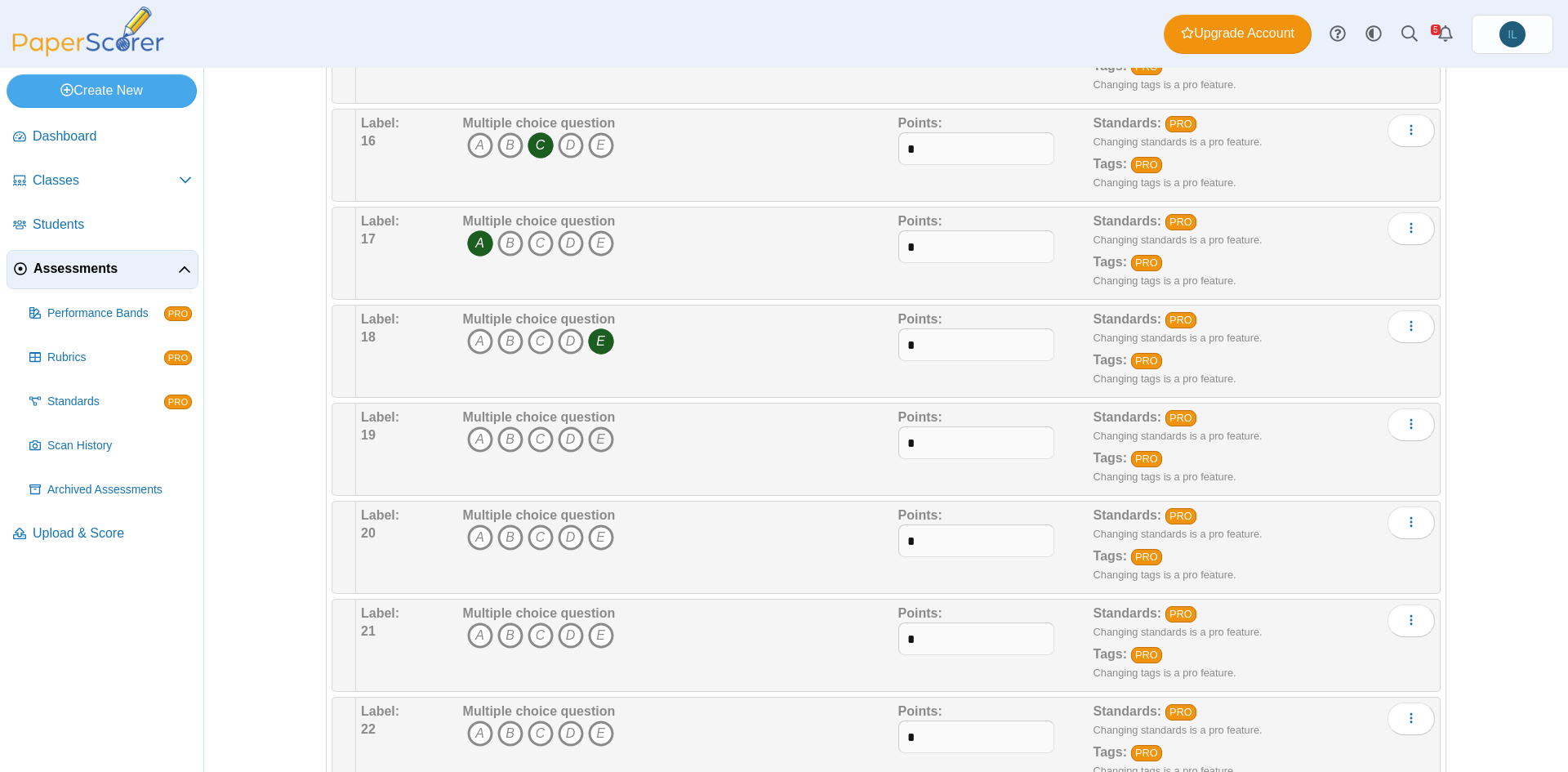
scroll to position [1684, 0]
click at [565, 433] on icon "D" at bounding box center [570, 437] width 26 height 26
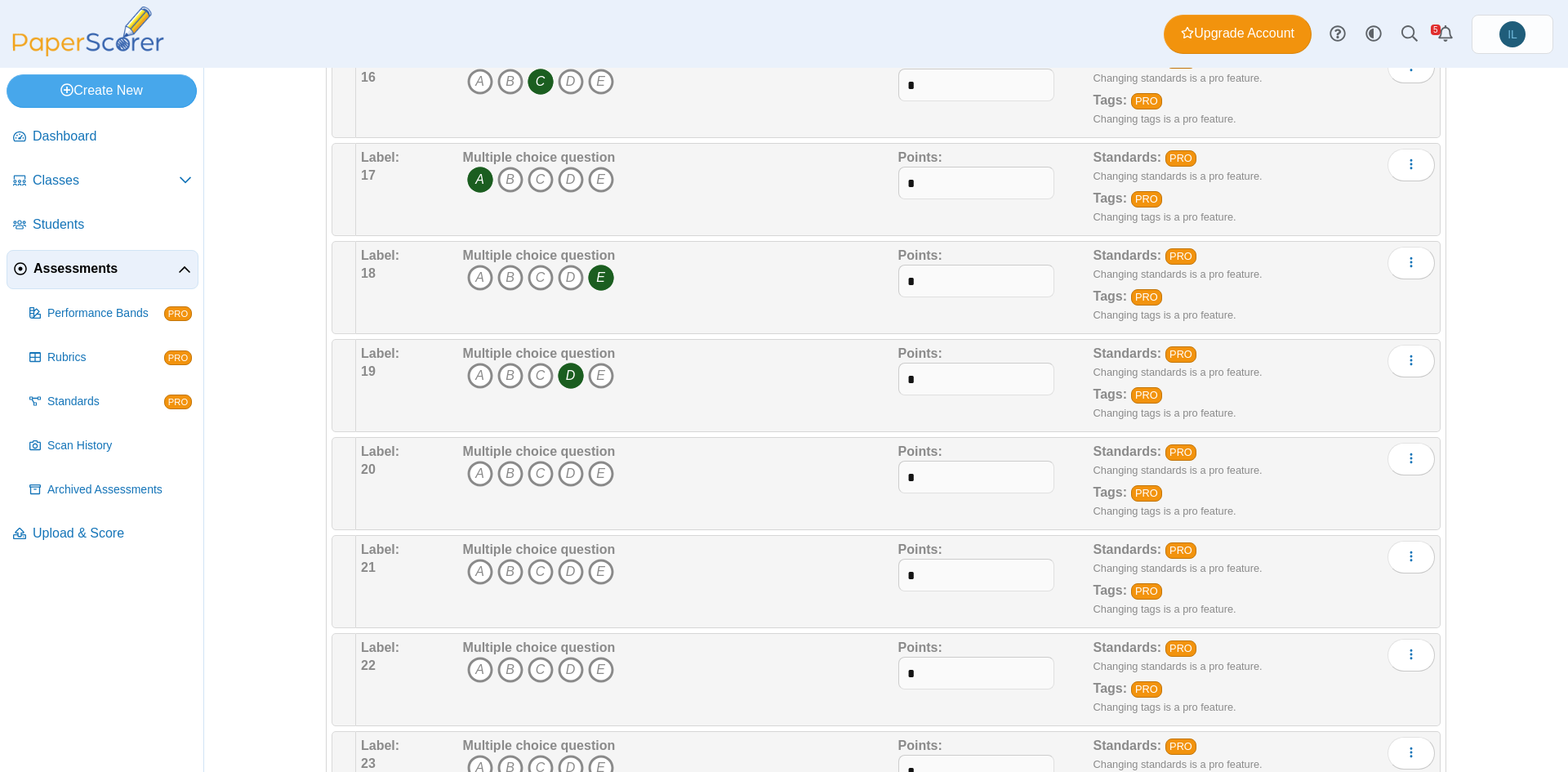
scroll to position [1747, 0]
click at [540, 467] on icon "C" at bounding box center [540, 472] width 26 height 26
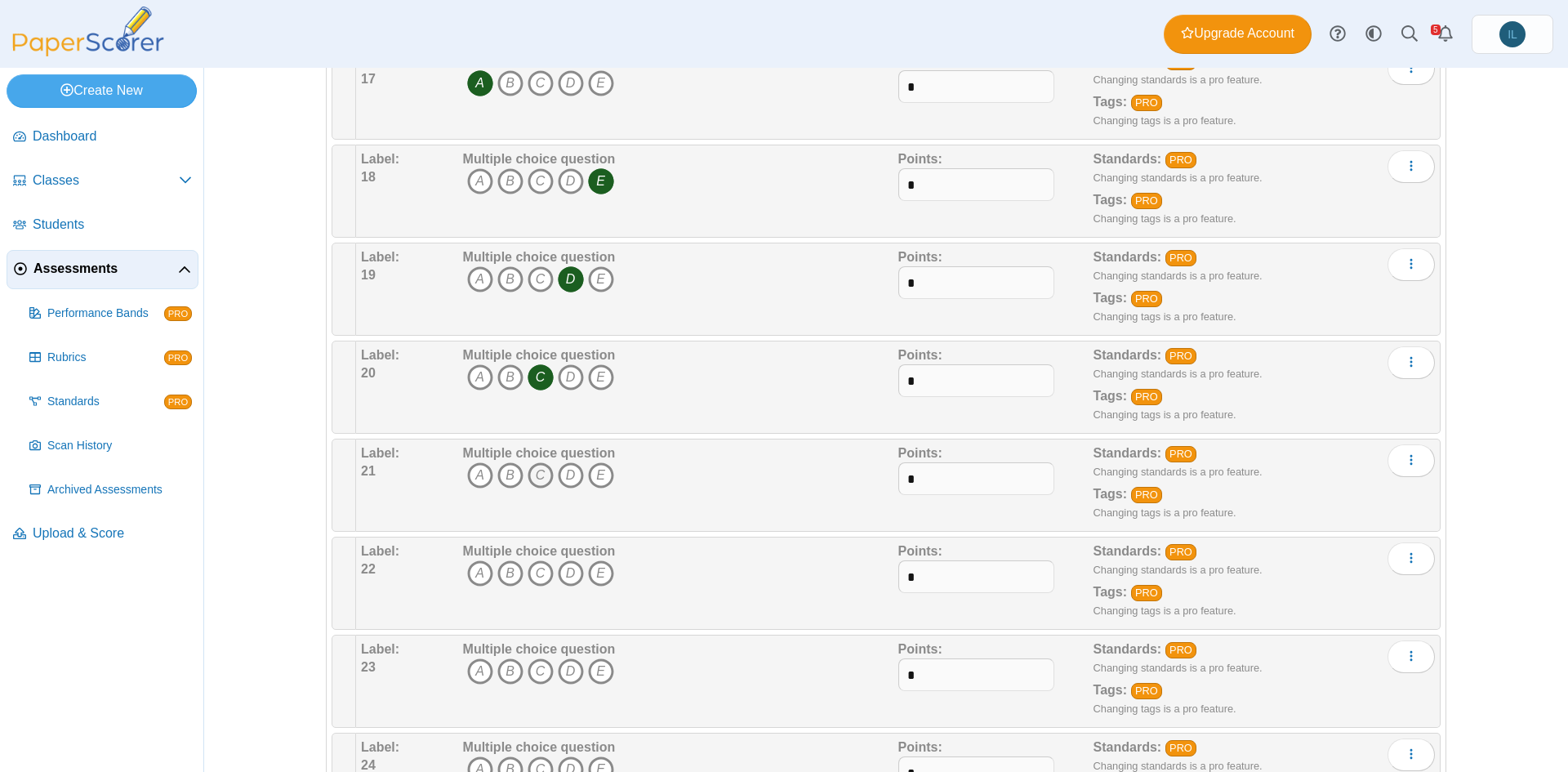
click at [528, 472] on icon "C" at bounding box center [540, 475] width 26 height 26
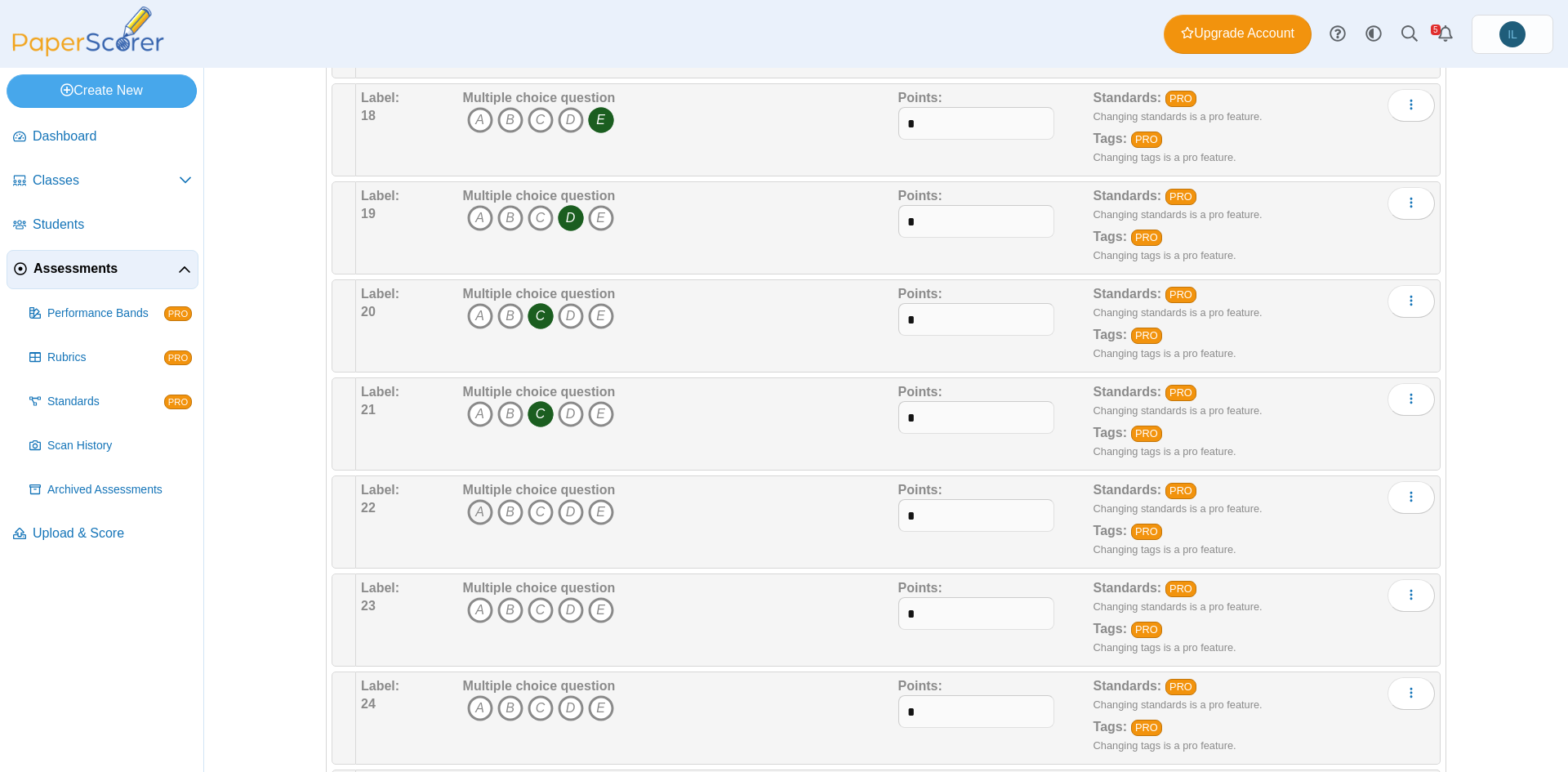
click at [468, 511] on icon "A" at bounding box center [480, 512] width 26 height 26
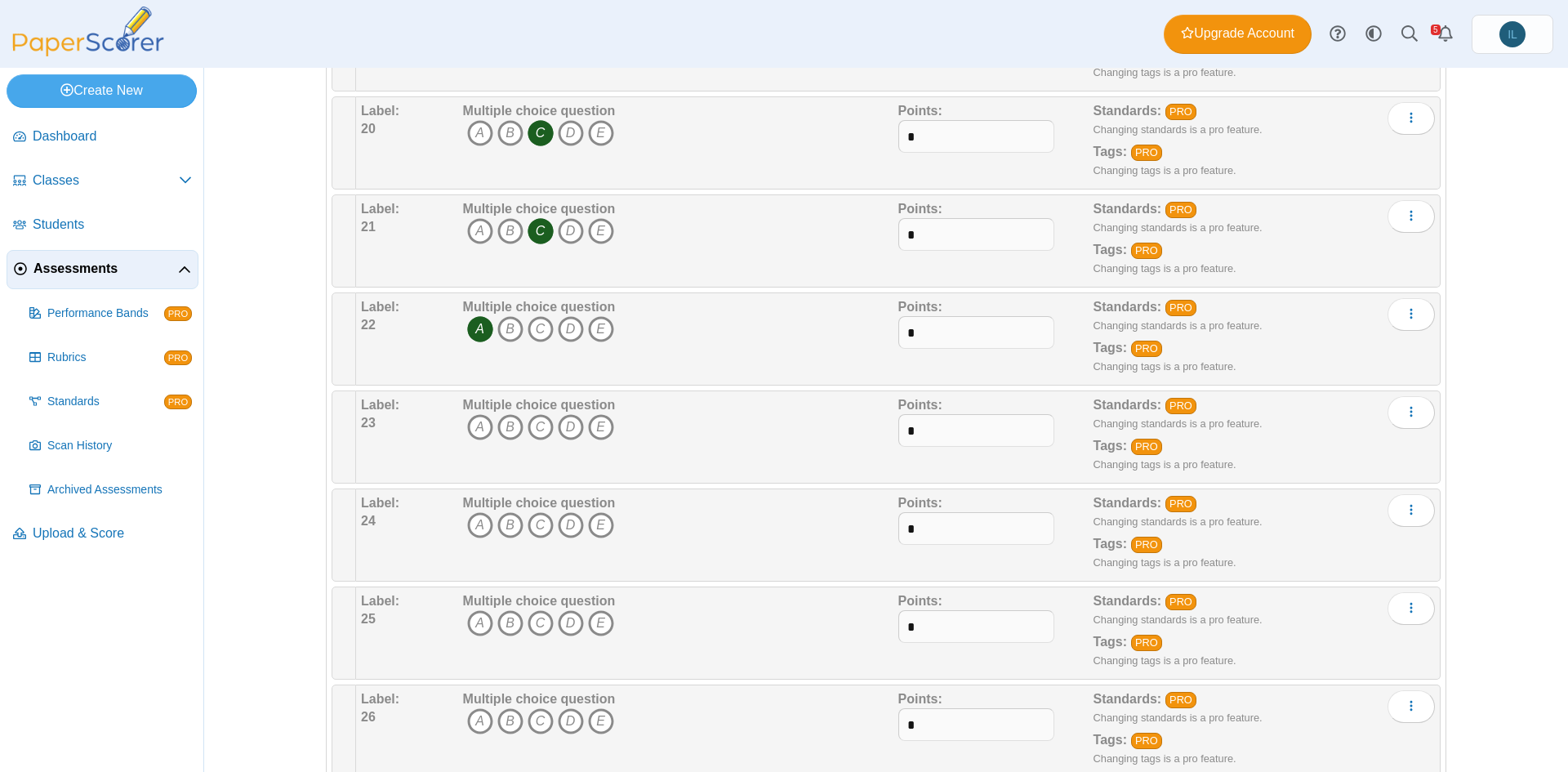
scroll to position [2107, 0]
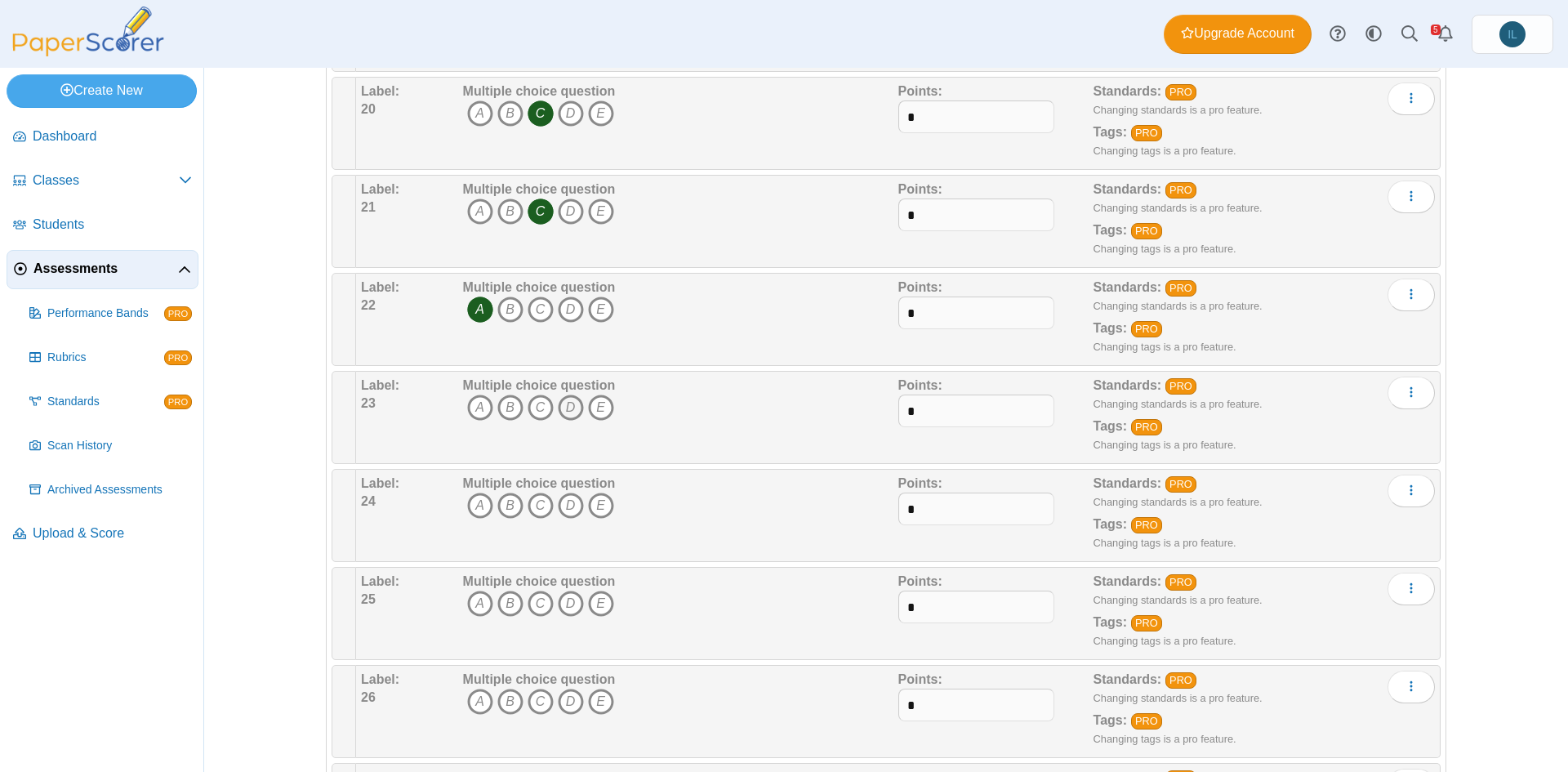
click at [568, 402] on icon "D" at bounding box center [570, 407] width 26 height 26
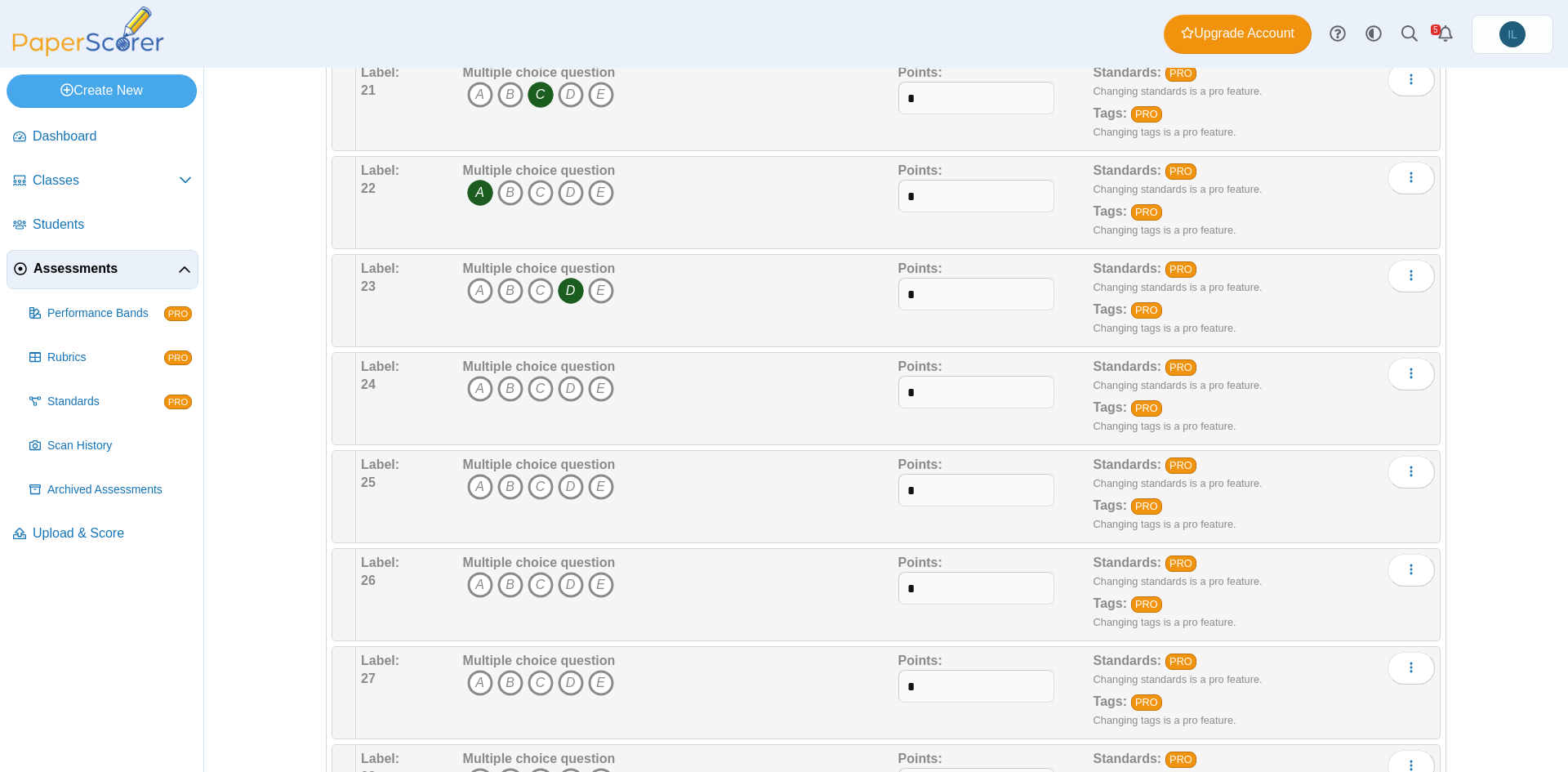
scroll to position [2229, 0]
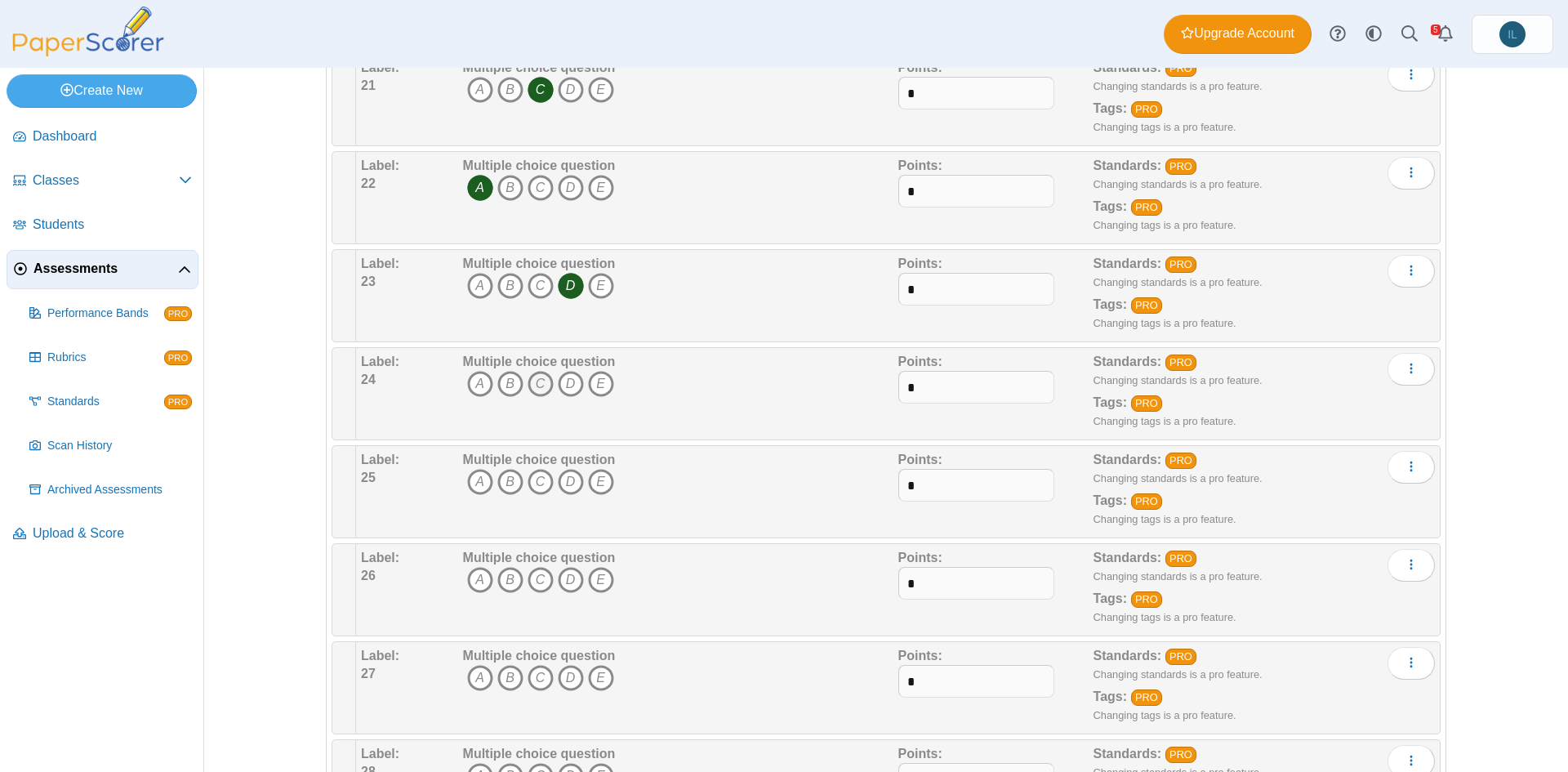
click at [539, 381] on icon "C" at bounding box center [540, 383] width 26 height 26
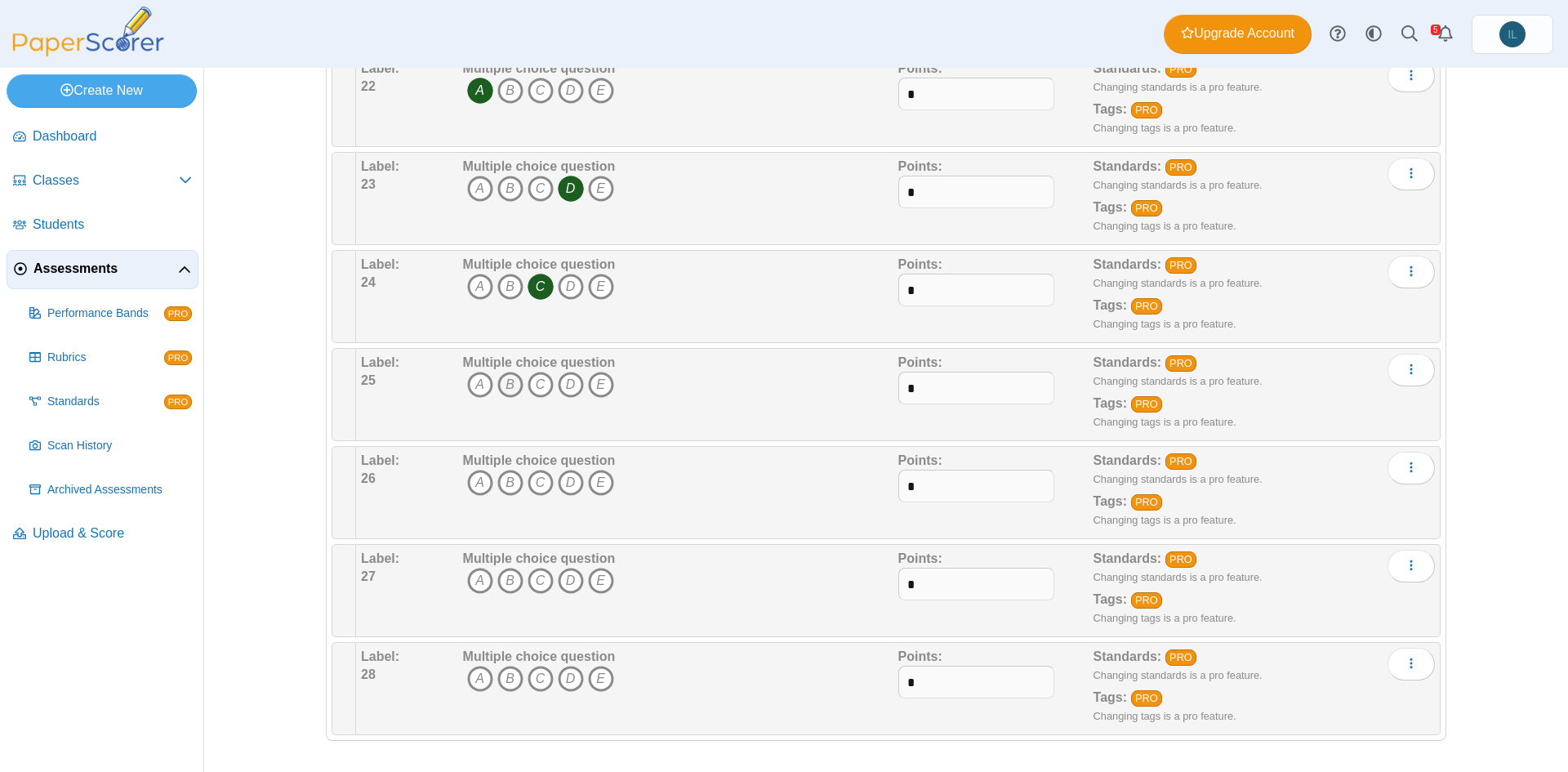
click at [510, 383] on icon "B" at bounding box center [510, 384] width 26 height 26
click at [562, 481] on icon "D" at bounding box center [570, 482] width 26 height 26
click at [596, 586] on icon "E" at bounding box center [601, 581] width 26 height 26
click at [466, 694] on span "A B C D E" at bounding box center [539, 681] width 153 height 30
click at [470, 690] on icon "A" at bounding box center [480, 678] width 26 height 26
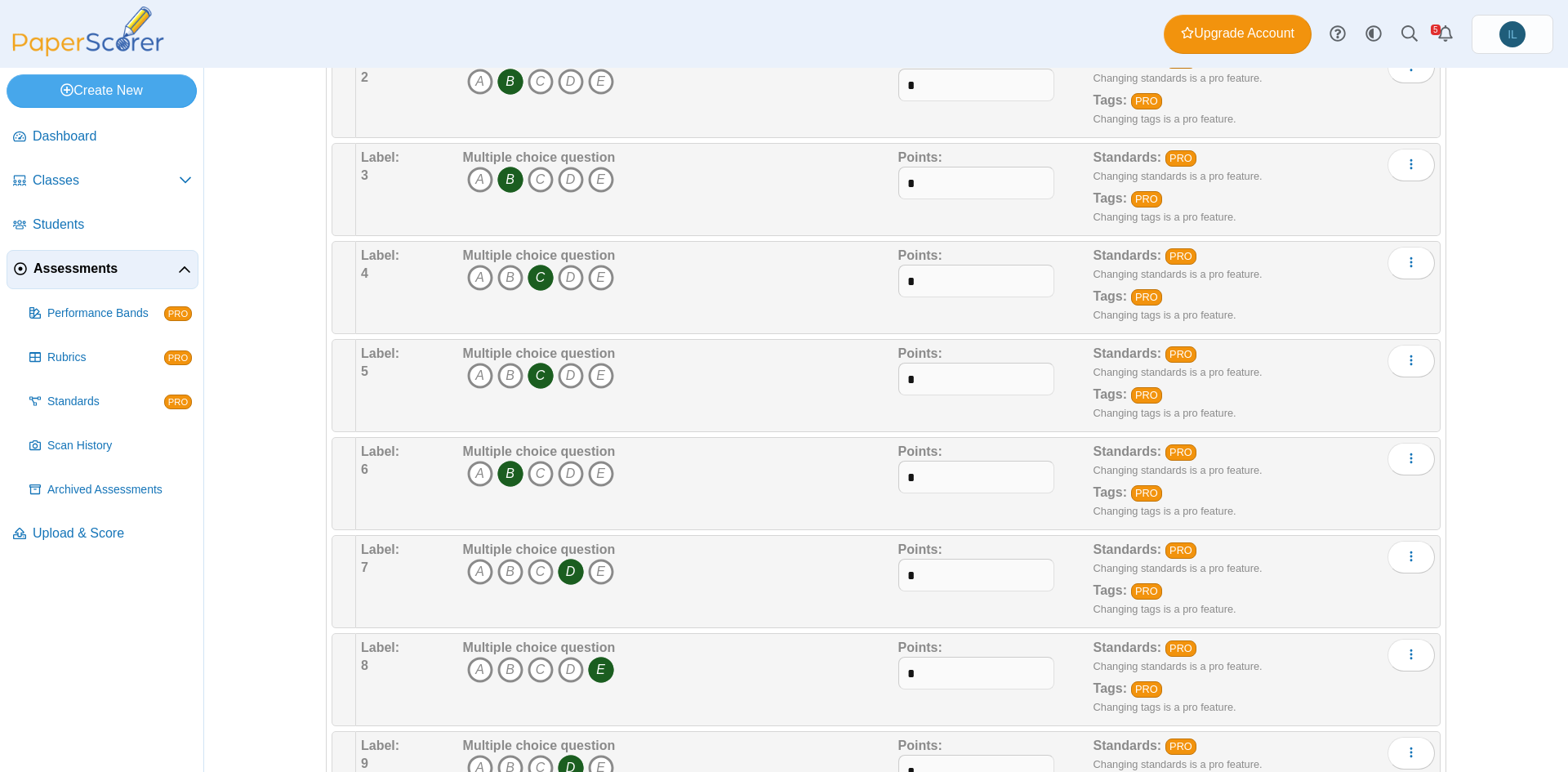
scroll to position [0, 0]
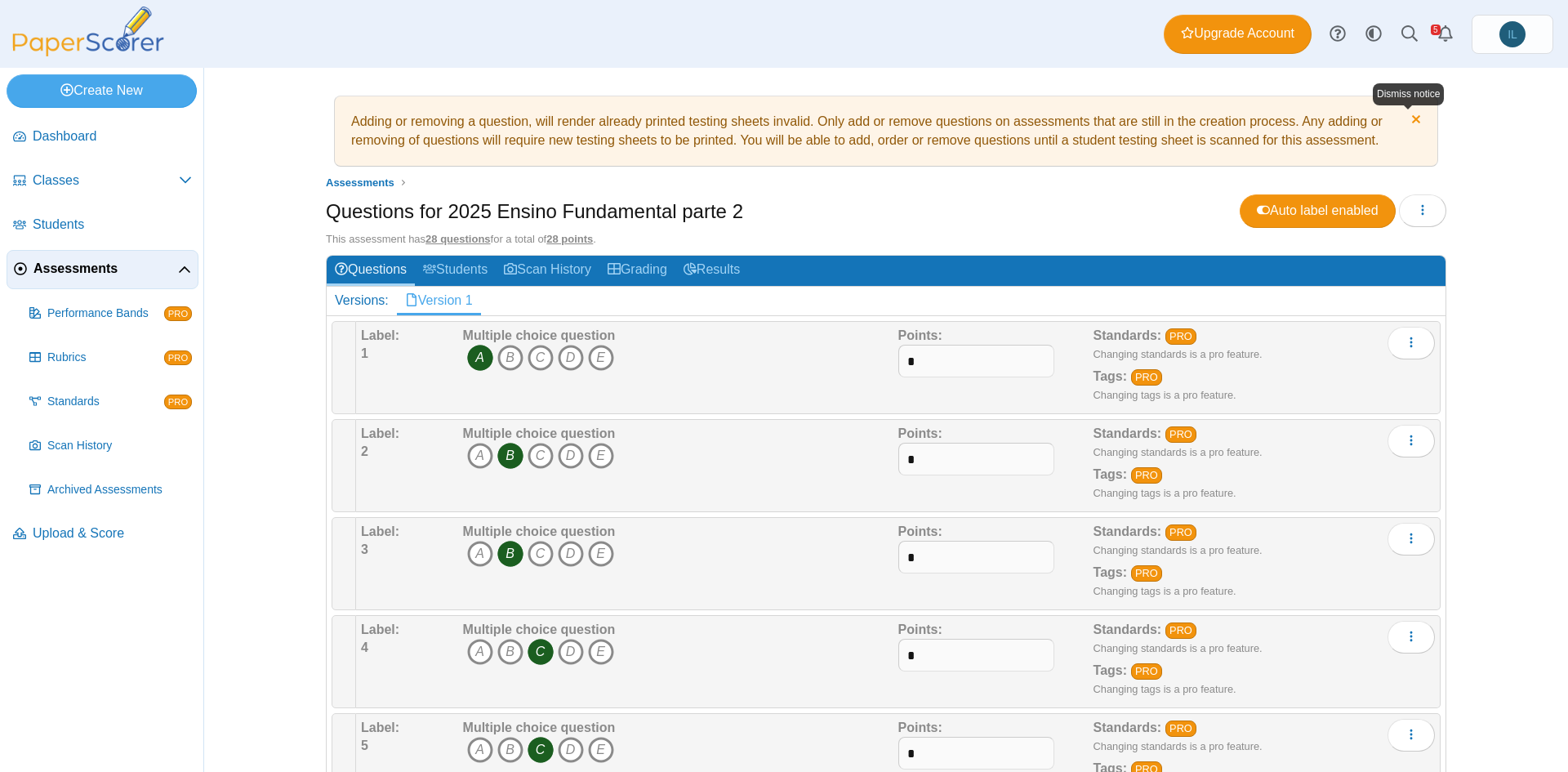
click at [1413, 122] on link "Dismiss notice" at bounding box center [1414, 121] width 14 height 17
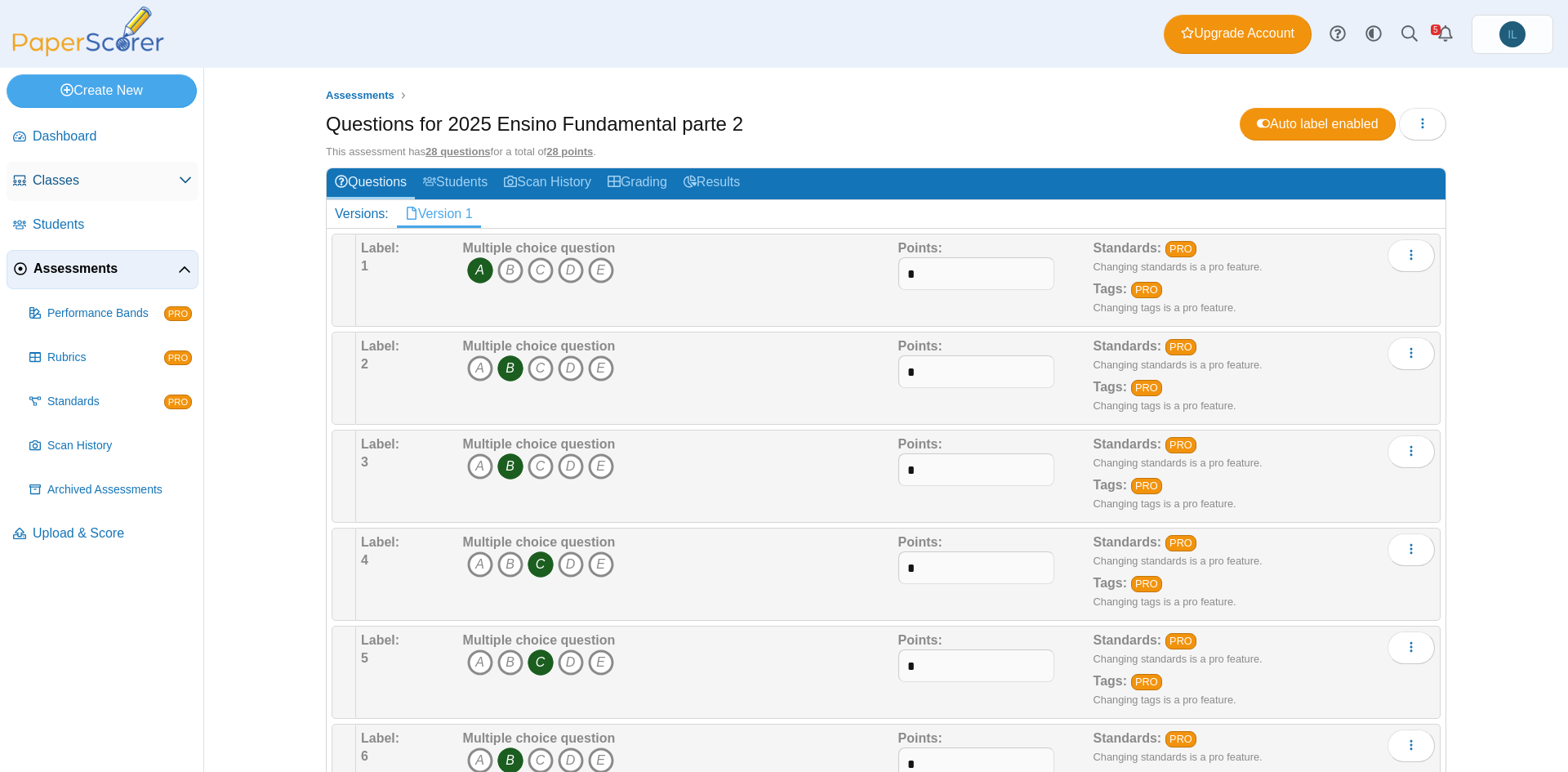
click at [116, 172] on span "Classes" at bounding box center [106, 180] width 146 height 18
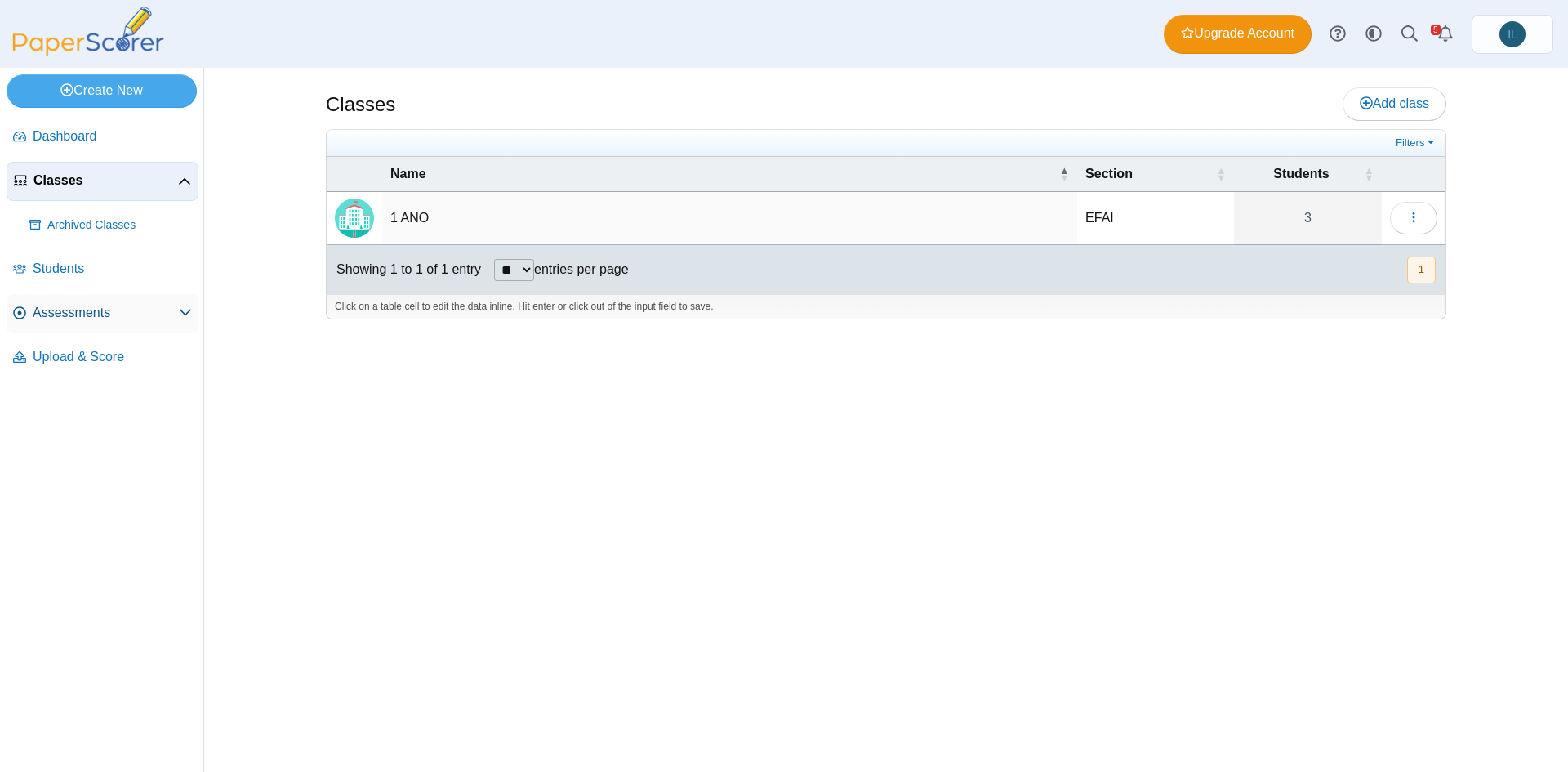
click at [102, 311] on span "Assessments" at bounding box center [106, 312] width 146 height 18
click at [176, 321] on span "Assessments" at bounding box center [106, 312] width 146 height 18
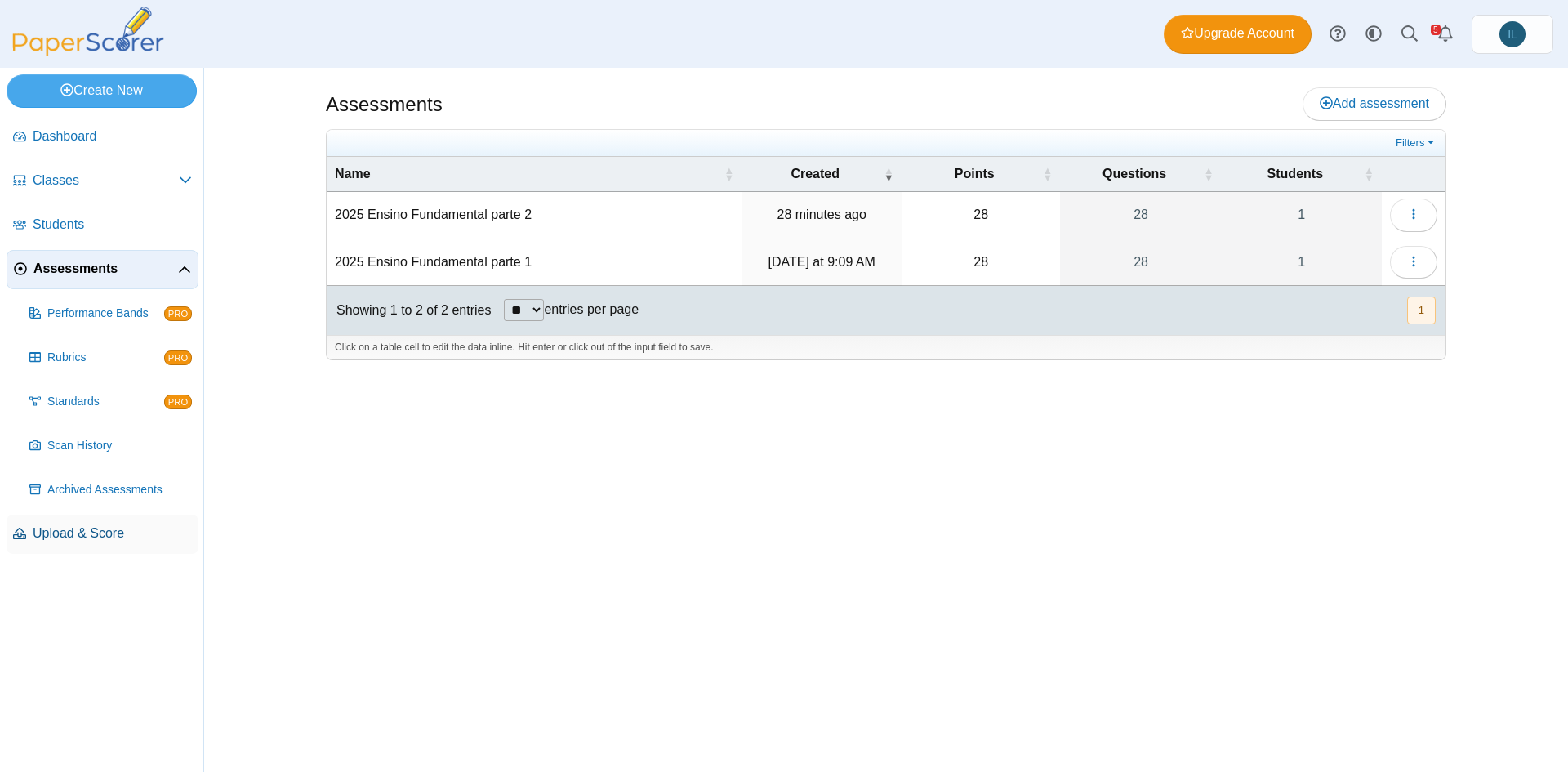
click at [101, 529] on span "Upload & Score" at bounding box center [112, 533] width 159 height 18
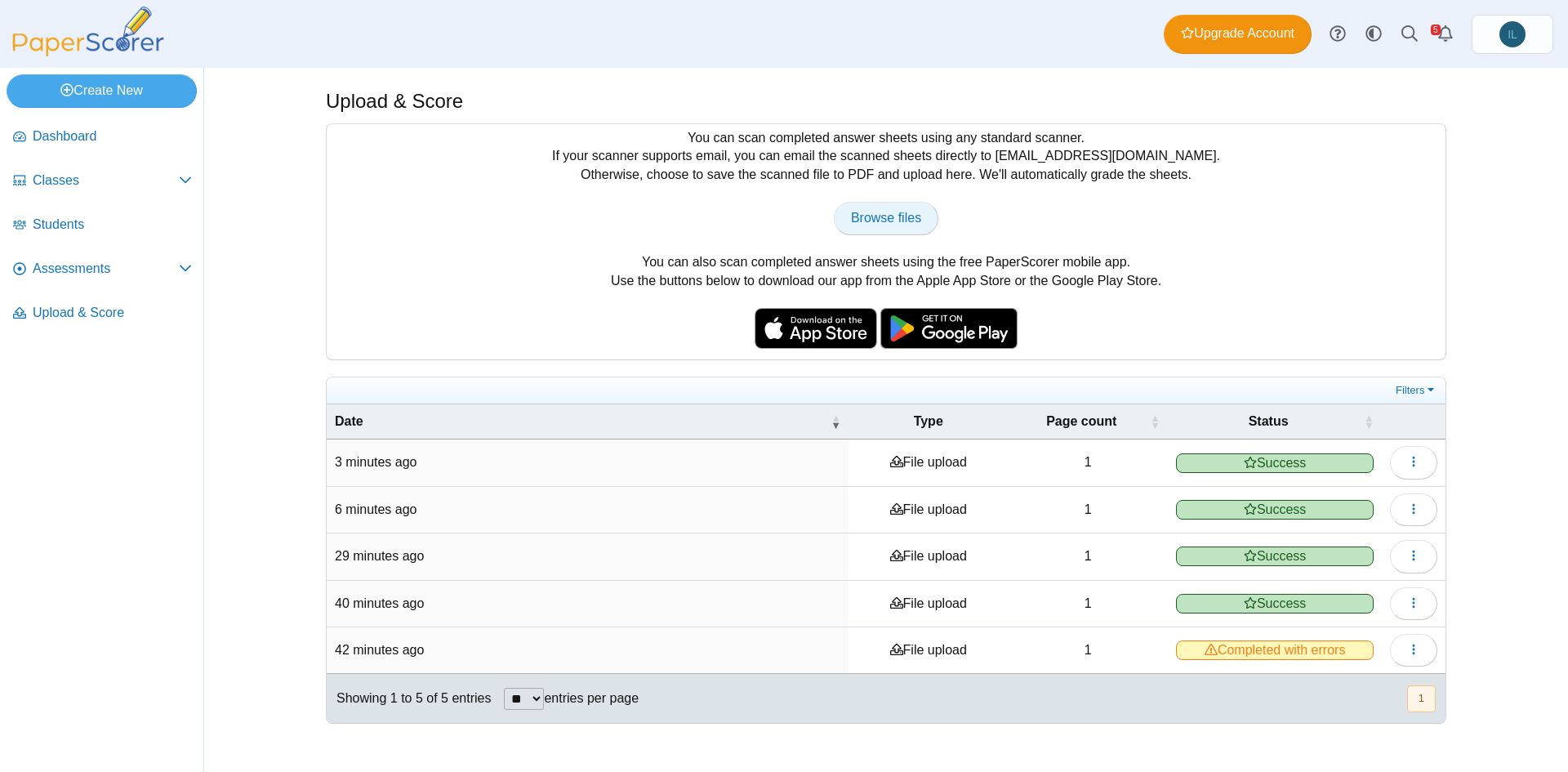
click at [879, 224] on span "Browse files" at bounding box center [886, 217] width 70 height 14
type input "**********"
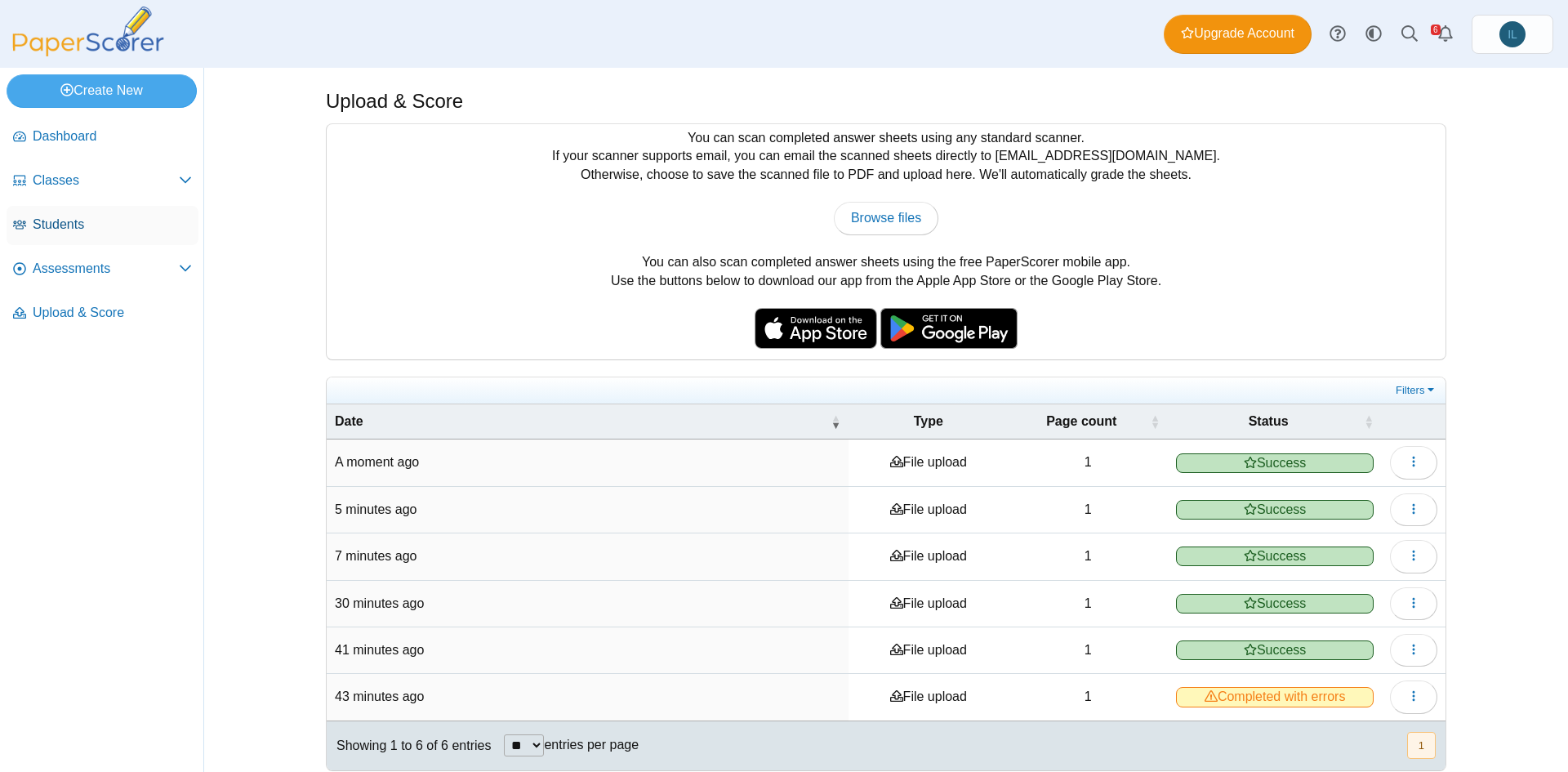
click at [87, 220] on span "Students" at bounding box center [112, 224] width 159 height 18
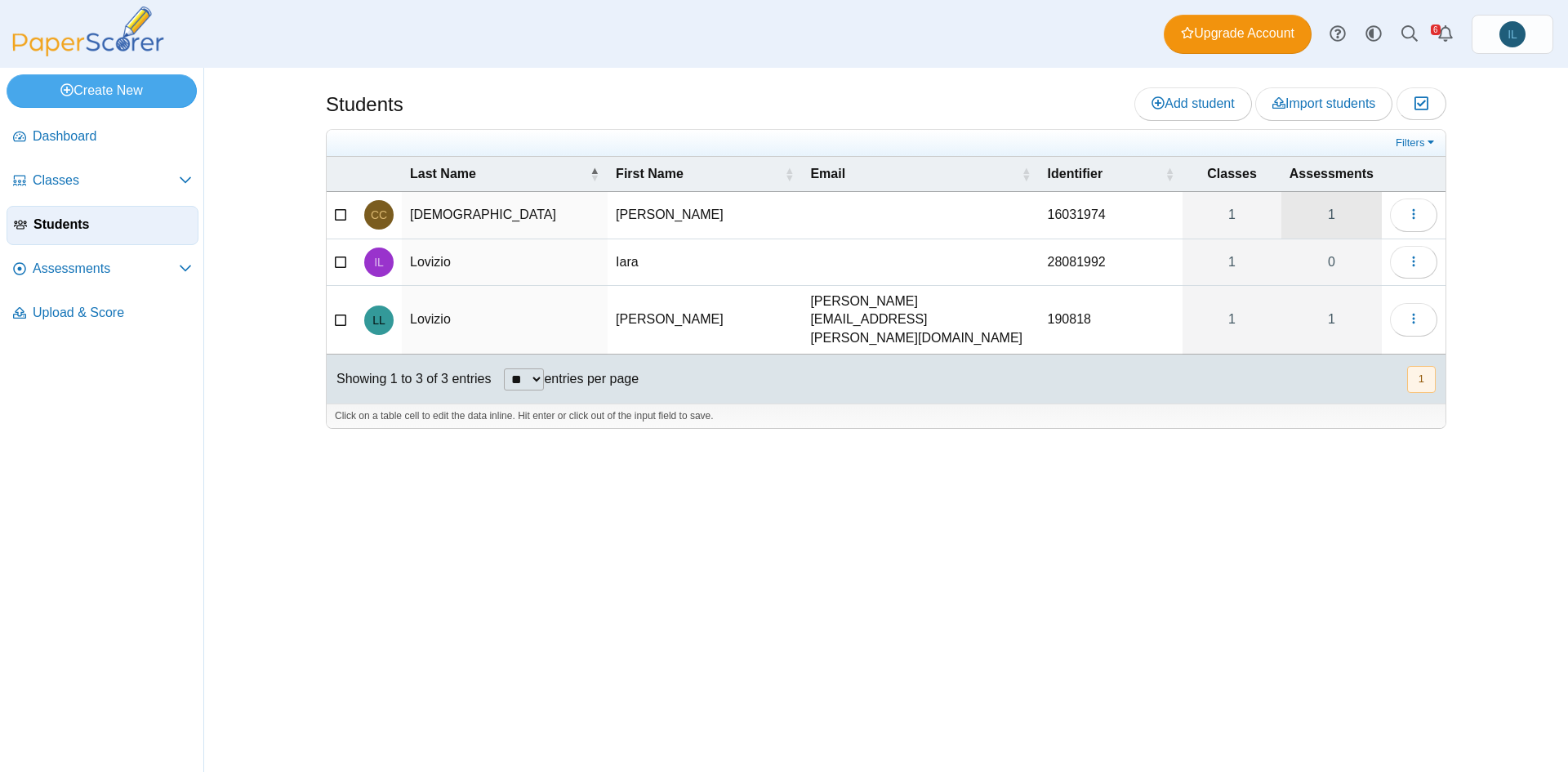
click at [1336, 226] on link "1" at bounding box center [1331, 215] width 101 height 46
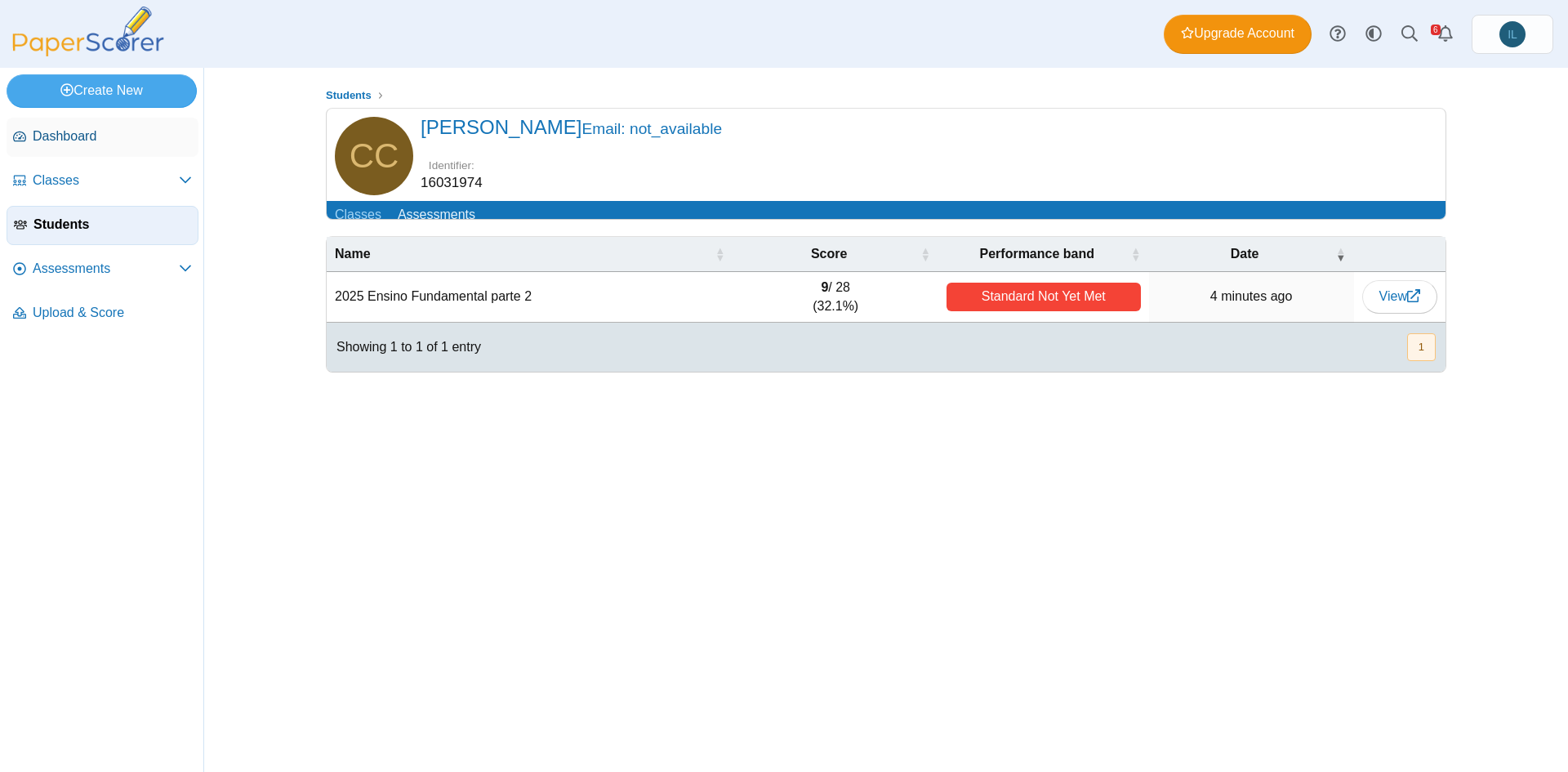
click at [84, 126] on link "Dashboard" at bounding box center [102, 137] width 192 height 39
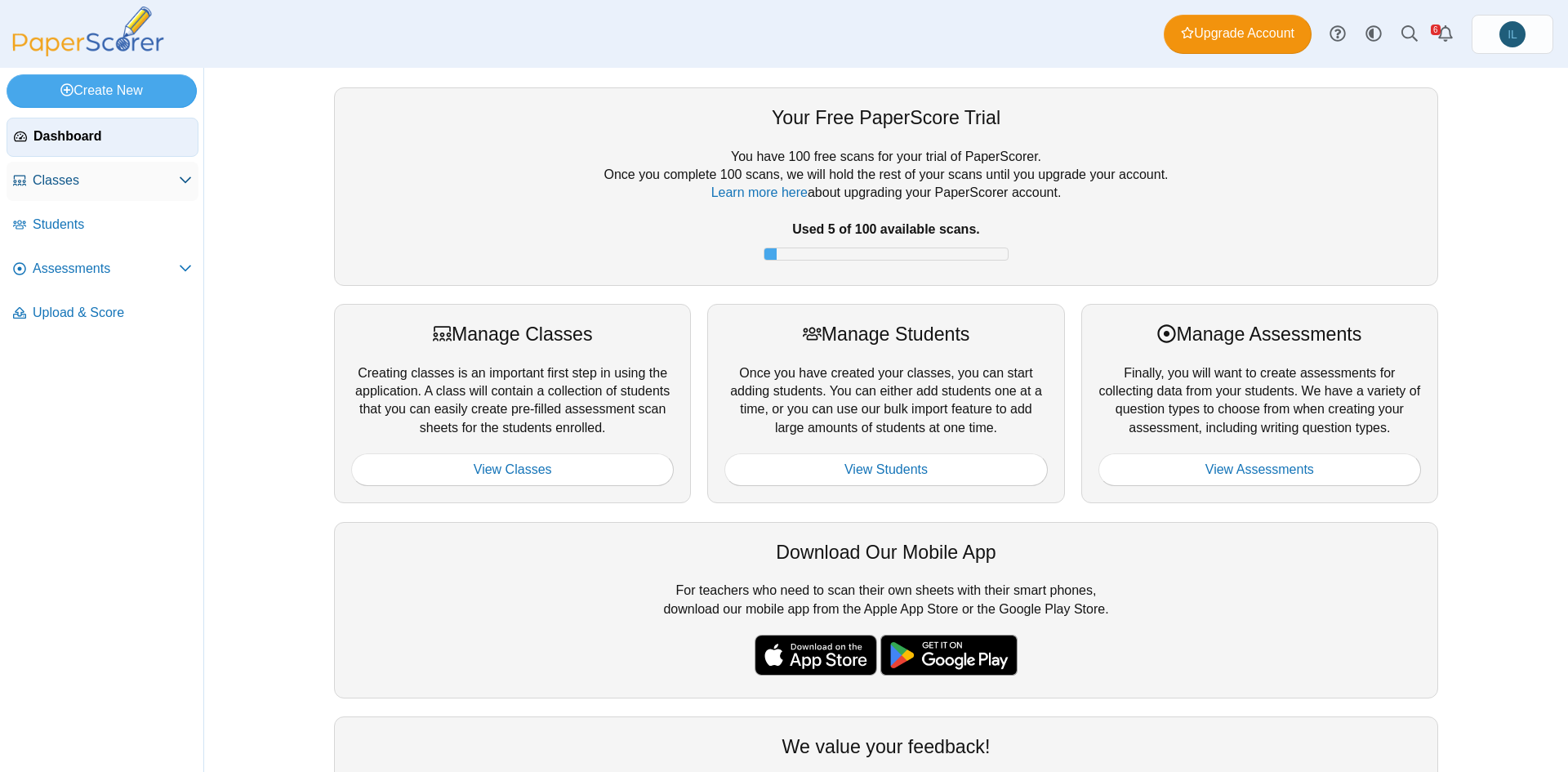
click at [180, 179] on icon at bounding box center [185, 180] width 13 height 13
click at [180, 318] on icon at bounding box center [185, 312] width 13 height 13
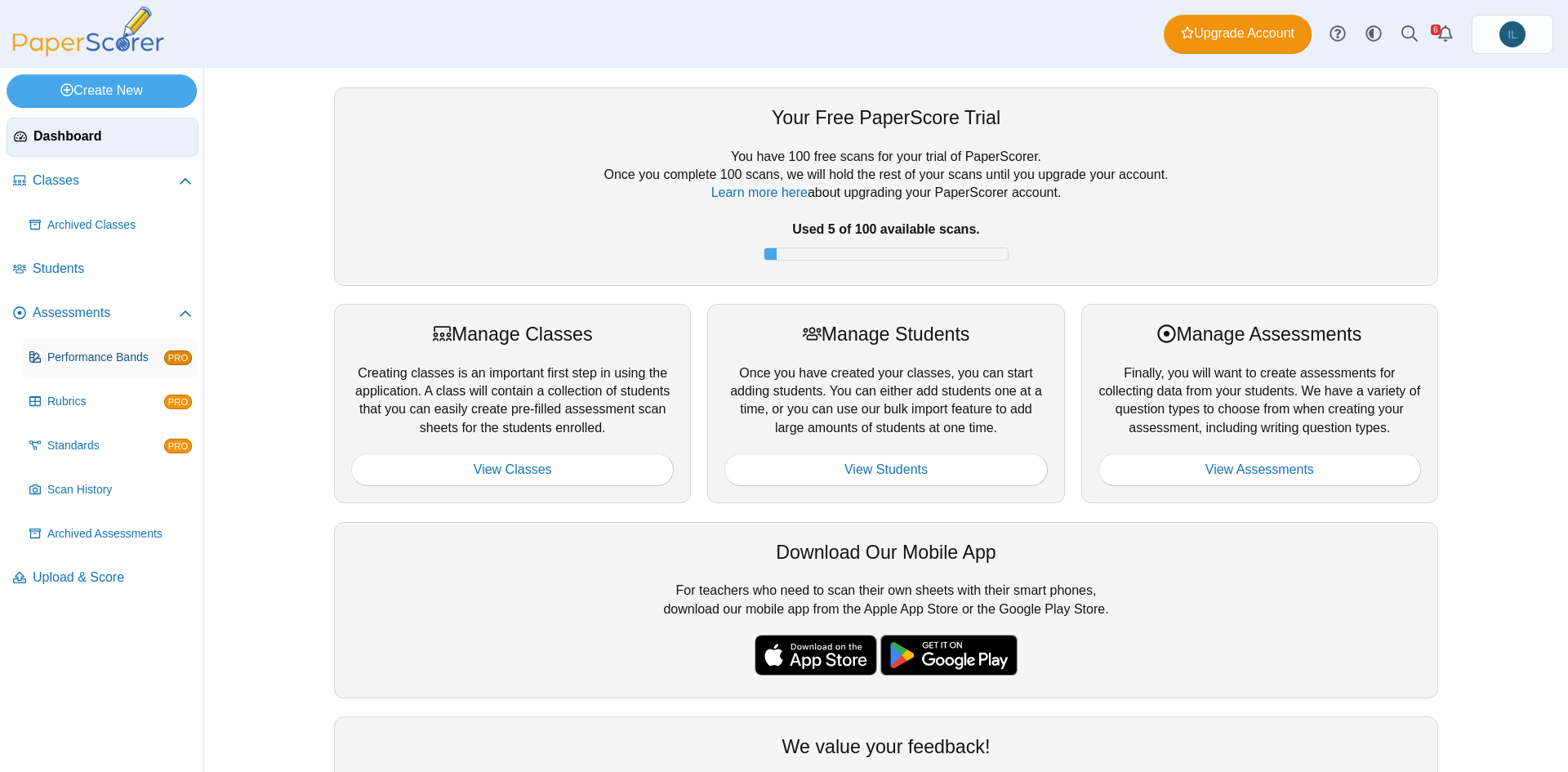
click at [110, 363] on span "Performance Bands" at bounding box center [105, 357] width 117 height 16
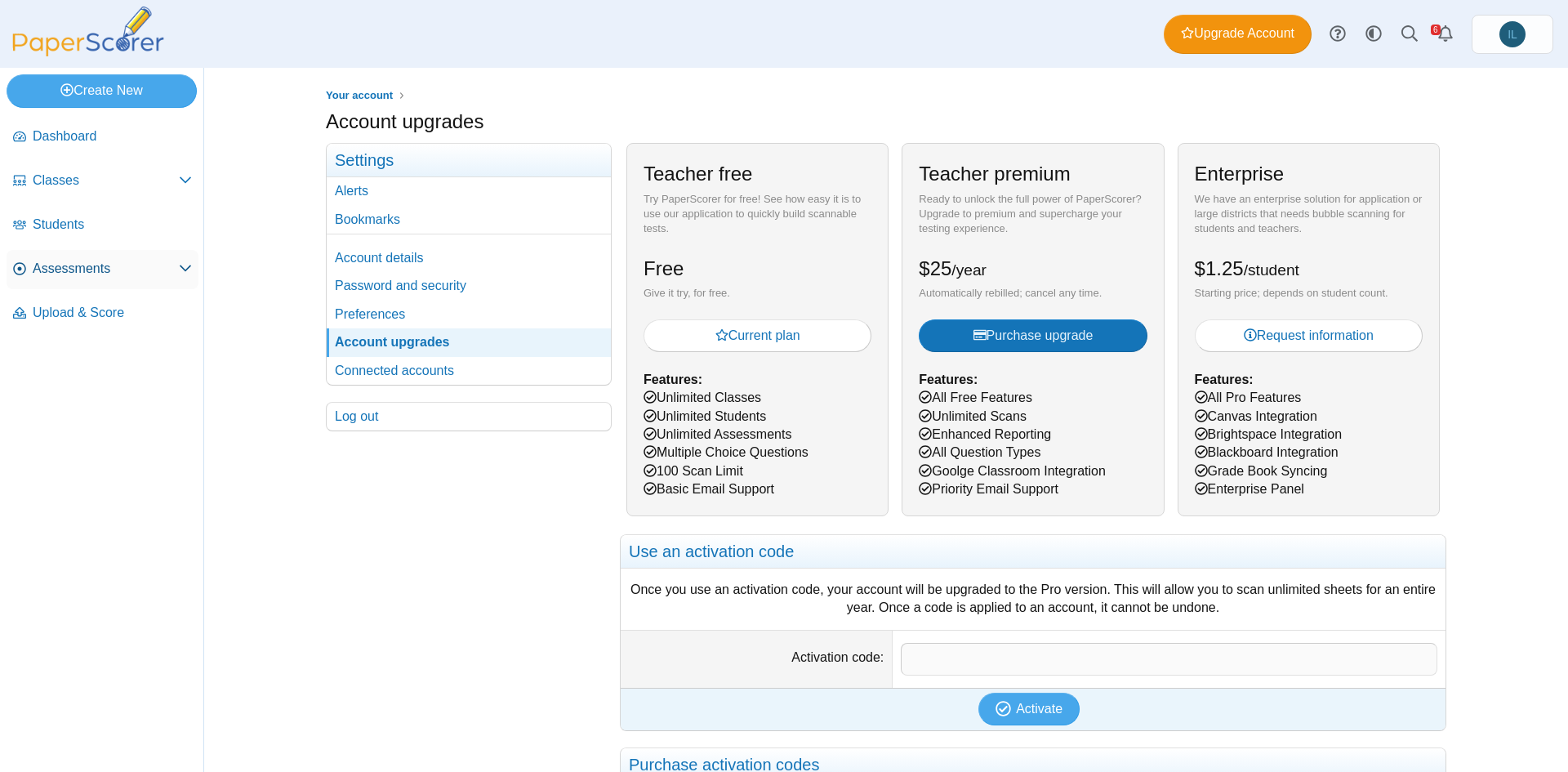
click at [138, 282] on link "Assessments" at bounding box center [102, 269] width 192 height 39
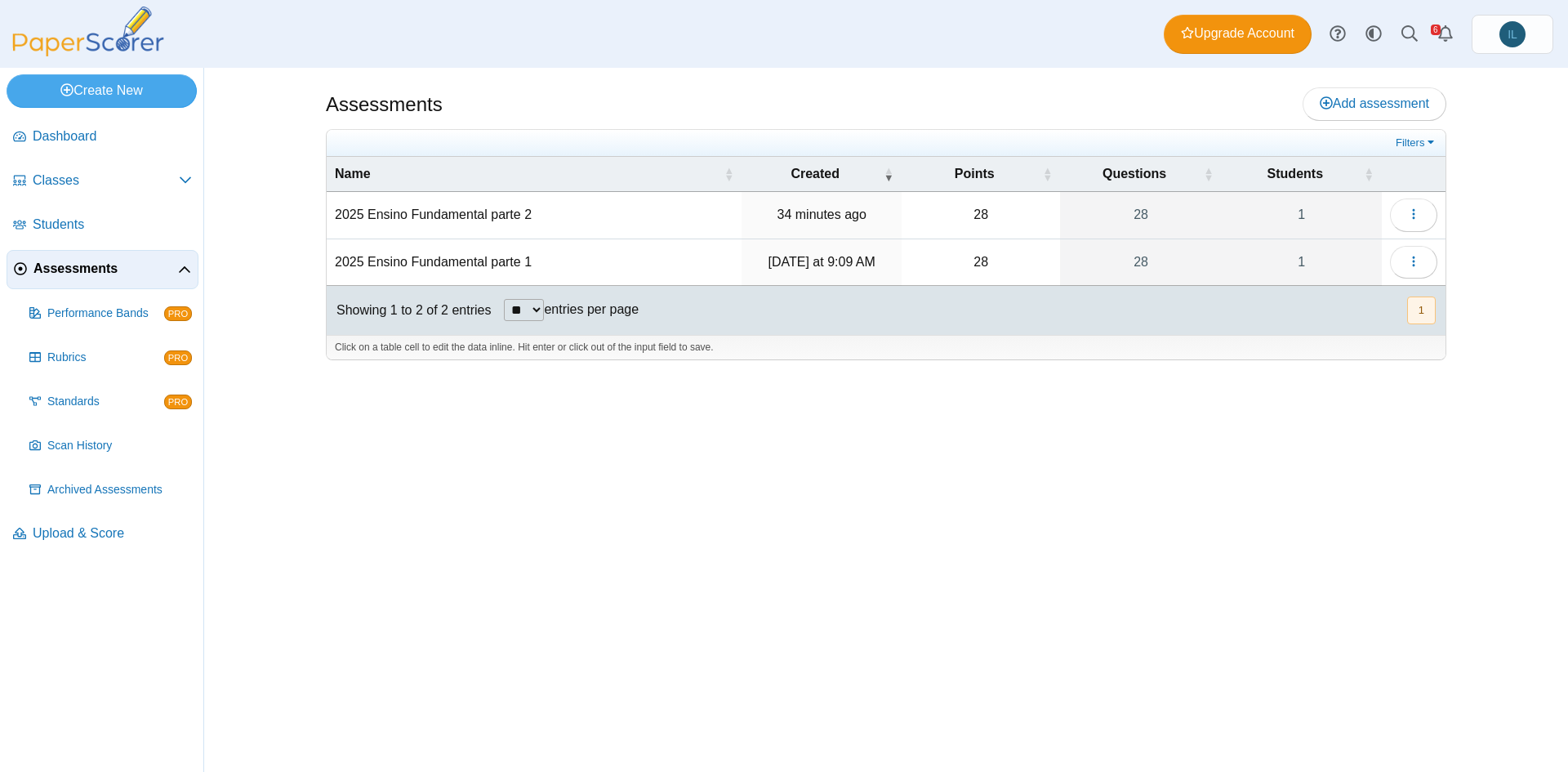
click at [1000, 222] on td "28" at bounding box center [982, 215] width 159 height 46
click at [1401, 213] on button "button" at bounding box center [1414, 215] width 47 height 33
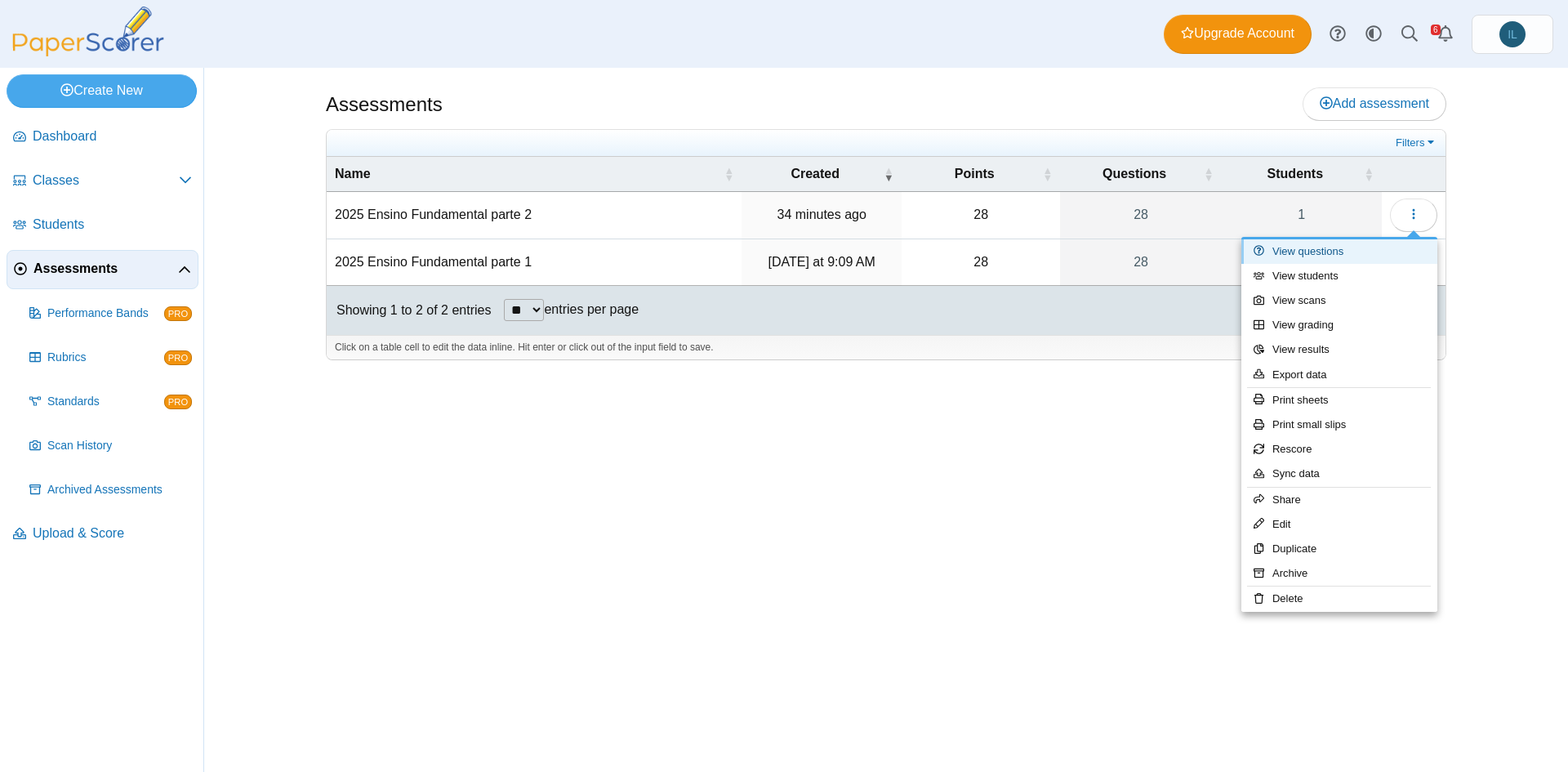
click at [1358, 248] on link "View questions" at bounding box center [1340, 251] width 196 height 24
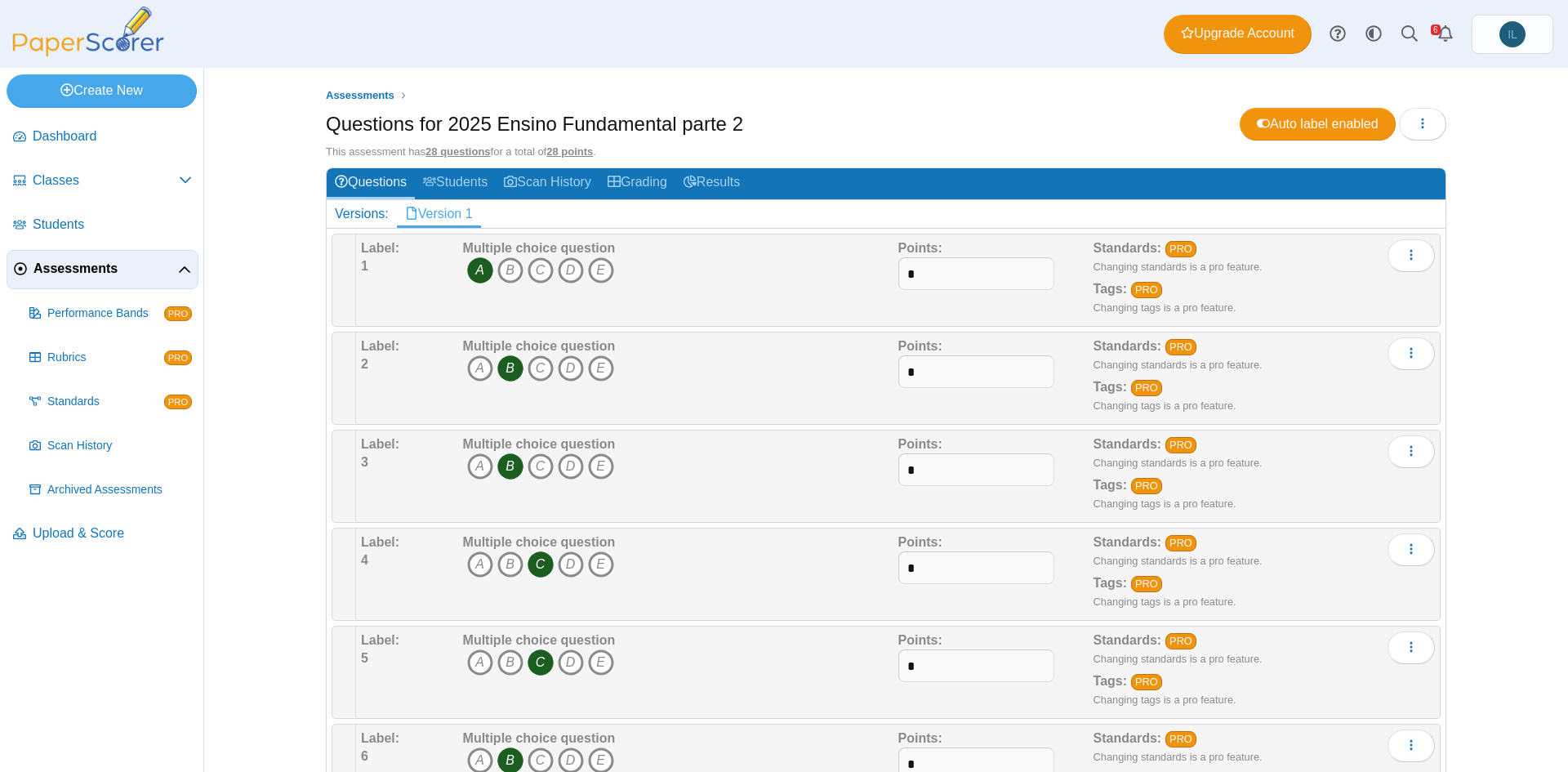
scroll to position [40, 0]
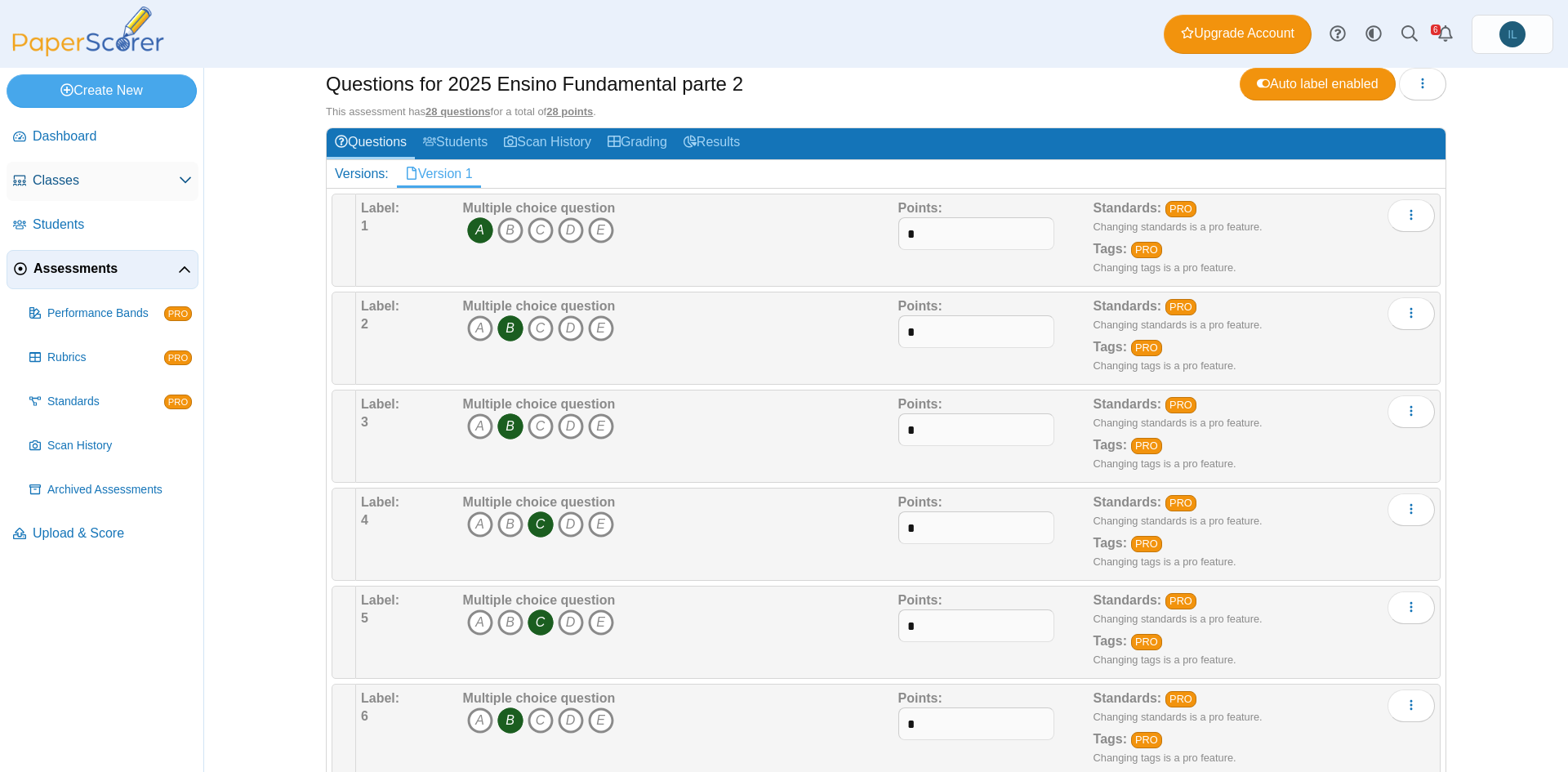
click at [164, 185] on span "Classes" at bounding box center [106, 180] width 146 height 18
click at [177, 187] on span "Classes" at bounding box center [106, 180] width 146 height 18
click at [124, 79] on link "Create New" at bounding box center [102, 91] width 190 height 33
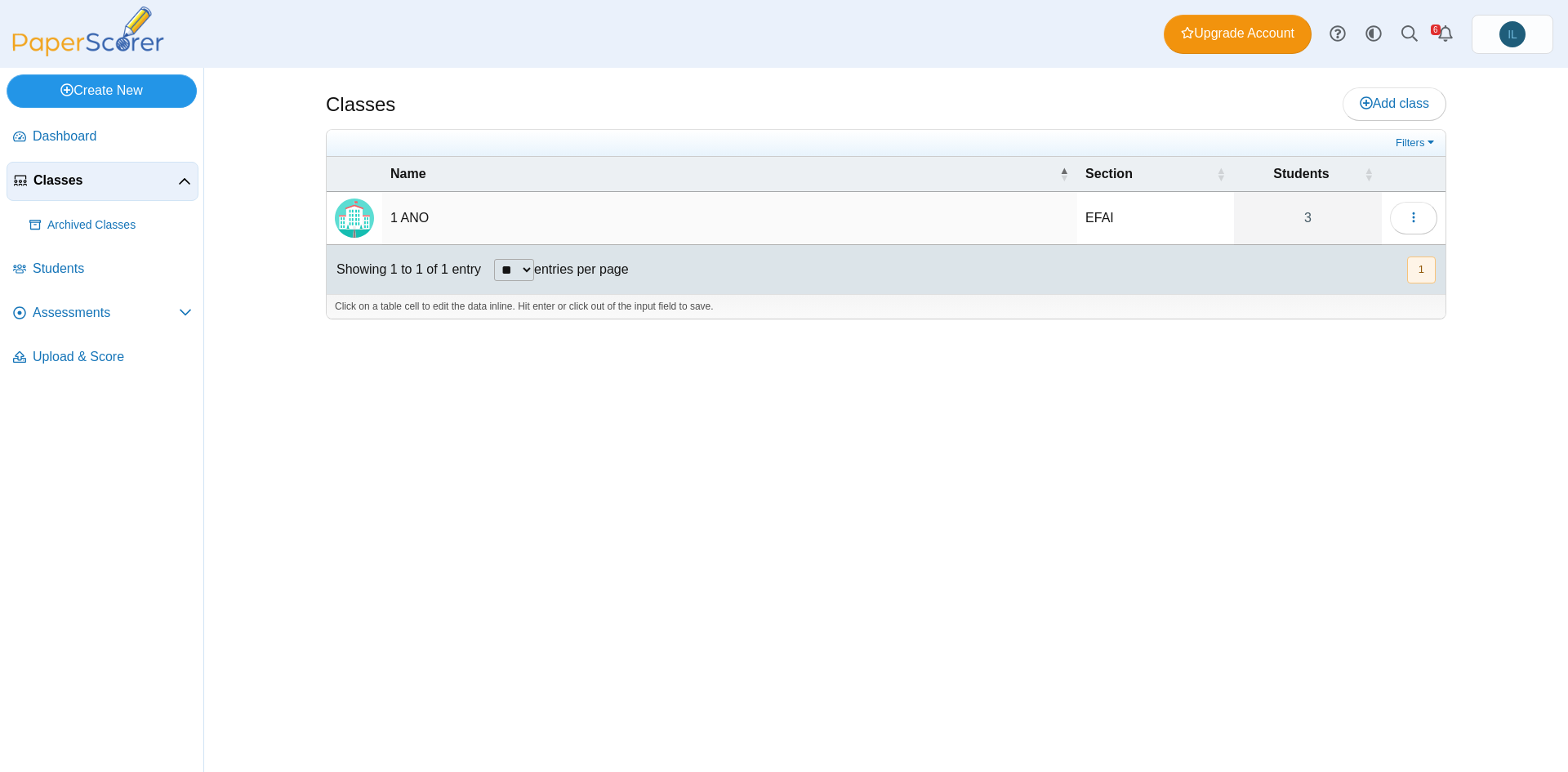
click at [149, 91] on link "Create New" at bounding box center [102, 91] width 190 height 33
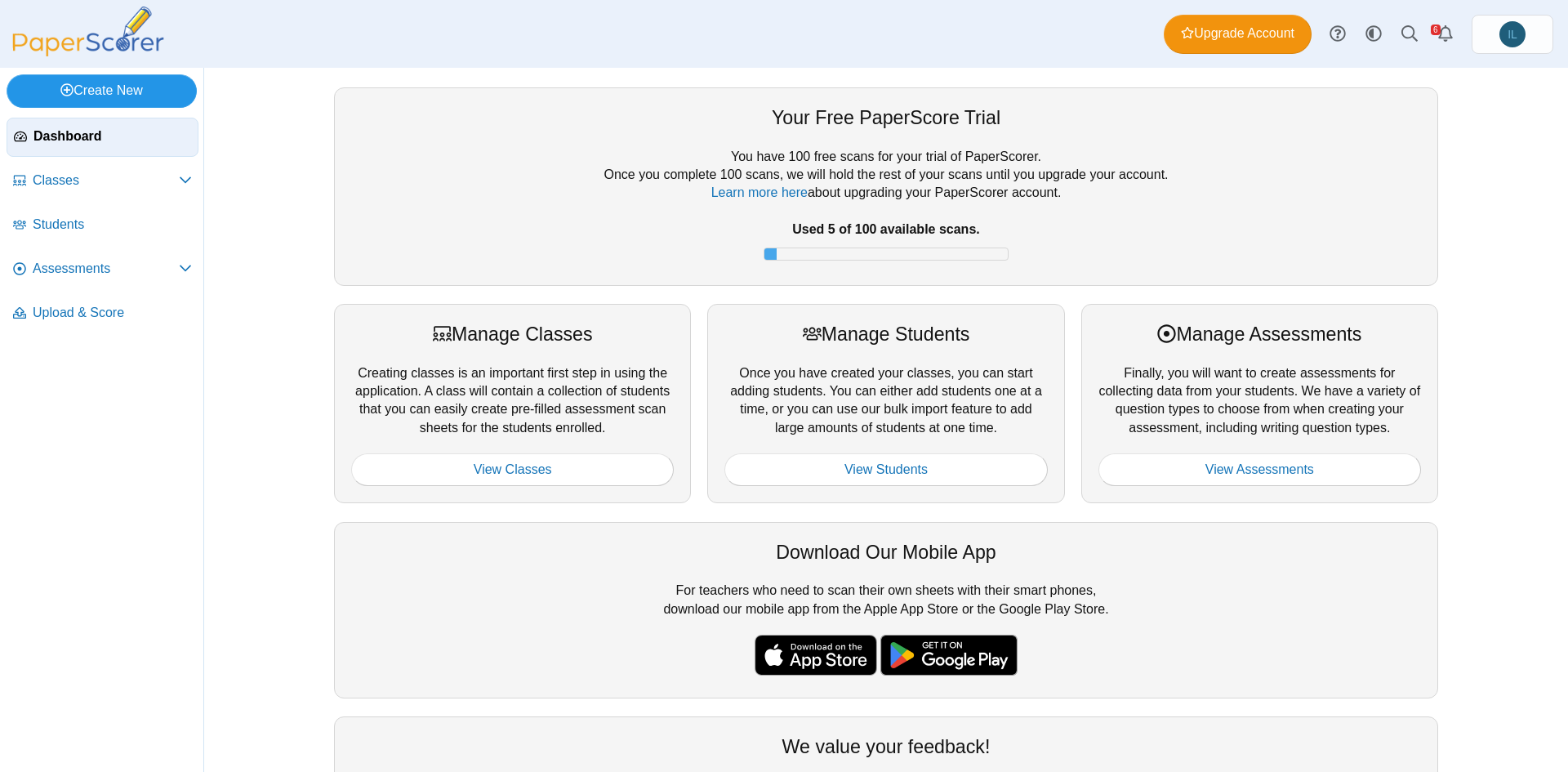
click at [136, 90] on link "Create New" at bounding box center [102, 91] width 190 height 33
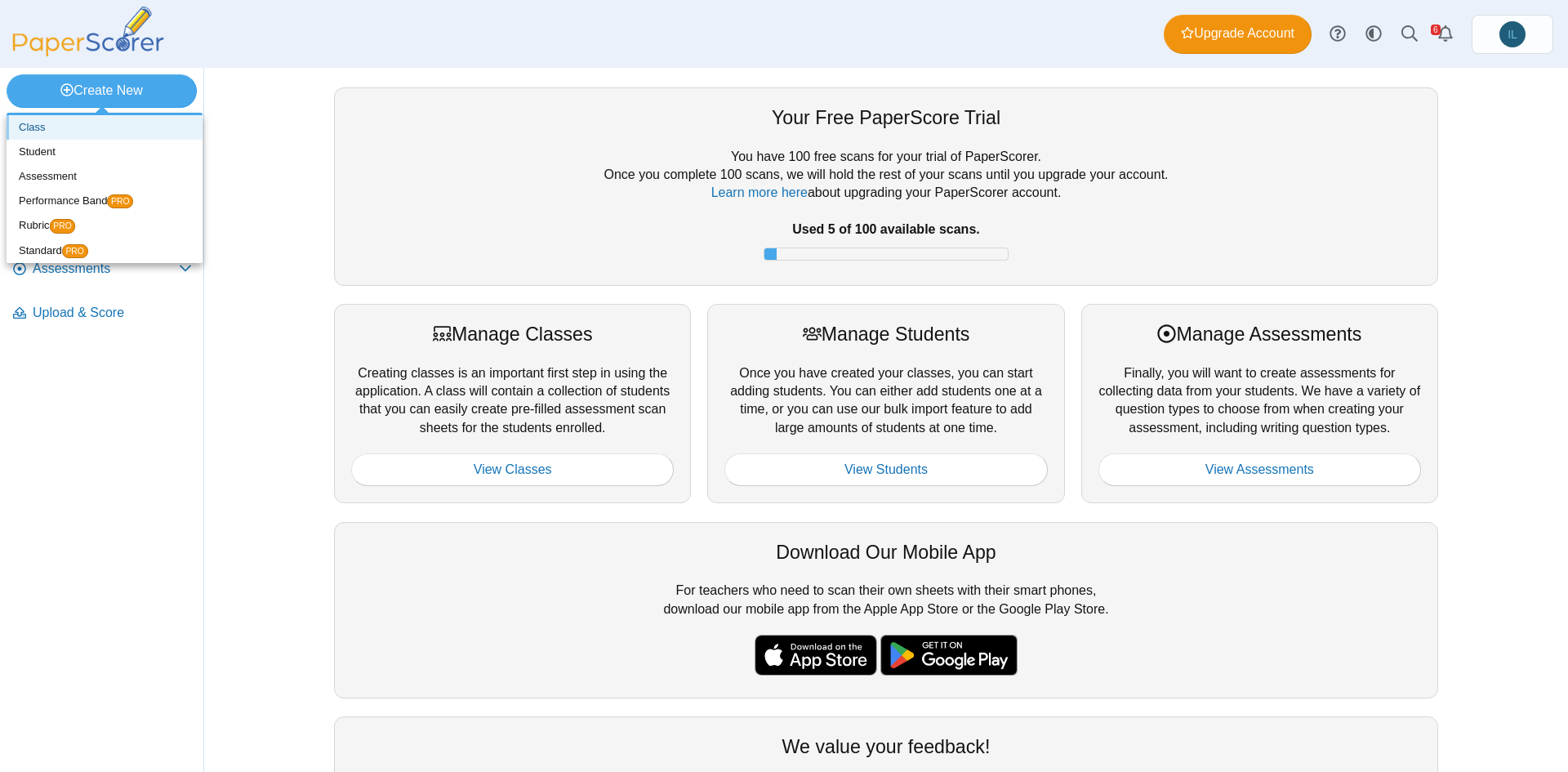
click at [120, 118] on link "Class" at bounding box center [105, 127] width 196 height 24
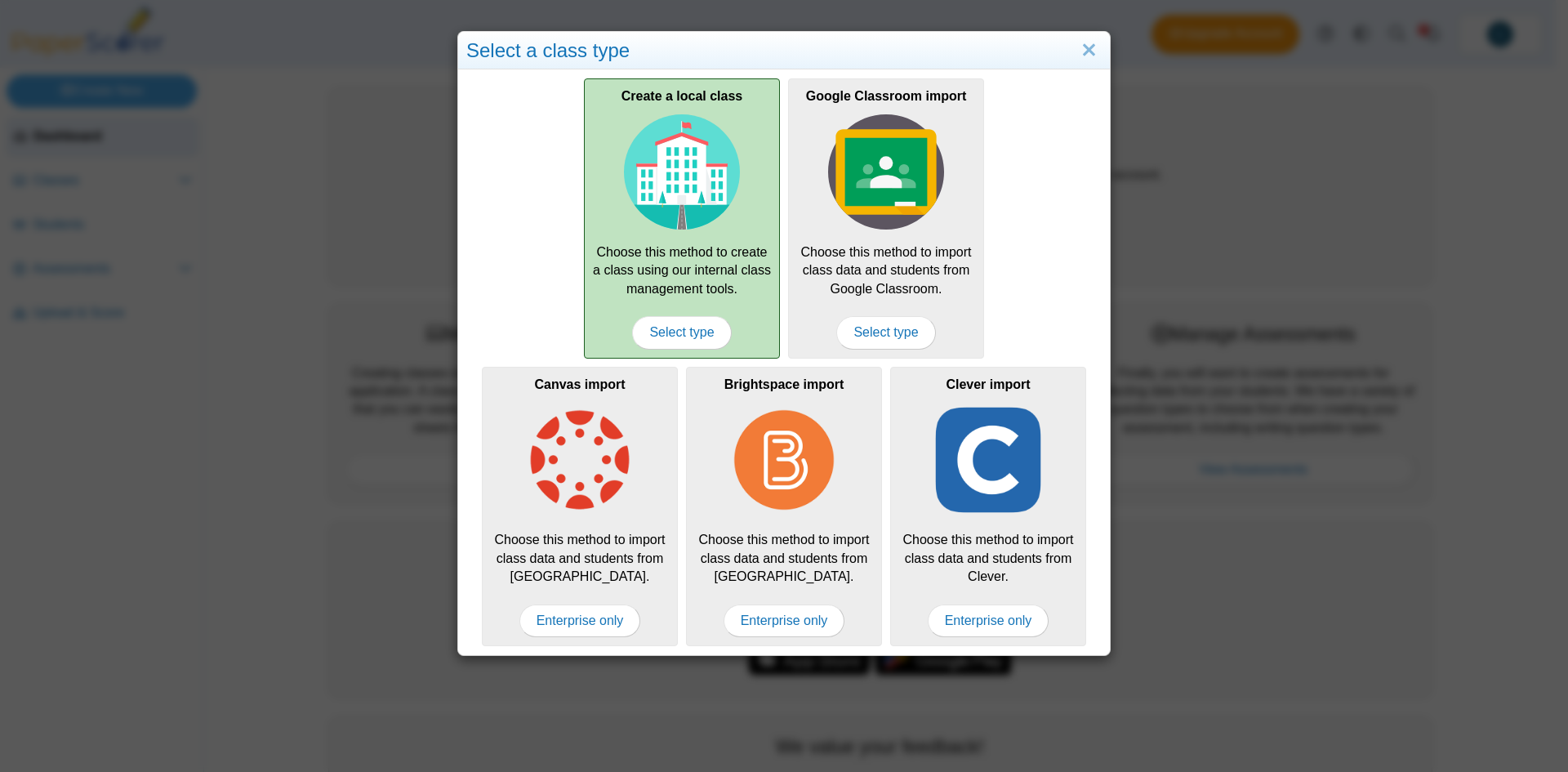
click at [714, 211] on img at bounding box center [682, 172] width 116 height 116
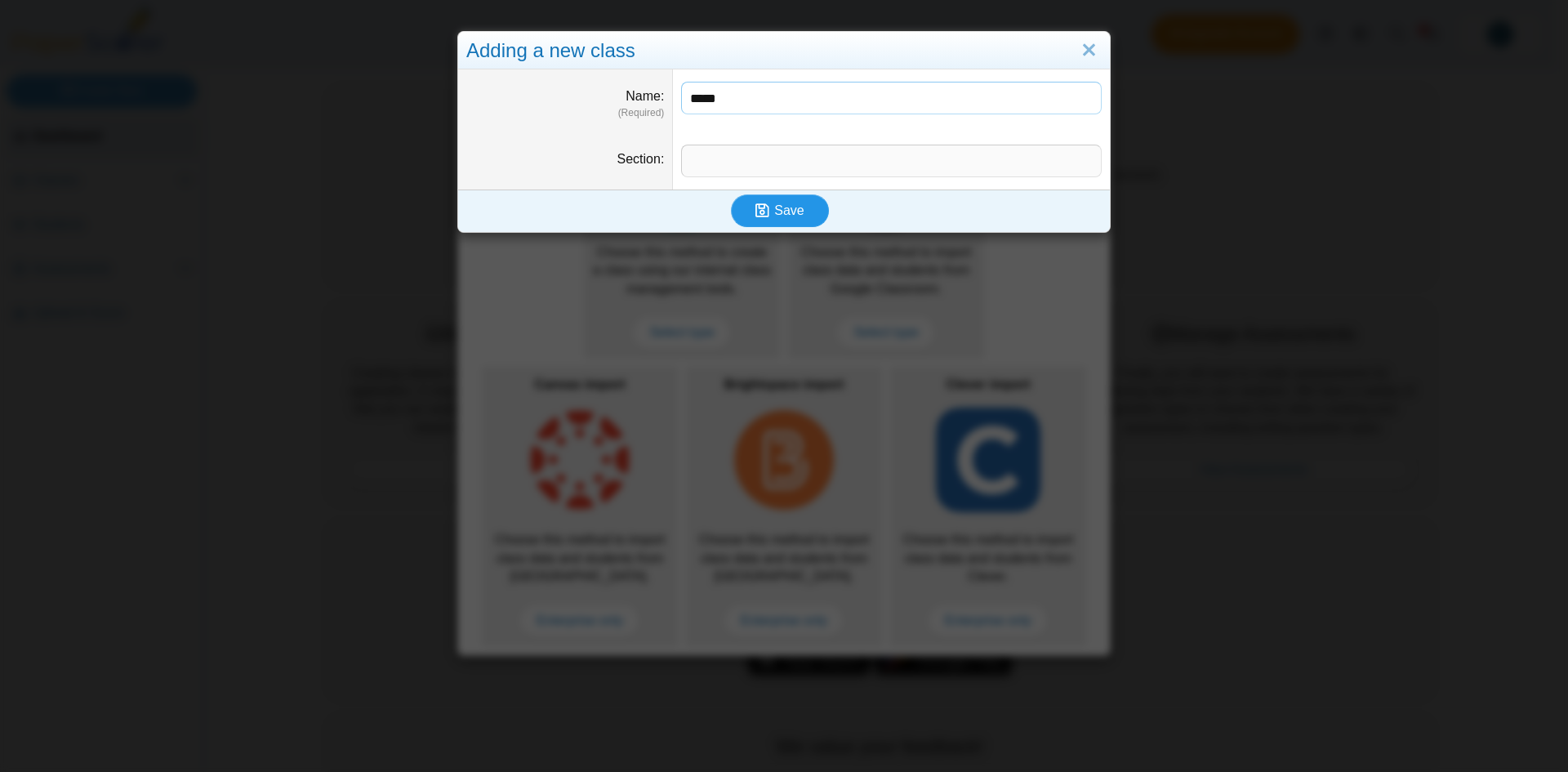
type input "*****"
click at [780, 206] on span "Save" at bounding box center [789, 210] width 29 height 14
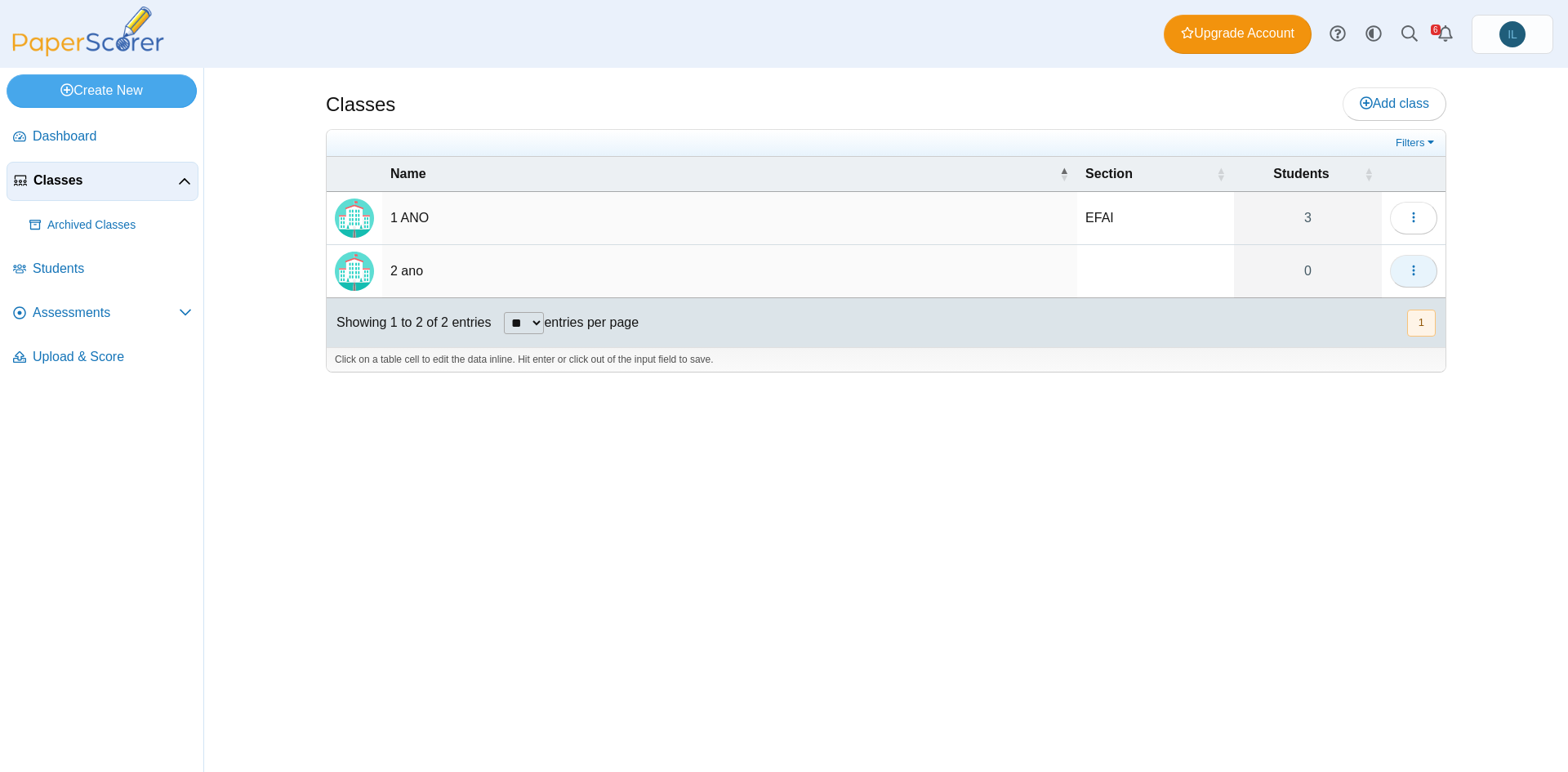
click at [1407, 266] on icon "button" at bounding box center [1414, 270] width 13 height 13
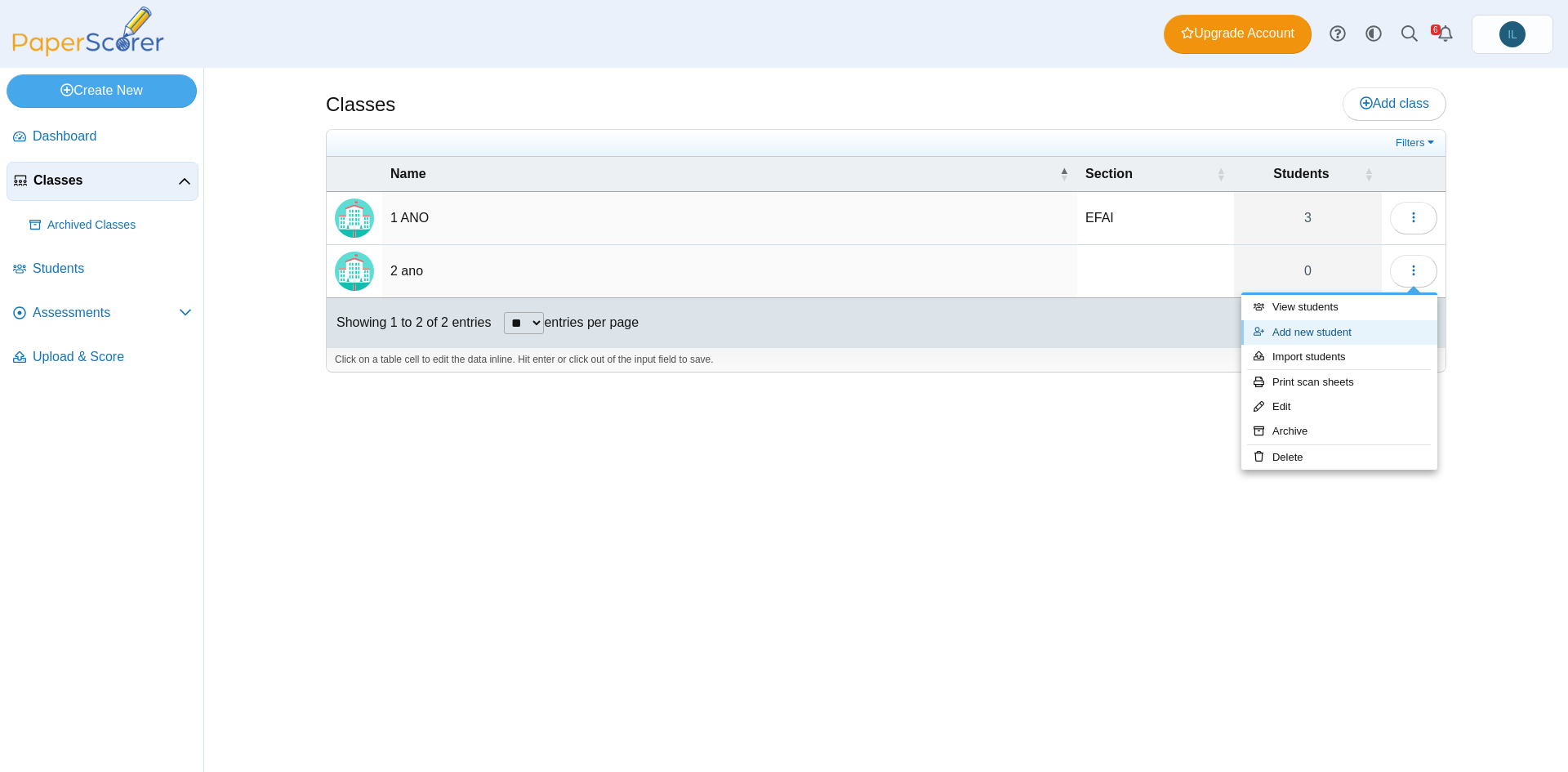
click at [1314, 328] on link "Add new student" at bounding box center [1340, 332] width 196 height 24
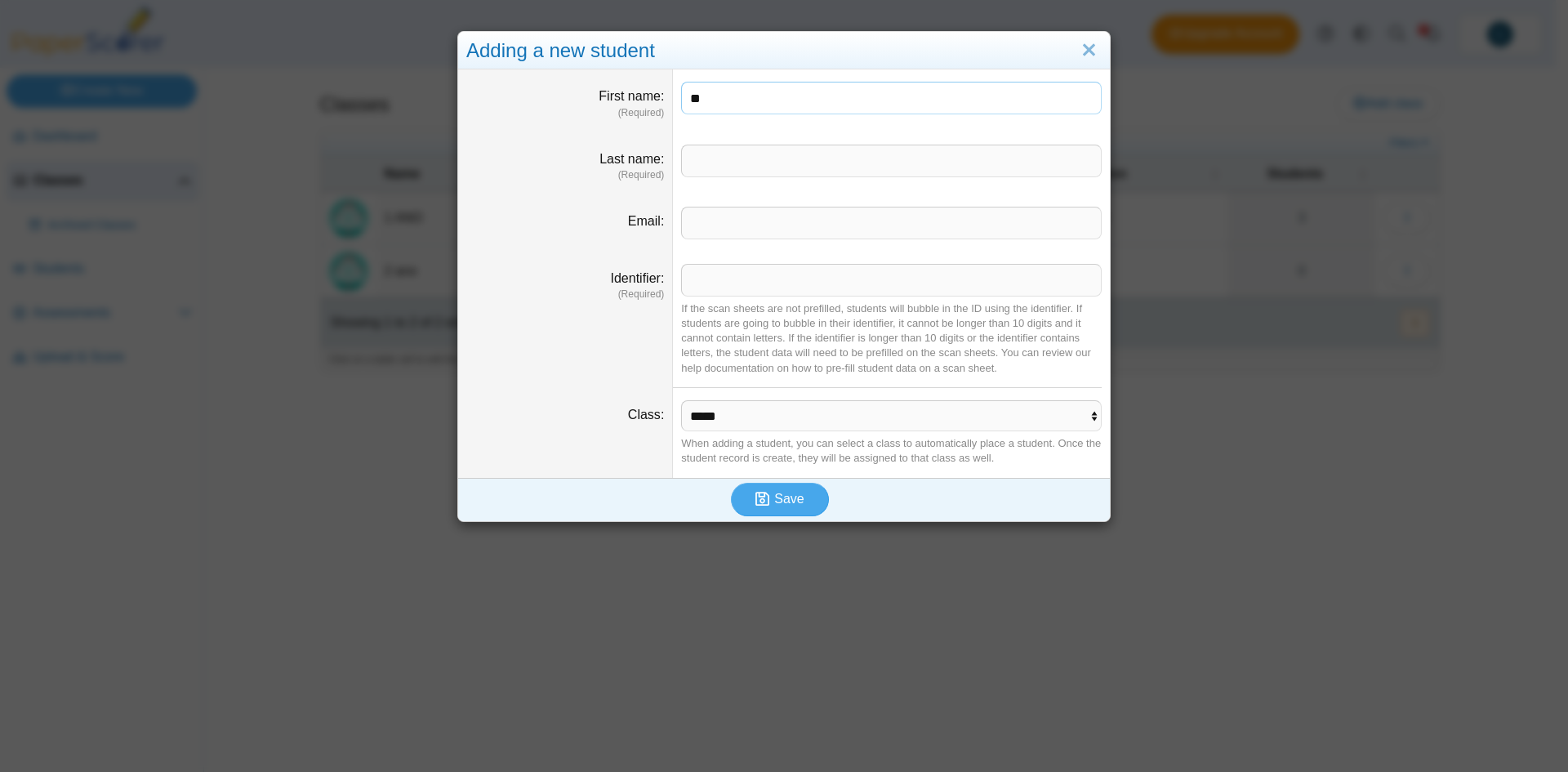
type input "*"
type input "*******"
type input "*********"
click at [740, 229] on input "Email" at bounding box center [891, 222] width 420 height 33
click at [713, 276] on input "Identifier" at bounding box center [891, 279] width 420 height 33
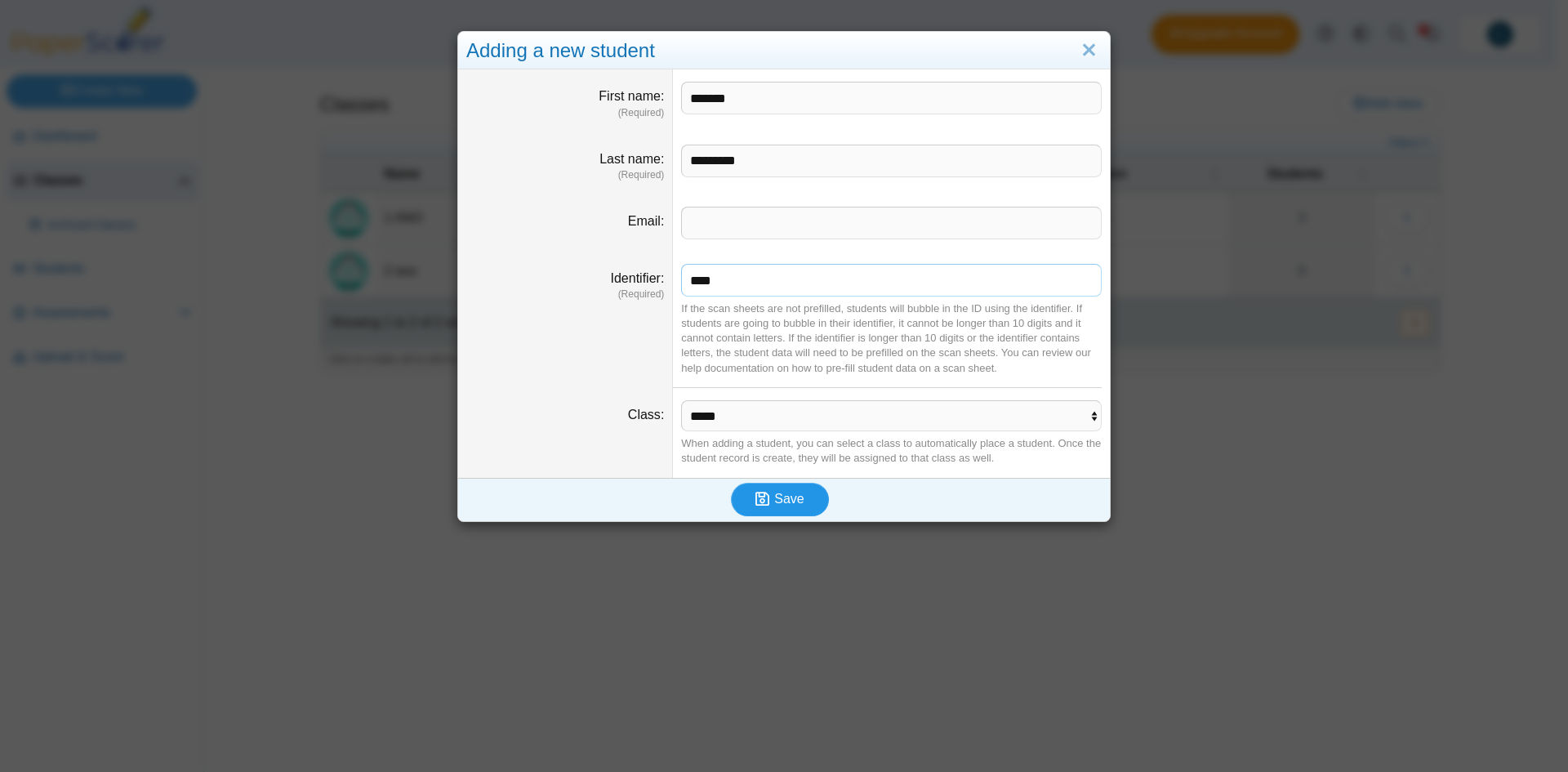
type input "****"
click at [787, 505] on span "Save" at bounding box center [789, 498] width 29 height 14
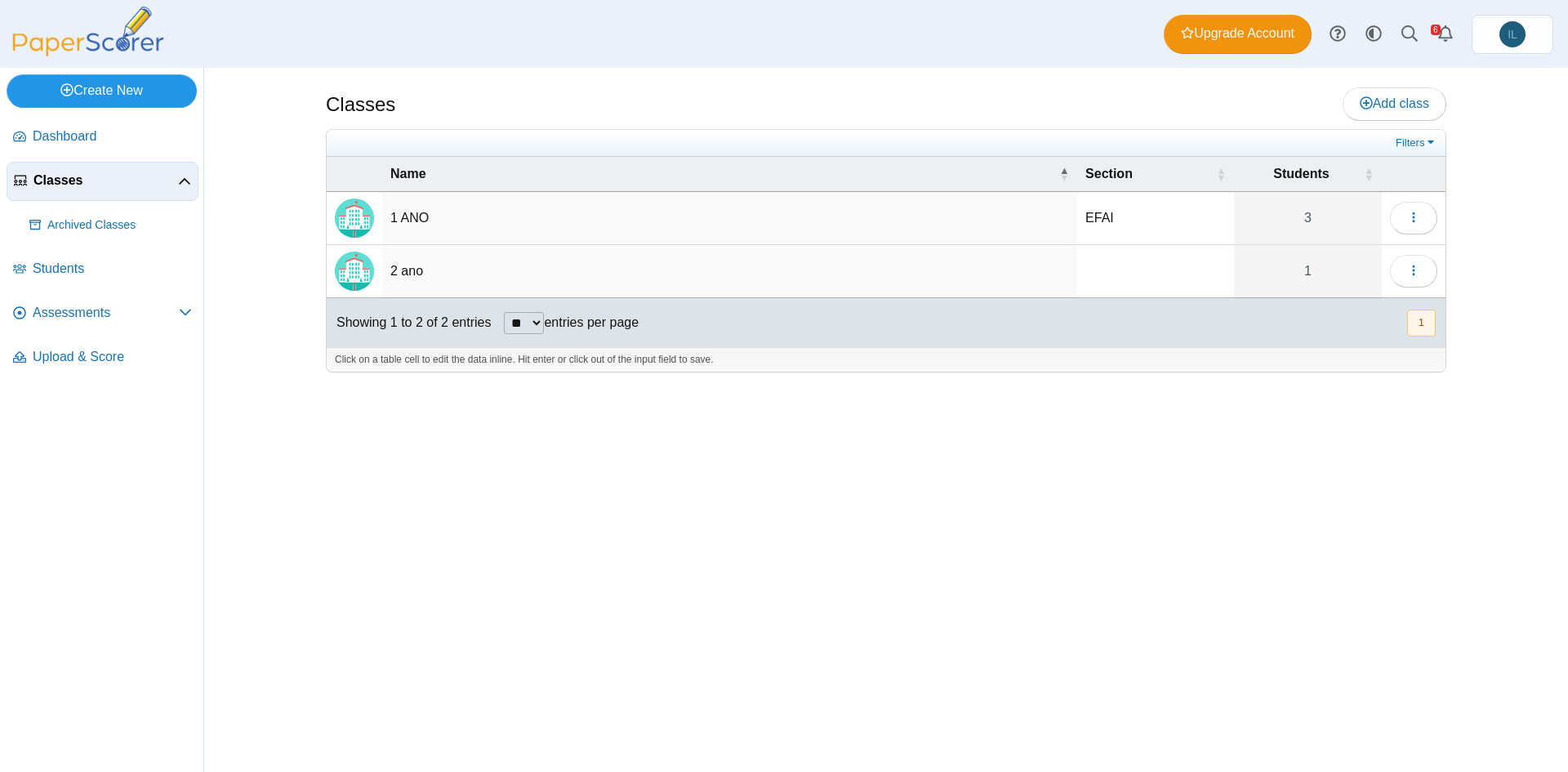
click at [118, 88] on link "Create New" at bounding box center [102, 91] width 190 height 33
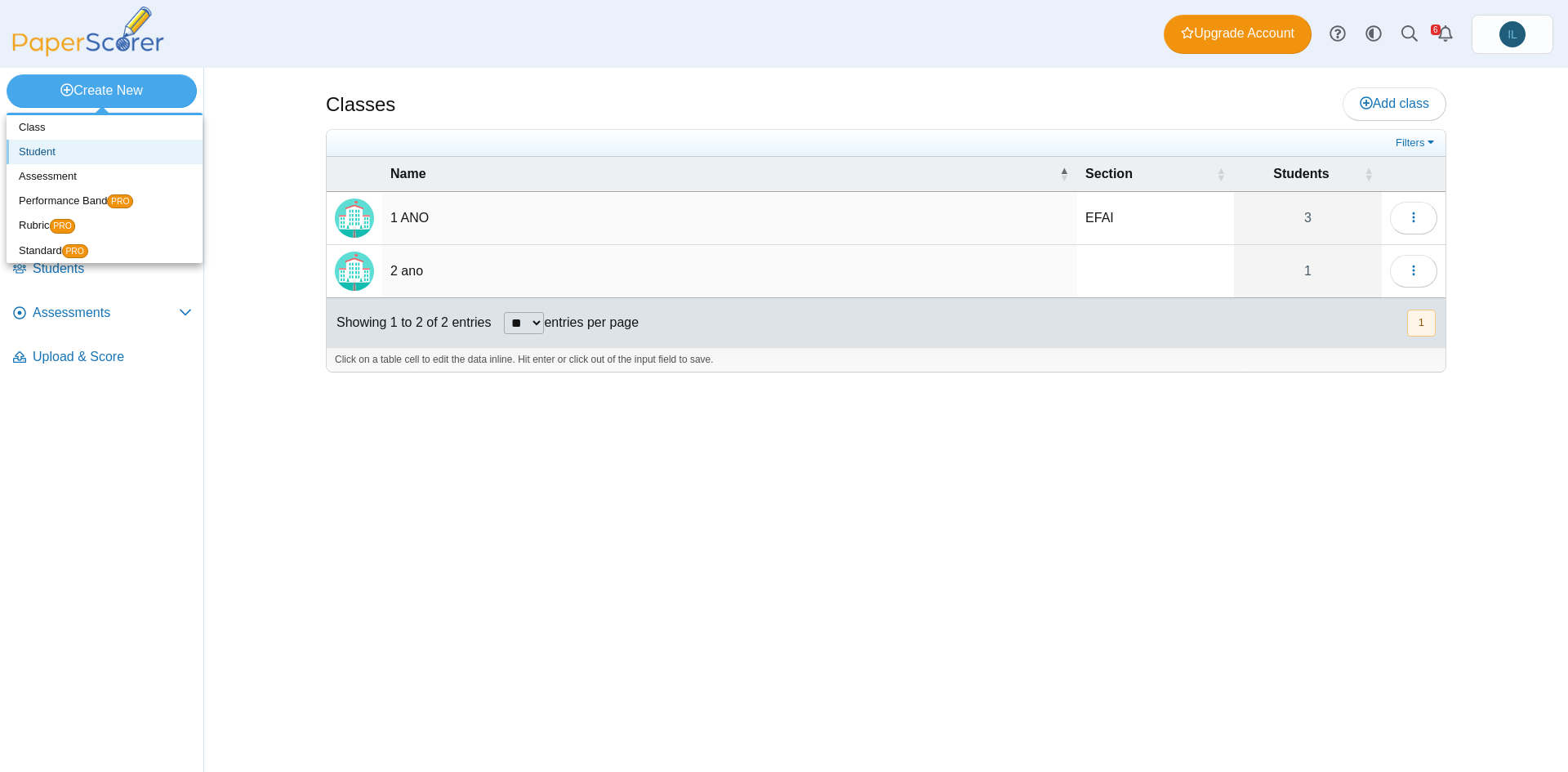
click at [87, 159] on link "Student" at bounding box center [105, 151] width 196 height 24
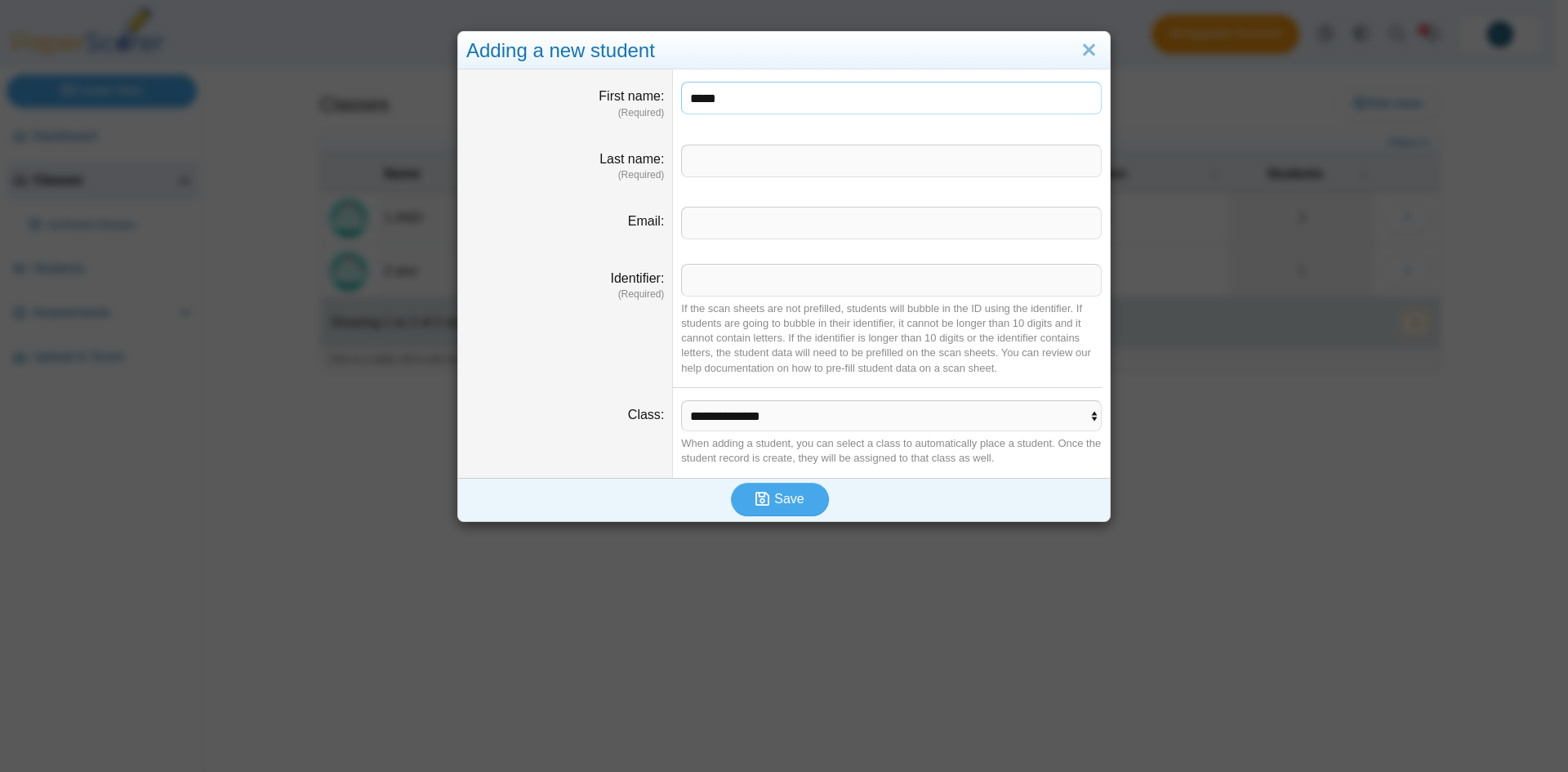
type input "*****"
type input "*******"
click at [801, 282] on input "Identifier" at bounding box center [891, 279] width 420 height 33
type input "****"
click at [805, 415] on select "**********" at bounding box center [891, 415] width 420 height 31
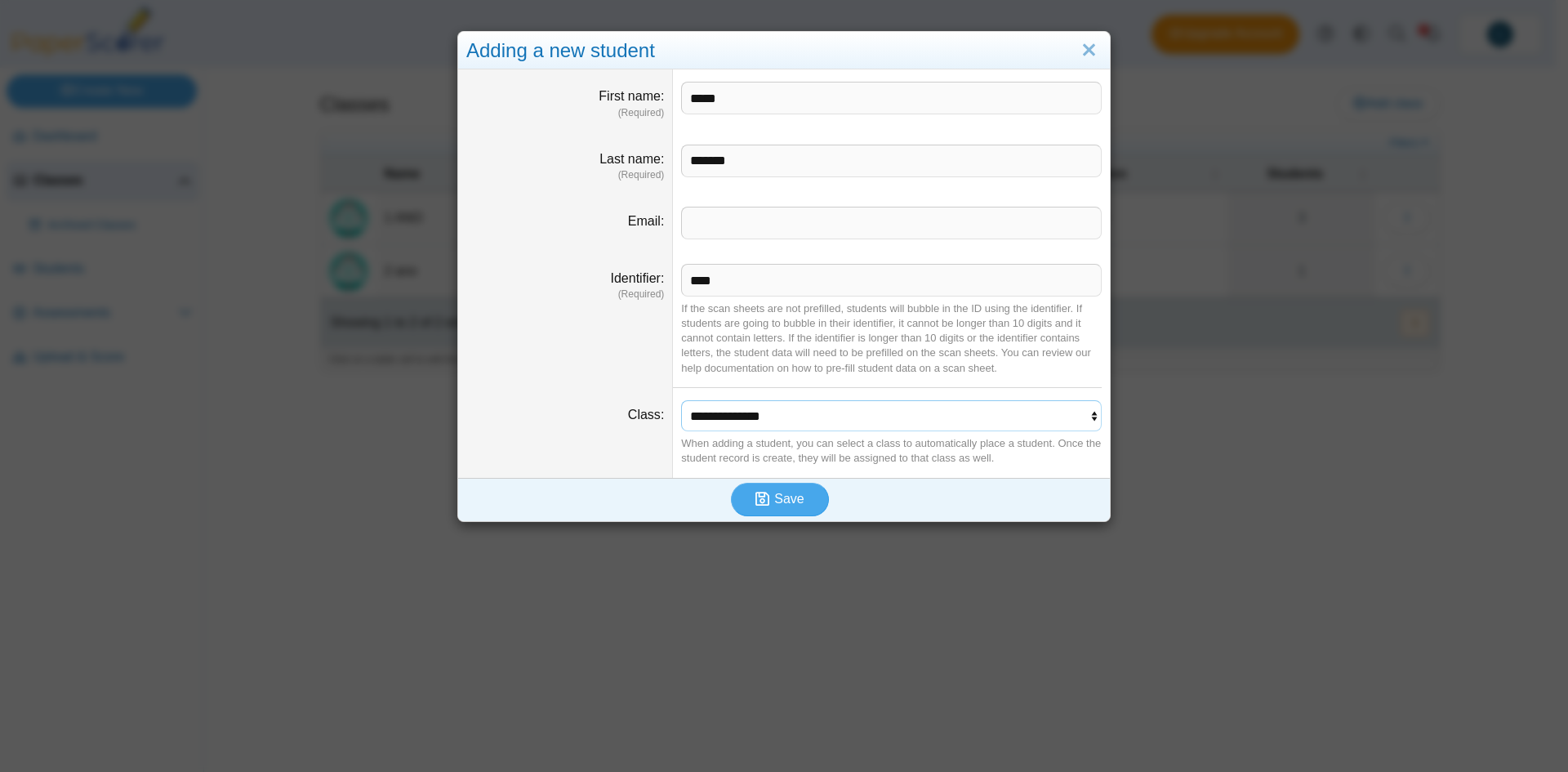
select select "**********"
click at [681, 400] on select "**********" at bounding box center [891, 415] width 420 height 31
click at [756, 493] on icon "submit" at bounding box center [763, 498] width 14 height 15
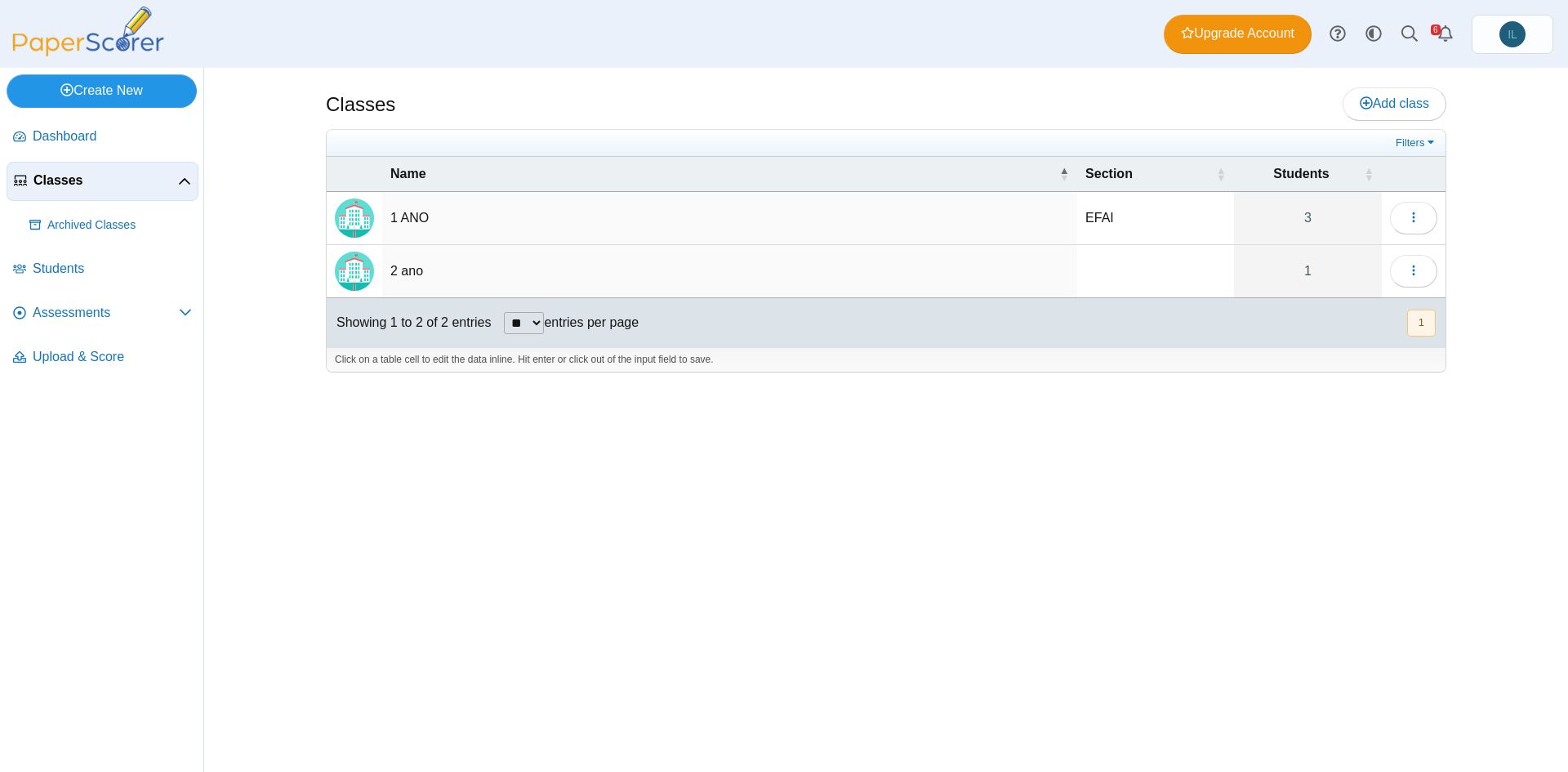
click at [127, 89] on link "Create New" at bounding box center [102, 91] width 190 height 33
click at [130, 88] on link "Create New" at bounding box center [102, 91] width 190 height 33
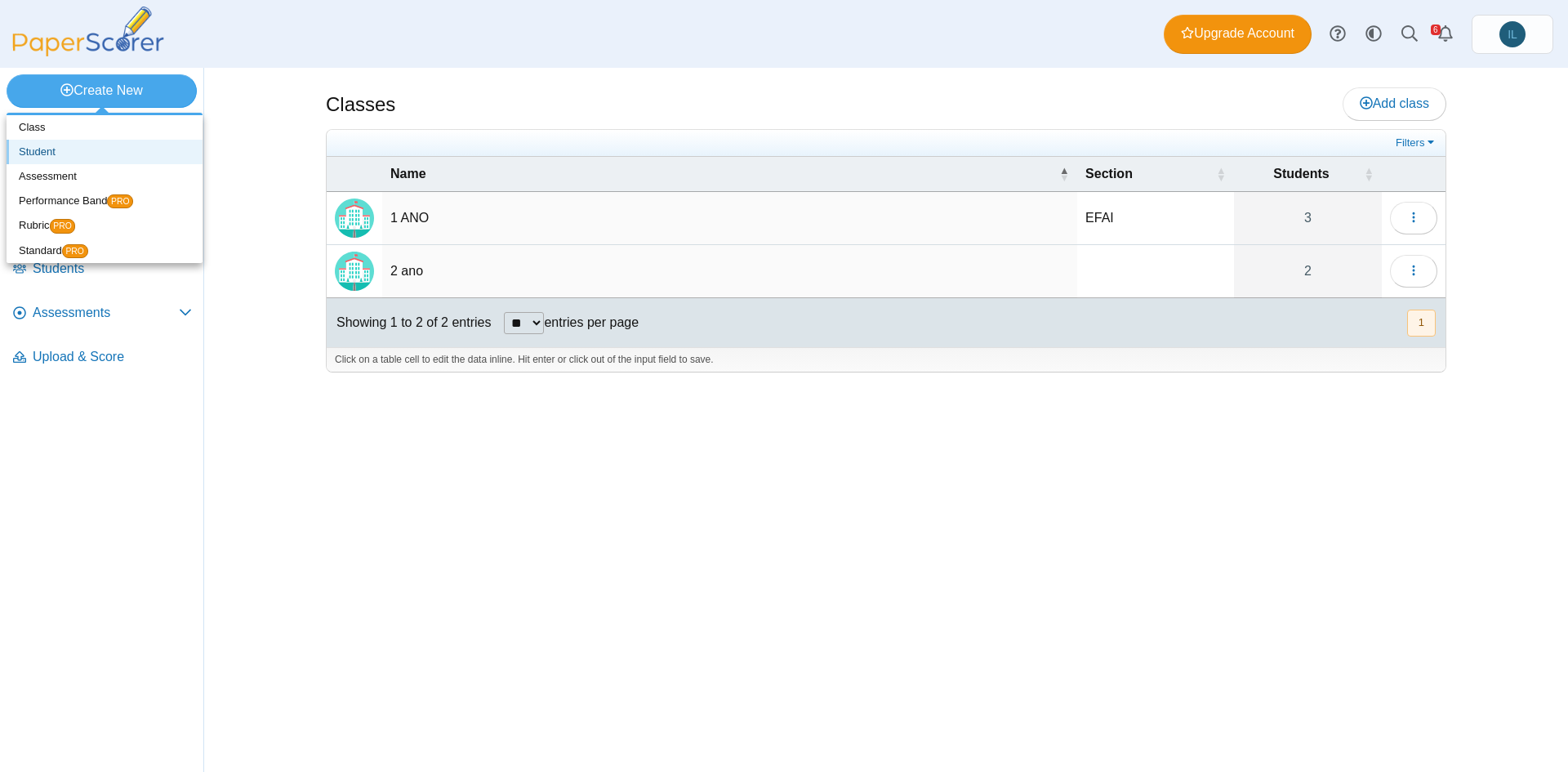
click at [132, 151] on link "Student" at bounding box center [105, 151] width 196 height 24
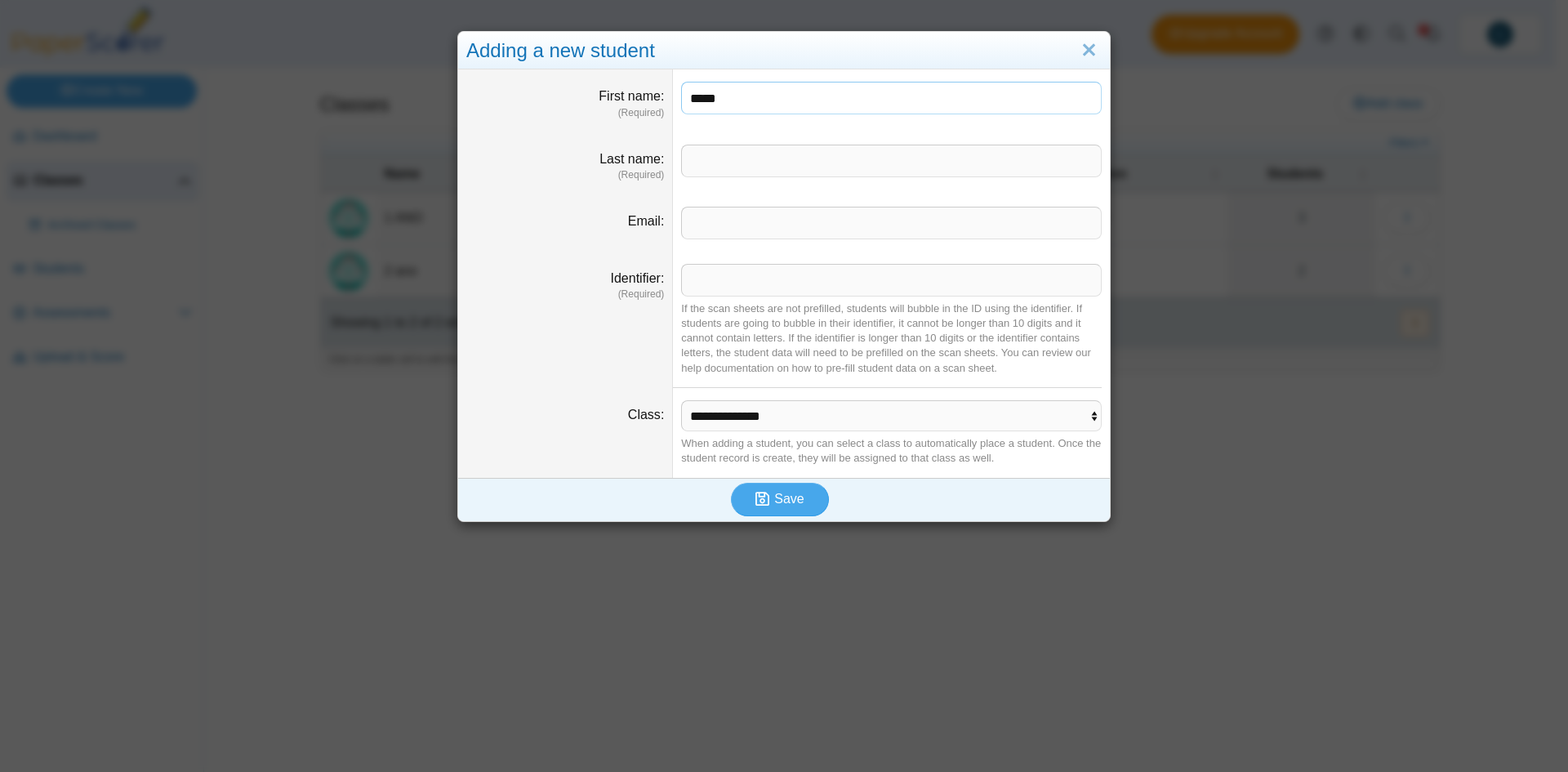
type input "*****"
type input "****"
click at [731, 482] on button "Save" at bounding box center [779, 498] width 98 height 33
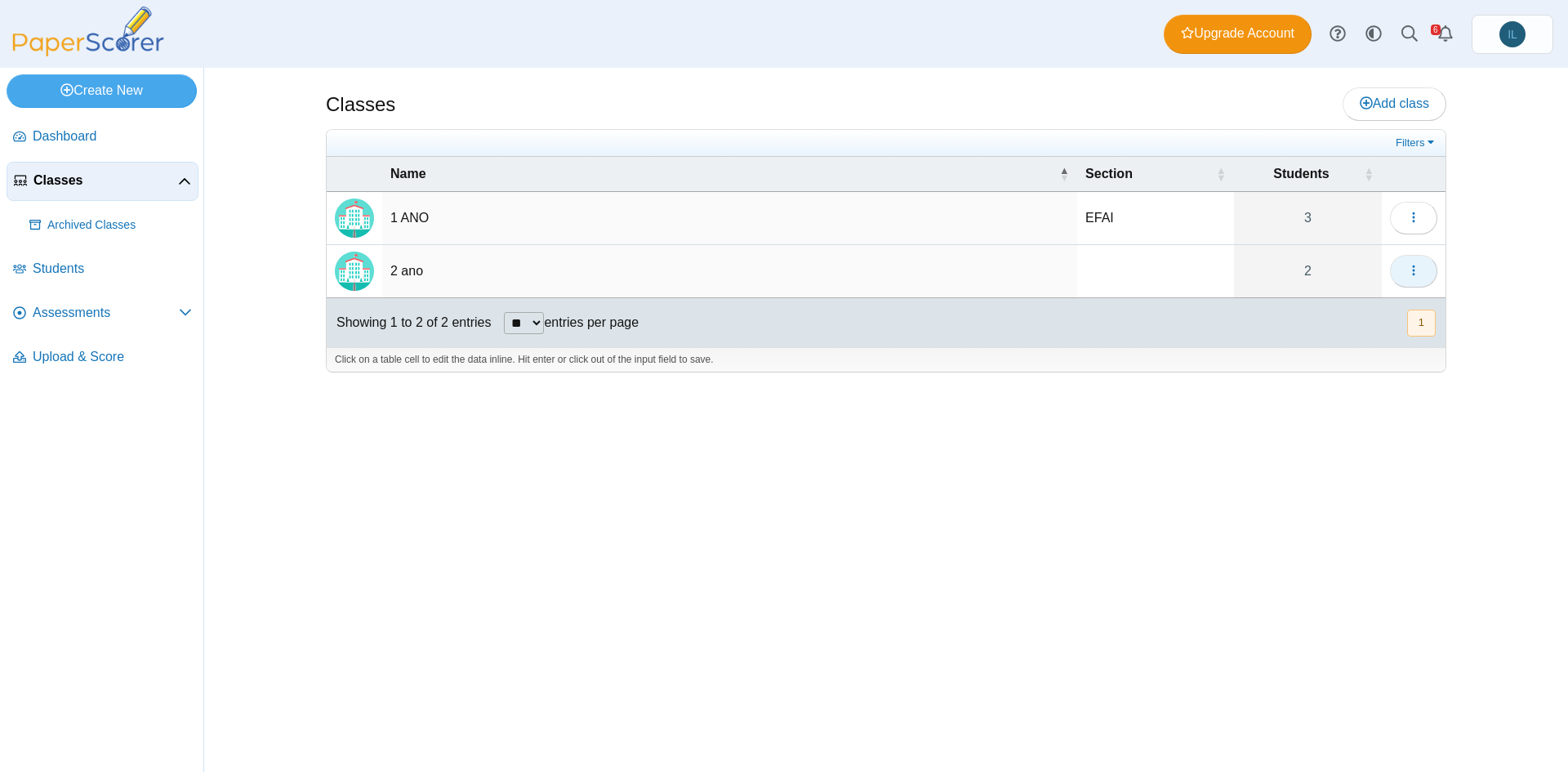
click at [1403, 274] on button "button" at bounding box center [1414, 271] width 47 height 33
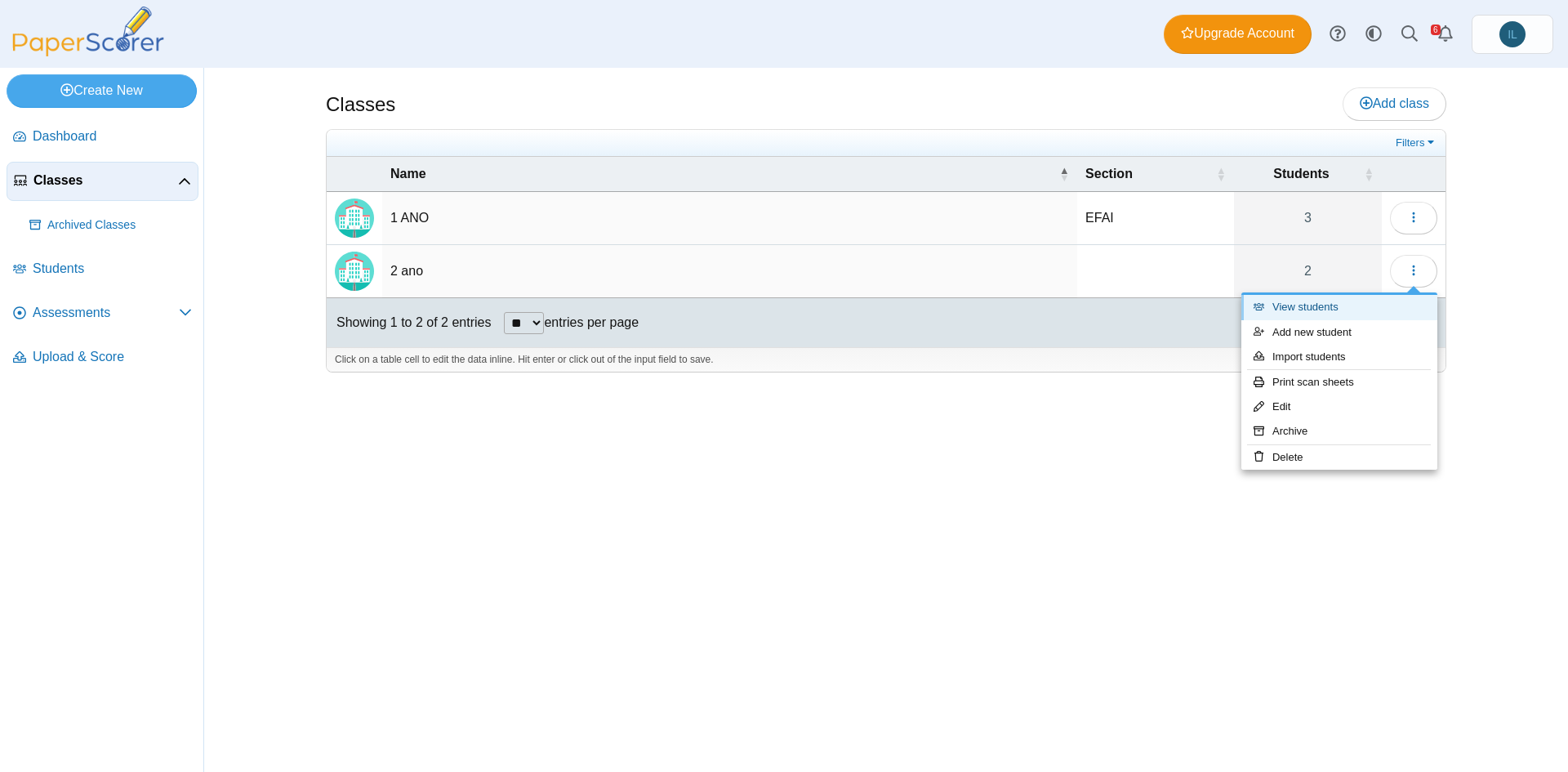
click at [1269, 305] on icon at bounding box center [1263, 306] width 18 height 11
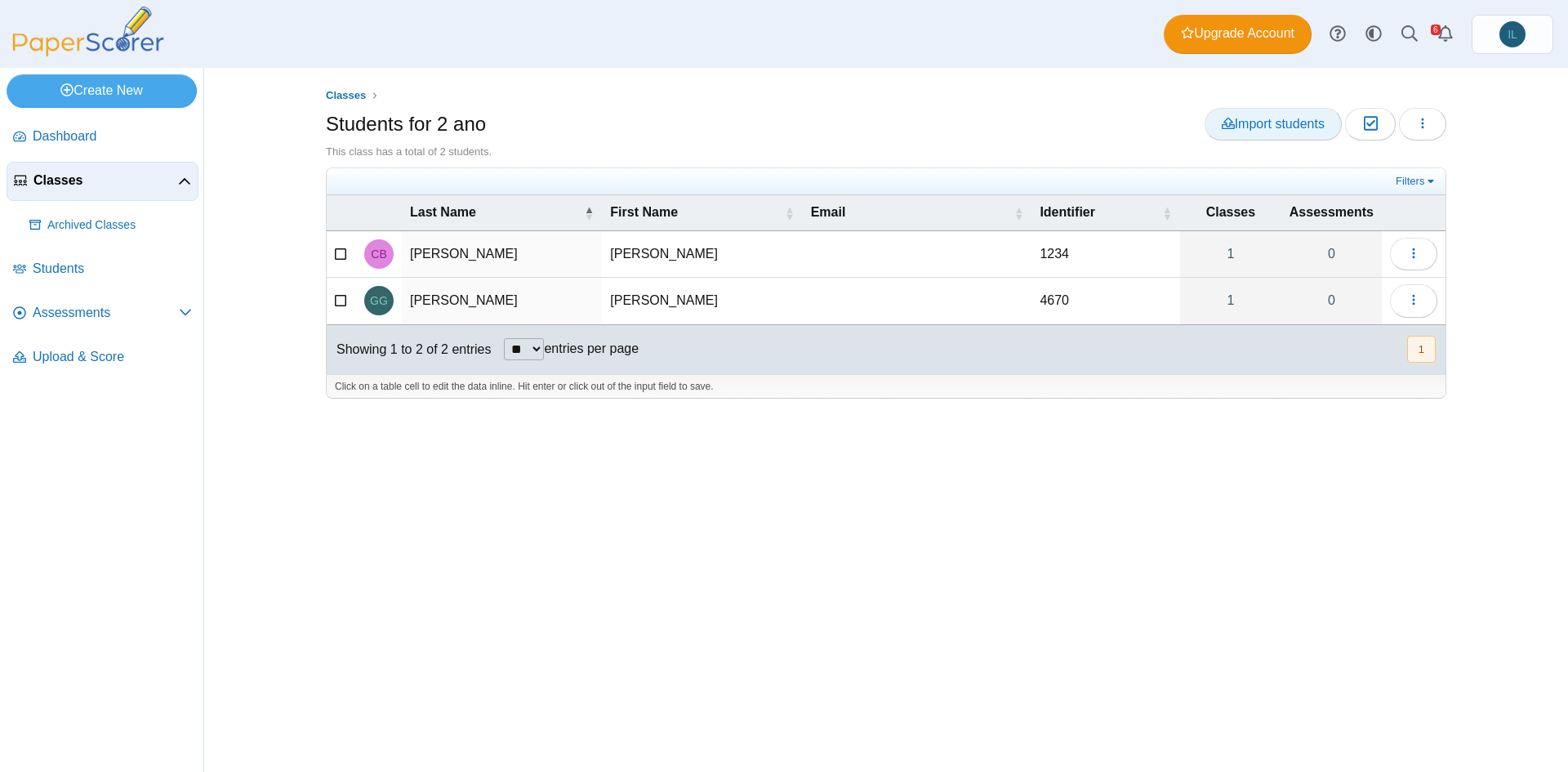
click at [1232, 120] on span "Import students" at bounding box center [1273, 123] width 103 height 14
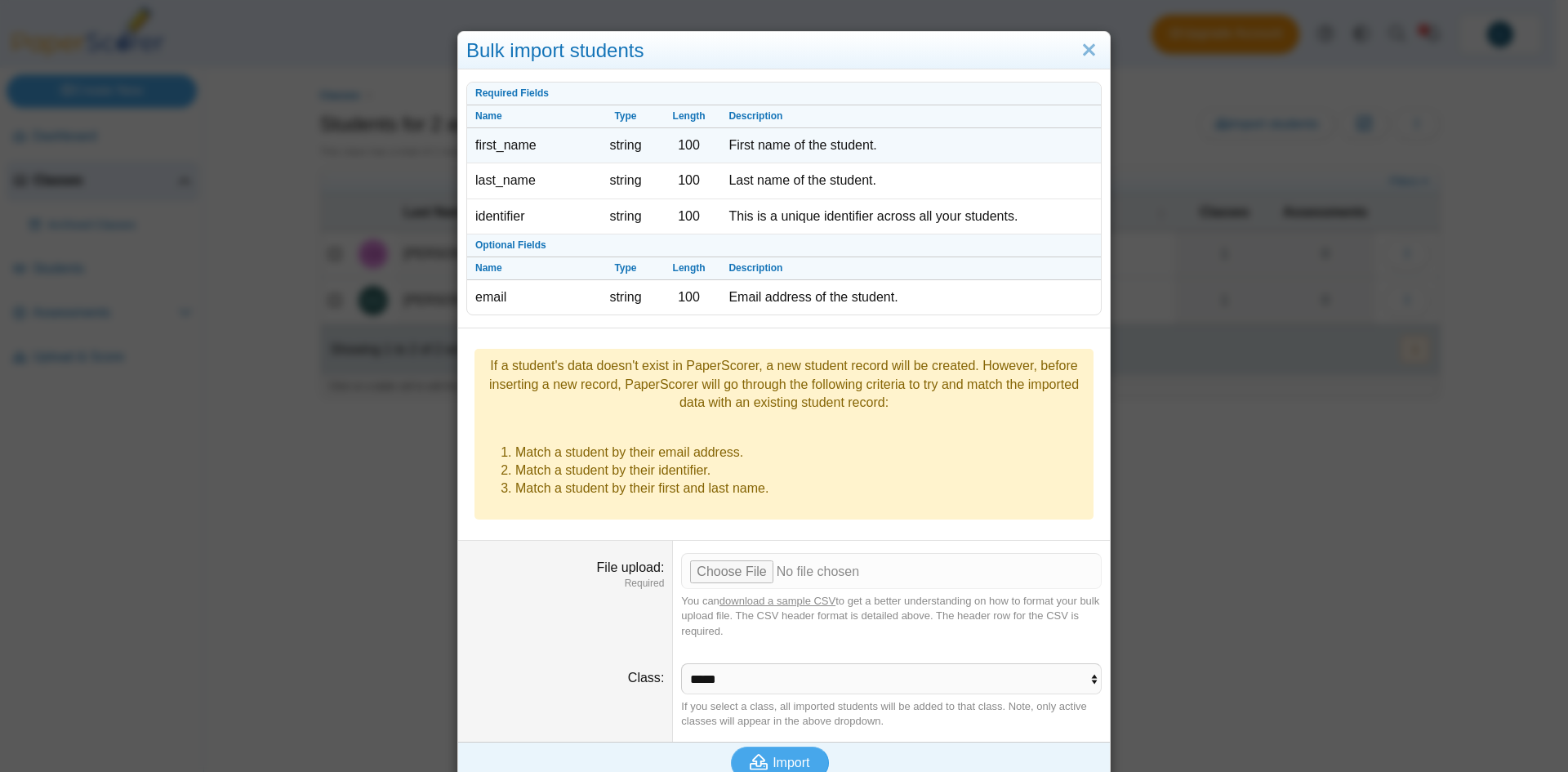
click at [625, 151] on td "string" at bounding box center [626, 146] width 64 height 35
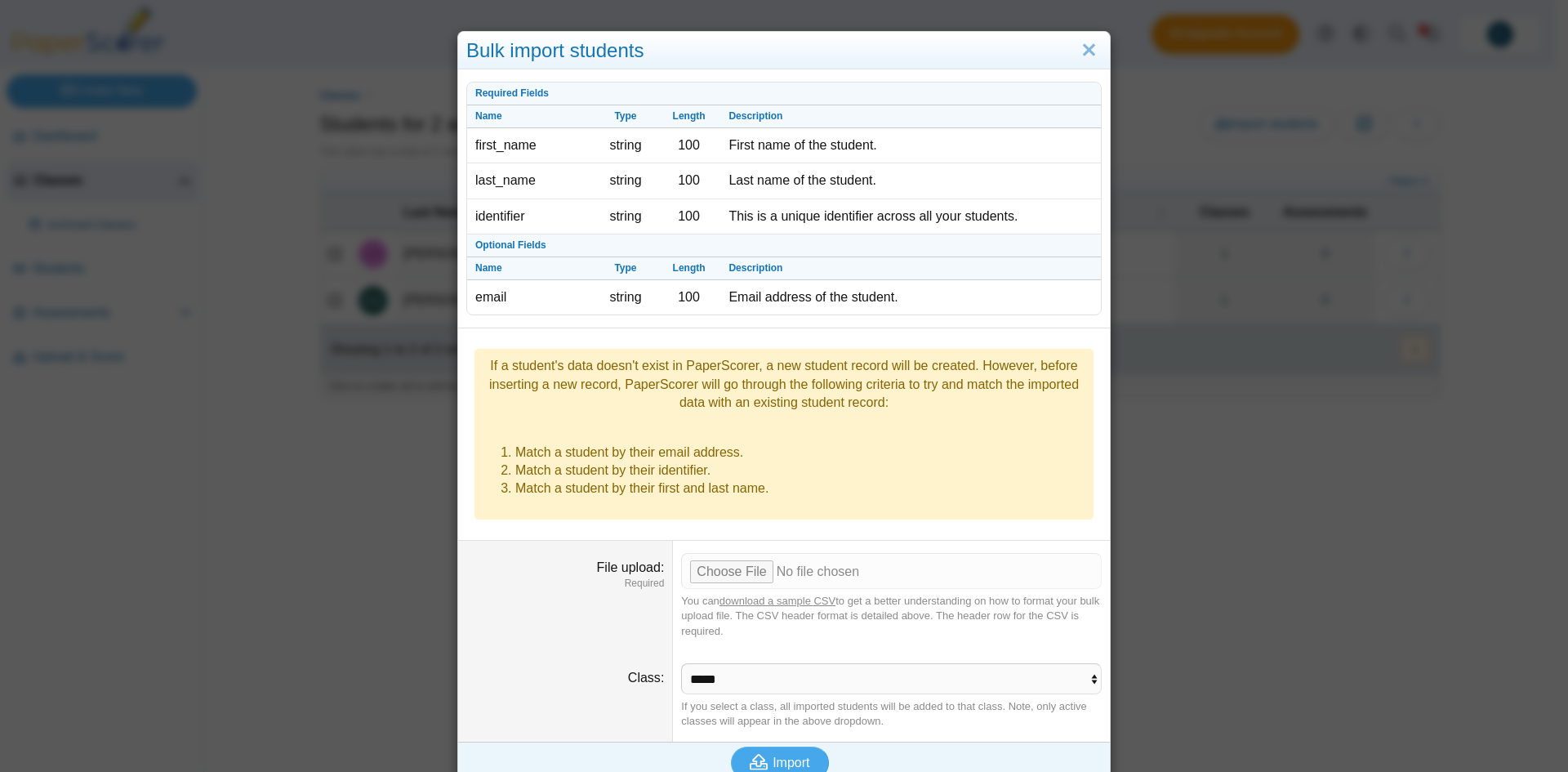
click at [555, 117] on th "Name" at bounding box center [530, 117] width 127 height 23
drag, startPoint x: 470, startPoint y: 112, endPoint x: 800, endPoint y: 120, distance: 330.1
click at [800, 120] on tr "Name Type Length Description" at bounding box center [784, 117] width 633 height 23
click at [800, 120] on th "Description" at bounding box center [911, 117] width 381 height 23
drag, startPoint x: 472, startPoint y: 91, endPoint x: 792, endPoint y: 119, distance: 321.2
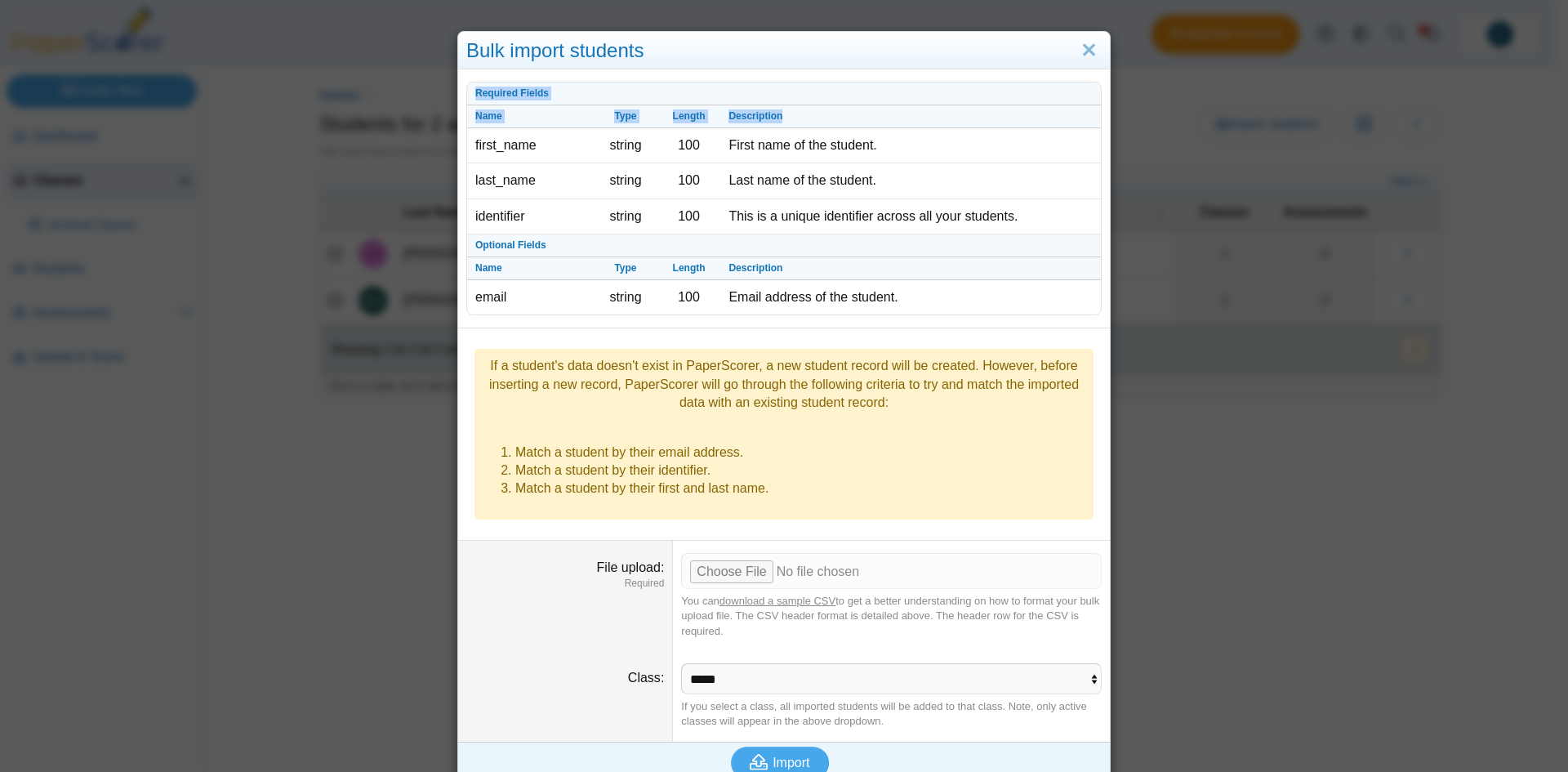
click at [792, 119] on tbody "Required Fields Name Type Length Description first_name string 100 First name o…" at bounding box center [784, 198] width 633 height 232
click at [792, 119] on th "Description" at bounding box center [911, 117] width 381 height 23
drag, startPoint x: 466, startPoint y: 112, endPoint x: 798, endPoint y: 121, distance: 332.1
click at [798, 121] on tr "Name Type Length Description" at bounding box center [784, 117] width 633 height 23
copy tr "Name Type Length Description"
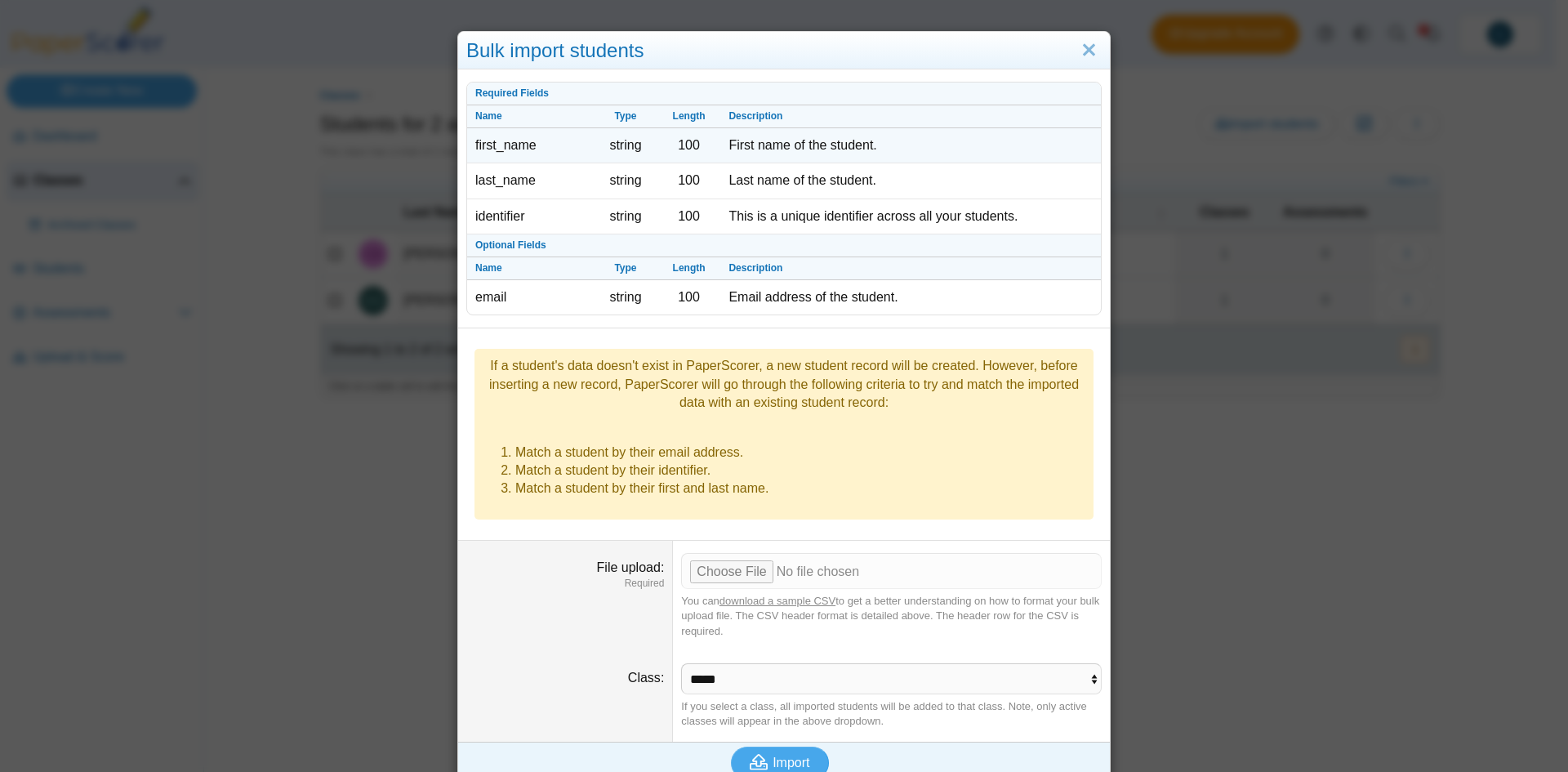
click at [632, 146] on td "string" at bounding box center [626, 146] width 64 height 35
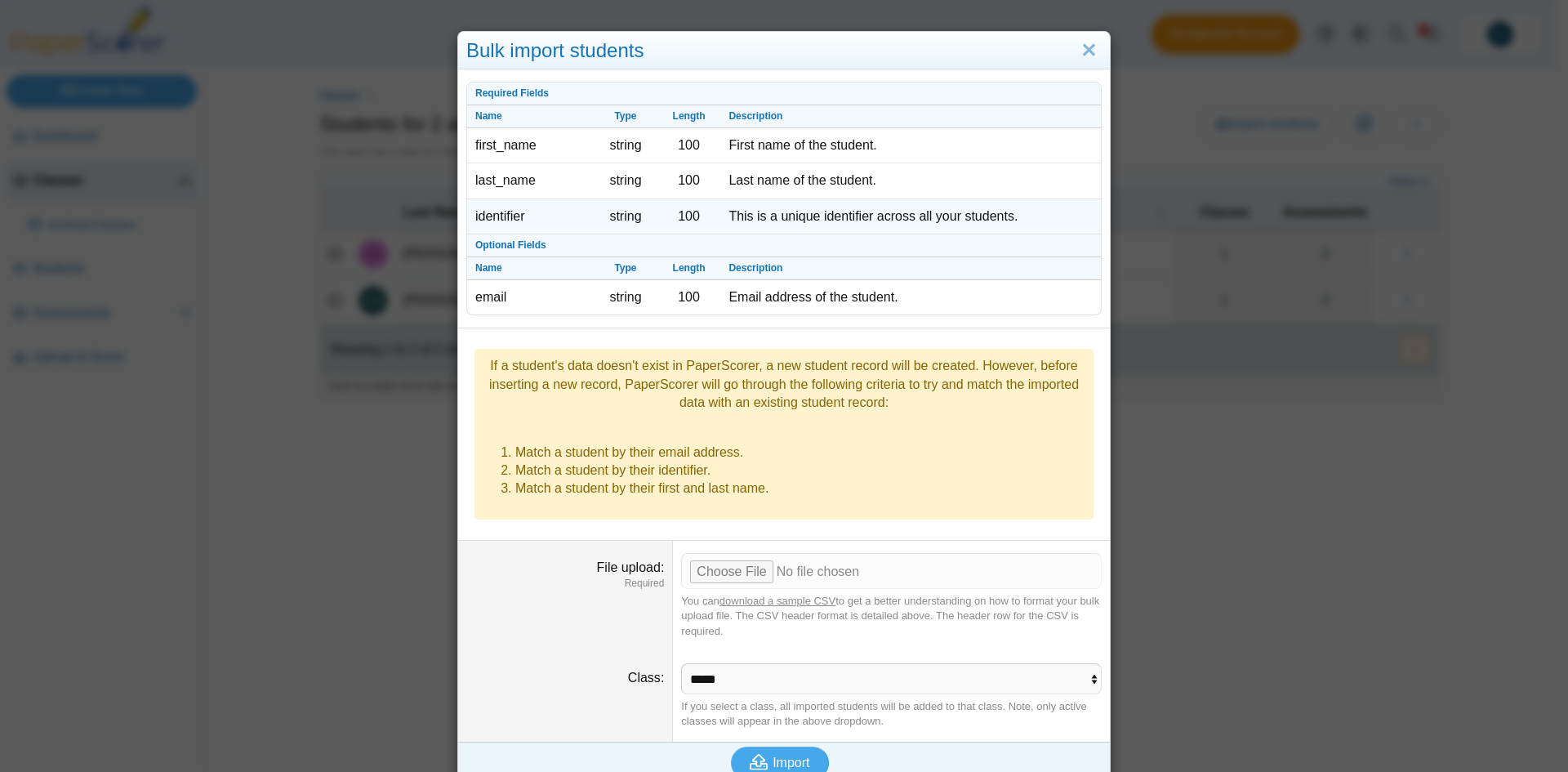
click at [600, 206] on td "string" at bounding box center [626, 217] width 64 height 35
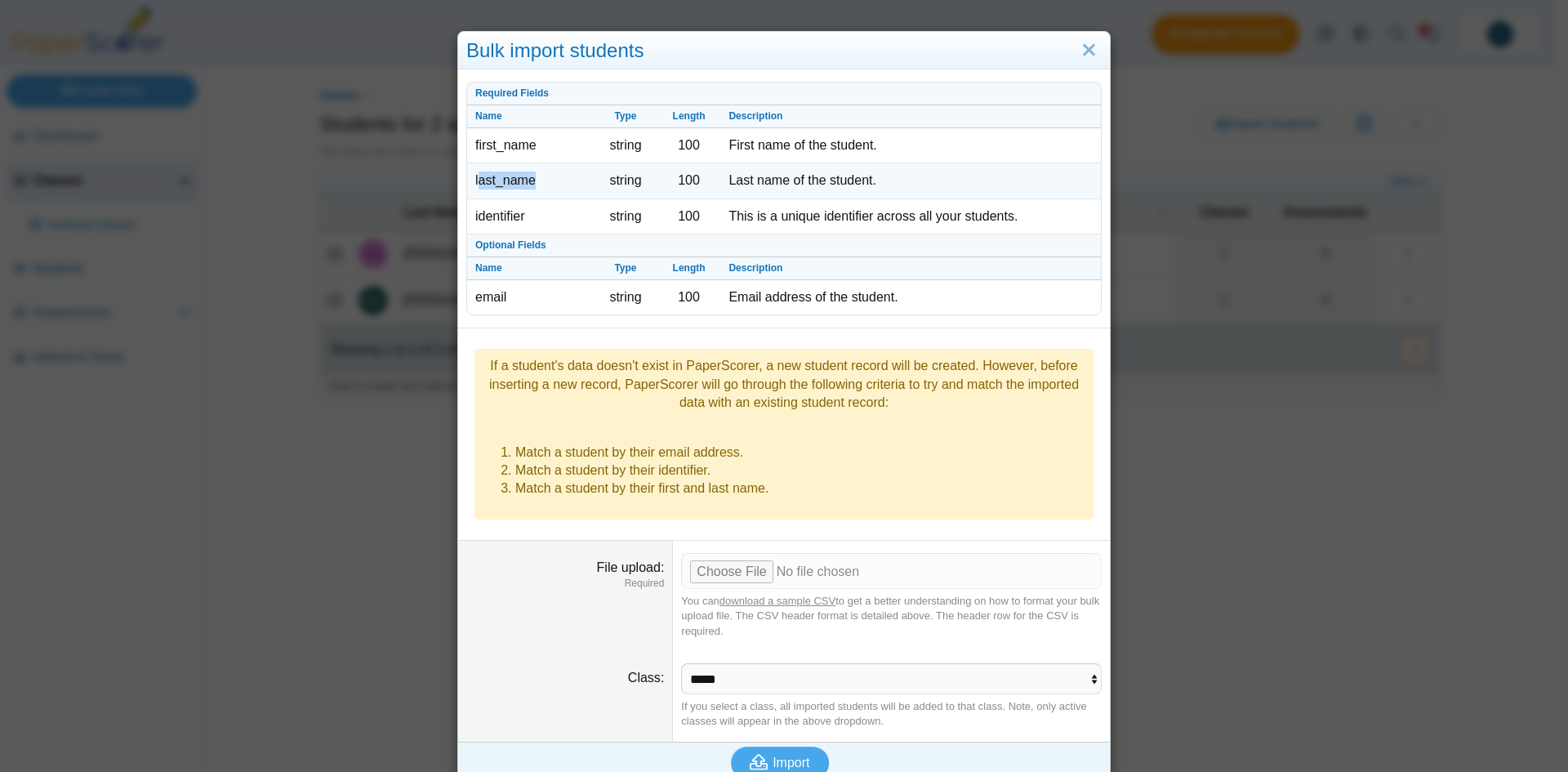
drag, startPoint x: 471, startPoint y: 178, endPoint x: 539, endPoint y: 180, distance: 68.0
click at [539, 180] on td "last_name" at bounding box center [530, 181] width 127 height 35
drag, startPoint x: 539, startPoint y: 180, endPoint x: 465, endPoint y: 181, distance: 74.0
click at [467, 181] on td "last_name" at bounding box center [530, 181] width 127 height 35
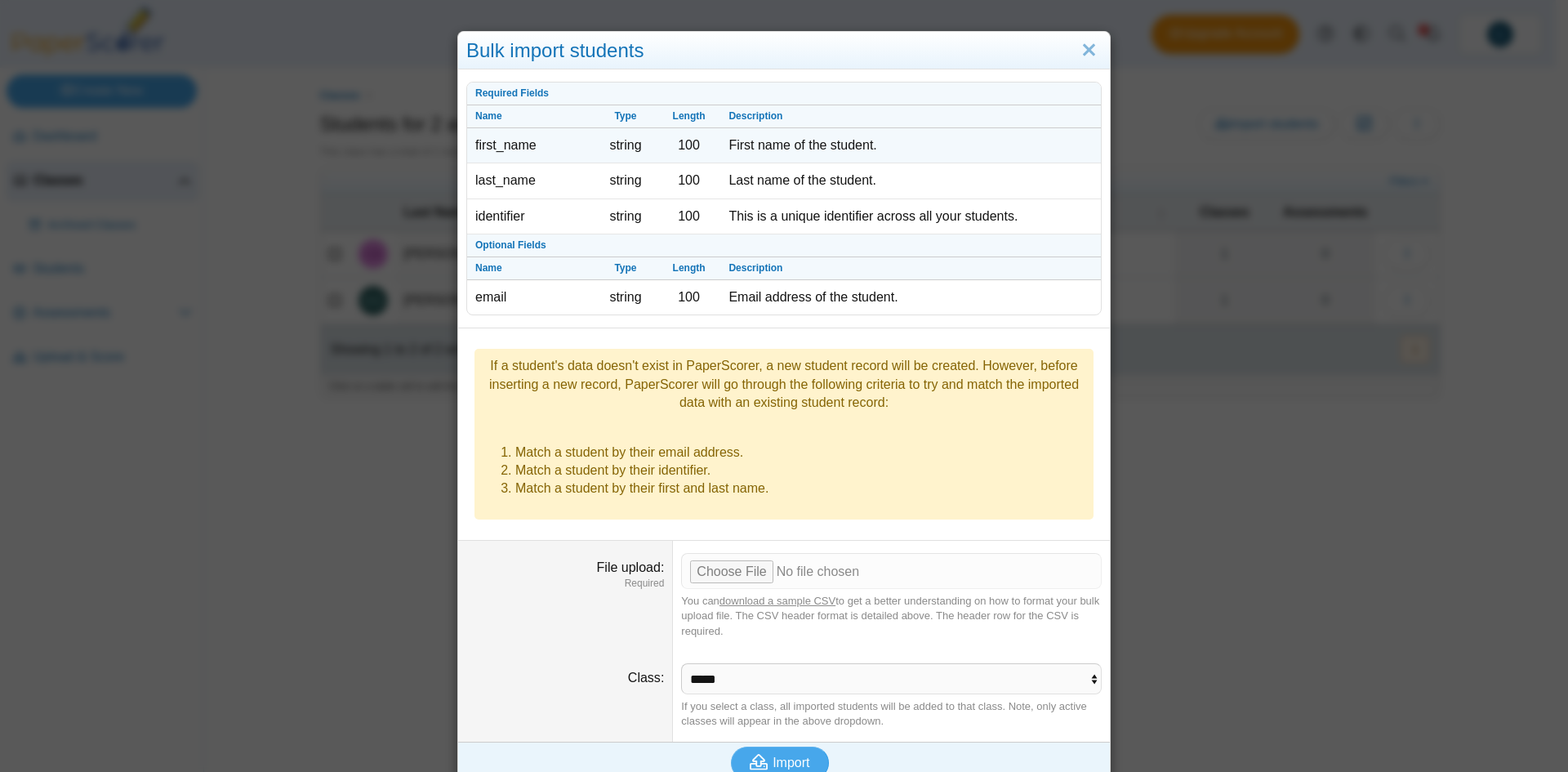
click at [515, 142] on td "first_name" at bounding box center [530, 146] width 127 height 35
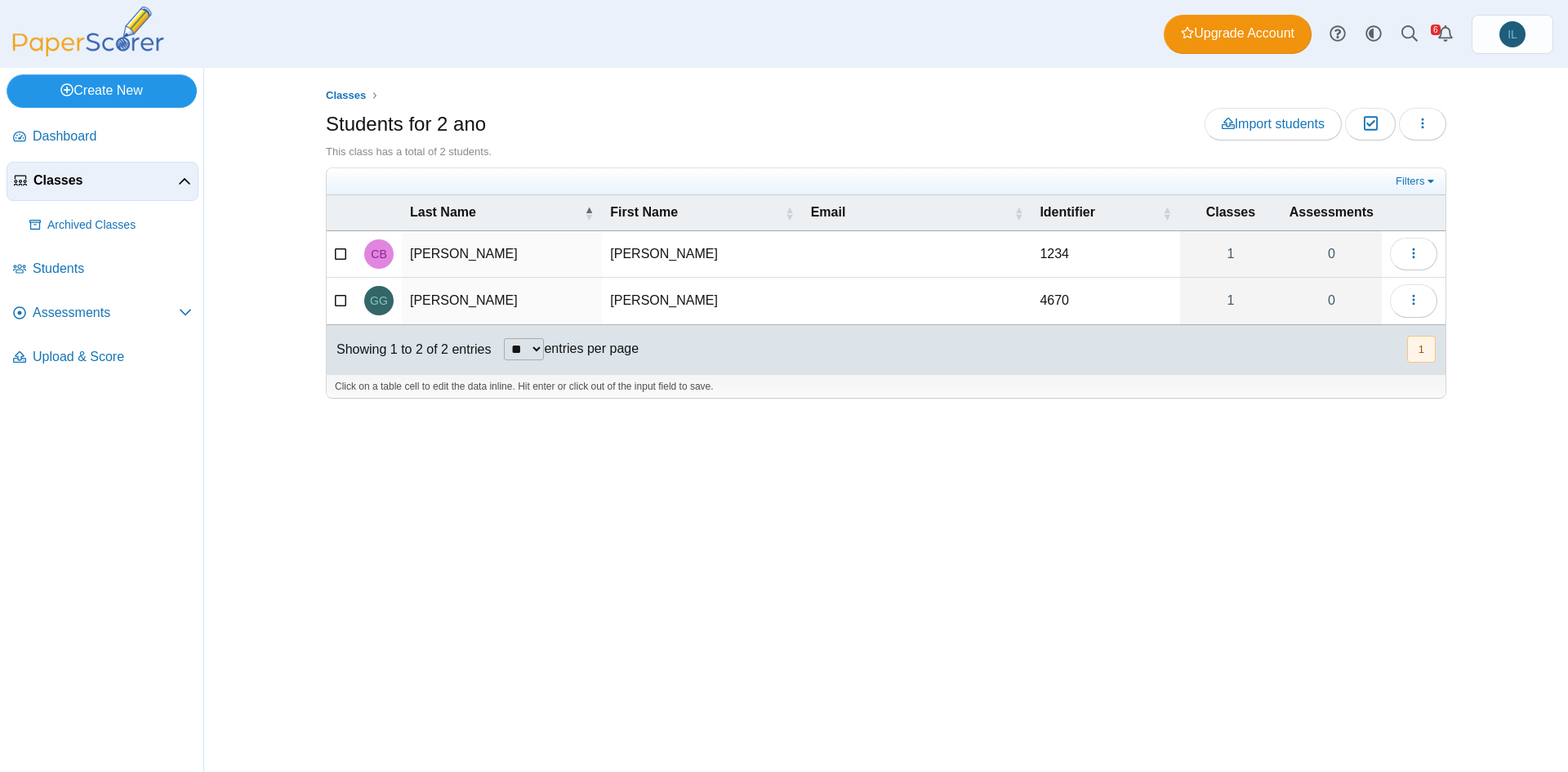
click at [112, 87] on link "Create New" at bounding box center [102, 91] width 190 height 33
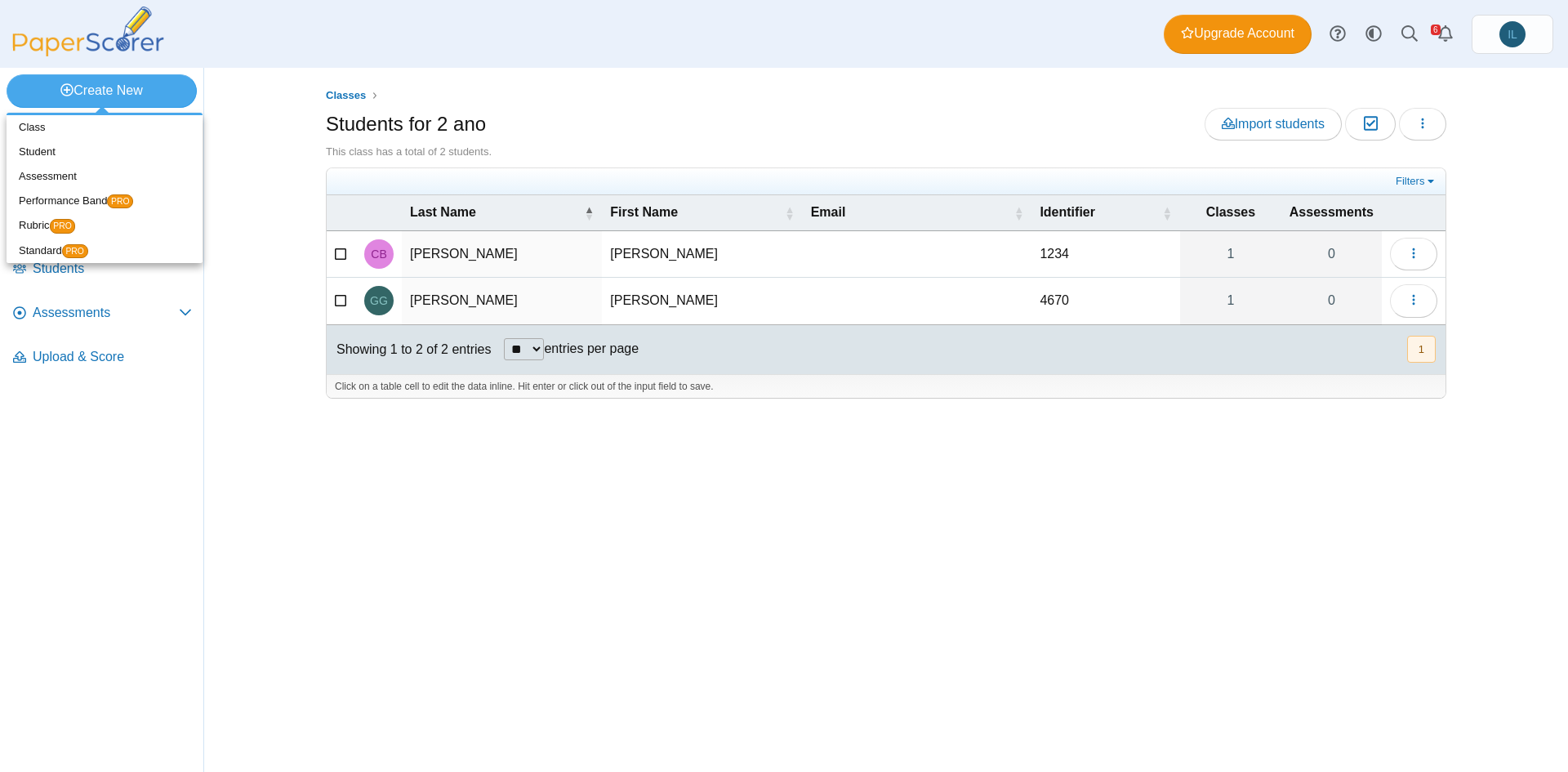
click at [587, 498] on div "Classes Students for 2 ano Import students Moderation 0 Loading…" at bounding box center [886, 420] width 1225 height 704
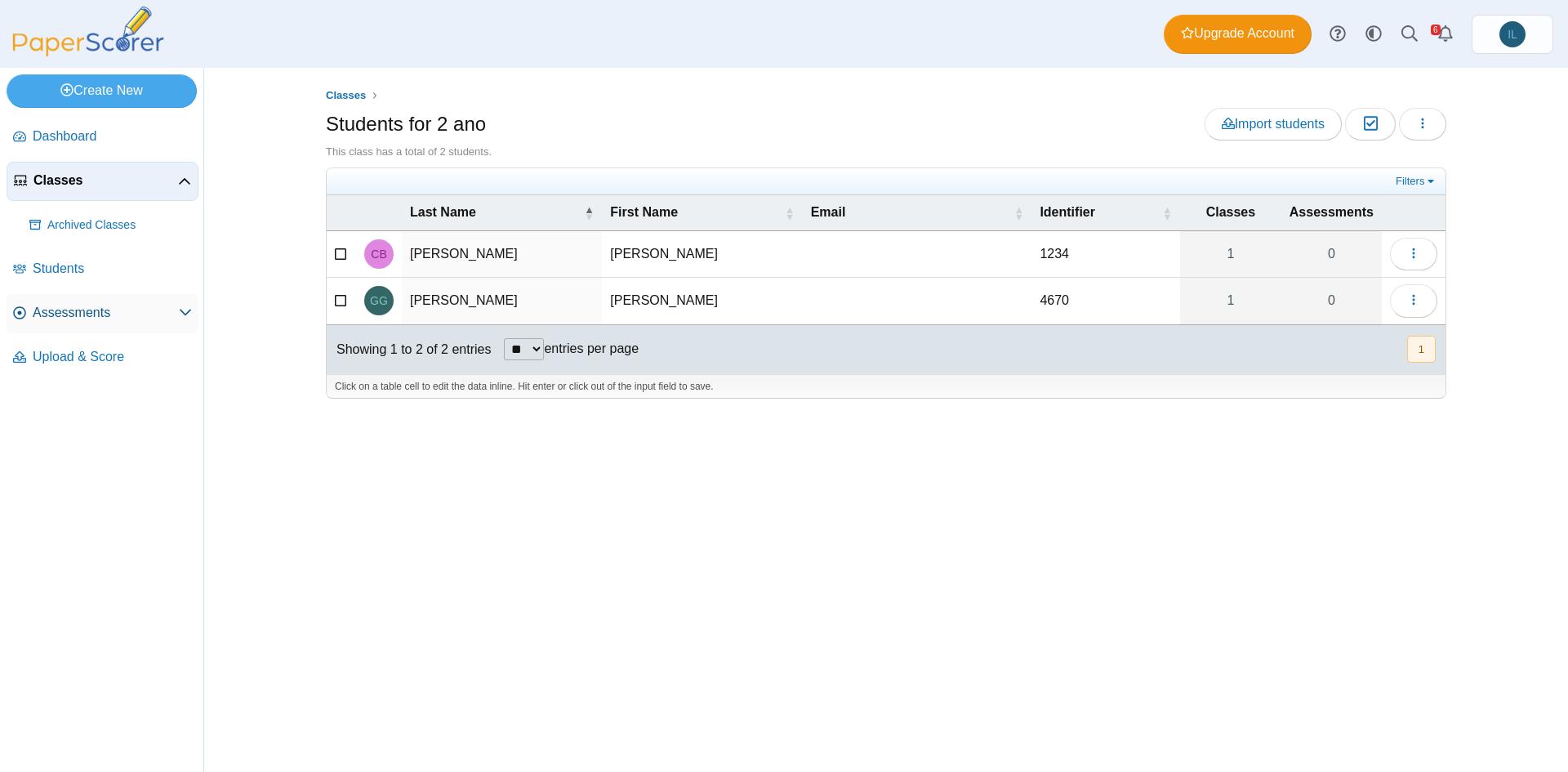
click at [130, 317] on span "Assessments" at bounding box center [106, 312] width 146 height 18
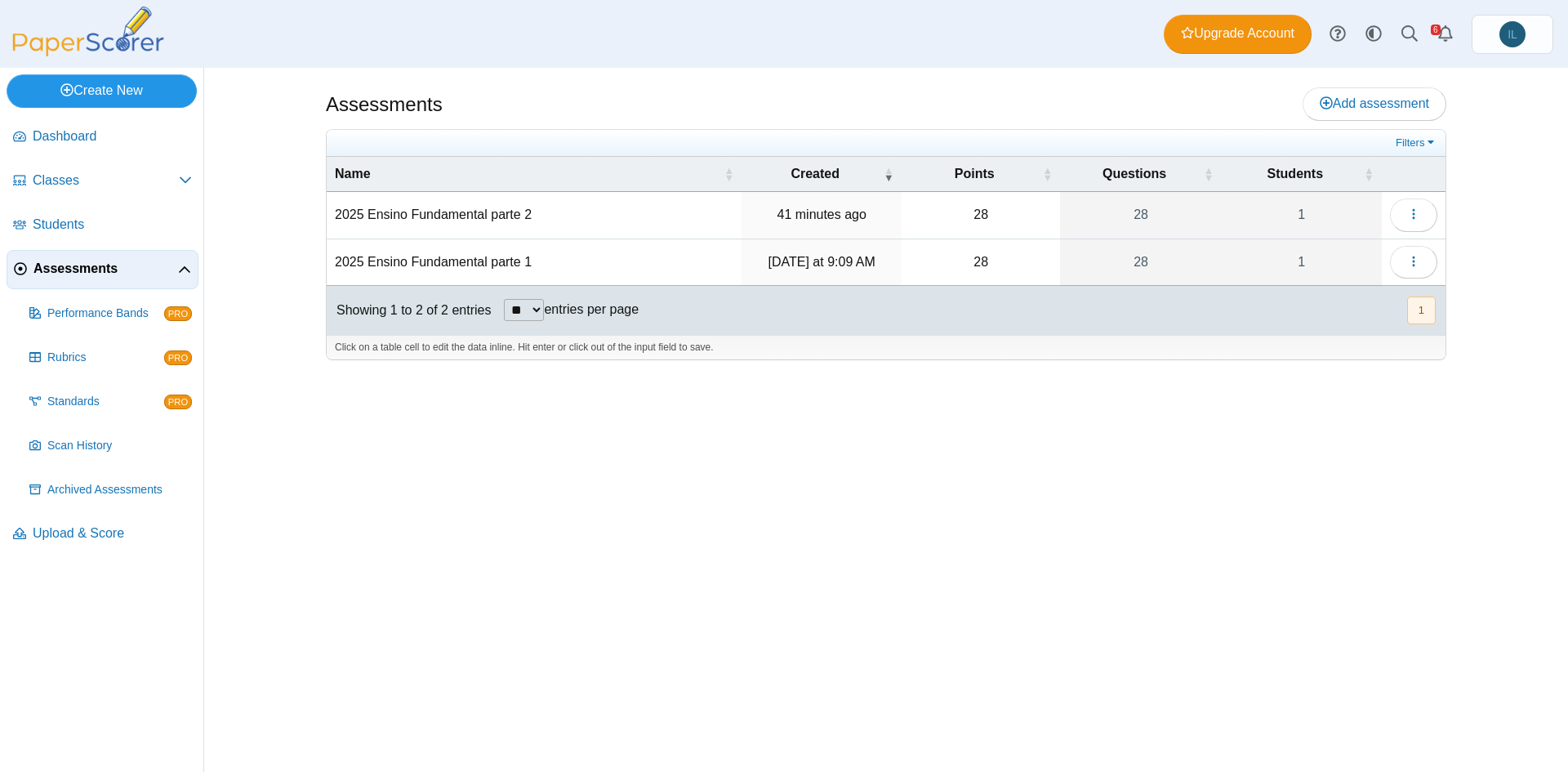
click at [133, 91] on link "Create New" at bounding box center [102, 91] width 190 height 33
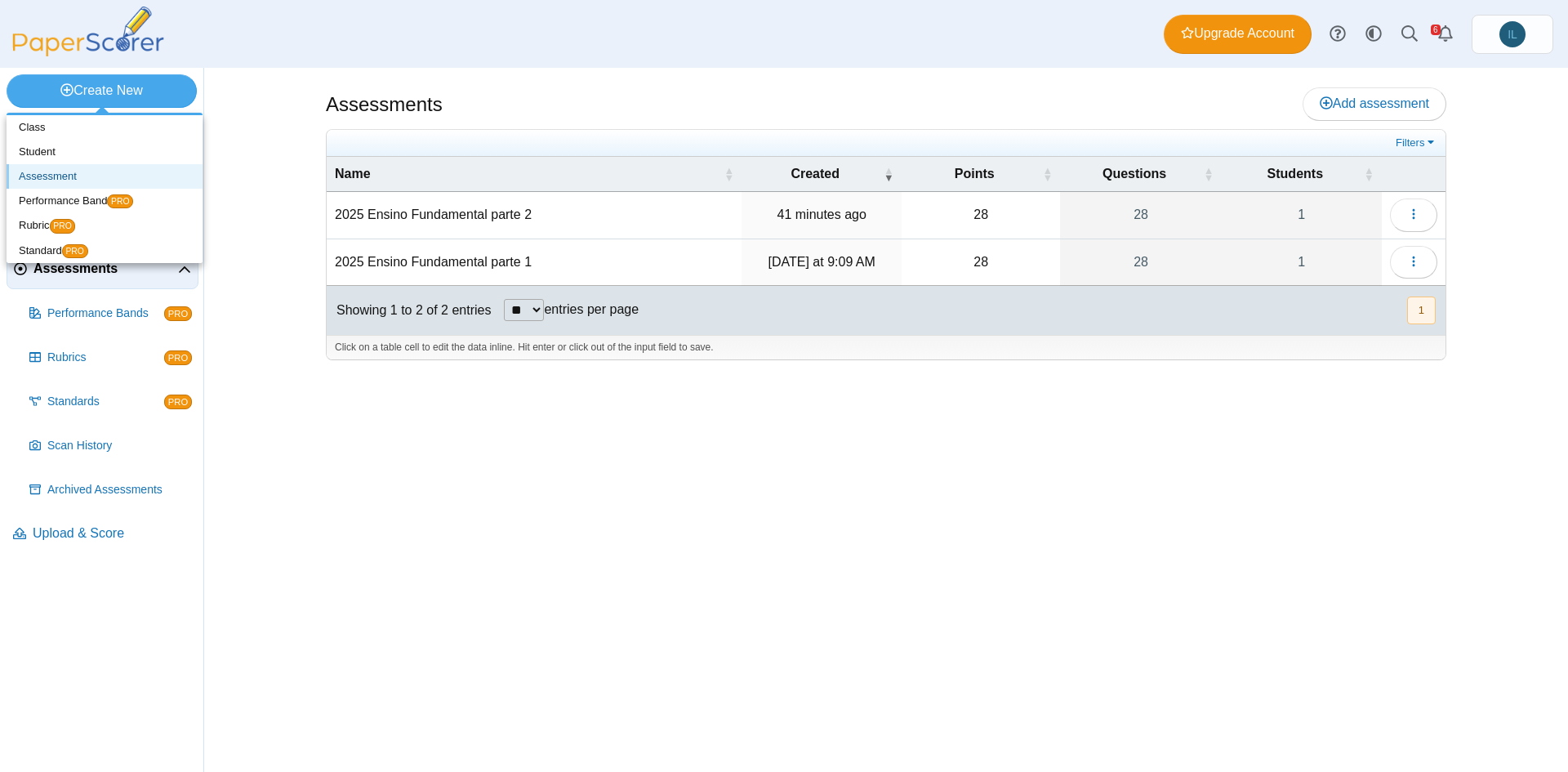
click at [96, 179] on link "Assessment" at bounding box center [105, 176] width 196 height 24
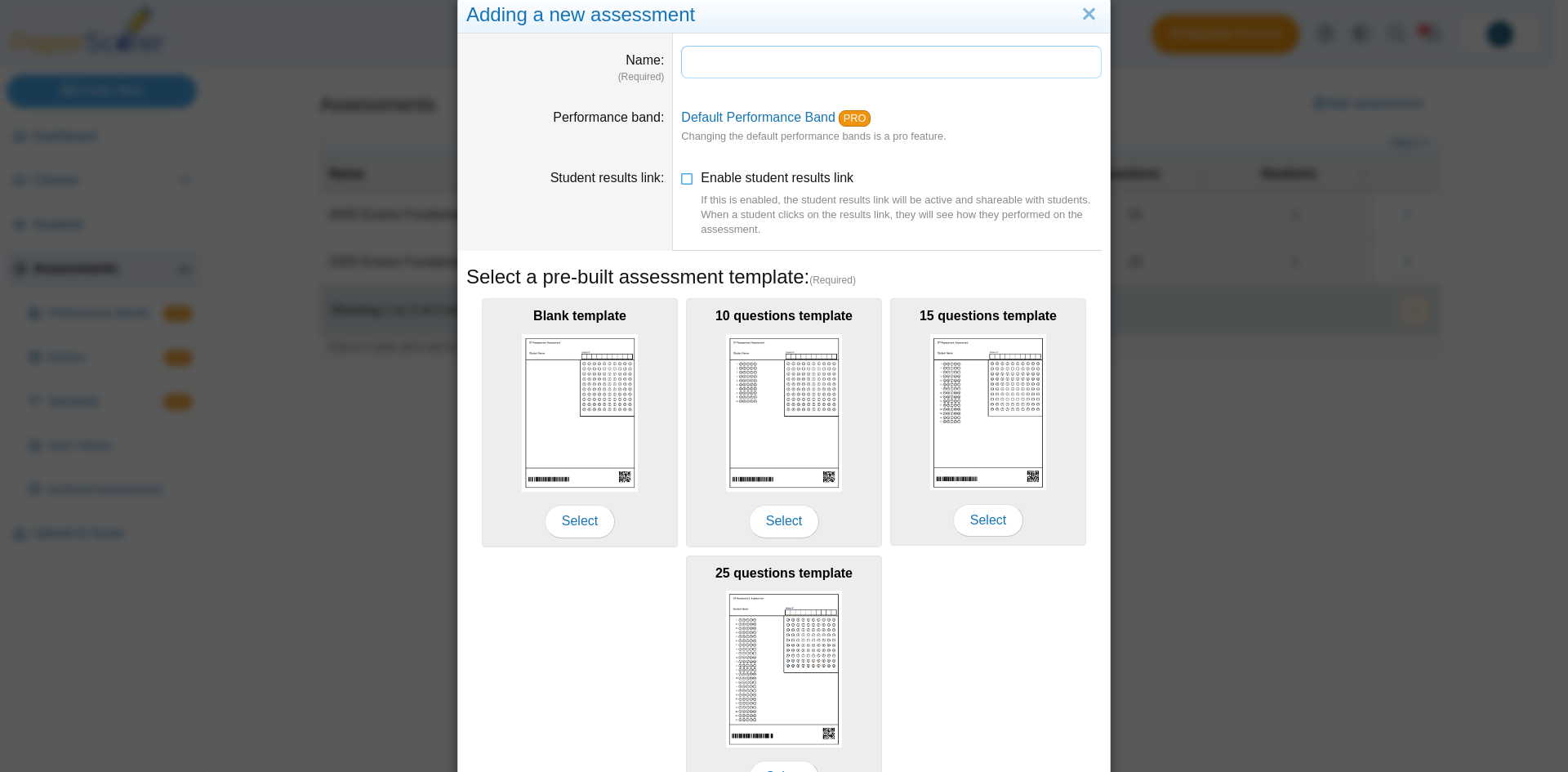
scroll to position [38, 0]
click at [684, 175] on icon at bounding box center [688, 174] width 13 height 12
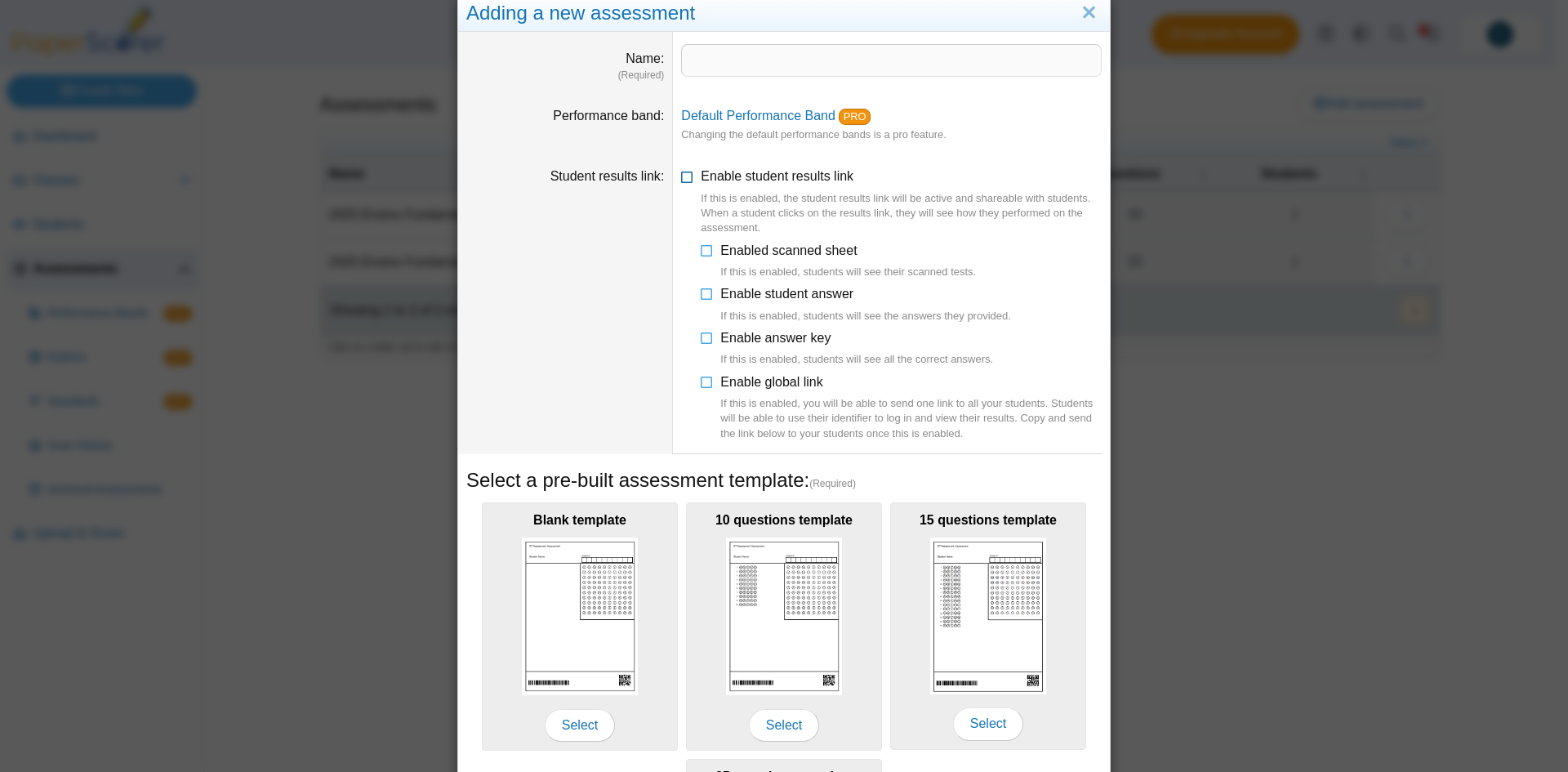
scroll to position [54, 0]
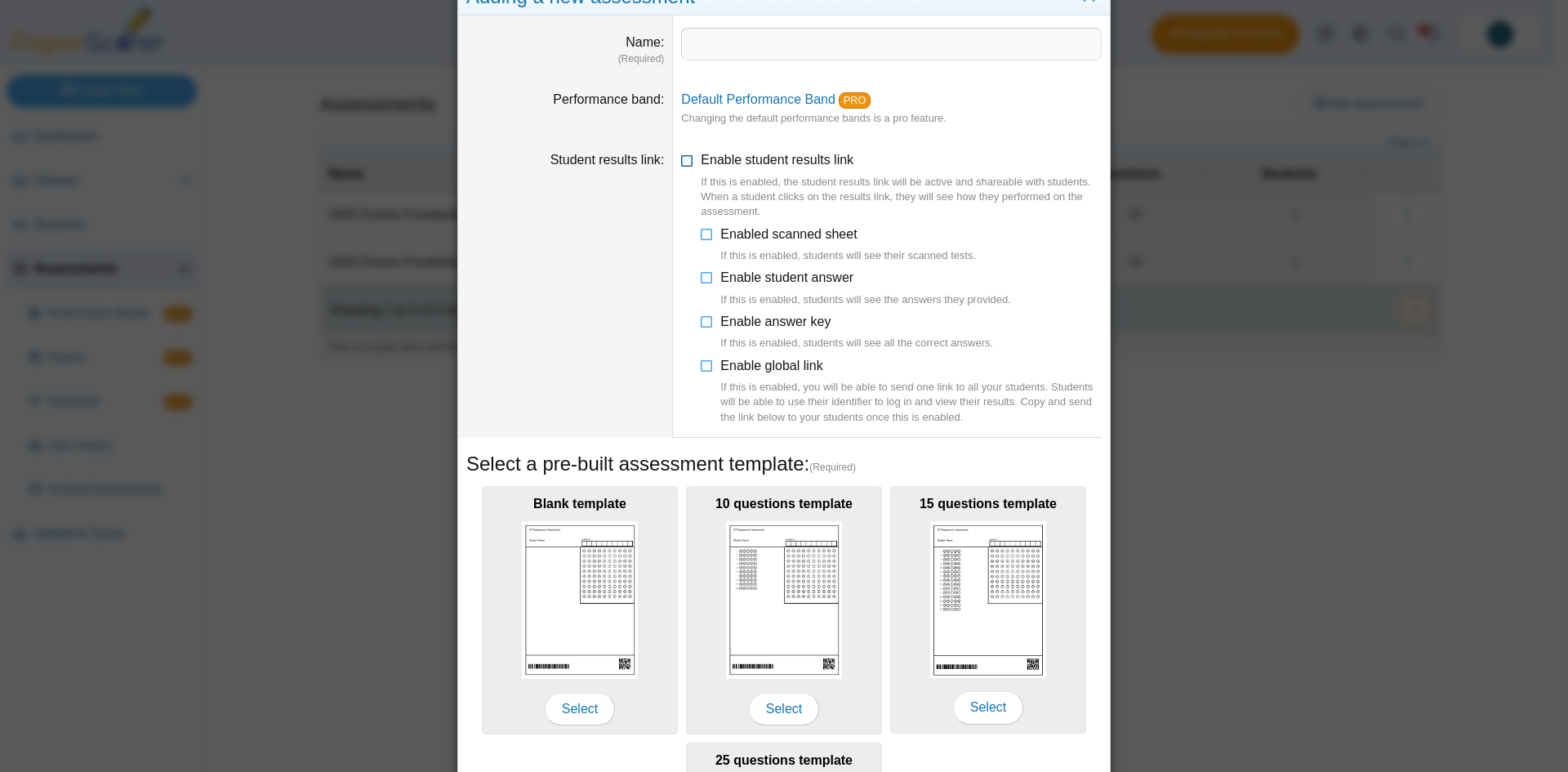
click at [687, 160] on icon at bounding box center [688, 157] width 13 height 12
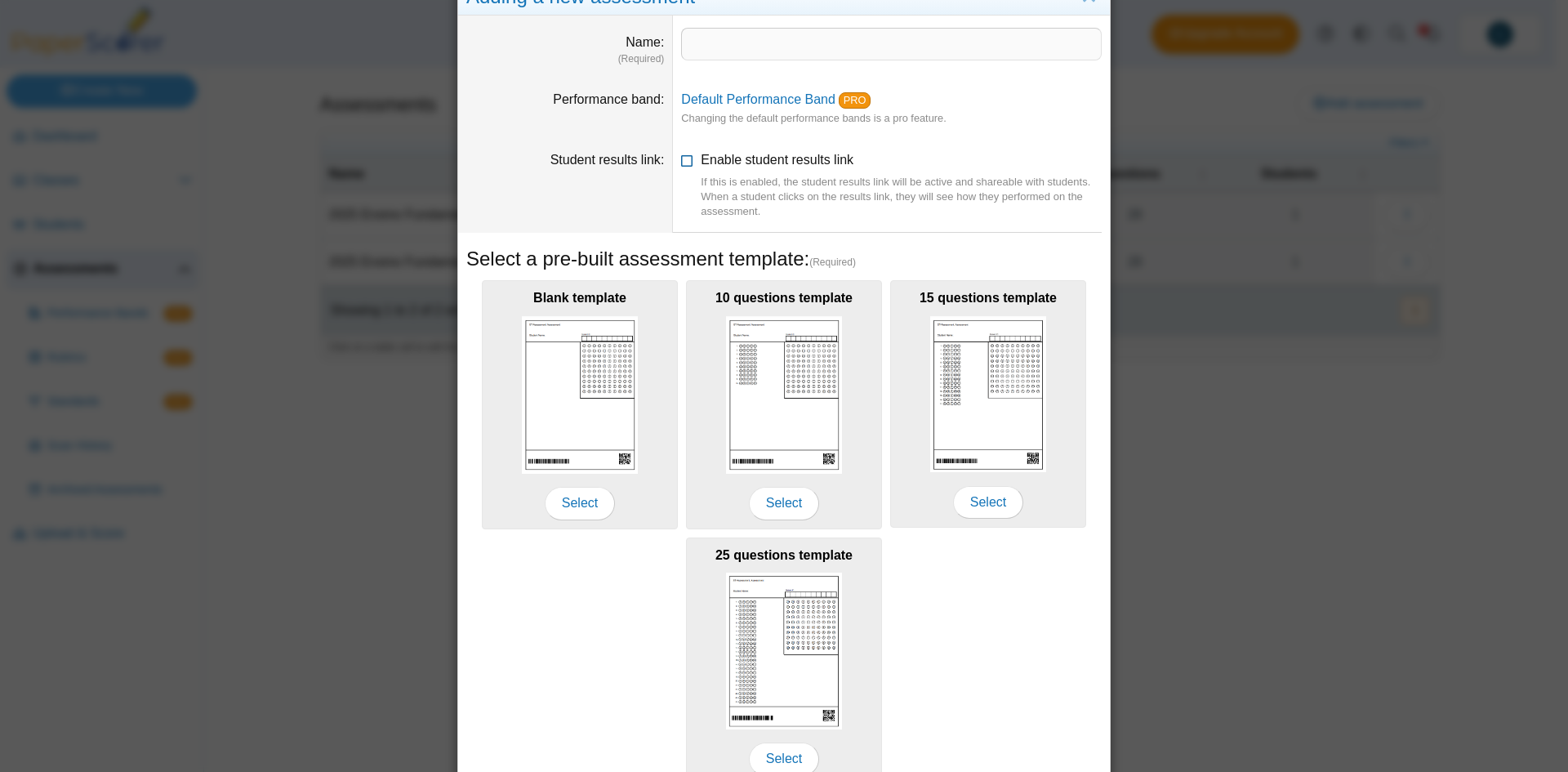
scroll to position [0, 0]
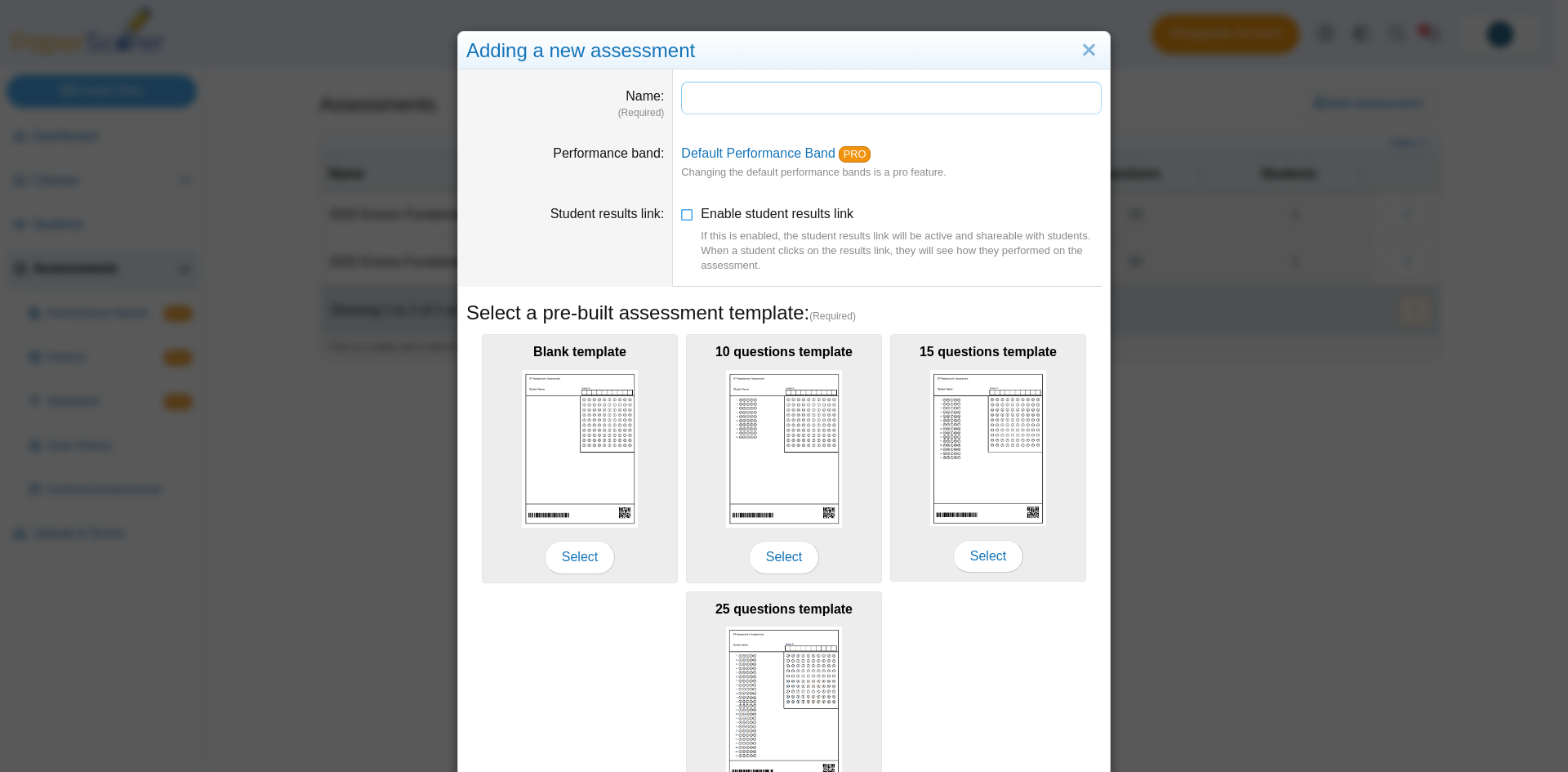
click at [748, 93] on input "Name" at bounding box center [891, 97] width 420 height 33
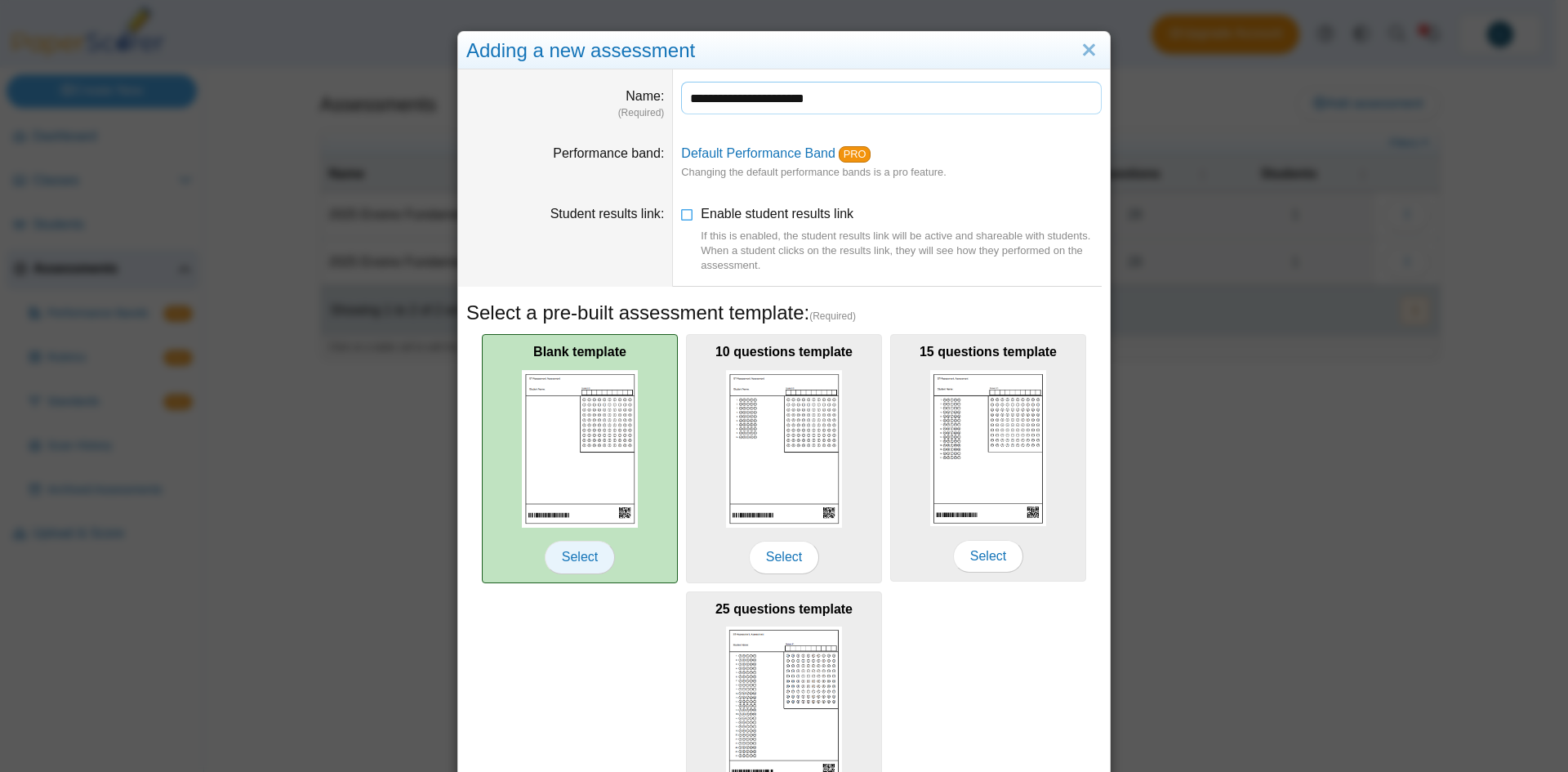
type input "**********"
click at [578, 554] on span "Select" at bounding box center [580, 556] width 70 height 33
click at [553, 423] on img at bounding box center [580, 449] width 116 height 158
click at [570, 563] on span "Select" at bounding box center [580, 556] width 70 height 33
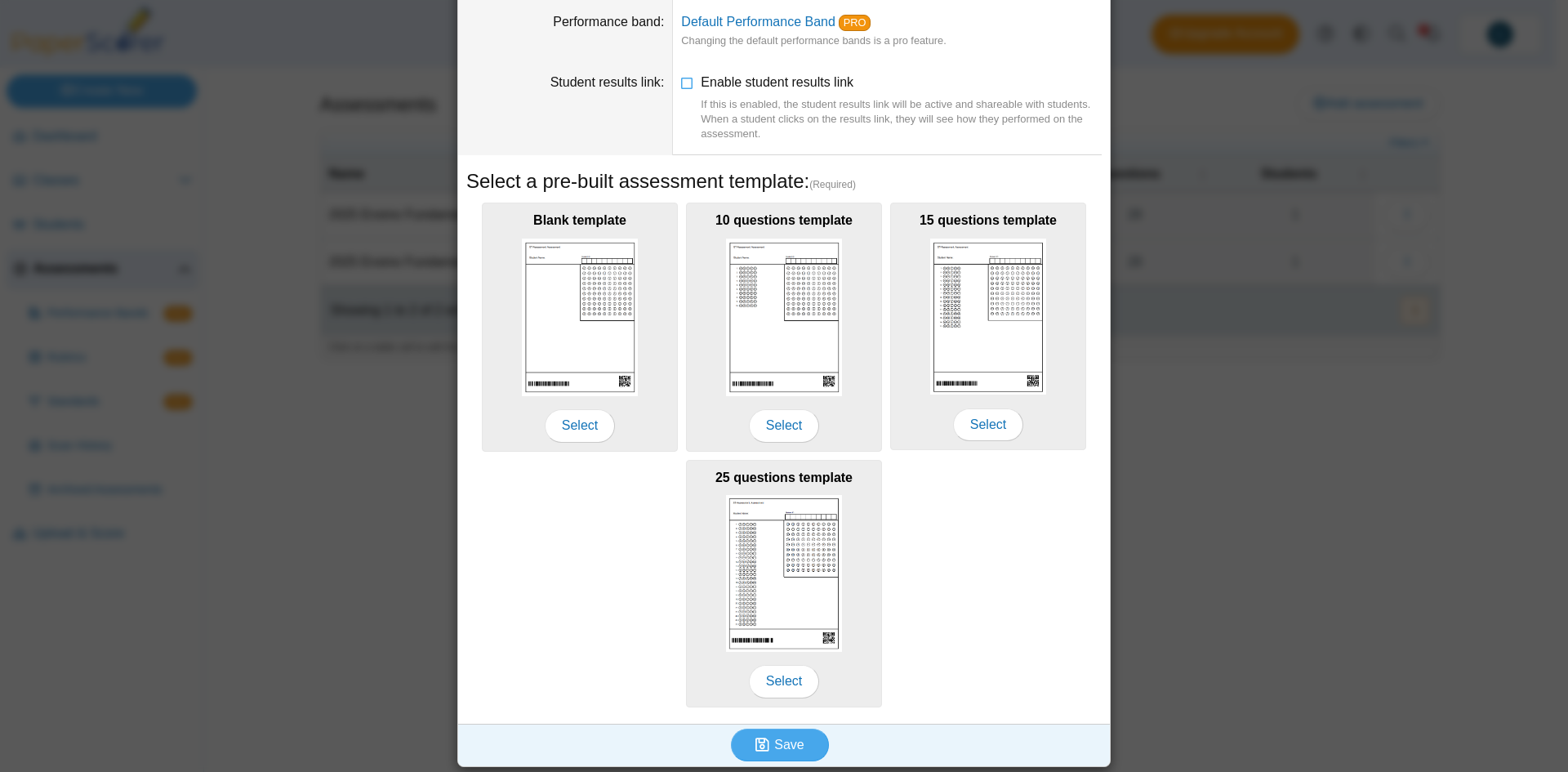
click at [791, 724] on div "Save" at bounding box center [779, 745] width 643 height 43
click at [787, 743] on span "Save" at bounding box center [789, 744] width 29 height 14
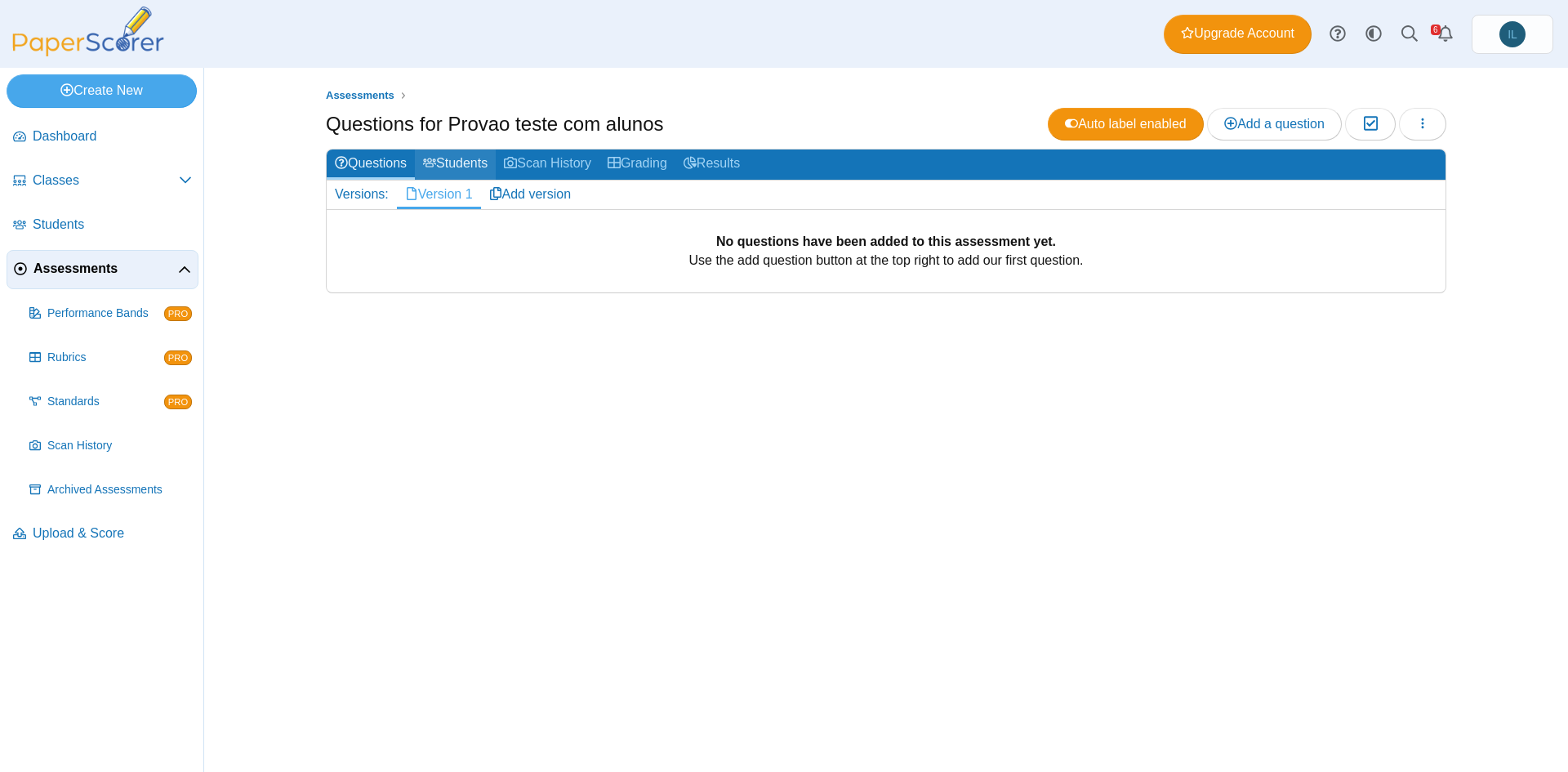
click at [475, 169] on link "Students" at bounding box center [456, 164] width 81 height 30
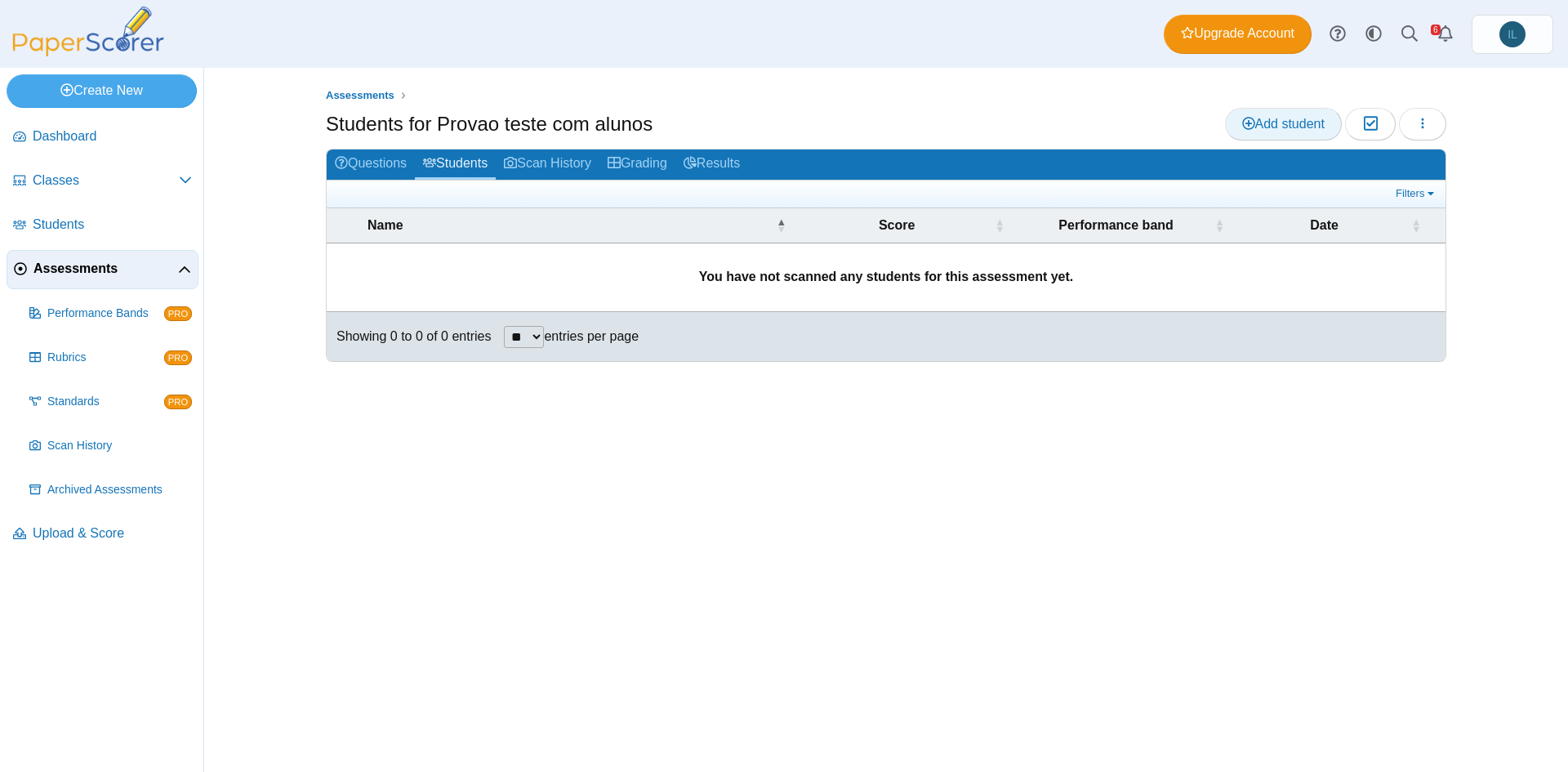
click at [1293, 123] on span "Add student" at bounding box center [1284, 123] width 82 height 14
click at [1264, 128] on span "Add student" at bounding box center [1284, 123] width 82 height 14
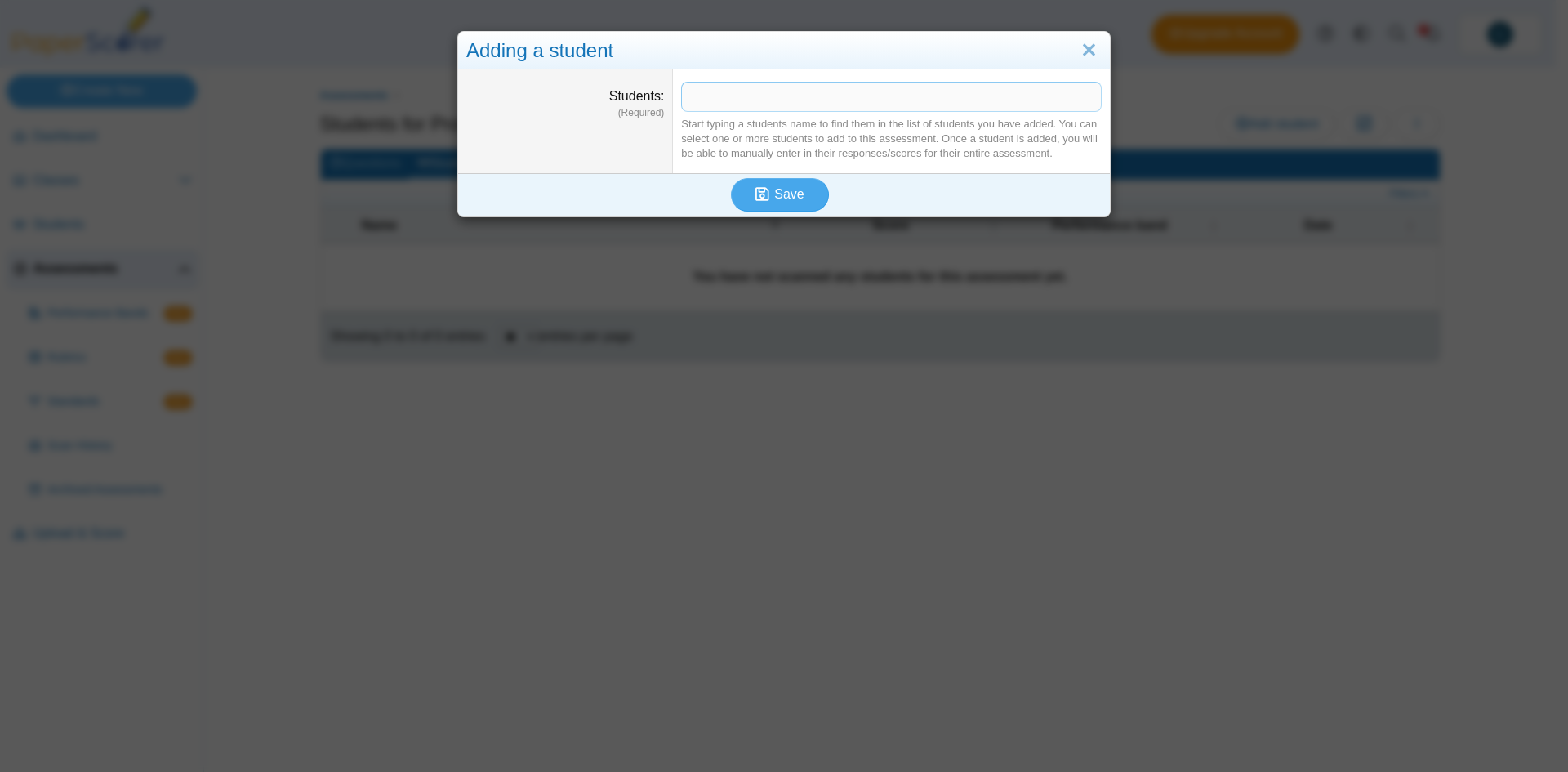
click at [725, 93] on span at bounding box center [891, 96] width 419 height 28
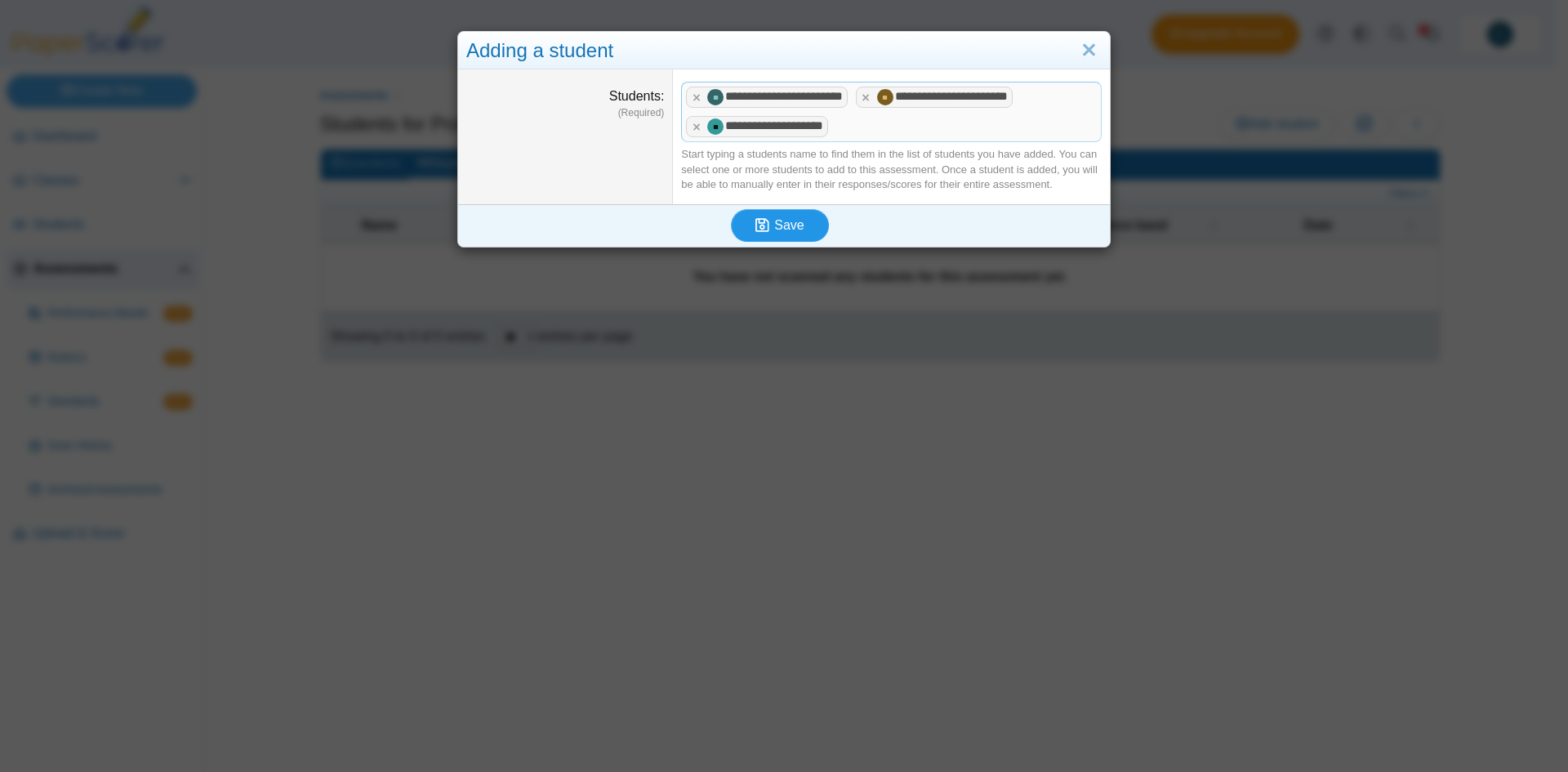
click at [779, 232] on span "Save" at bounding box center [789, 225] width 29 height 14
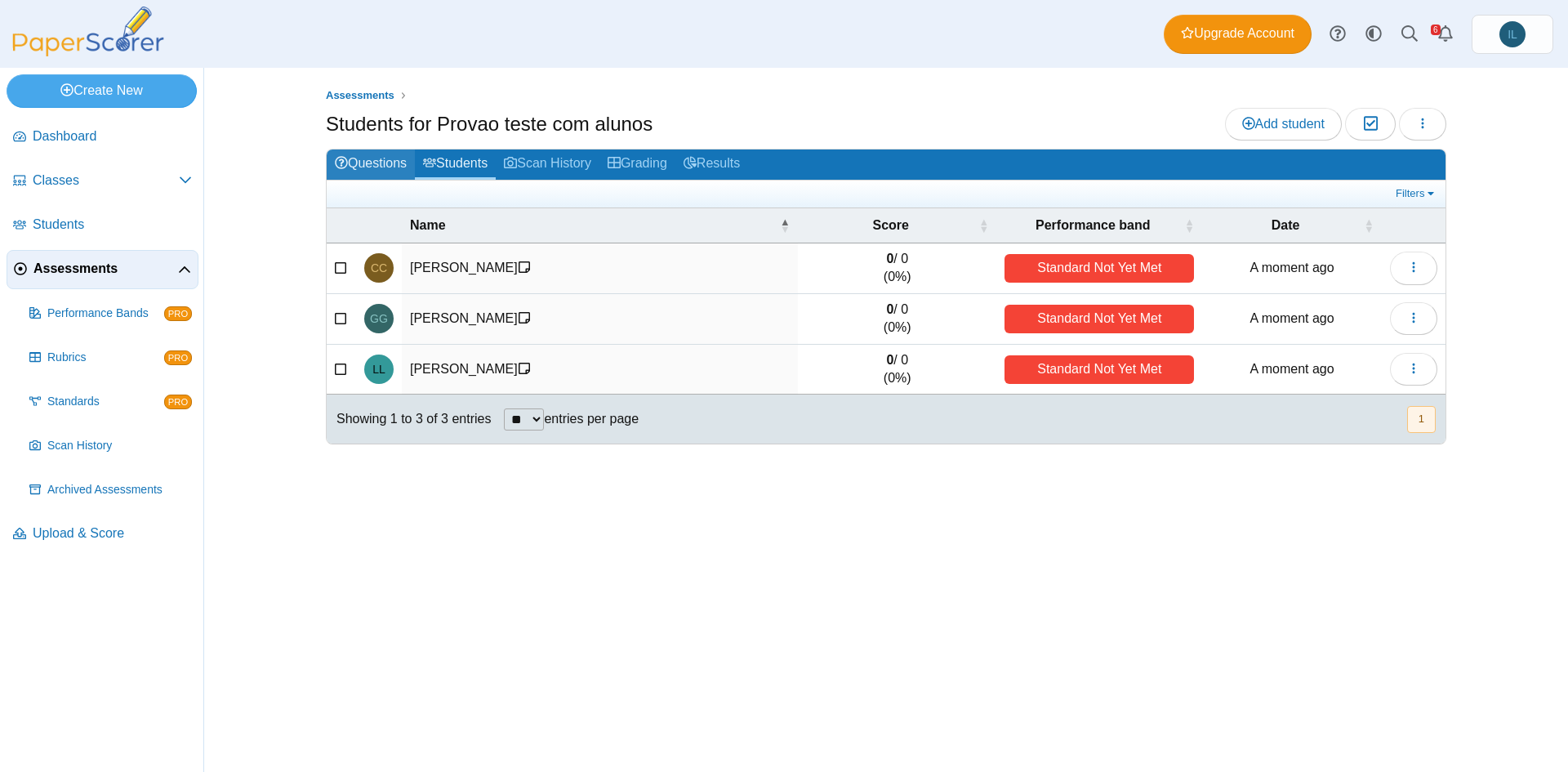
click at [393, 170] on link "Questions" at bounding box center [370, 164] width 88 height 30
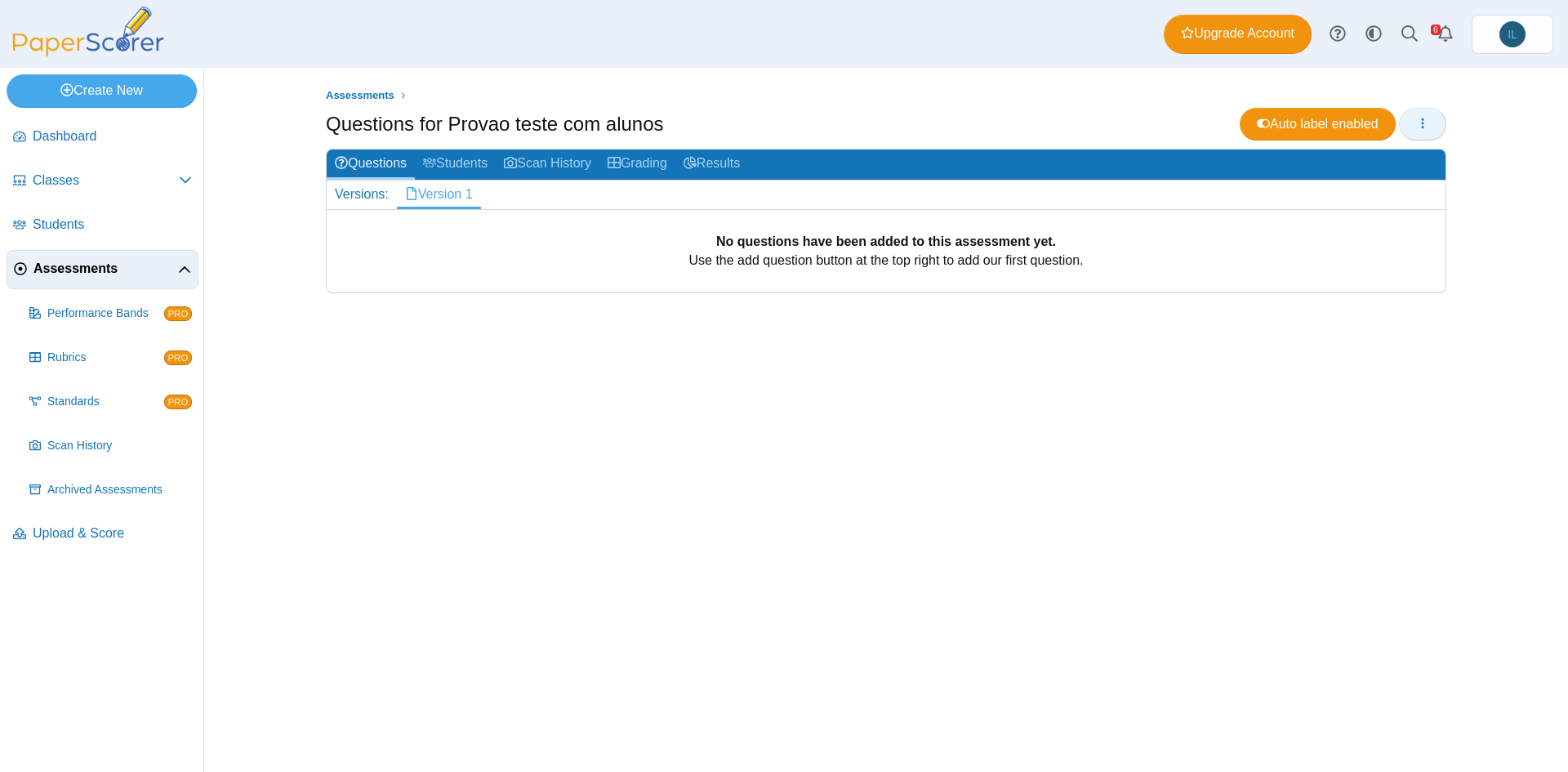
click at [1422, 122] on icon "button" at bounding box center [1423, 123] width 13 height 13
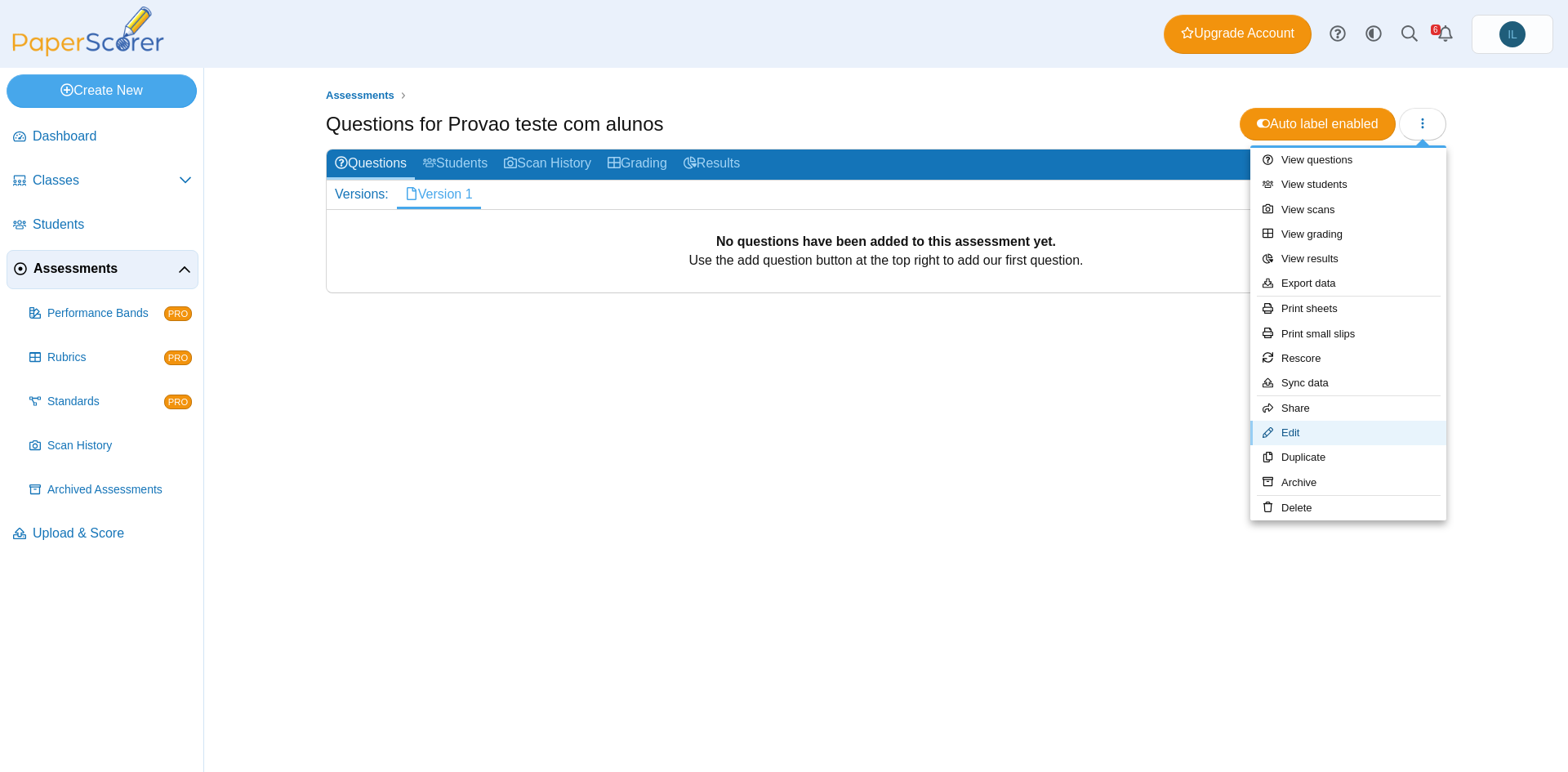
click at [1325, 429] on link "Edit" at bounding box center [1348, 432] width 196 height 24
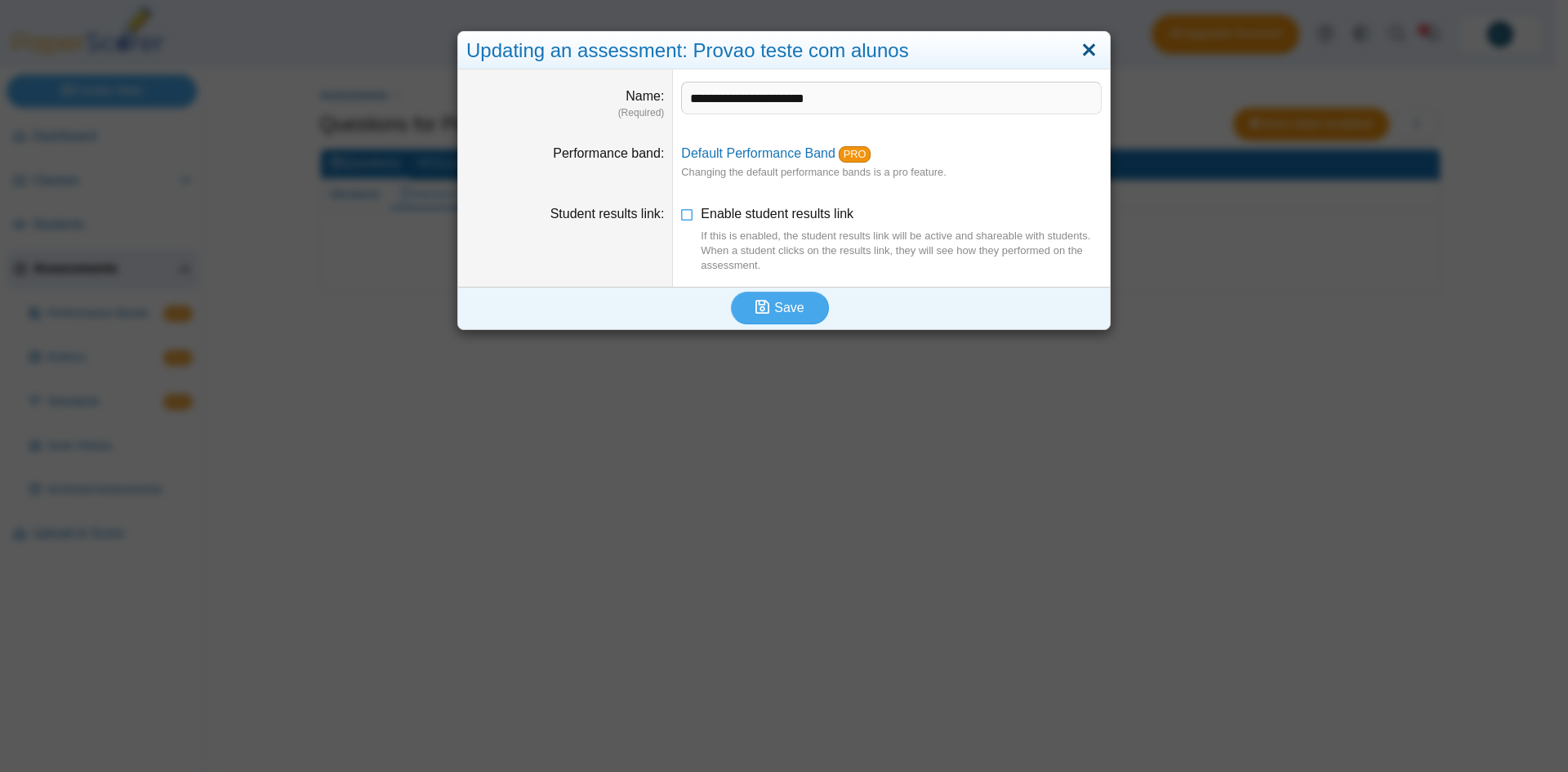
click at [1082, 50] on link "Close" at bounding box center [1089, 50] width 25 height 28
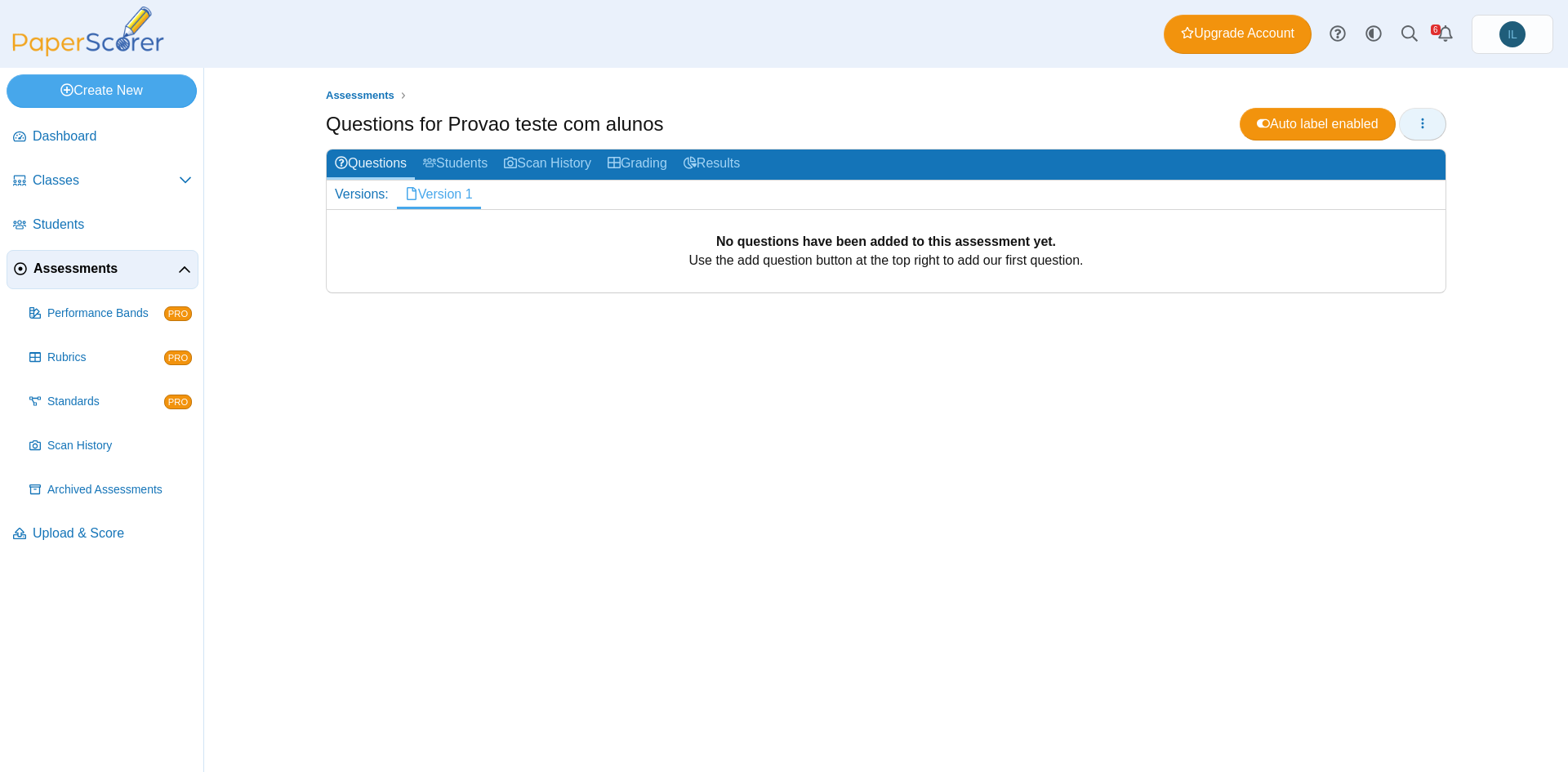
click at [1406, 123] on button "button" at bounding box center [1423, 124] width 47 height 33
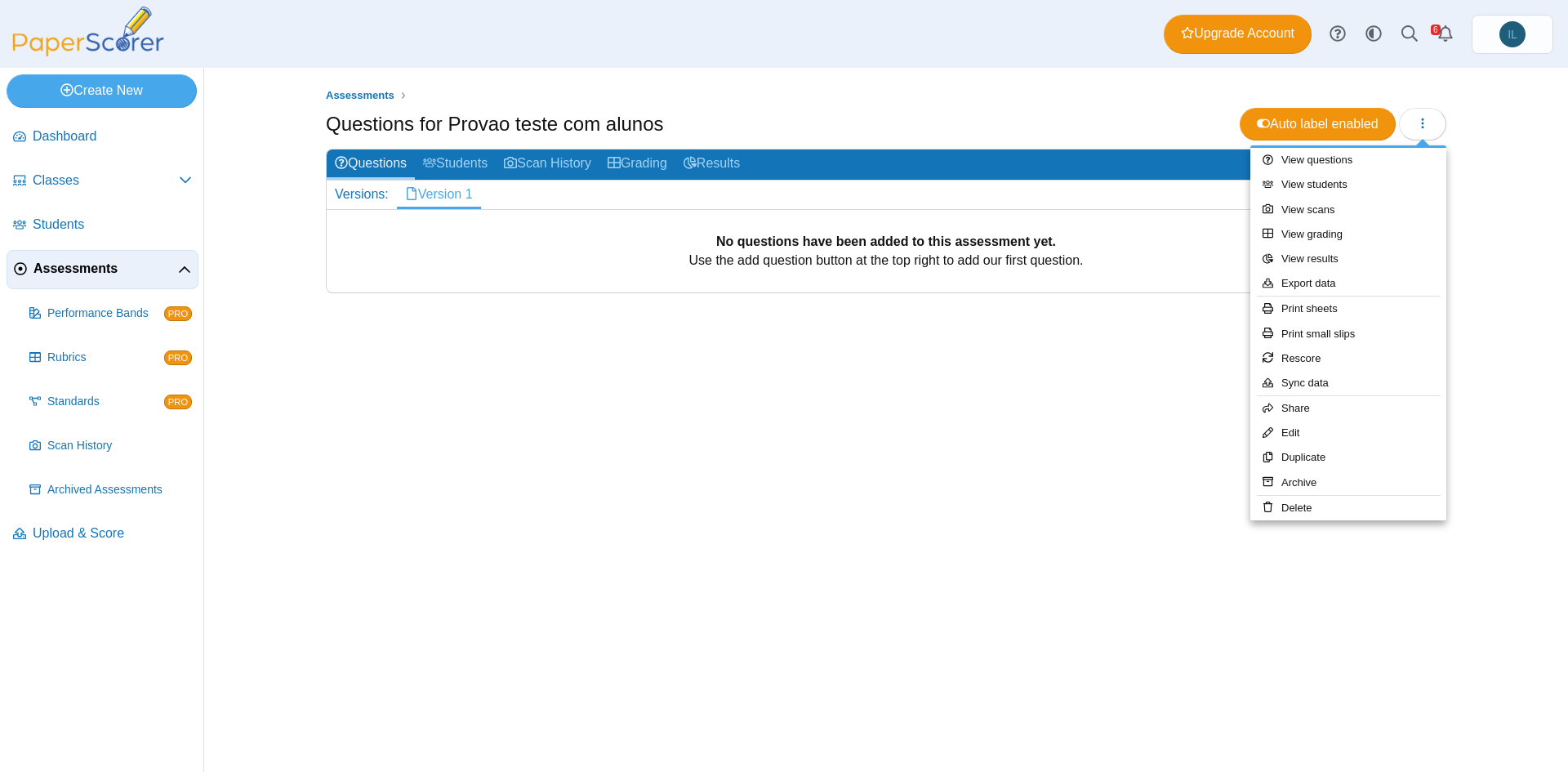
click at [881, 367] on div "Assessments Questions for Provao teste com alunos Auto label enabled" at bounding box center [886, 420] width 1225 height 704
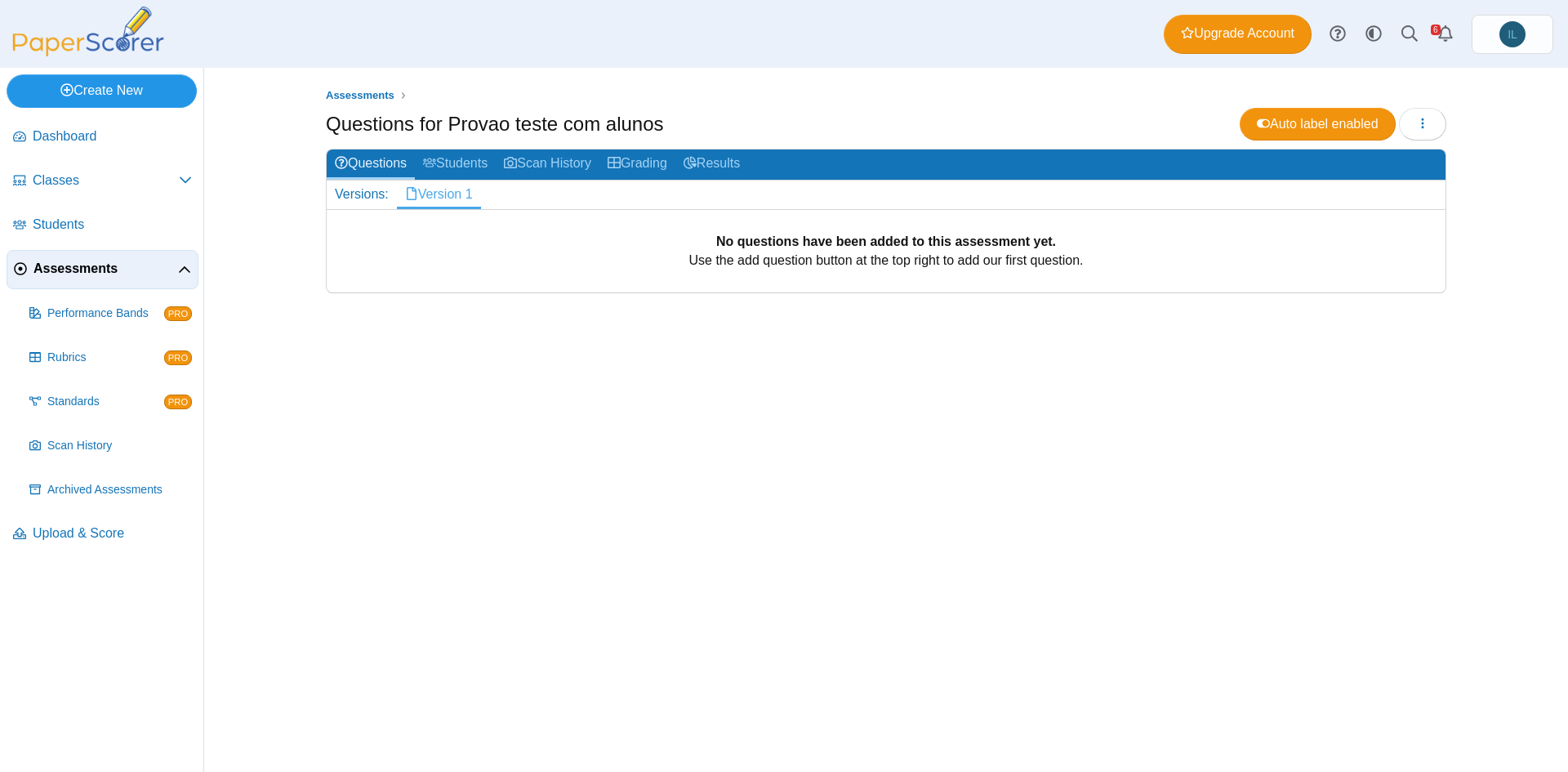
click at [144, 86] on link "Create New" at bounding box center [102, 91] width 190 height 33
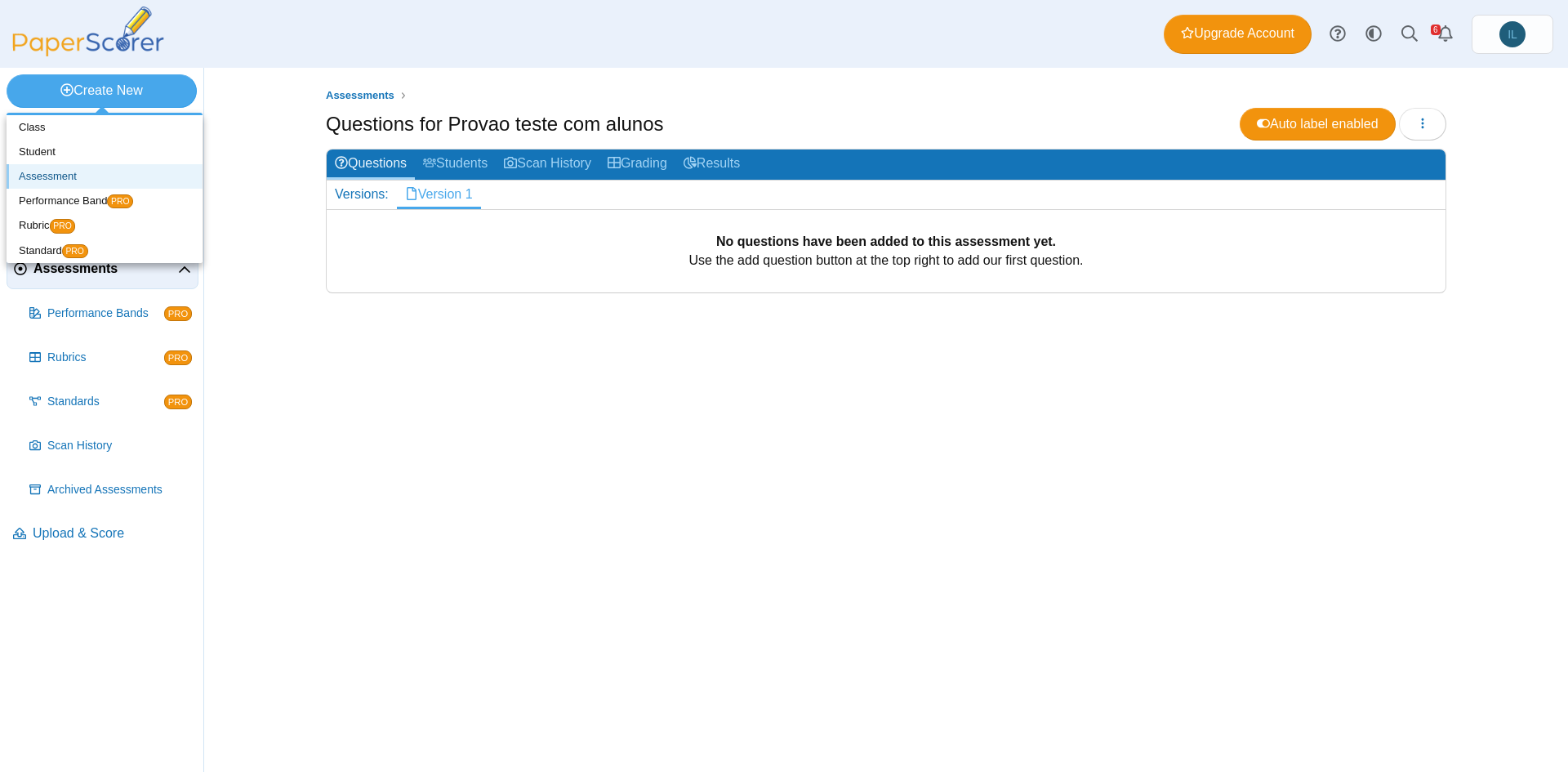
click at [138, 172] on link "Assessment" at bounding box center [105, 176] width 196 height 24
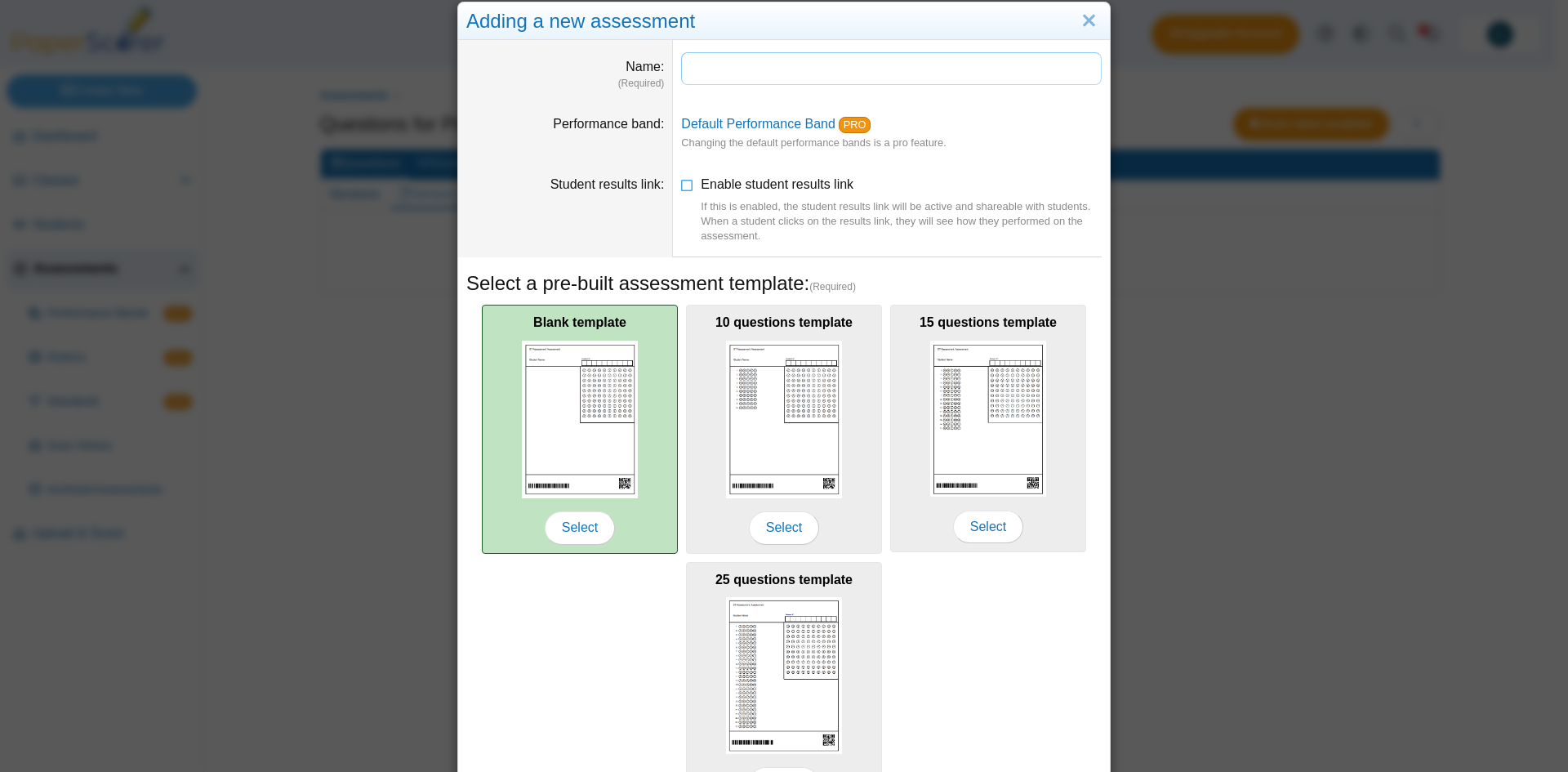
scroll to position [23, 0]
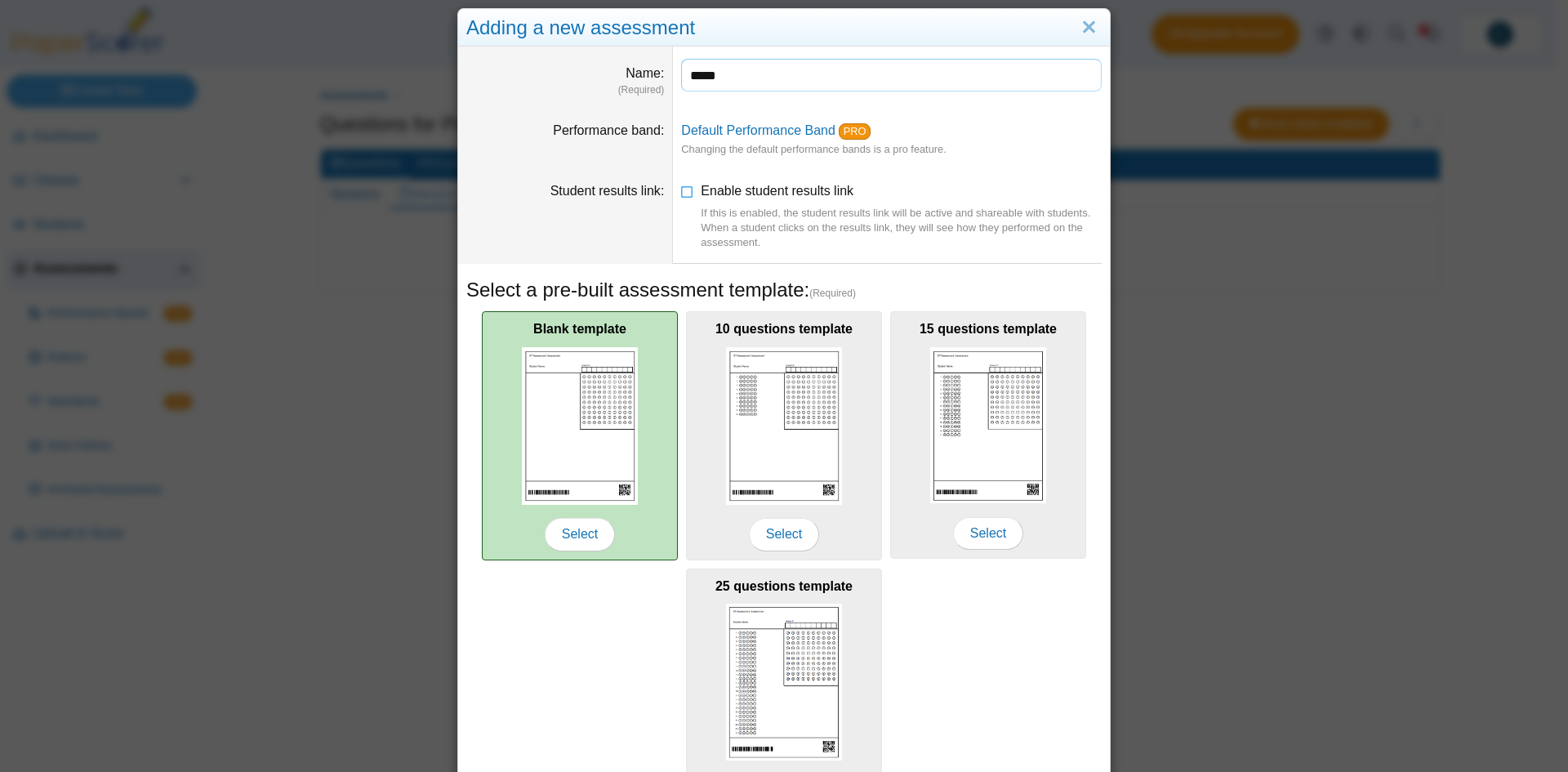
type input "*****"
click at [585, 511] on div "Blank template Select" at bounding box center [580, 436] width 196 height 249
click at [589, 538] on span "Select" at bounding box center [580, 534] width 70 height 33
click at [556, 359] on img at bounding box center [580, 426] width 116 height 158
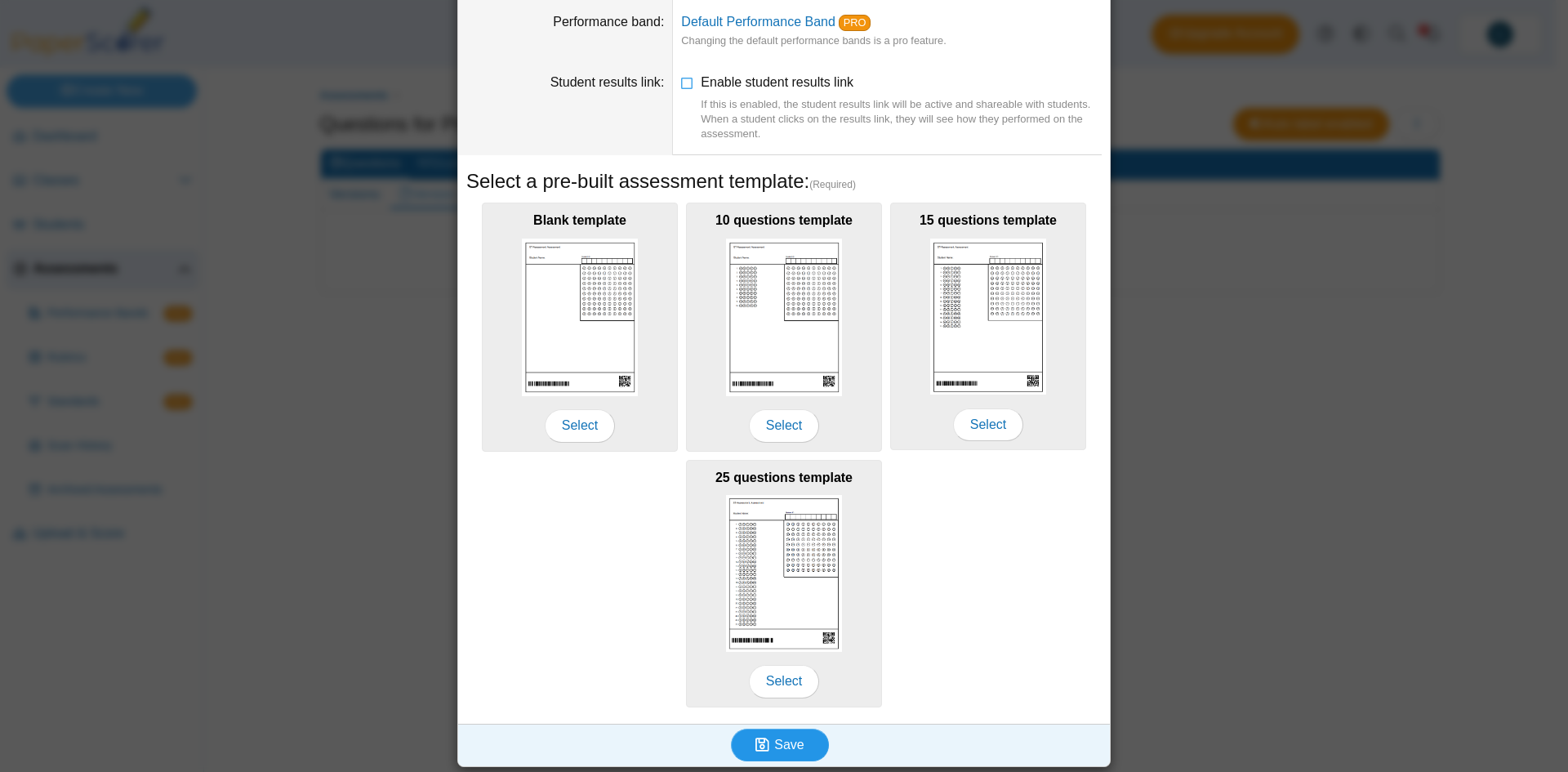
click at [763, 741] on icon "submit" at bounding box center [763, 744] width 14 height 15
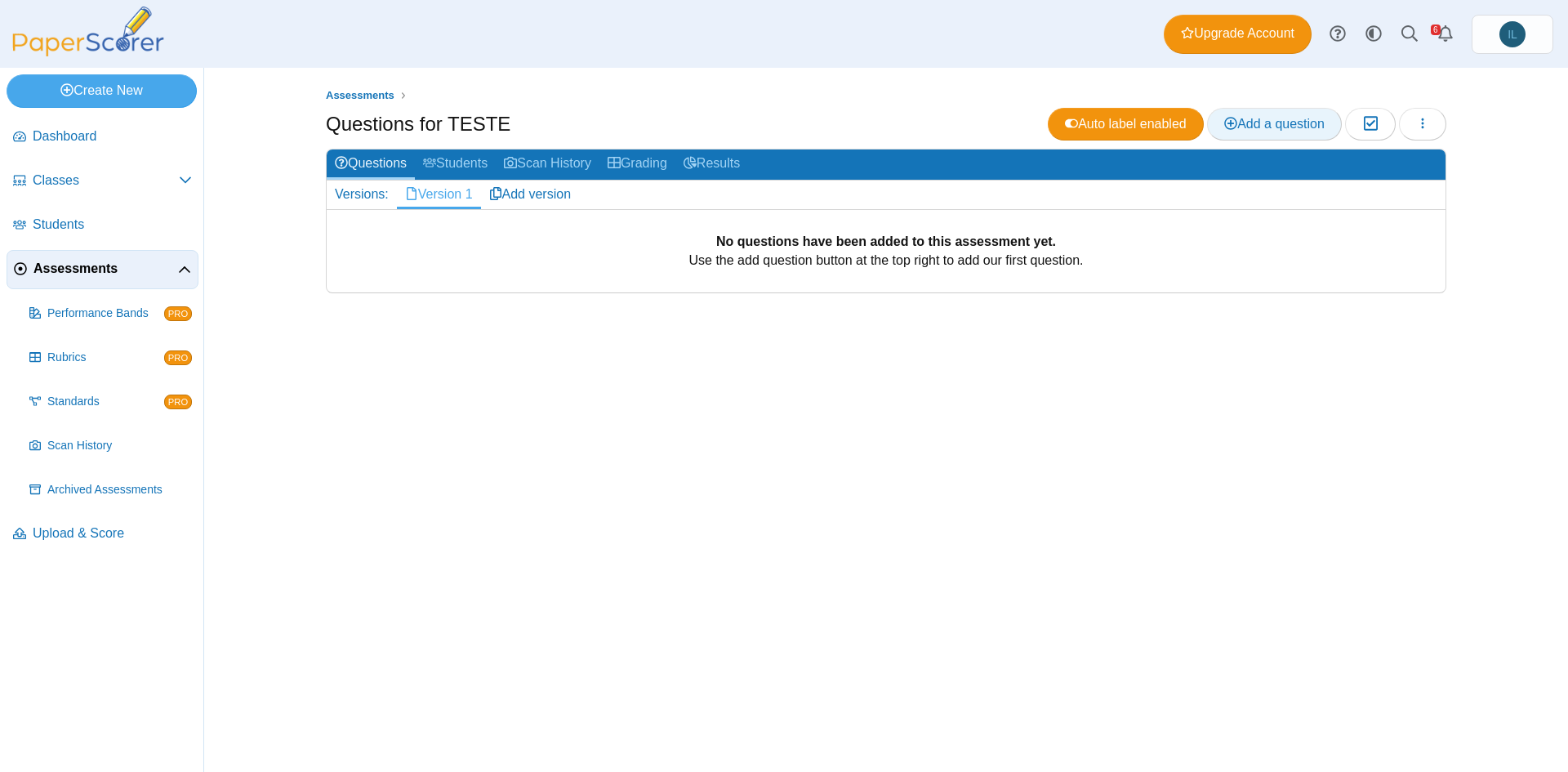
click at [1305, 118] on span "Add a question" at bounding box center [1274, 123] width 101 height 14
click at [348, 89] on span "Assessments" at bounding box center [360, 95] width 69 height 13
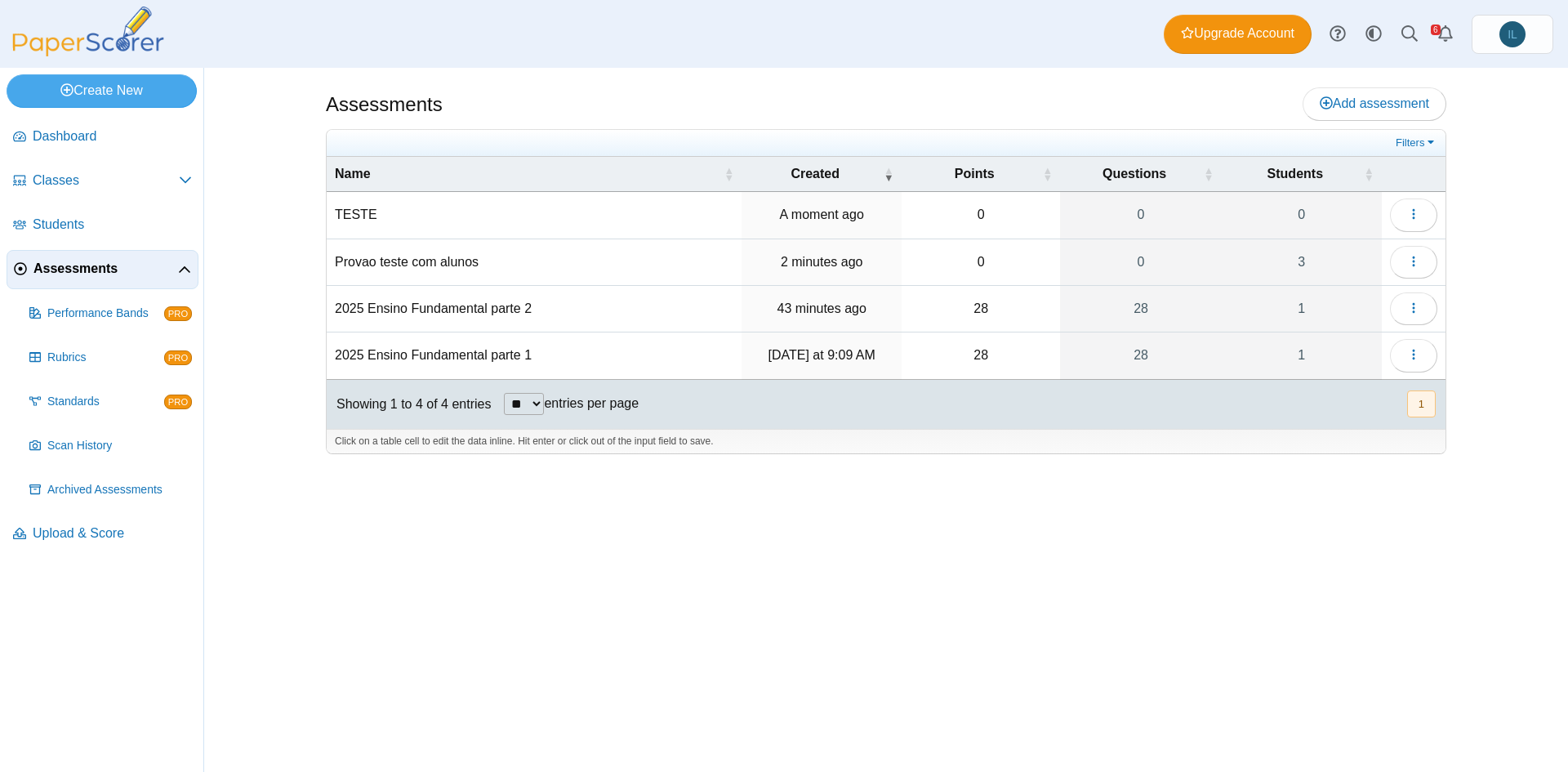
click at [381, 257] on td "Provao teste com alunos" at bounding box center [534, 262] width 415 height 46
click at [1419, 267] on icon "button" at bounding box center [1414, 262] width 13 height 13
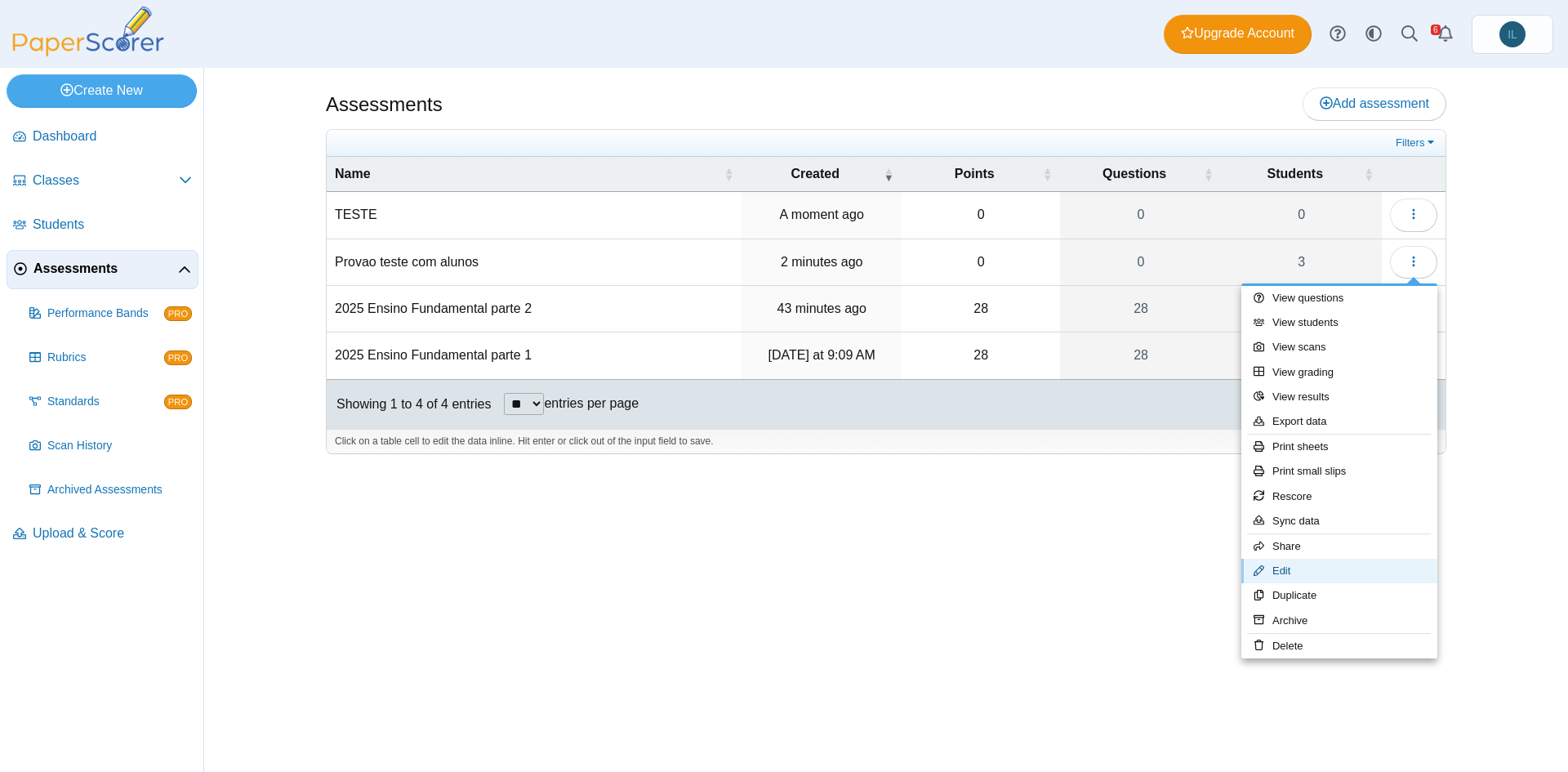
click at [1324, 570] on link "Edit" at bounding box center [1340, 571] width 196 height 24
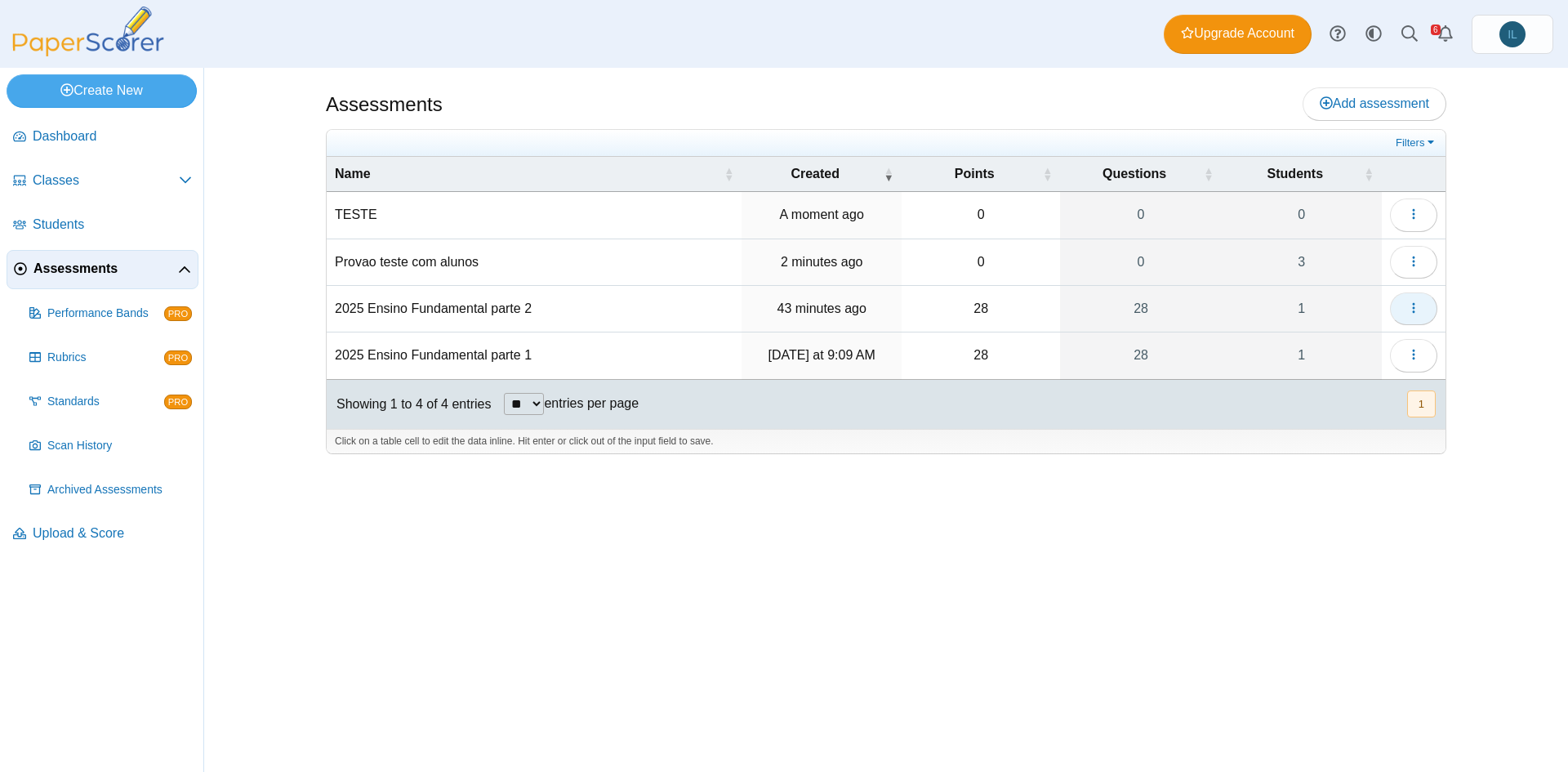
click at [1425, 303] on button "button" at bounding box center [1414, 309] width 47 height 33
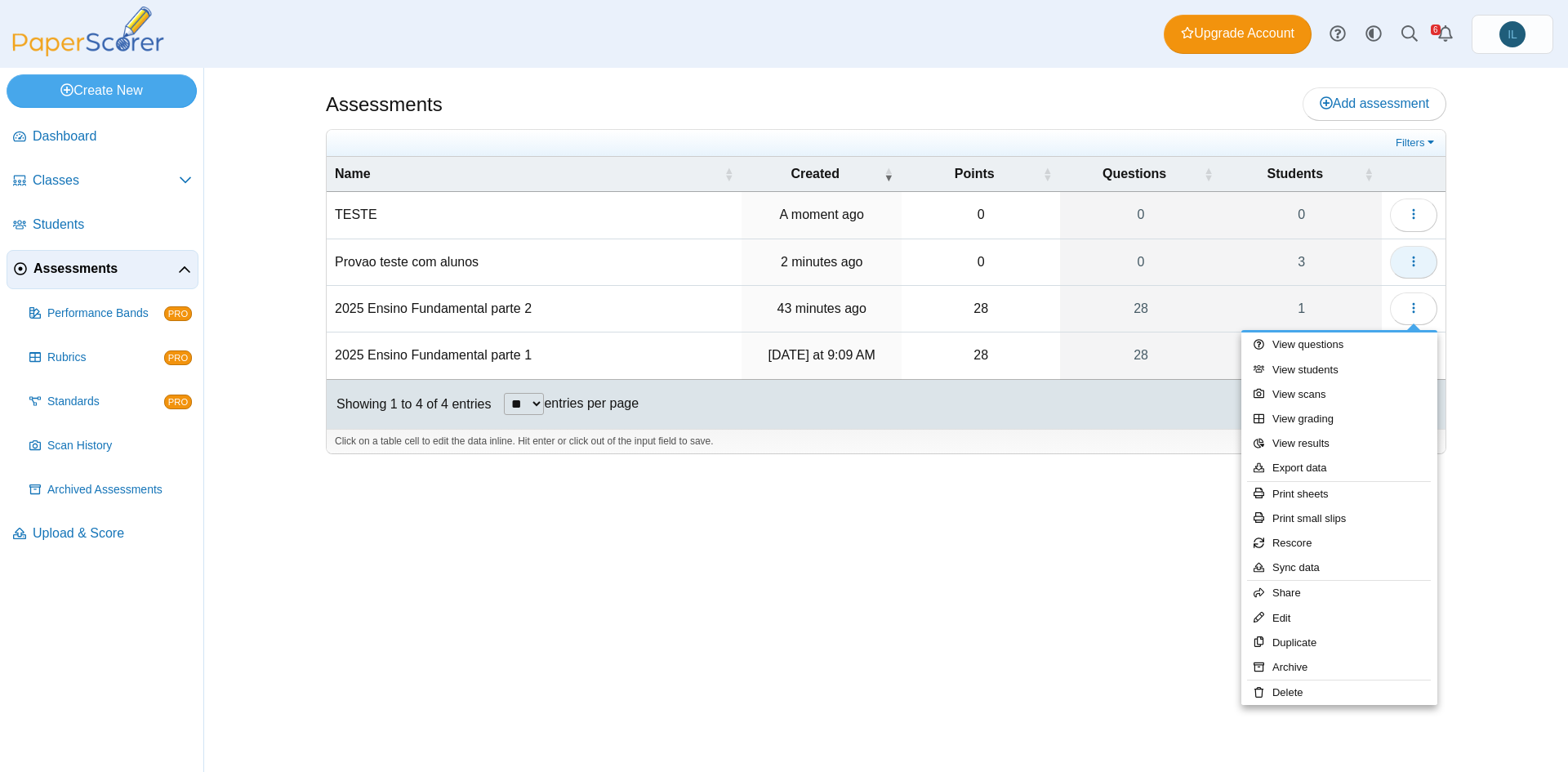
click at [1421, 264] on button "button" at bounding box center [1414, 262] width 47 height 33
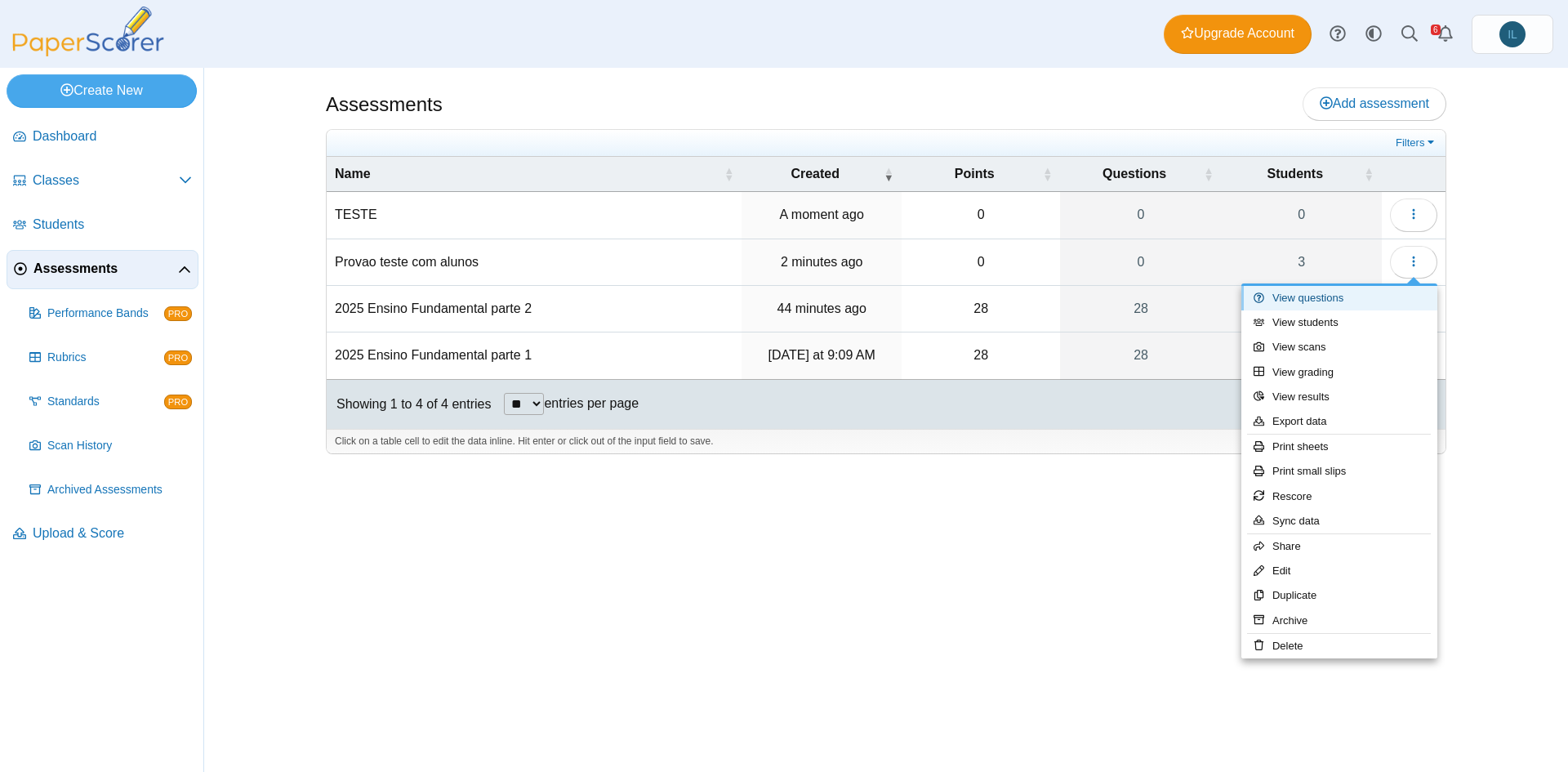
click at [1336, 292] on link "View questions" at bounding box center [1340, 298] width 196 height 24
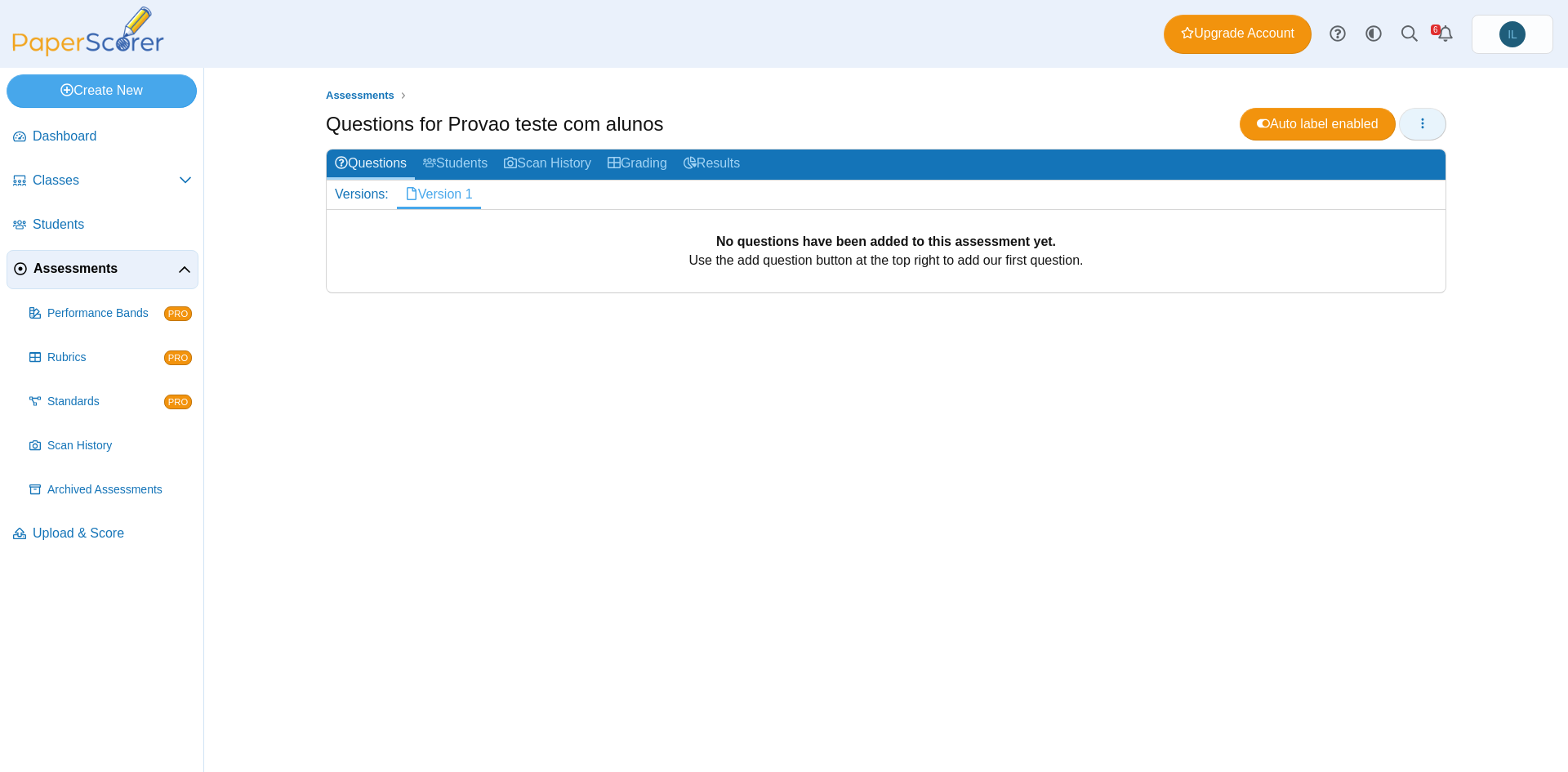
click at [1427, 123] on icon "button" at bounding box center [1423, 123] width 13 height 13
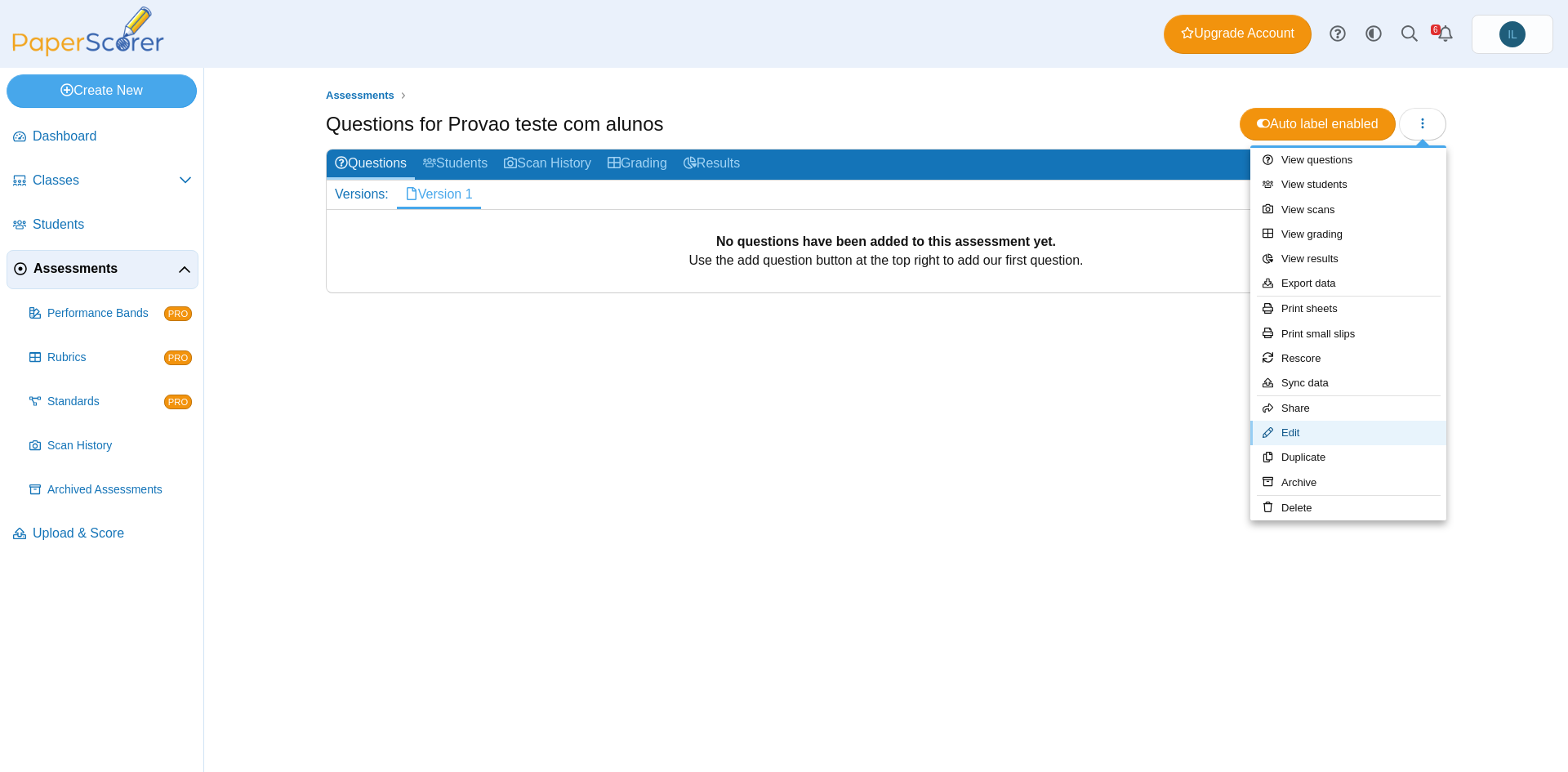
click at [1361, 430] on link "Edit" at bounding box center [1348, 432] width 196 height 24
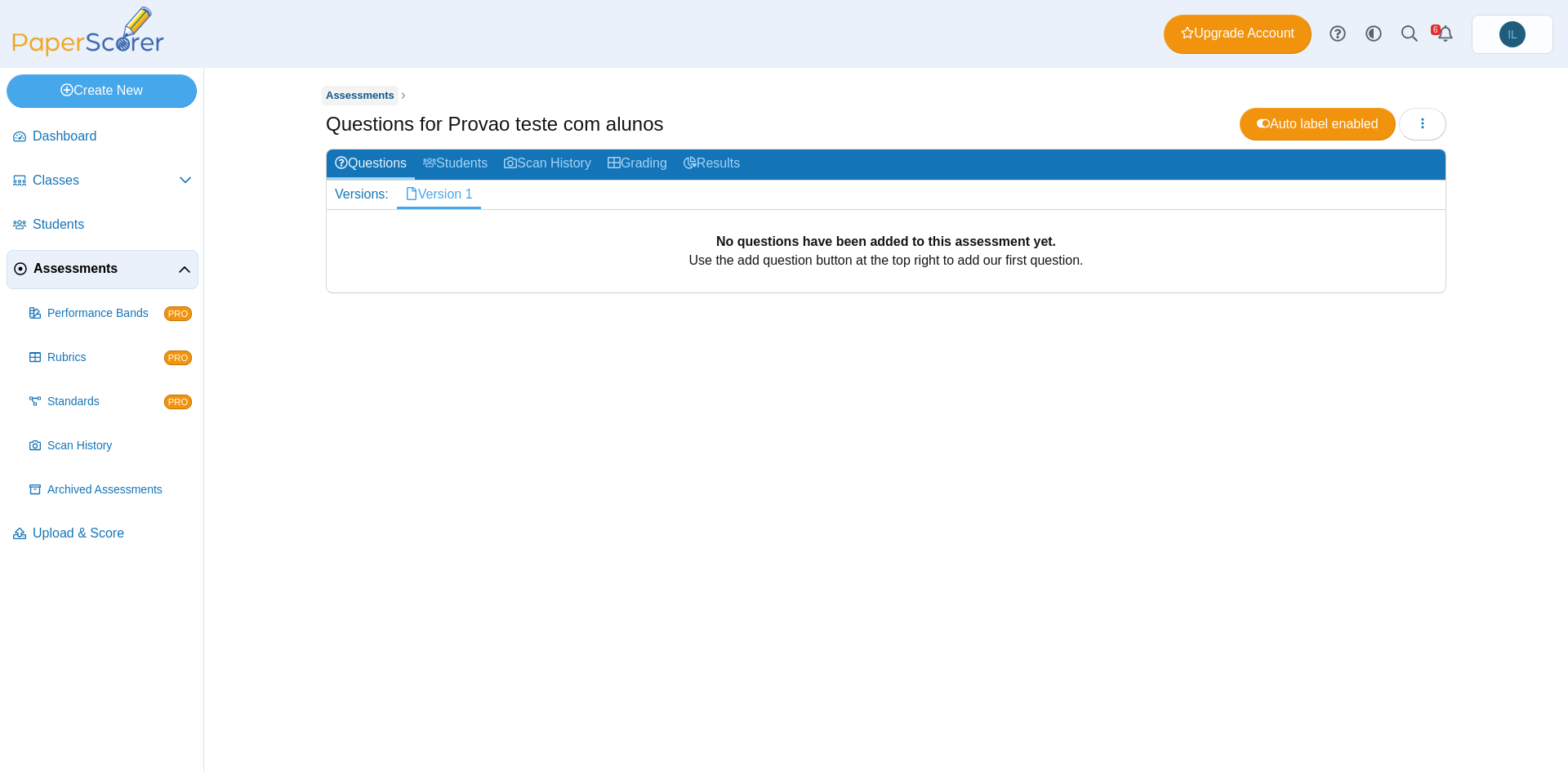
click at [362, 99] on span "Assessments" at bounding box center [360, 95] width 69 height 13
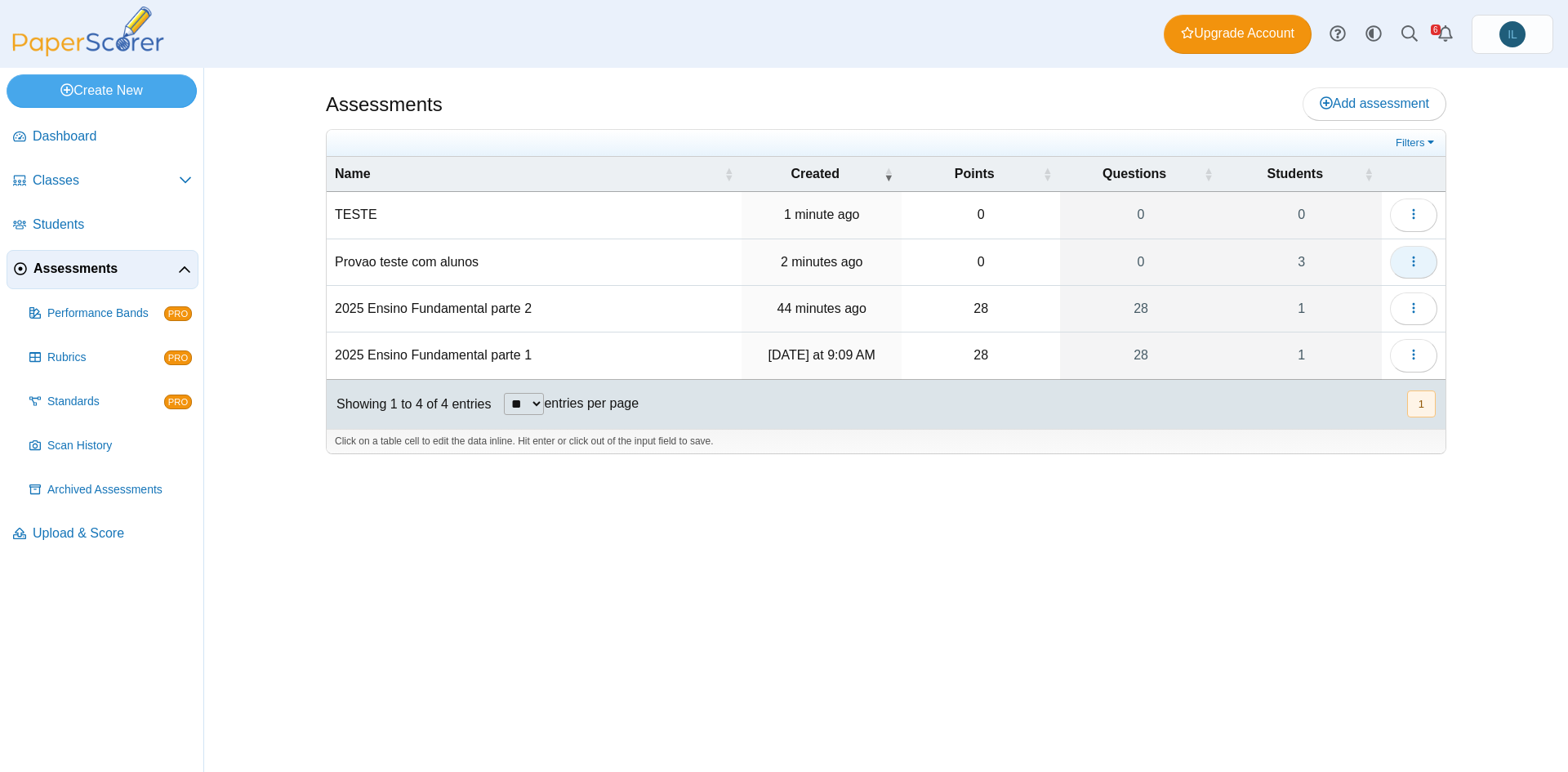
click at [1408, 263] on icon "button" at bounding box center [1414, 262] width 13 height 13
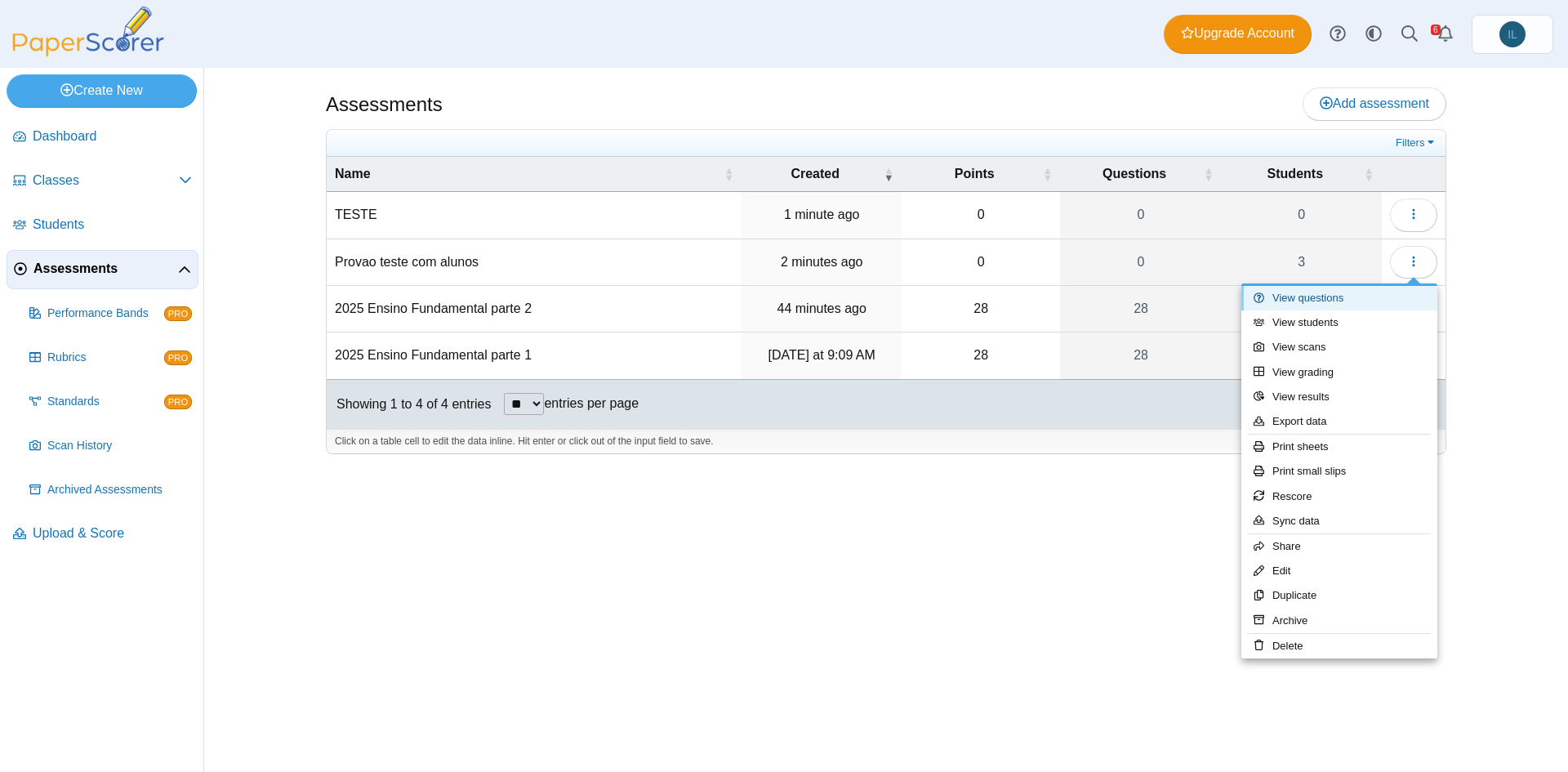
click at [1339, 296] on link "View questions" at bounding box center [1340, 298] width 196 height 24
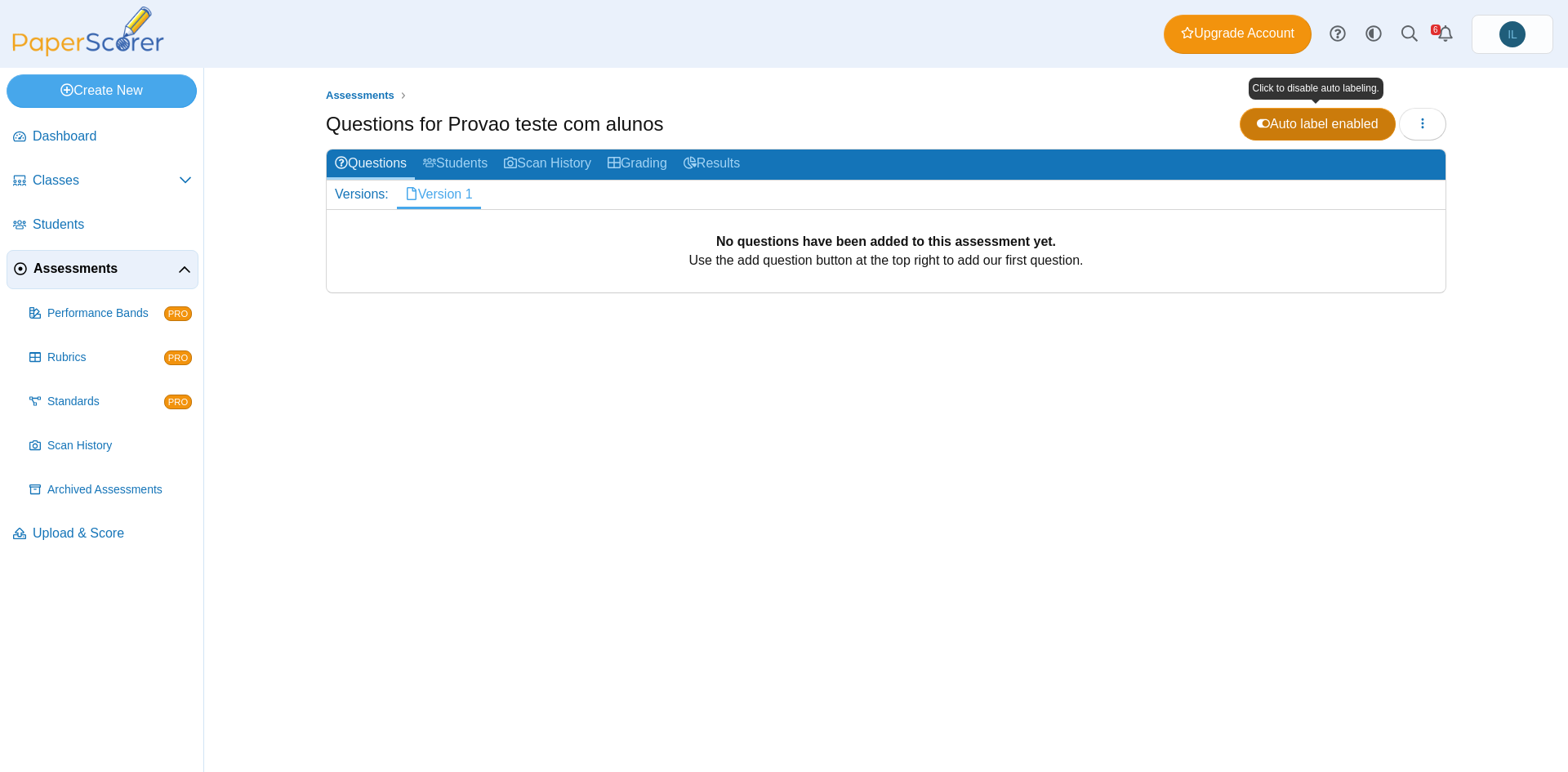
click at [1332, 117] on span "Auto label enabled" at bounding box center [1317, 123] width 122 height 14
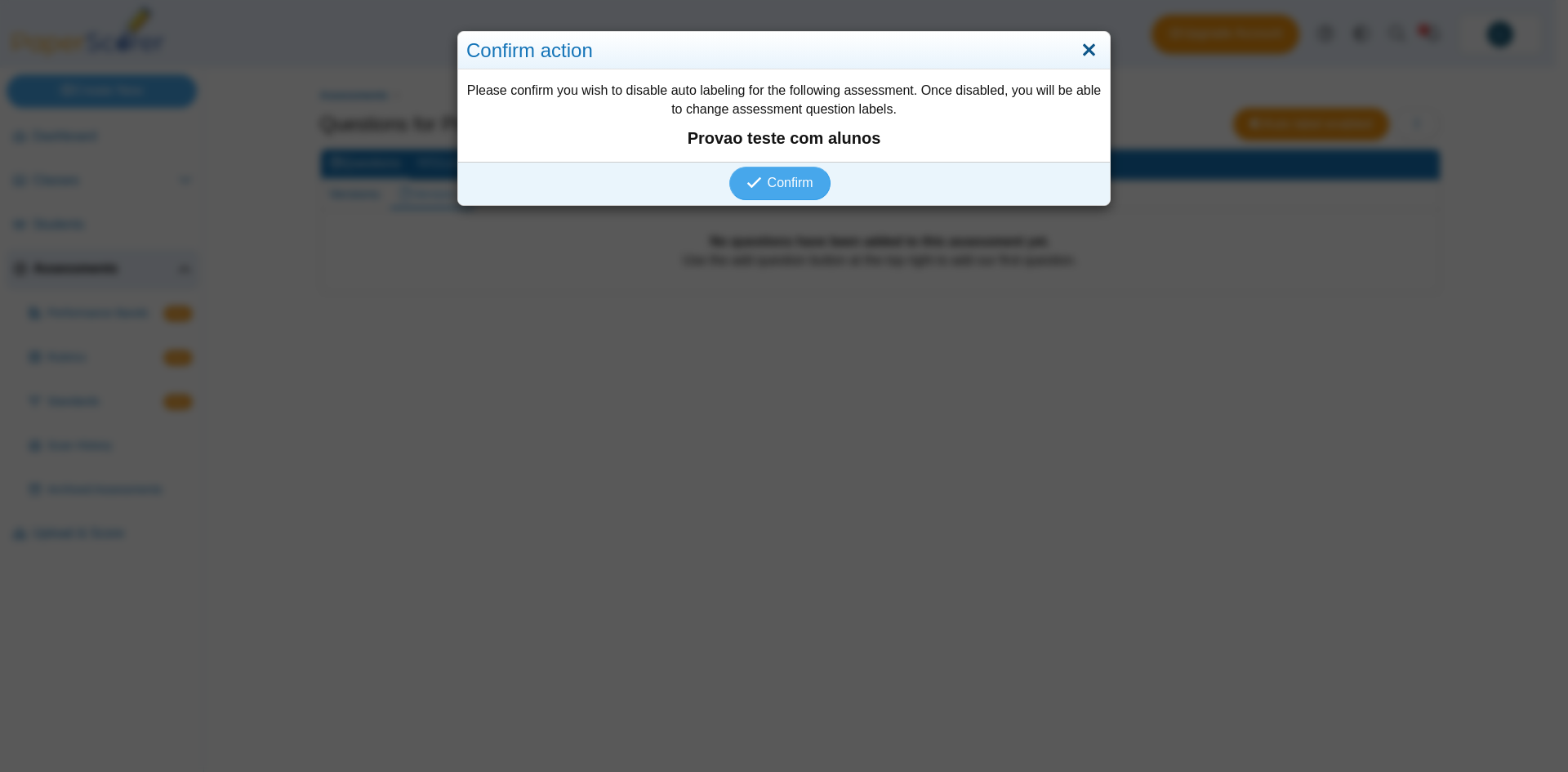
click at [1079, 48] on link "Close" at bounding box center [1089, 50] width 25 height 28
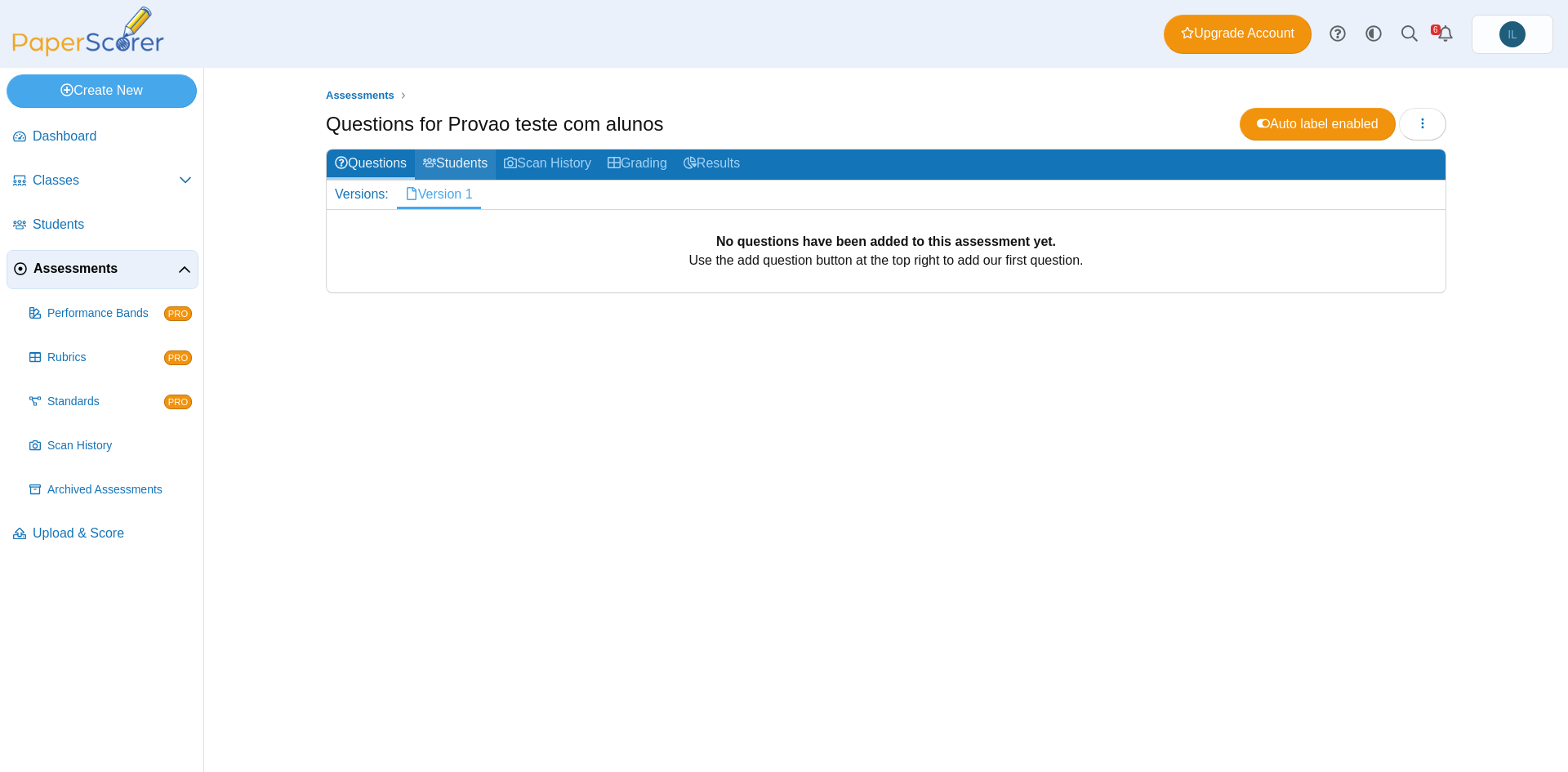
click at [467, 172] on link "Students" at bounding box center [456, 164] width 81 height 30
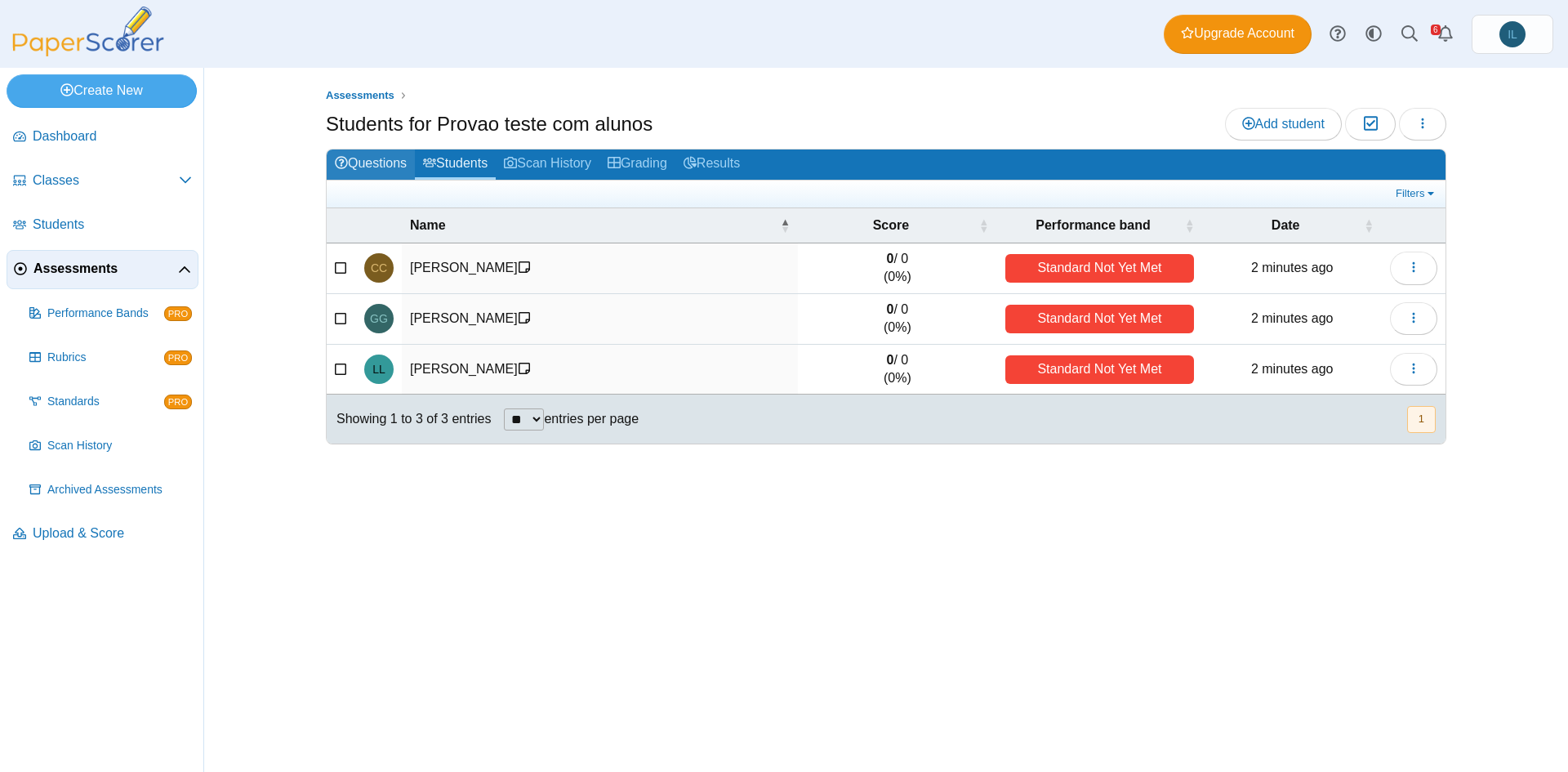
click at [386, 169] on link "Questions" at bounding box center [370, 164] width 88 height 30
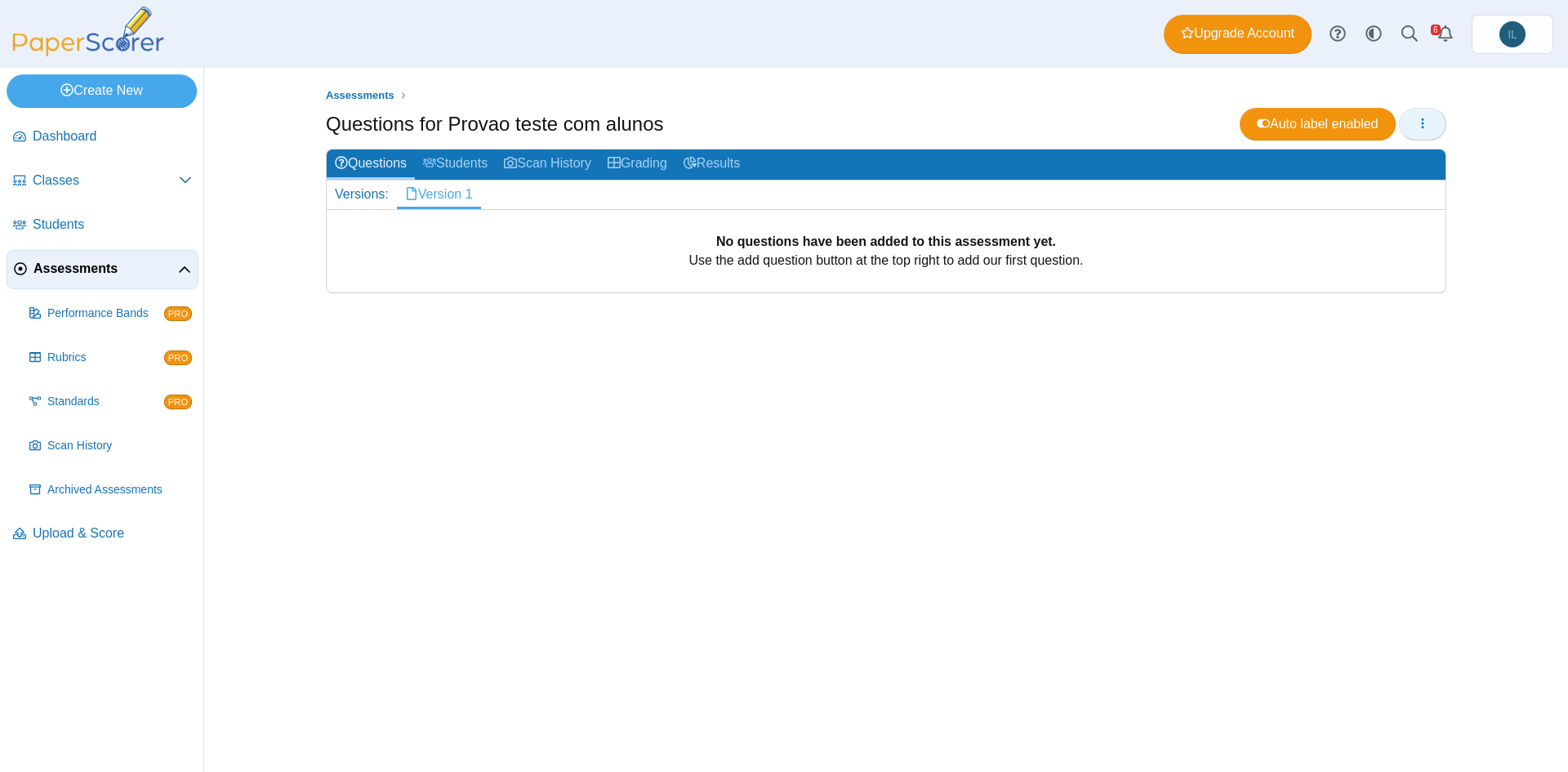
click at [1425, 121] on icon "button" at bounding box center [1423, 123] width 13 height 13
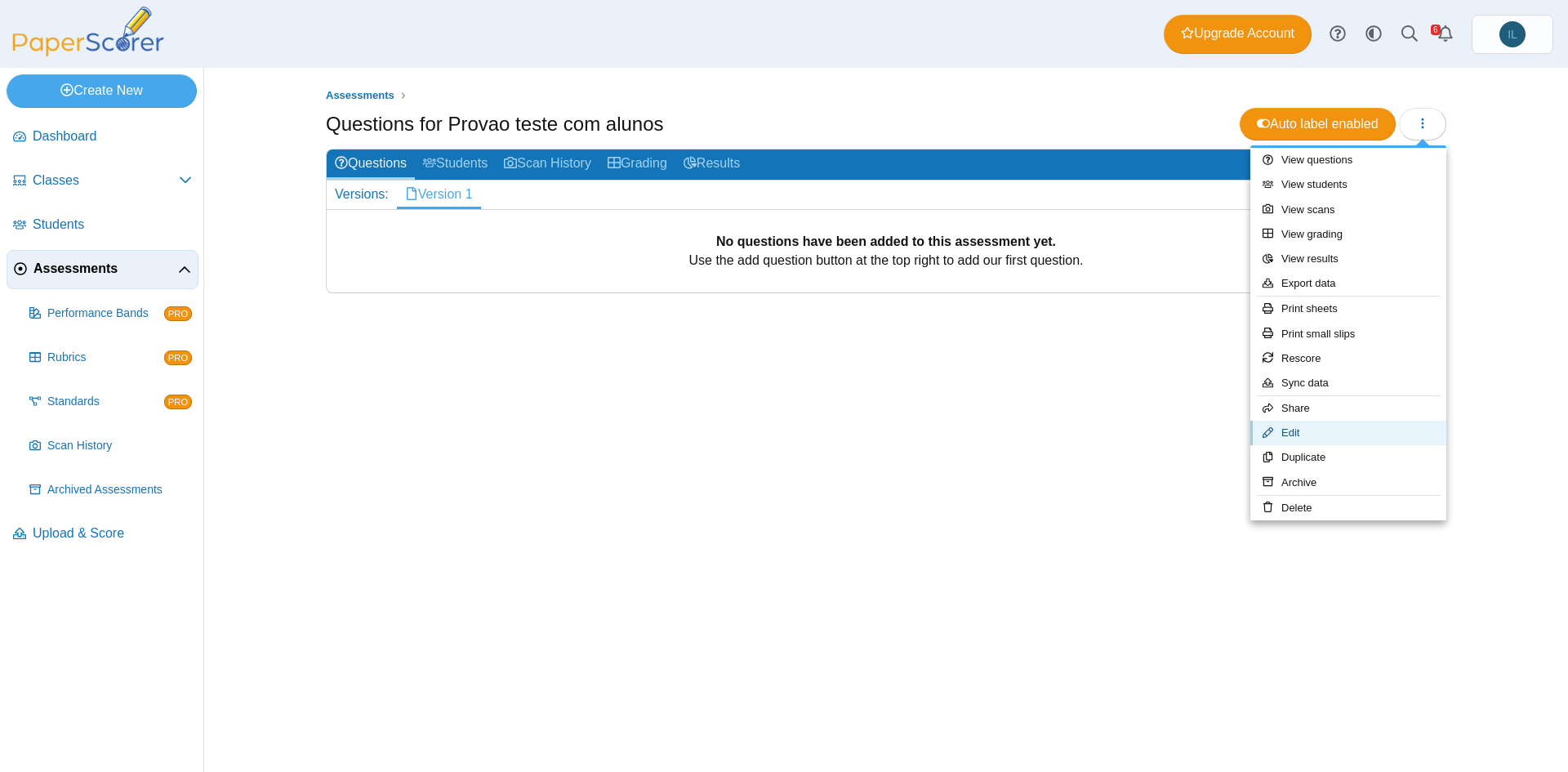
click at [1360, 439] on link "Edit" at bounding box center [1348, 432] width 196 height 24
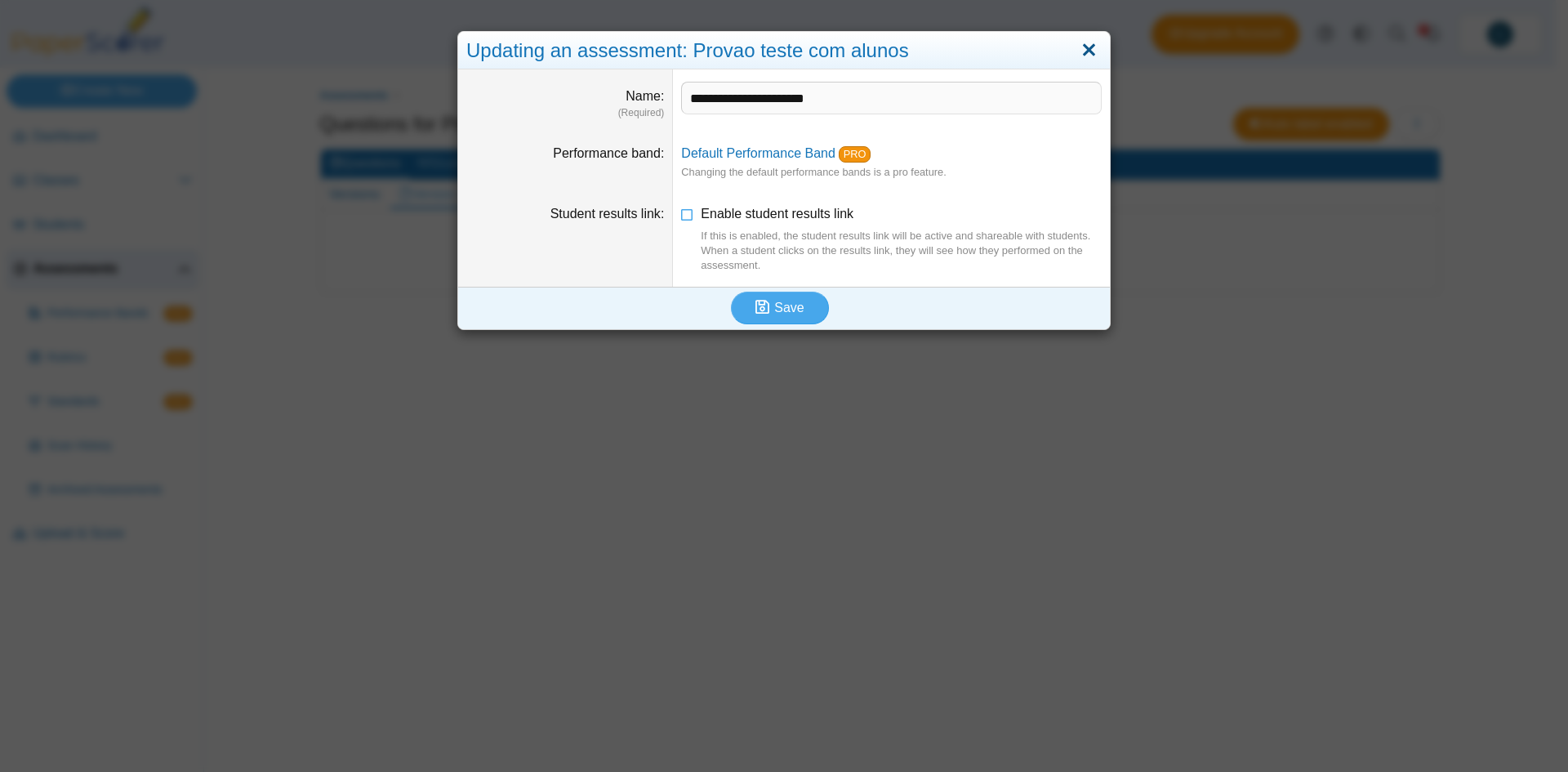
click at [1091, 51] on link "Close" at bounding box center [1089, 50] width 25 height 28
